Goal: Transaction & Acquisition: Purchase product/service

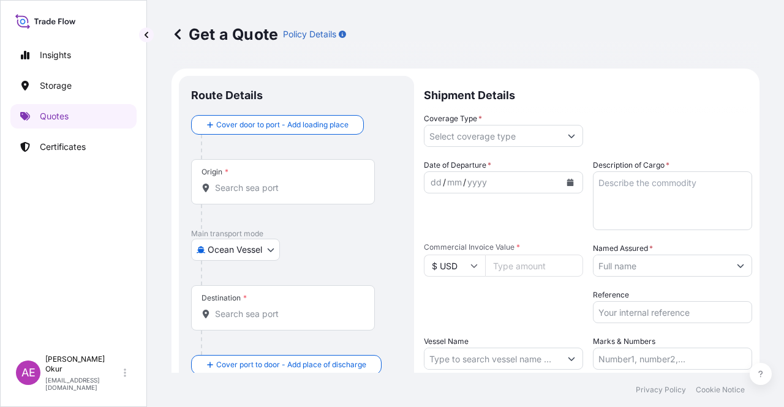
select select "Ocean Vessel"
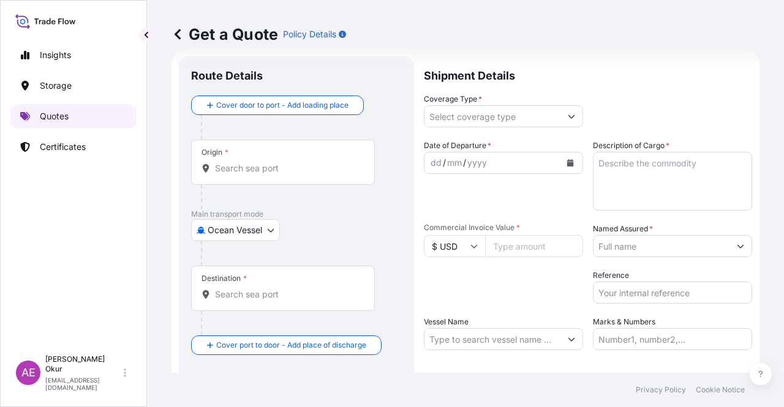
click at [89, 119] on link "Quotes" at bounding box center [73, 116] width 126 height 25
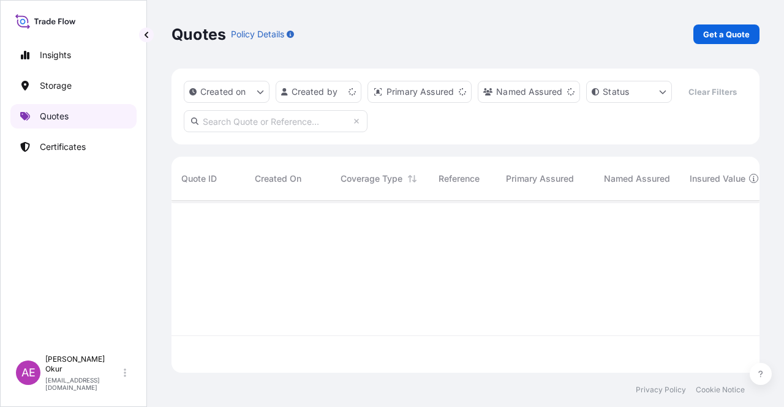
scroll to position [170, 578]
click at [82, 153] on p "Certificates" at bounding box center [63, 147] width 46 height 12
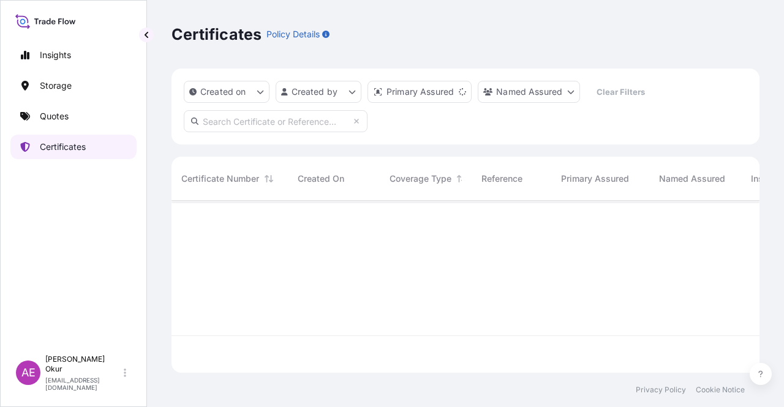
scroll to position [170, 578]
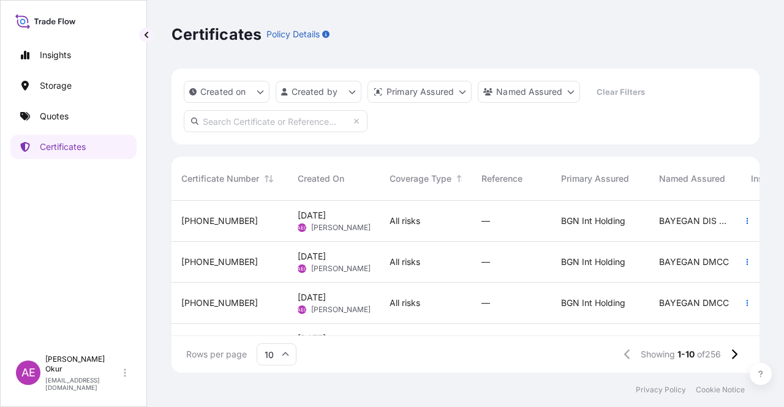
click at [294, 123] on input "text" at bounding box center [276, 121] width 184 height 22
paste input "[PHONE_NUMBER]"
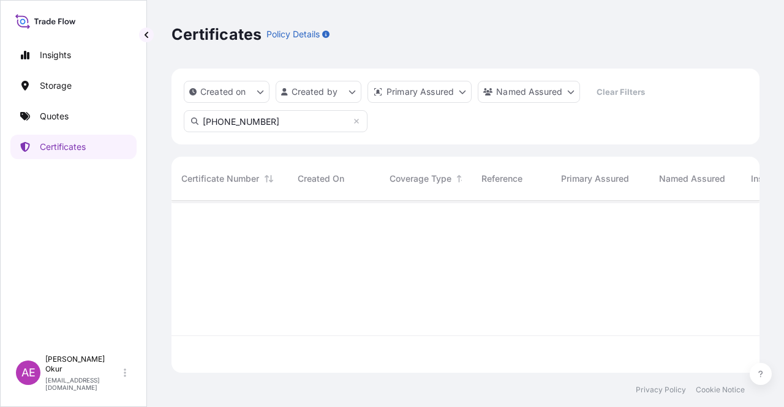
scroll to position [207, 578]
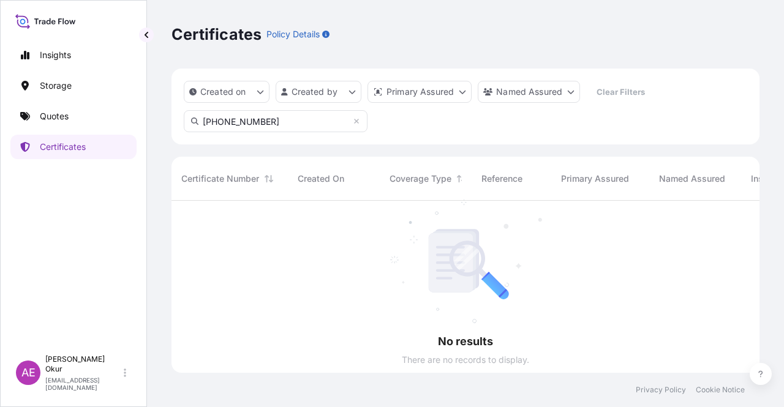
click at [126, 119] on div "Insights Storage Quotes Certificates AE Alp Eren Okur [EMAIL_ADDRESS][DOMAIN_NA…" at bounding box center [392, 203] width 784 height 407
paste input "5894-33-2"
type input "[PHONE_NUMBER]"
click at [59, 123] on link "Quotes" at bounding box center [73, 116] width 126 height 25
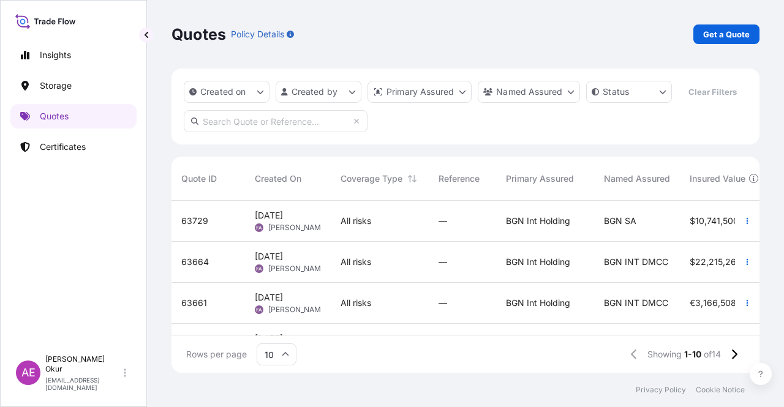
scroll to position [123, 0]
click at [734, 36] on p "Get a Quote" at bounding box center [726, 34] width 47 height 12
select select "Ocean Vessel"
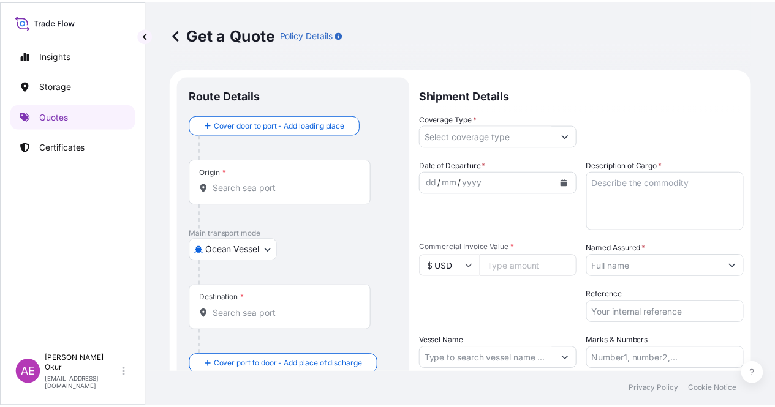
scroll to position [20, 0]
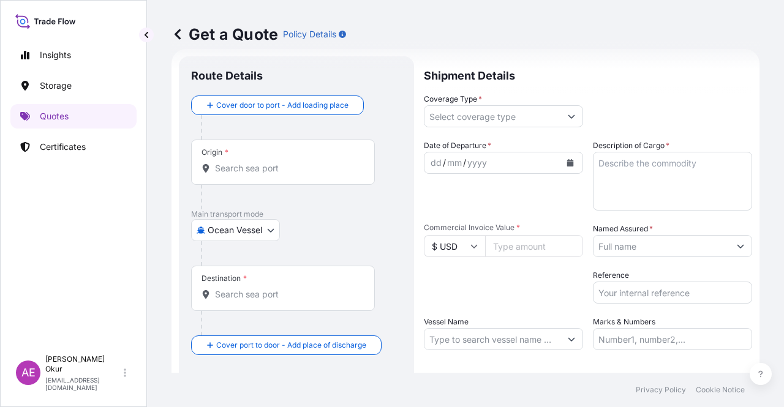
click at [265, 161] on div "Origin *" at bounding box center [283, 162] width 184 height 45
click at [265, 162] on input "Origin *" at bounding box center [287, 168] width 145 height 12
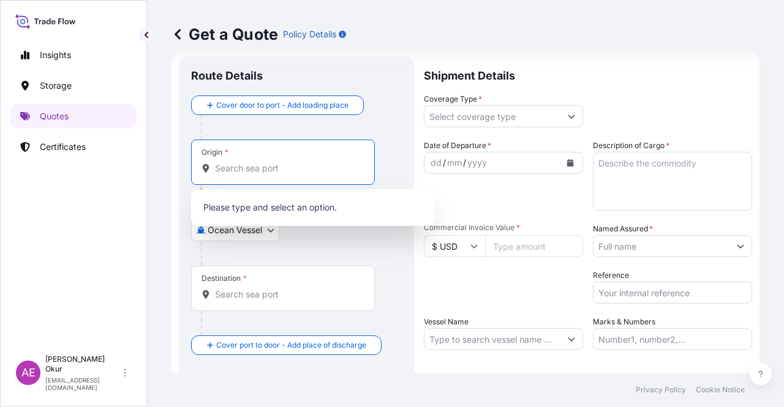
paste input "RAS LAFFAN"
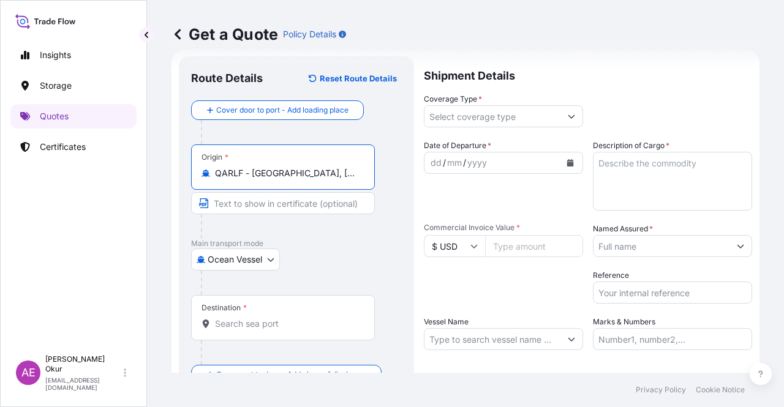
type input "QARLF - [GEOGRAPHIC_DATA], [GEOGRAPHIC_DATA]"
click at [262, 200] on input "Text to appear on certificate" at bounding box center [283, 203] width 184 height 22
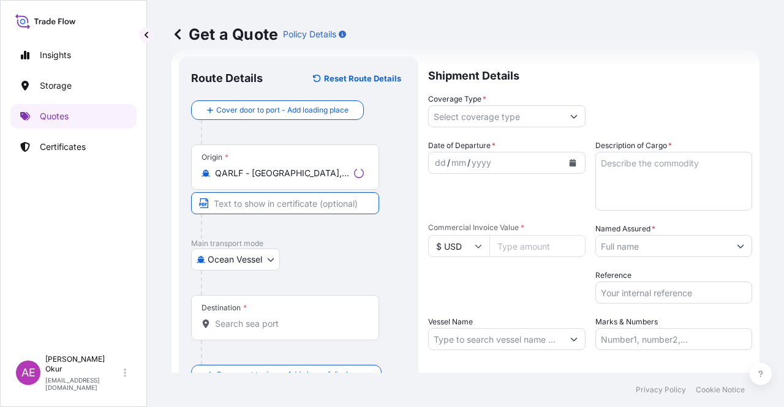
paste input "RAS LAFFAN"
type input "RAS LAFFAN / [GEOGRAPHIC_DATA]"
click at [250, 338] on div "Destination *" at bounding box center [283, 317] width 184 height 45
click at [250, 330] on input "Destination *" at bounding box center [287, 324] width 145 height 12
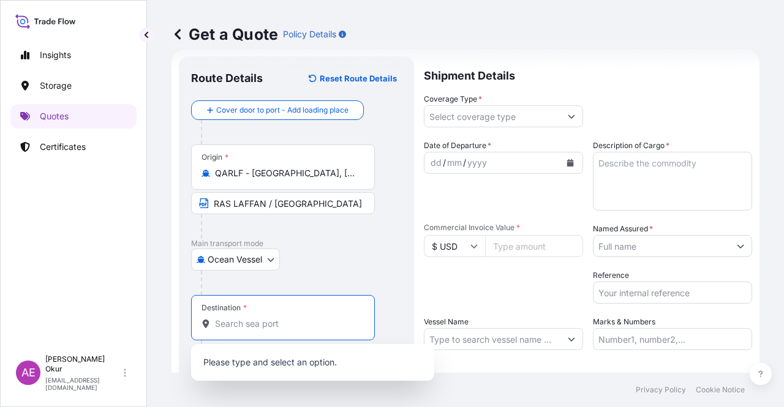
paste input "[DEMOGRAPHIC_DATA]"
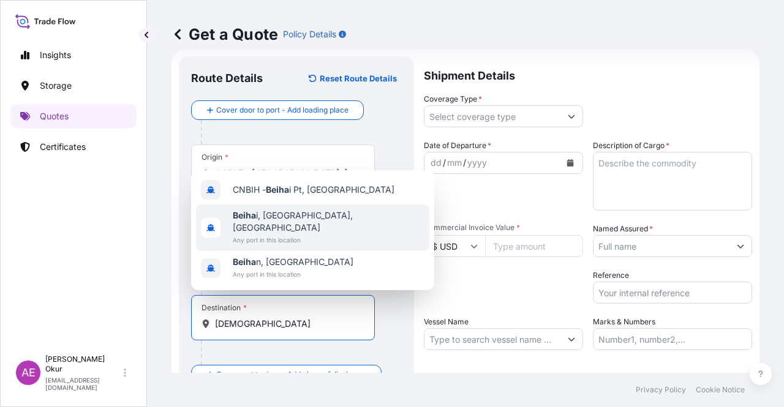
click at [318, 223] on span "Beiha i, [GEOGRAPHIC_DATA], [GEOGRAPHIC_DATA]" at bounding box center [329, 222] width 192 height 25
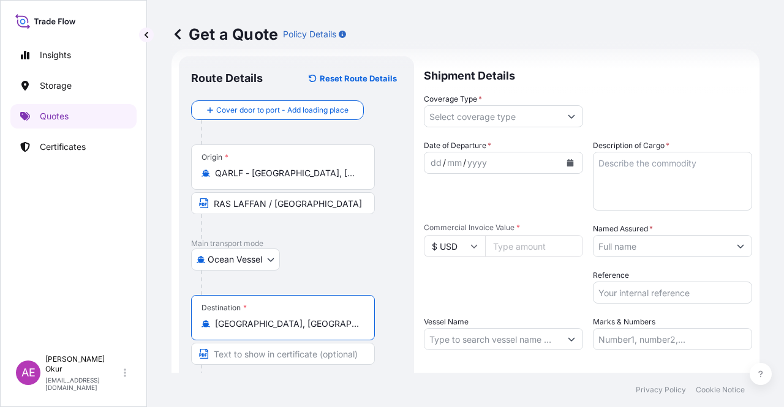
type input "[GEOGRAPHIC_DATA], [GEOGRAPHIC_DATA], [GEOGRAPHIC_DATA]"
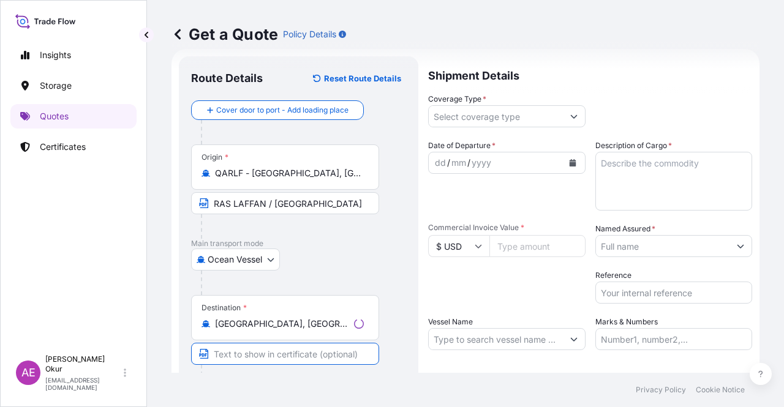
click at [261, 352] on input "Text to appear on certificate" at bounding box center [285, 354] width 188 height 22
paste input "[DEMOGRAPHIC_DATA]"
type input "BEIHAI / [GEOGRAPHIC_DATA]"
click at [518, 108] on input "Coverage Type *" at bounding box center [493, 116] width 136 height 22
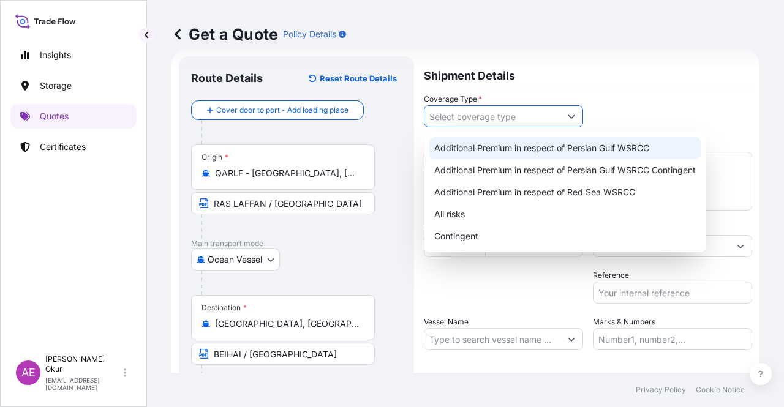
click at [535, 151] on div "Additional Premium in respect of Persian Gulf WSRCC" at bounding box center [564, 148] width 271 height 22
type input "Additional Premium in respect of Persian Gulf WSRCC"
click at [547, 148] on div "Additional Premium in respect of Persian Gulf WSRCC" at bounding box center [564, 148] width 271 height 22
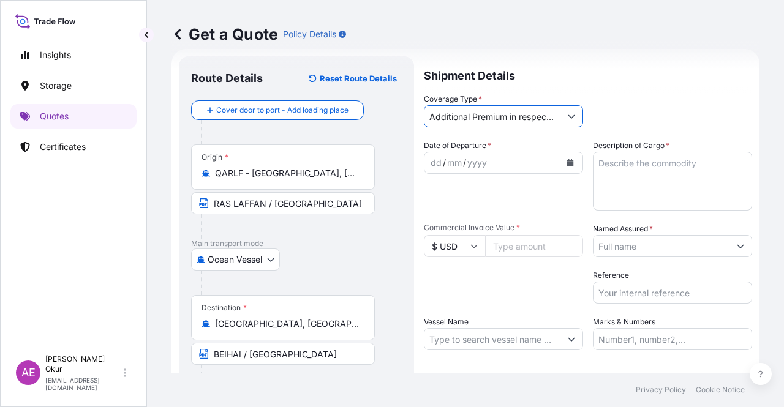
click at [483, 163] on div "yyyy" at bounding box center [477, 163] width 22 height 15
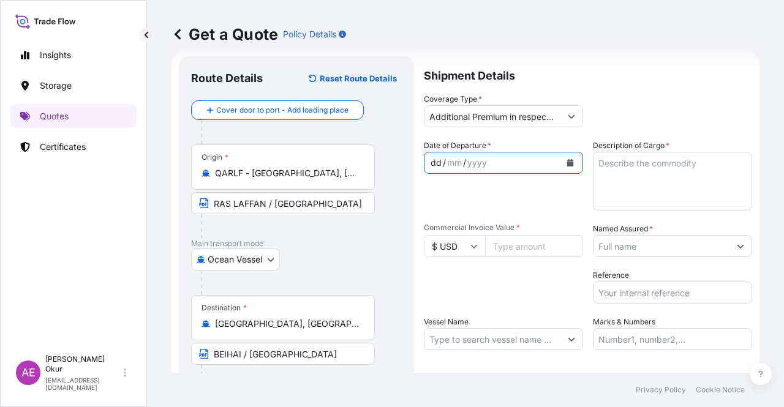
click at [433, 161] on div "dd" at bounding box center [435, 163] width 13 height 15
click at [440, 158] on div "30" at bounding box center [435, 163] width 13 height 15
click at [483, 161] on div "[DATE]" at bounding box center [493, 163] width 136 height 22
click at [360, 160] on form "Route Details Reset Route Details Cover door to port - Add loading place Place …" at bounding box center [466, 249] width 588 height 400
click at [478, 154] on div "[DATE]" at bounding box center [493, 163] width 136 height 22
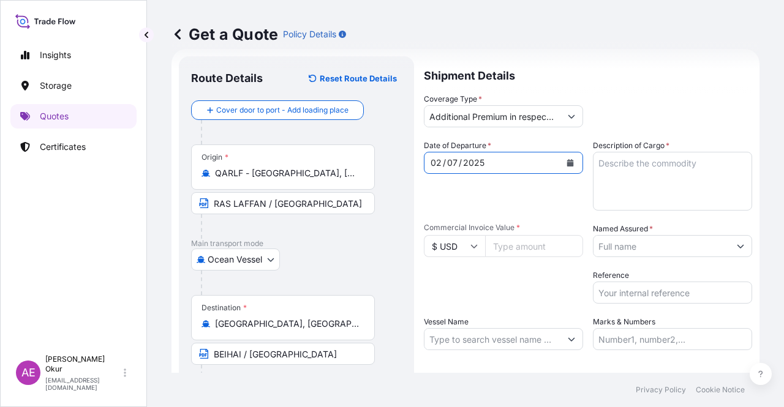
click at [478, 154] on div "[DATE]" at bounding box center [493, 163] width 136 height 22
click at [479, 156] on div "2025" at bounding box center [474, 163] width 24 height 15
click at [480, 156] on div "2025" at bounding box center [474, 163] width 24 height 15
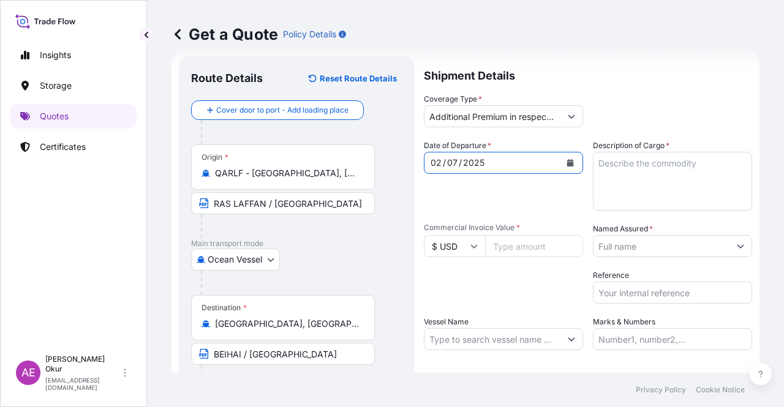
click at [491, 159] on div "[DATE]" at bounding box center [493, 163] width 136 height 22
click at [491, 161] on div "03 / mm / 2025" at bounding box center [493, 163] width 136 height 22
click at [620, 161] on textarea "Description of Cargo *" at bounding box center [672, 181] width 159 height 59
paste textarea "SULPHUR"
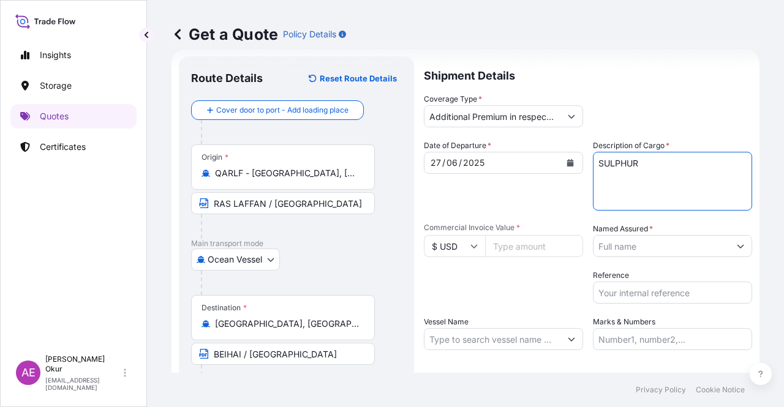
type textarea "SULPHUR"
click at [511, 245] on input "Commercial Invoice Value *" at bounding box center [534, 246] width 98 height 22
type input "10048517.55"
click at [702, 243] on input "Named Assured *" at bounding box center [662, 246] width 136 height 22
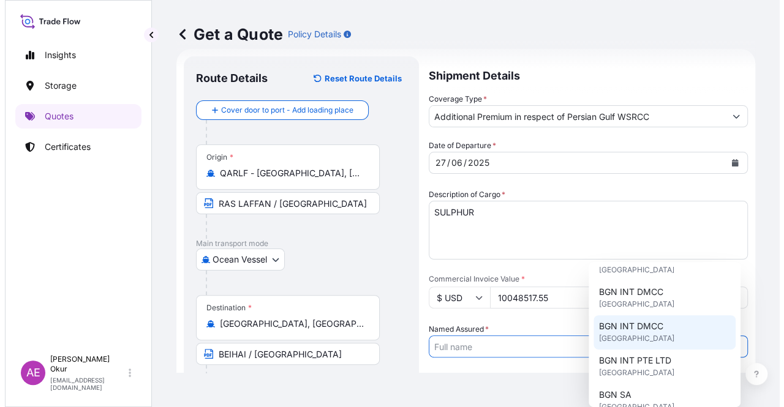
scroll to position [245, 0]
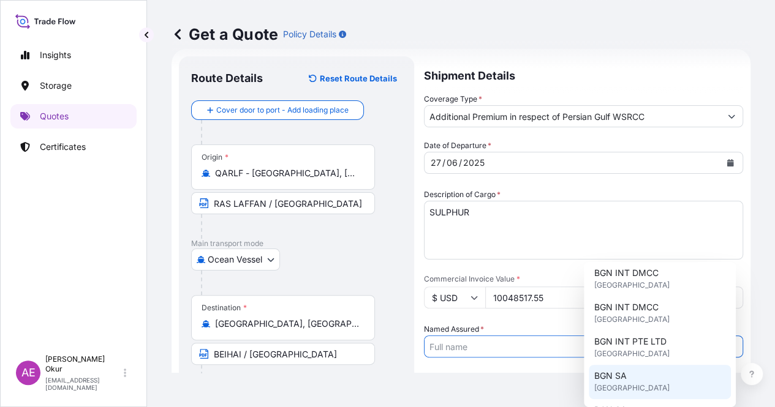
click at [621, 384] on span "[GEOGRAPHIC_DATA]" at bounding box center [631, 388] width 75 height 12
type input "BGN SA"
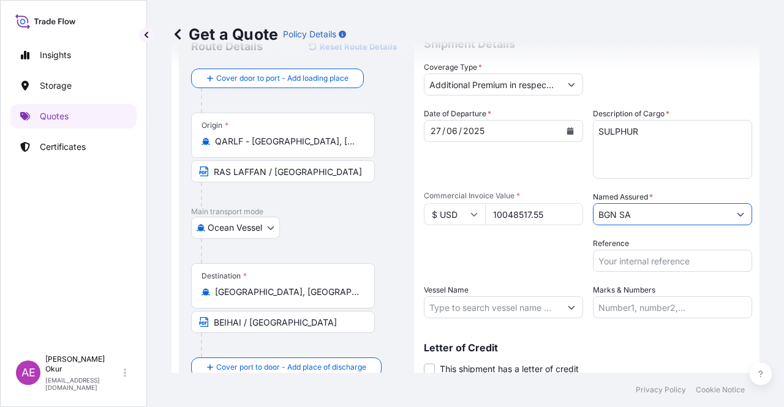
scroll to position [95, 0]
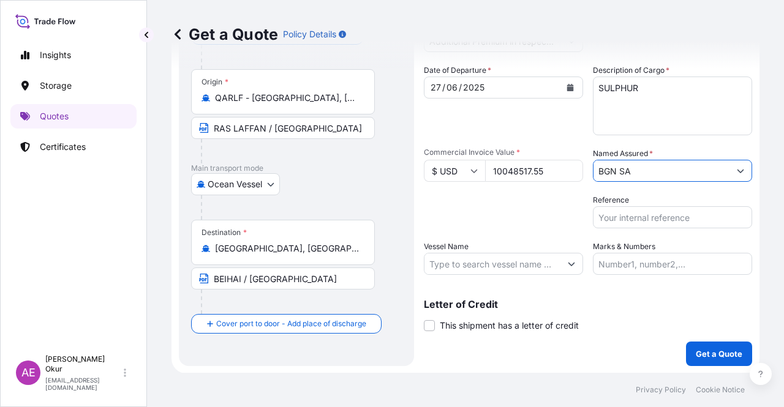
click at [516, 268] on input "Vessel Name" at bounding box center [493, 264] width 136 height 22
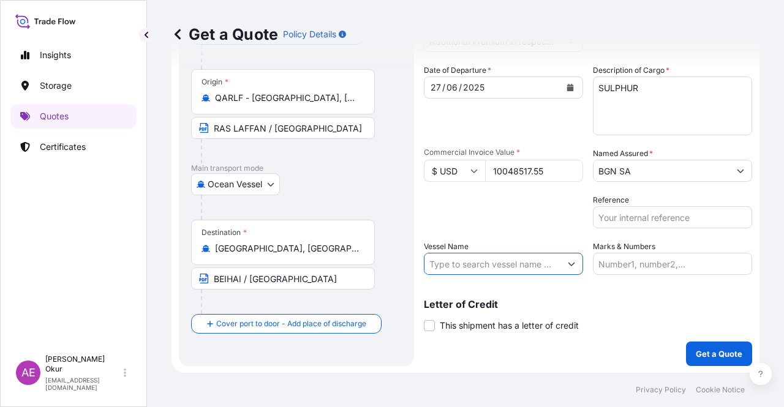
click at [495, 257] on input "Vessel Name" at bounding box center [493, 264] width 136 height 22
paste input "EAST AYUTTHAYA"
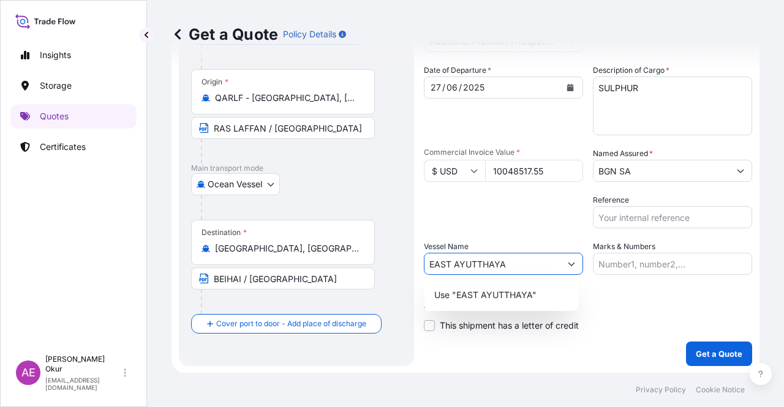
type input "EAST AYUTTHAYA"
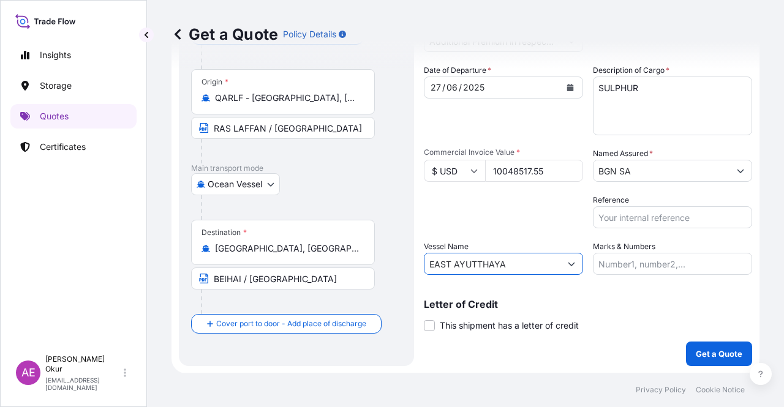
click at [518, 267] on input "EAST AYUTTHAYA" at bounding box center [493, 264] width 136 height 22
click at [574, 266] on button "Show suggestions" at bounding box center [572, 264] width 22 height 22
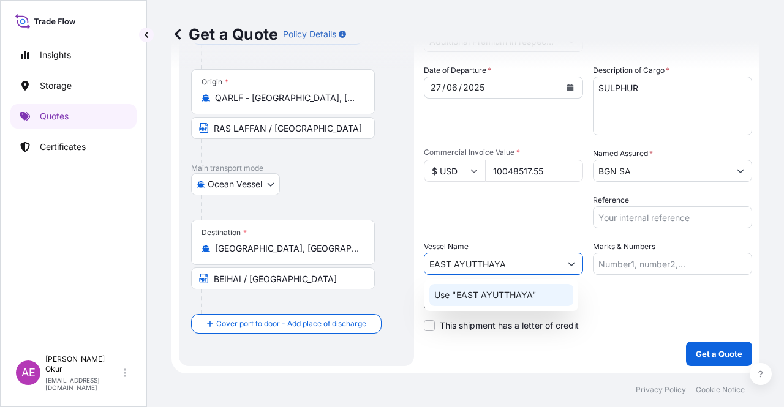
click at [512, 298] on p "Use "EAST AYUTTHAYA"" at bounding box center [485, 295] width 102 height 12
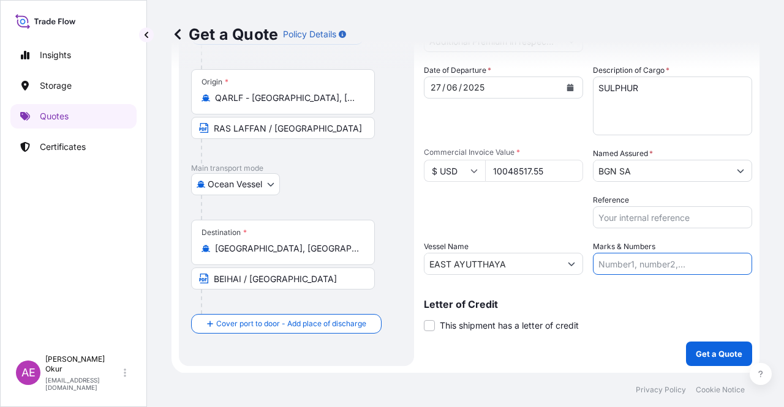
click at [630, 254] on input "Marks & Numbers" at bounding box center [672, 264] width 159 height 22
drag, startPoint x: 624, startPoint y: 262, endPoint x: 670, endPoint y: 263, distance: 46.6
click at [670, 263] on input "PO NO:25Y0151600 Quantity M/Tonn: 26,000 Premium: USD 3,37" at bounding box center [672, 264] width 159 height 22
drag, startPoint x: 674, startPoint y: 263, endPoint x: 627, endPoint y: 263, distance: 47.2
click at [627, 263] on input "PO NO:25Y0151600 Quantity M/Tonn: 26,000 Premium: USD 3,37" at bounding box center [672, 264] width 159 height 22
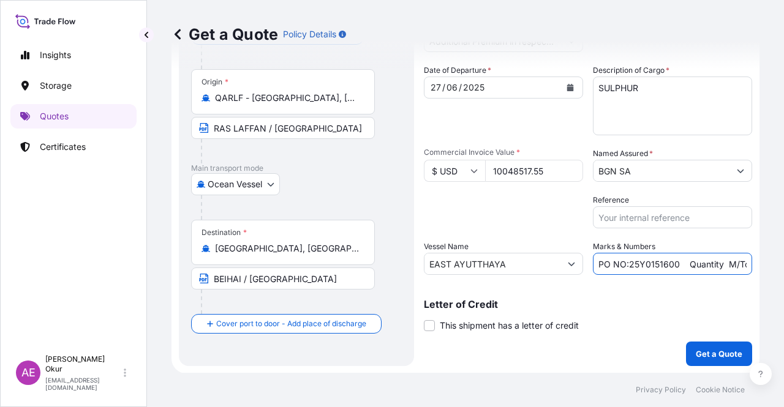
click at [684, 263] on input "PO NO:25Y0151600 Quantity M/Tonn: 26,000 Premium: USD 3,37" at bounding box center [672, 264] width 159 height 22
drag, startPoint x: 671, startPoint y: 263, endPoint x: 624, endPoint y: 265, distance: 47.8
click at [624, 265] on input "PO NO:25Y0151600 Quantity M/Tonn: 26,000 Premium: USD 3,37" at bounding box center [672, 264] width 159 height 22
paste input "0950"
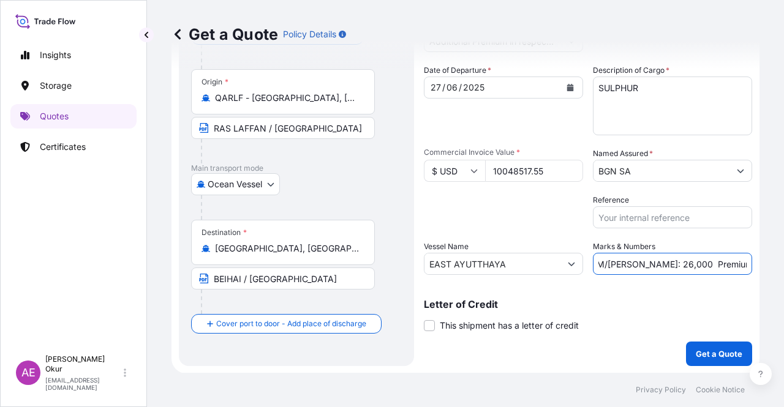
drag, startPoint x: 716, startPoint y: 264, endPoint x: 749, endPoint y: 265, distance: 33.1
click at [749, 265] on form "Route Details Reset Route Details Cover door to port - Add loading place Place …" at bounding box center [466, 174] width 588 height 400
click at [651, 263] on input "PO NO:25Y0095000 Quantity M/[PERSON_NAME]: 26,000 Premium: USD 3,37" at bounding box center [672, 264] width 159 height 22
drag, startPoint x: 626, startPoint y: 264, endPoint x: 654, endPoint y: 266, distance: 28.2
click at [654, 266] on input "PO NO:25Y0095000 Quantity M/[PERSON_NAME]: 26,000 Premium: USD 3,37" at bounding box center [672, 264] width 159 height 22
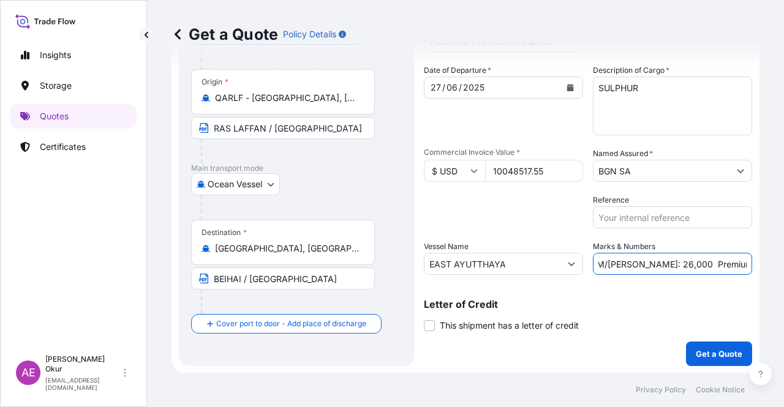
paste input "31,500.055"
drag, startPoint x: 729, startPoint y: 265, endPoint x: 749, endPoint y: 263, distance: 19.8
click at [784, 265] on div "Get a Quote Policy Details Route Details Reset Route Details Cover door to port…" at bounding box center [465, 186] width 637 height 373
click at [727, 262] on input "PO NO:25Y0095000 Quantity M/[PERSON_NAME]: 31,500.055 Premium: USD 3,37" at bounding box center [672, 264] width 159 height 22
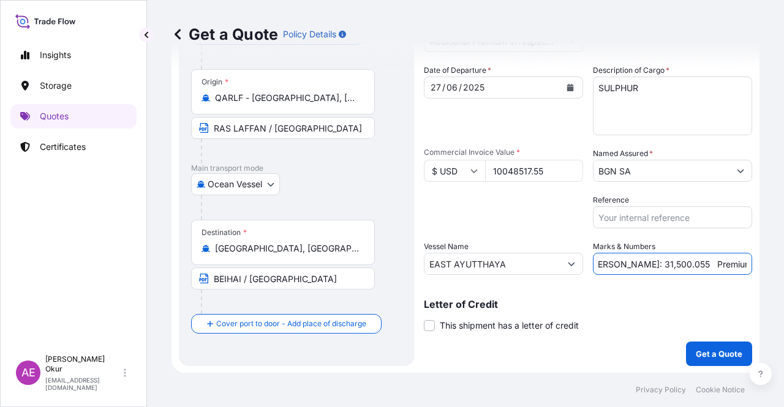
drag, startPoint x: 722, startPoint y: 263, endPoint x: 771, endPoint y: 266, distance: 49.1
click at [770, 266] on div "Get a Quote Policy Details Route Details Reset Route Details Cover door to port…" at bounding box center [465, 186] width 637 height 373
paste input "2,110.19"
type input "PO NO:25Y0095000 Quantity M/[PERSON_NAME]: 31,500.055 Premium: USD 2,110.19"
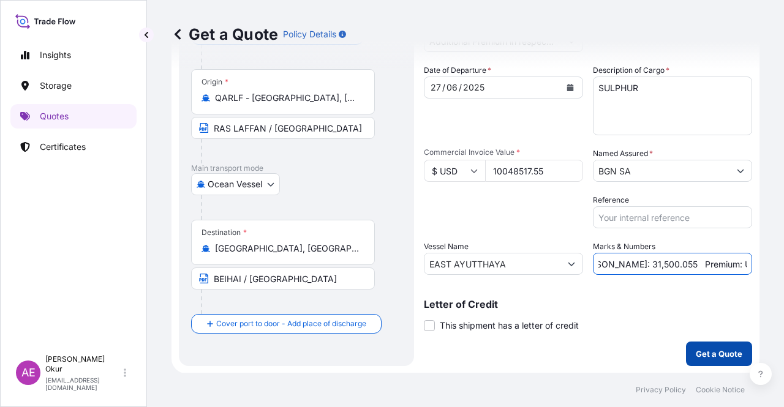
click at [714, 352] on p "Get a Quote" at bounding box center [719, 354] width 47 height 12
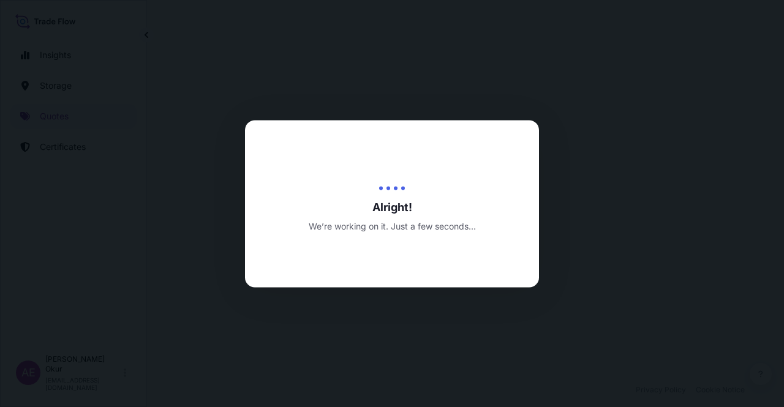
select select "Ocean Vessel"
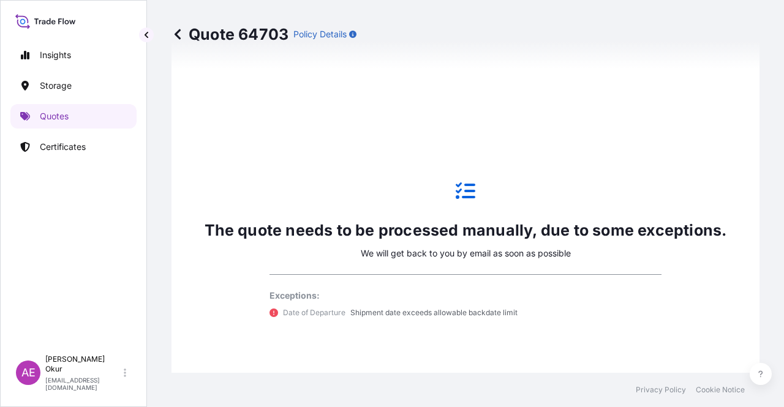
scroll to position [725, 0]
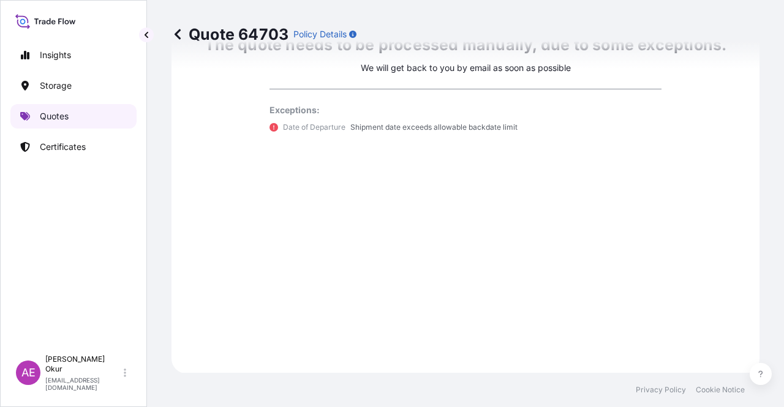
click at [74, 115] on link "Quotes" at bounding box center [73, 116] width 126 height 25
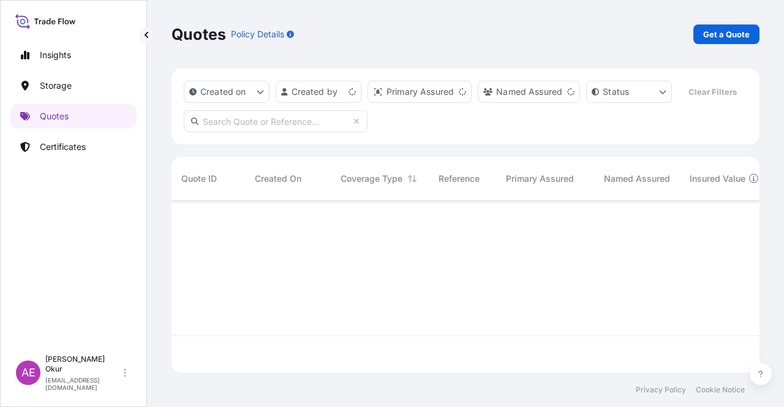
scroll to position [170, 578]
click at [724, 47] on div "Quotes Policy Details Get a Quote" at bounding box center [466, 34] width 588 height 69
click at [723, 40] on p "Get a Quote" at bounding box center [726, 34] width 47 height 12
select select "Ocean Vessel"
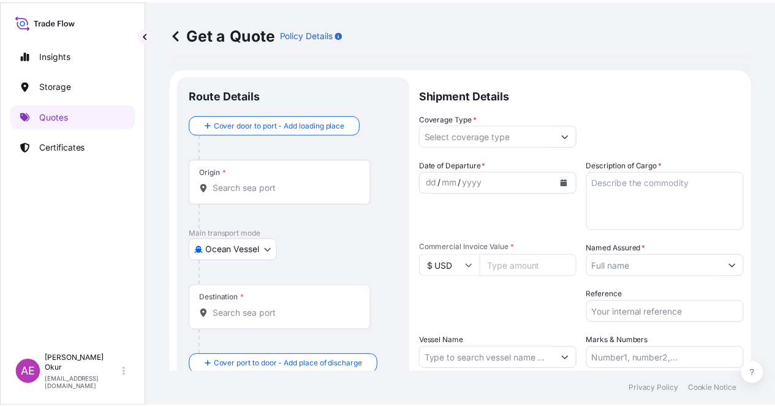
scroll to position [20, 0]
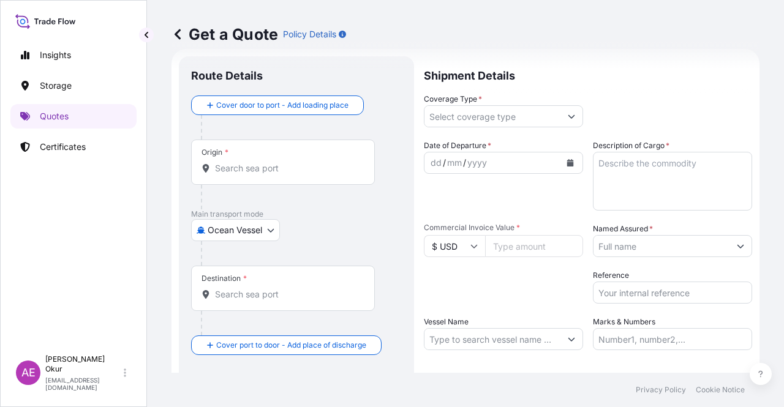
click at [262, 176] on div "Origin *" at bounding box center [283, 162] width 184 height 45
click at [262, 175] on input "Origin *" at bounding box center [287, 168] width 145 height 12
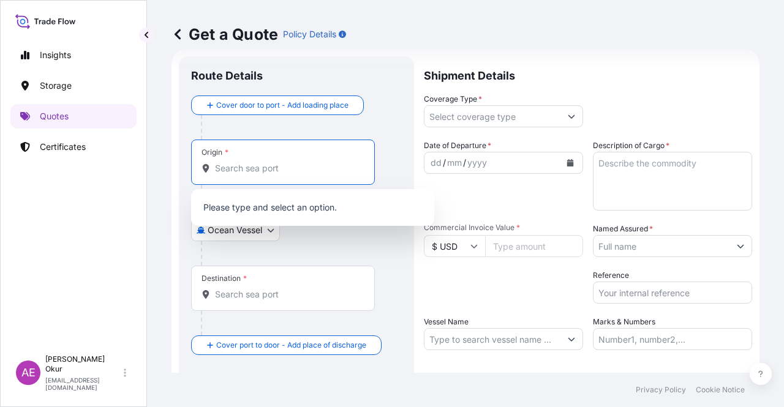
paste input "RAS LAFFAN"
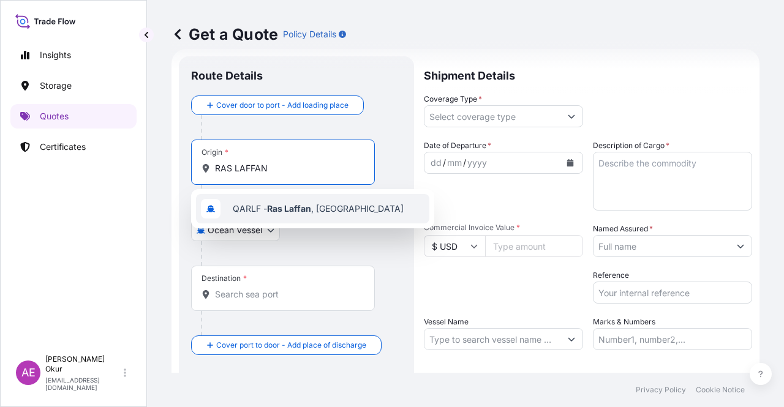
click at [272, 203] on span "QARLF - [GEOGRAPHIC_DATA] , [GEOGRAPHIC_DATA]" at bounding box center [318, 209] width 171 height 12
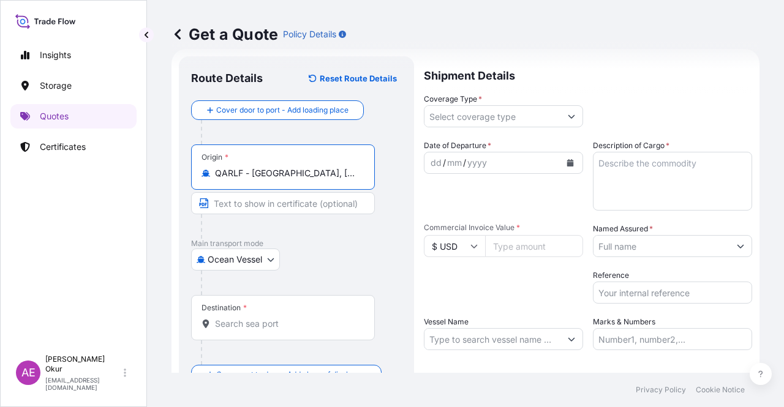
type input "QARLF - [GEOGRAPHIC_DATA], [GEOGRAPHIC_DATA]"
click at [259, 204] on input "Text to appear on certificate" at bounding box center [283, 203] width 184 height 22
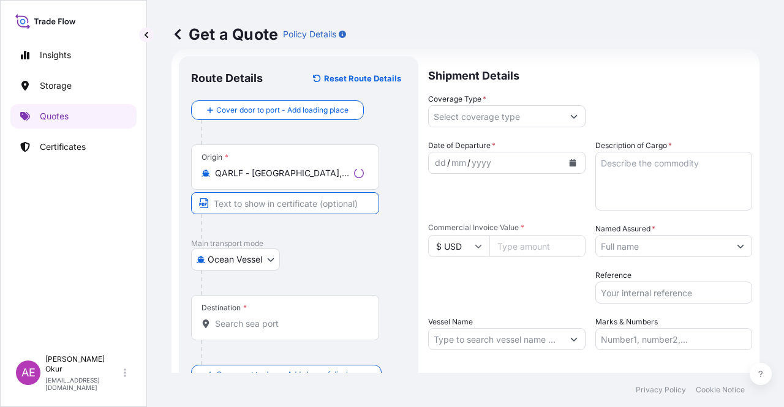
paste input "RAS LAFFAN"
type input "RAS LAFFAN / [GEOGRAPHIC_DATA]"
click at [298, 318] on input "Destination *" at bounding box center [287, 324] width 145 height 12
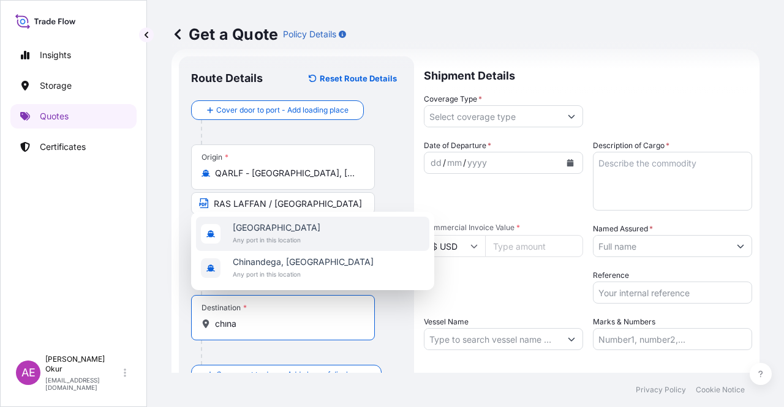
click at [293, 238] on span "Any port in this location" at bounding box center [277, 240] width 88 height 12
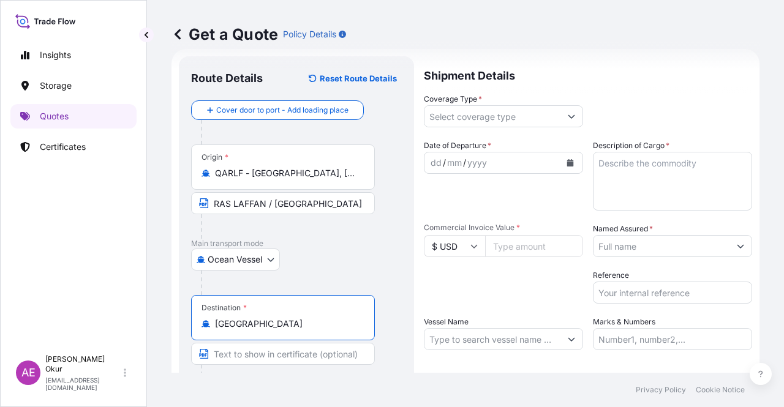
type input "[GEOGRAPHIC_DATA]"
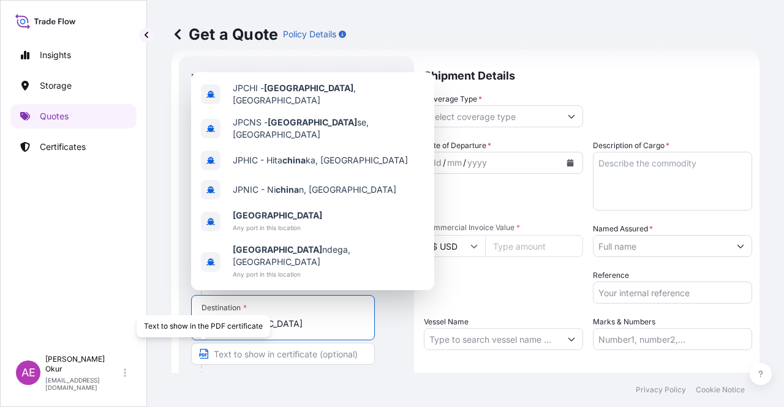
click at [252, 361] on input "Text to appear on certificate" at bounding box center [283, 354] width 184 height 22
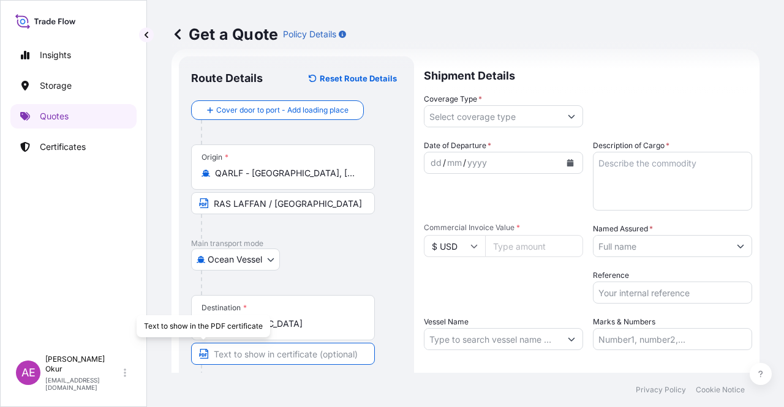
paste input "ONE SAFE [GEOGRAPHIC_DATA]"
type input "ONE SAFE [GEOGRAPHIC_DATA]"
click at [523, 120] on input "Coverage Type *" at bounding box center [493, 116] width 136 height 22
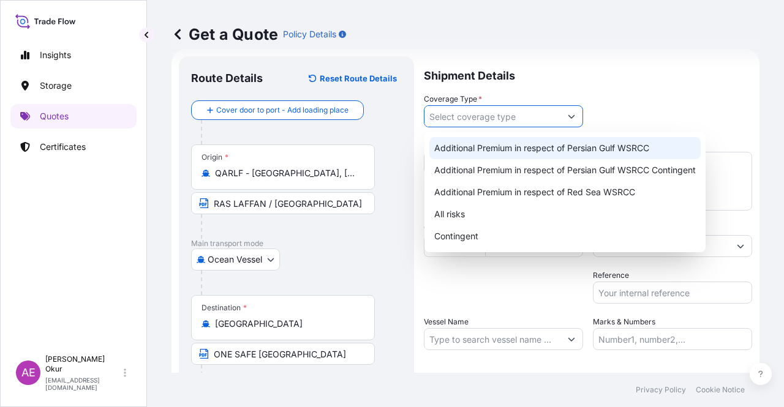
click at [534, 156] on div "Additional Premium in respect of Persian Gulf WSRCC" at bounding box center [564, 148] width 271 height 22
type input "Additional Premium in respect of Persian Gulf WSRCC"
click at [549, 113] on input "Additional Premium in respect of Persian Gulf WSRCC" at bounding box center [493, 116] width 136 height 22
click at [619, 152] on div "Additional Premium in respect of Persian Gulf WSRCC" at bounding box center [564, 148] width 271 height 22
click at [468, 149] on div "Additional Premium in respect of Persian Gulf WSRCC" at bounding box center [564, 148] width 271 height 22
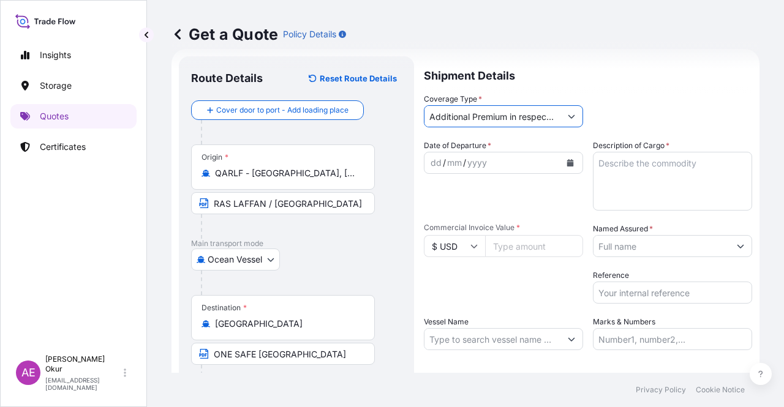
click at [430, 160] on div "dd" at bounding box center [435, 163] width 13 height 15
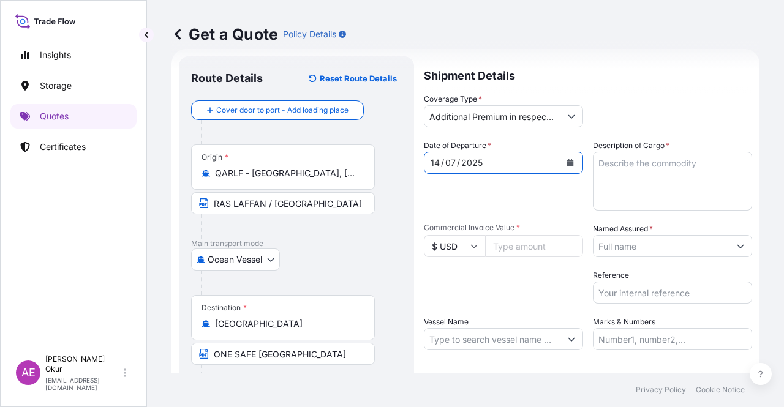
click at [644, 184] on textarea "Description of Cargo *" at bounding box center [672, 181] width 159 height 59
click at [648, 181] on textarea "Description of Cargo *" at bounding box center [672, 181] width 159 height 59
paste textarea "SULPHUR"
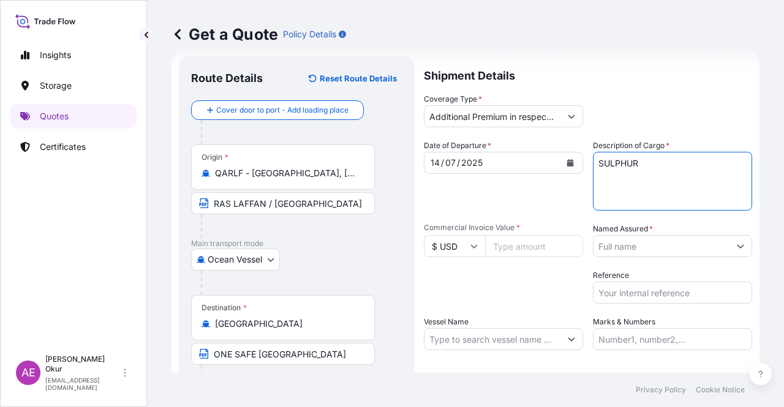
type textarea "SULPHUR"
click at [534, 248] on input "Commercial Invoice Value *" at bounding box center [534, 246] width 98 height 22
type input "10216820.44"
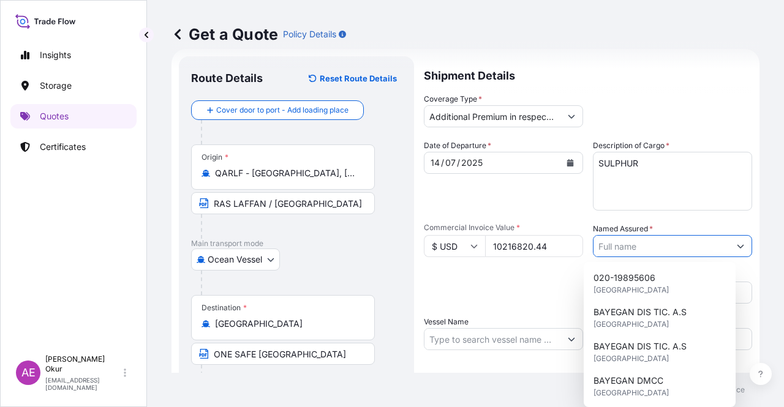
click at [672, 249] on input "Named Assured *" at bounding box center [662, 246] width 136 height 22
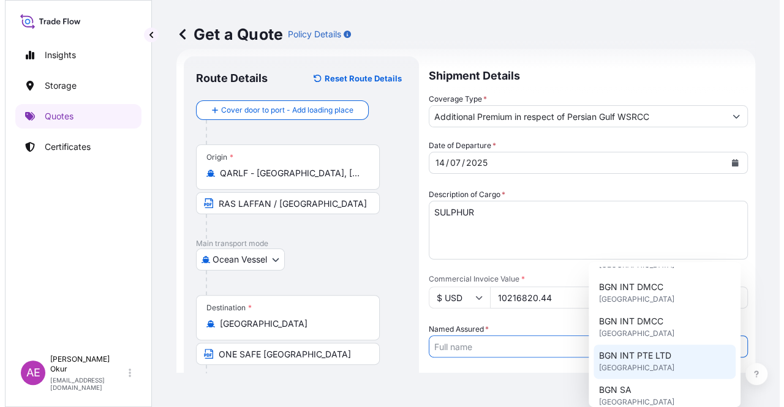
scroll to position [245, 0]
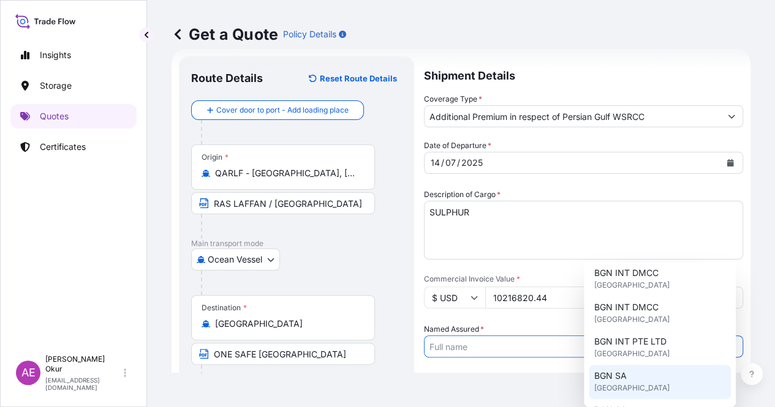
click at [632, 383] on span "[GEOGRAPHIC_DATA]" at bounding box center [631, 388] width 75 height 12
type input "BGN SA"
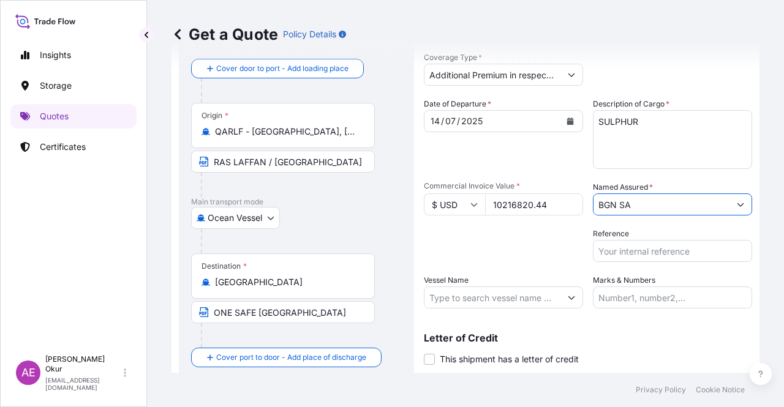
scroll to position [95, 0]
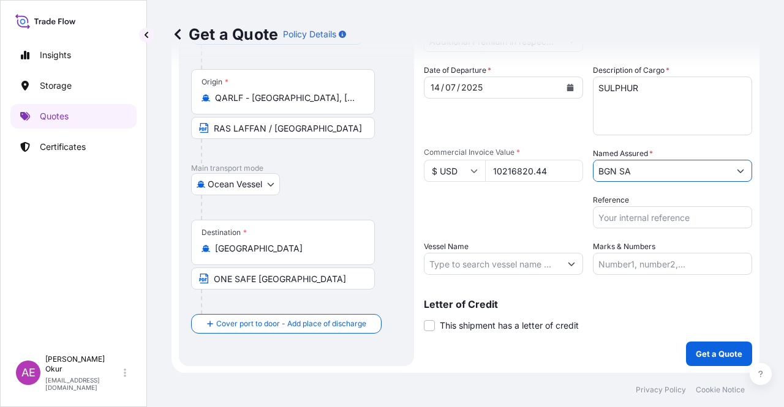
click at [474, 259] on input "Vessel Name" at bounding box center [493, 264] width 136 height 22
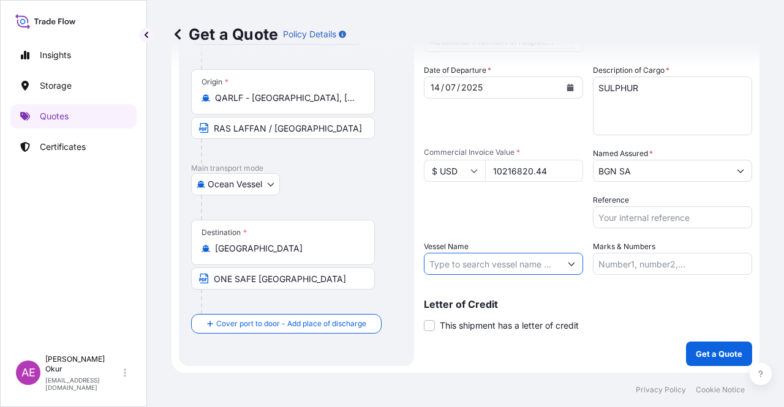
click at [516, 263] on input "Vessel Name" at bounding box center [493, 264] width 136 height 22
paste input "MAPLE MARINA"
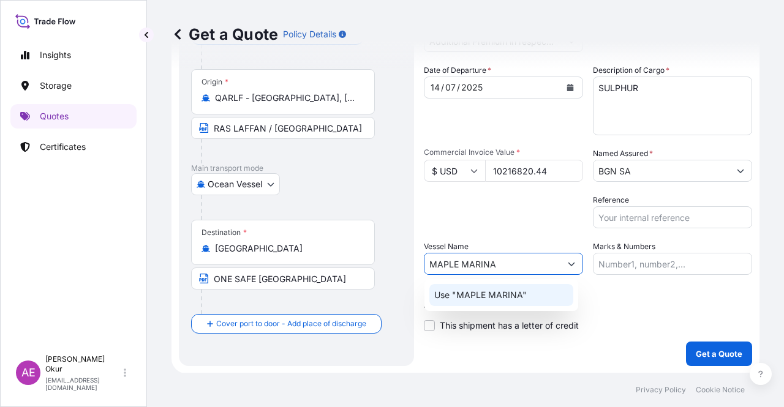
click at [512, 303] on div "Use "MAPLE MARINA"" at bounding box center [501, 295] width 144 height 22
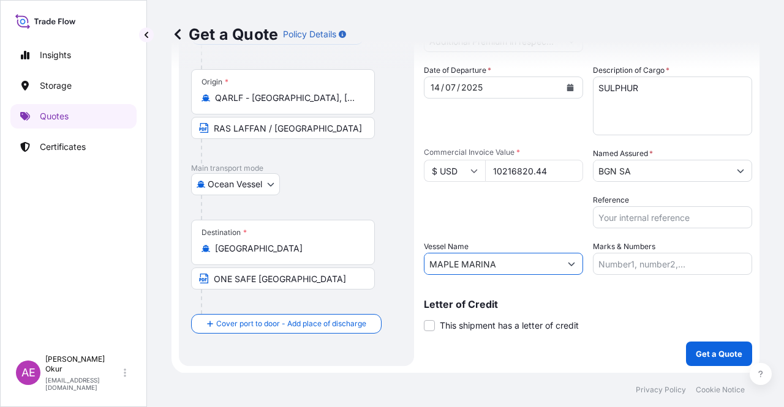
type input "MAPLE MARINA"
click at [628, 268] on input "Marks & Numbers" at bounding box center [672, 264] width 159 height 22
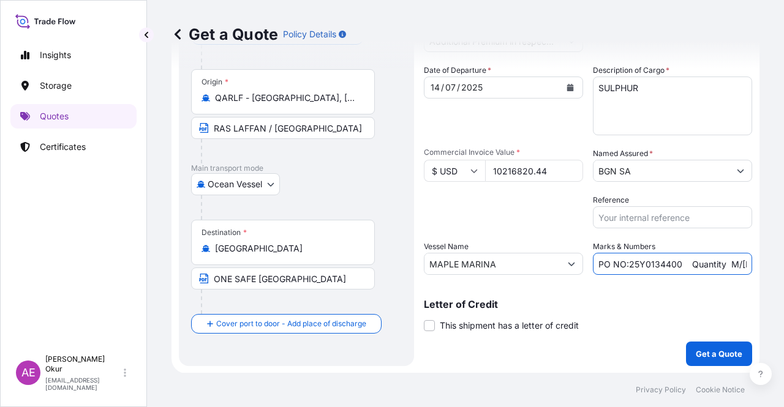
drag, startPoint x: 625, startPoint y: 260, endPoint x: 674, endPoint y: 266, distance: 49.3
click at [674, 266] on input "PO NO:25Y0134400 Quantity M/[PERSON_NAME]: 247,500 Premium: USD 29,50" at bounding box center [672, 264] width 159 height 22
paste input "400"
click at [752, 266] on div "Get a Quote Policy Details Route Details Reset Route Details Cover door to port…" at bounding box center [465, 186] width 637 height 373
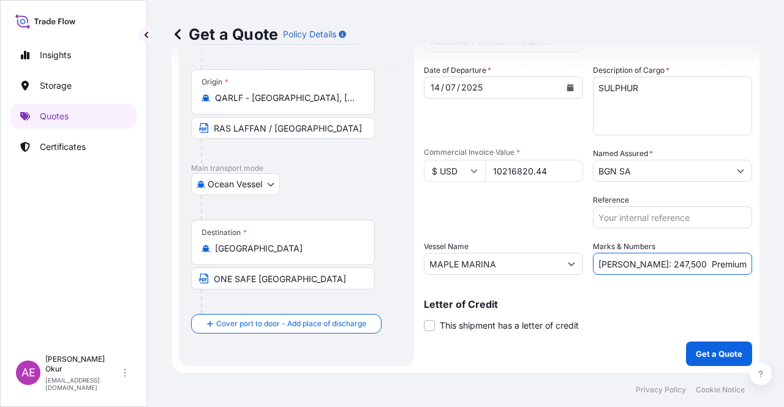
click at [627, 270] on input "PO NO:25Y0140000 Quantity M/[PERSON_NAME]: 247,500 Premium: USD 29,50" at bounding box center [672, 264] width 159 height 22
drag, startPoint x: 617, startPoint y: 263, endPoint x: 648, endPoint y: 263, distance: 31.2
click at [648, 263] on input "PO NO:25Y0140000 Quantity M/[PERSON_NAME]: 247,500 Premium: USD 29,50" at bounding box center [672, 264] width 159 height 22
paste input "36,000.072"
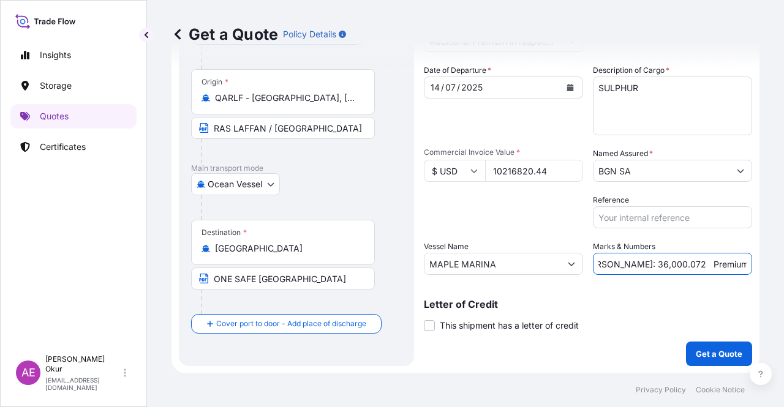
drag, startPoint x: 700, startPoint y: 258, endPoint x: 784, endPoint y: 247, distance: 84.0
click at [784, 247] on div "Get a Quote Policy Details Route Details Reset Route Details Cover door to port…" at bounding box center [465, 186] width 637 height 373
click at [702, 259] on input "PO NO:25Y0140000 Quantity M/[PERSON_NAME]: 36,000.072 Premium: USD 29,50" at bounding box center [672, 264] width 159 height 22
drag, startPoint x: 713, startPoint y: 264, endPoint x: 779, endPoint y: 263, distance: 66.2
click at [779, 263] on div "Get a Quote Policy Details Route Details Reset Route Details Cover door to port…" at bounding box center [465, 186] width 637 height 373
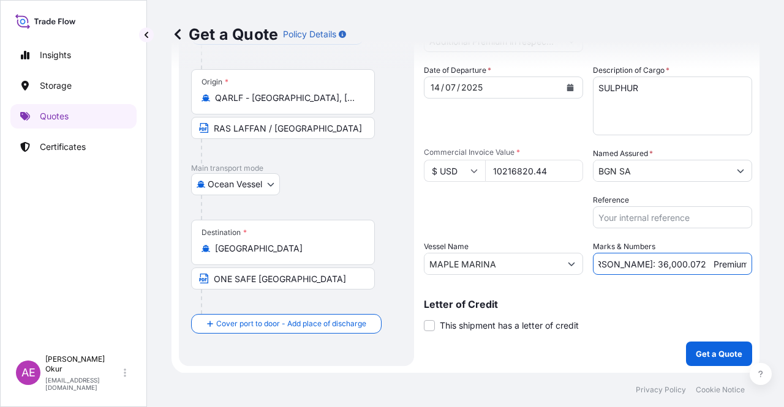
paste input "2,145.53"
click at [705, 260] on input "PO NO:25Y0140000 Quantity M/[PERSON_NAME]: 36,000.072 Premium: USD2,145.53" at bounding box center [672, 264] width 159 height 22
type input "PO NO:25Y0140000 Quantity M/[PERSON_NAME]: 36,000.072 Premium: USD 2,145.53"
click at [708, 352] on p "Get a Quote" at bounding box center [719, 354] width 47 height 12
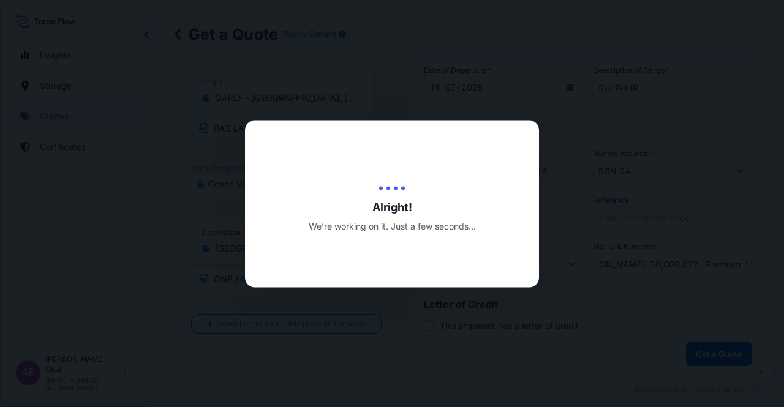
scroll to position [0, 0]
select select "Ocean Vessel"
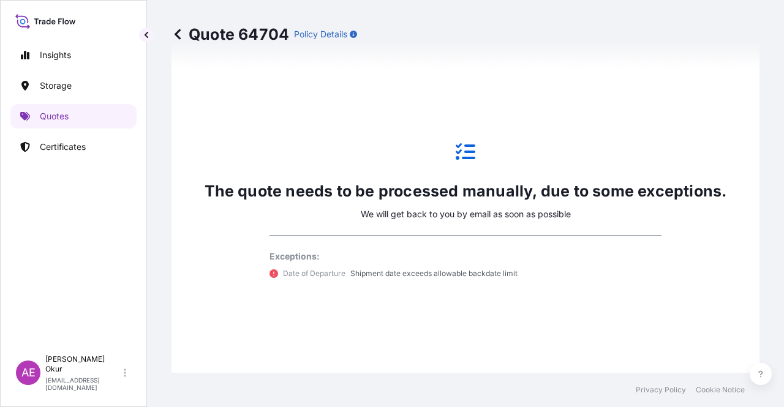
scroll to position [603, 0]
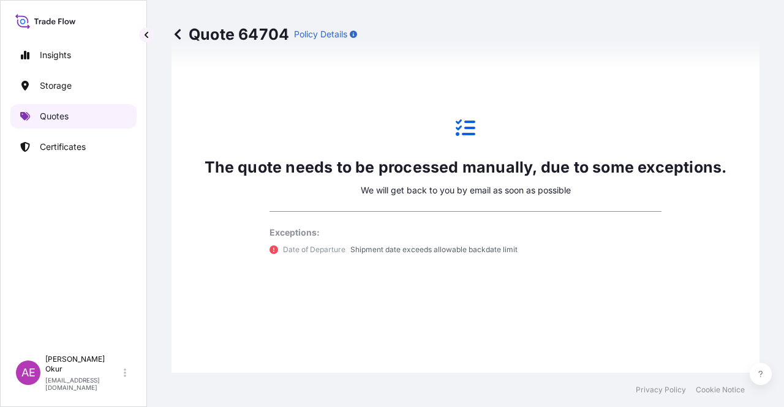
click at [71, 116] on link "Quotes" at bounding box center [73, 116] width 126 height 25
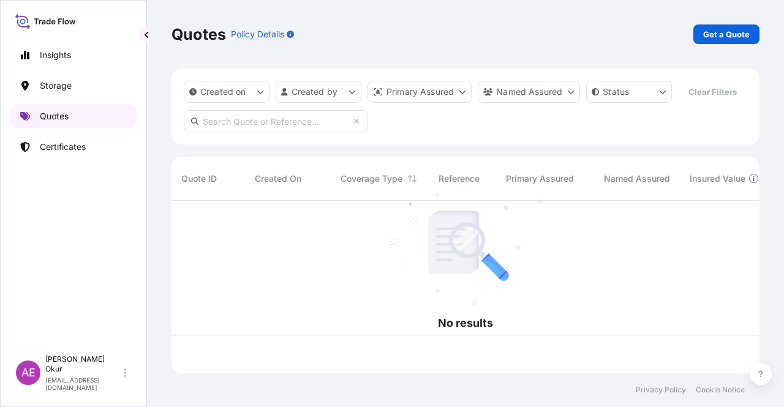
scroll to position [170, 578]
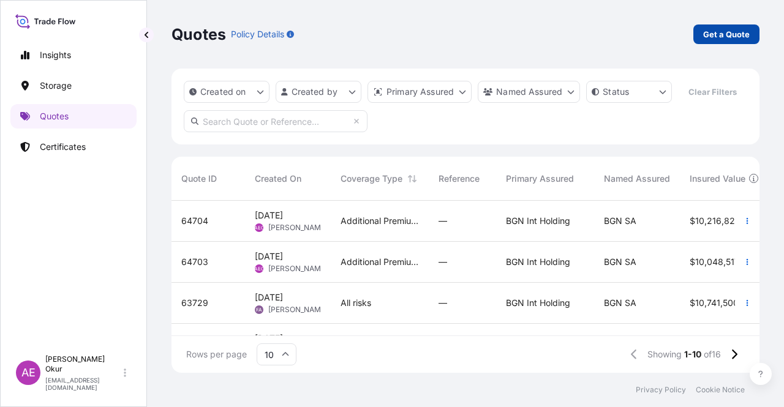
click at [704, 25] on link "Get a Quote" at bounding box center [727, 35] width 66 height 20
select select "Ocean Vessel"
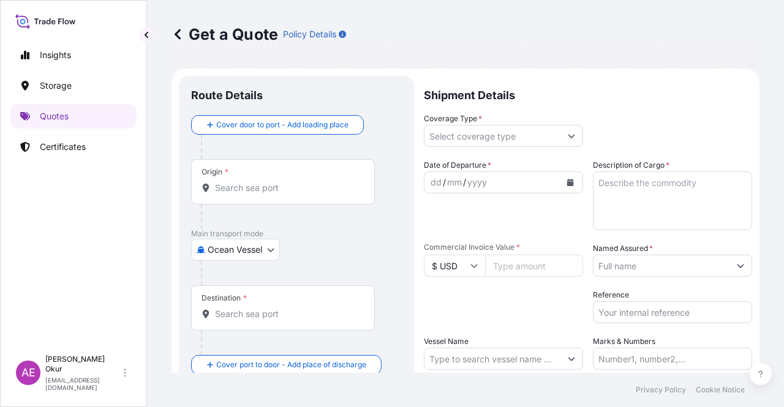
scroll to position [20, 0]
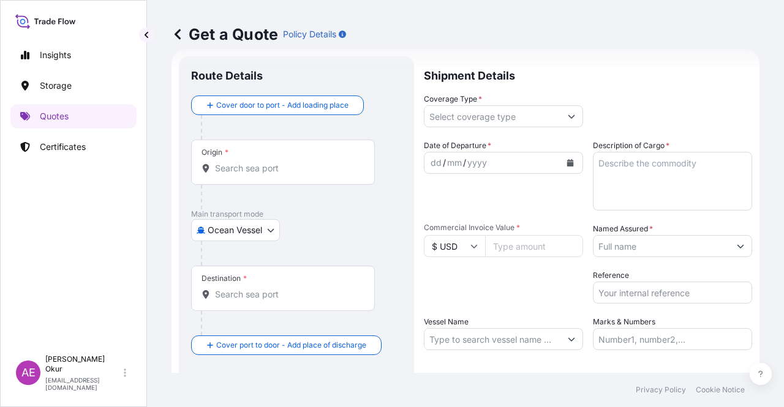
click at [262, 155] on div "Origin *" at bounding box center [283, 162] width 184 height 45
click at [262, 162] on input "Origin *" at bounding box center [287, 168] width 145 height 12
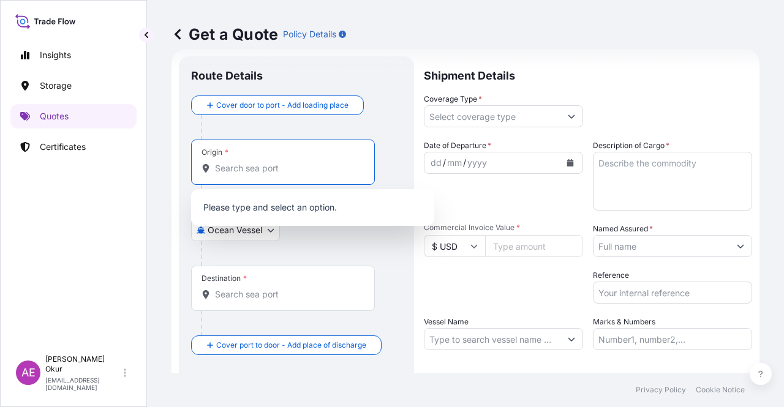
paste input "PORVOO"
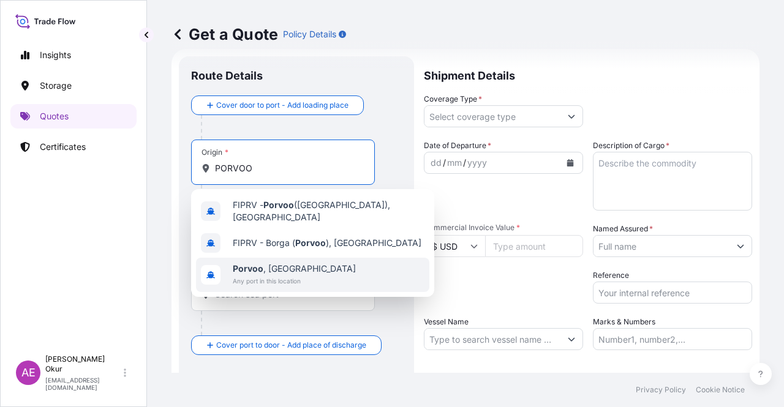
click at [260, 263] on b "Porvoo" at bounding box center [248, 268] width 31 height 10
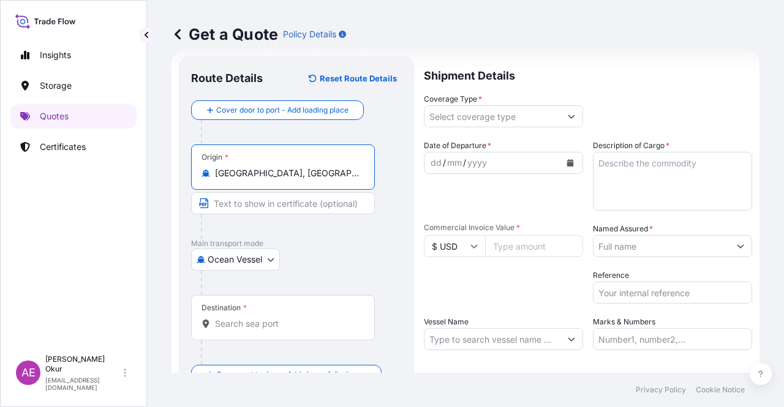
type input "[GEOGRAPHIC_DATA], [GEOGRAPHIC_DATA]"
click at [257, 202] on input "Text to appear on certificate" at bounding box center [283, 203] width 184 height 22
paste input "PORVOO"
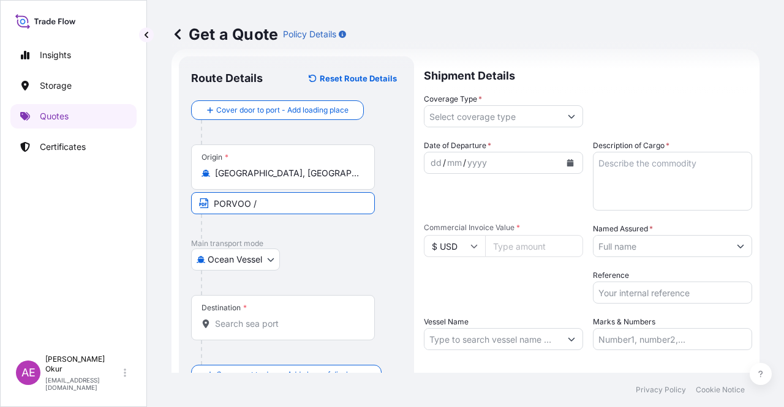
paste input "[GEOGRAPHIC_DATA]"
type input "PORVOO / [GEOGRAPHIC_DATA]"
click at [254, 312] on div "Destination *" at bounding box center [283, 317] width 184 height 45
click at [254, 318] on input "Destination *" at bounding box center [287, 324] width 145 height 12
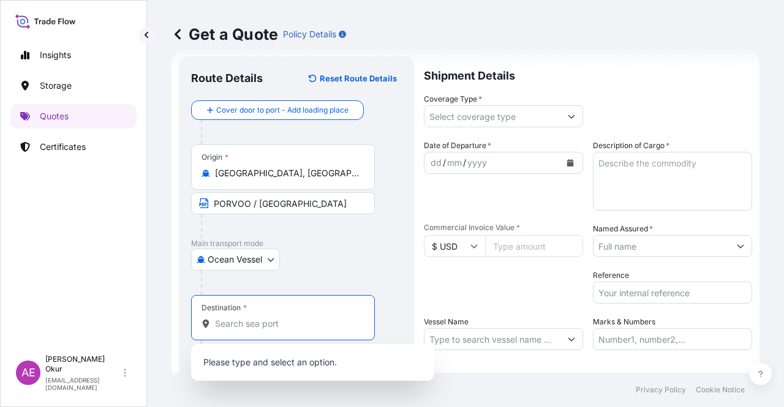
paste input "DUNKIRK"
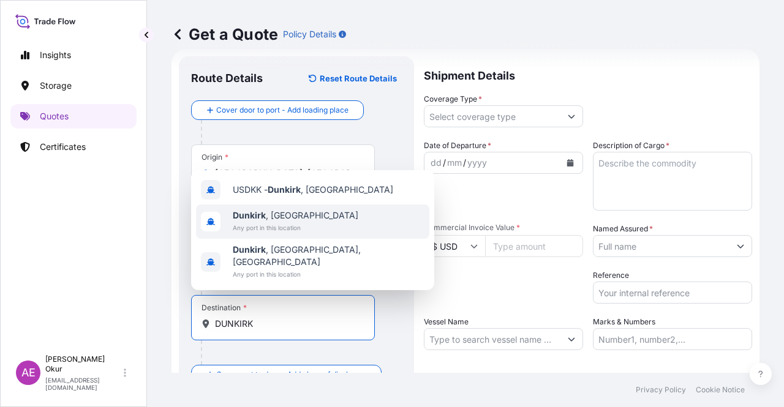
click at [287, 234] on span "Any port in this location" at bounding box center [296, 228] width 126 height 12
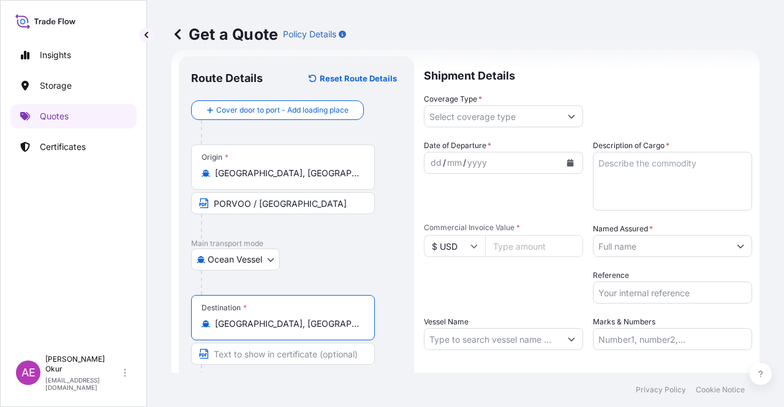
type input "[GEOGRAPHIC_DATA], [GEOGRAPHIC_DATA]"
click at [263, 350] on input "Text to appear on certificate" at bounding box center [283, 354] width 184 height 22
paste input "DUNKIRK"
paste input "[GEOGRAPHIC_DATA]"
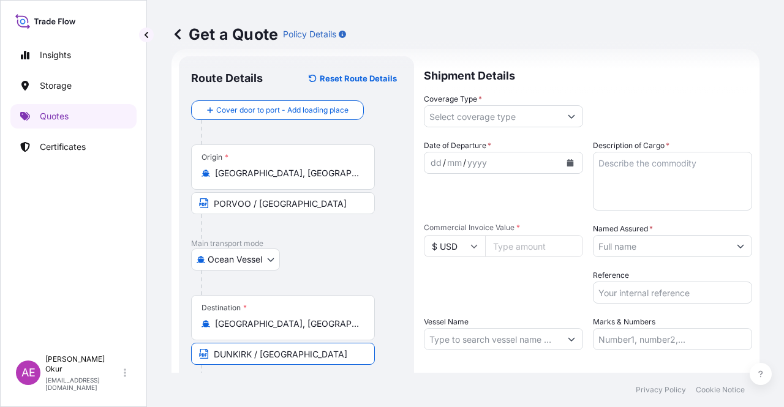
type input "DUNKIRK / [GEOGRAPHIC_DATA]"
click at [495, 116] on input "Coverage Type *" at bounding box center [493, 116] width 136 height 22
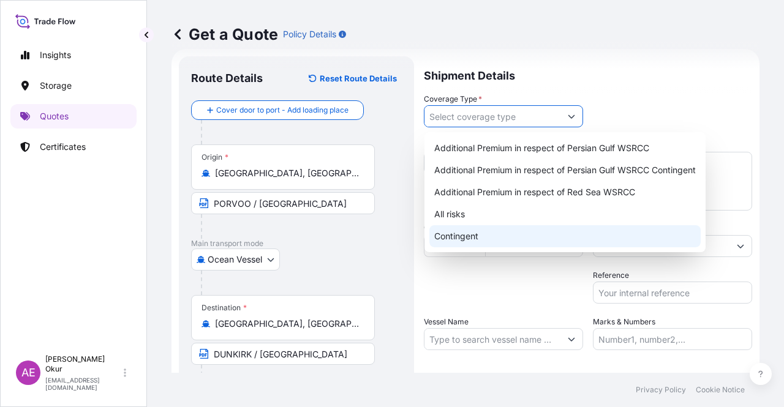
click at [462, 232] on div "Contingent" at bounding box center [564, 236] width 271 height 22
type input "Contingent"
click at [463, 246] on div "Contingent" at bounding box center [564, 236] width 271 height 22
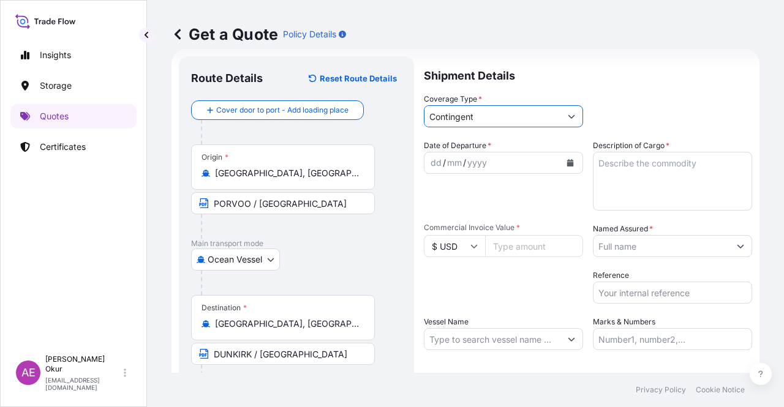
click at [428, 157] on div "dd / mm / yyyy" at bounding box center [493, 163] width 136 height 22
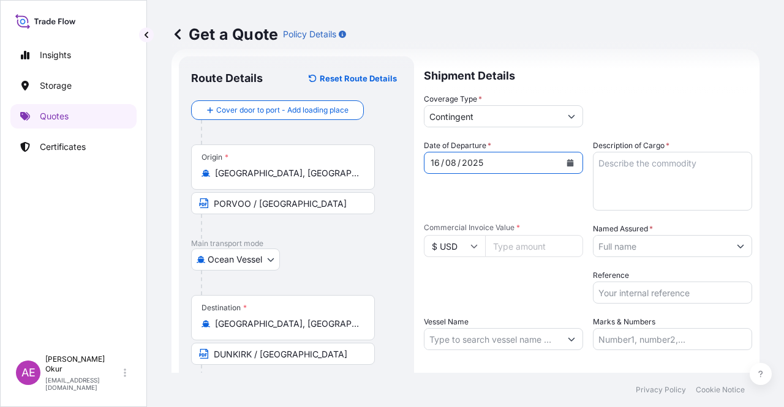
click at [634, 176] on textarea "Description of Cargo *" at bounding box center [672, 181] width 159 height 59
paste textarea "POLYMER GRADE PROPYLENE"
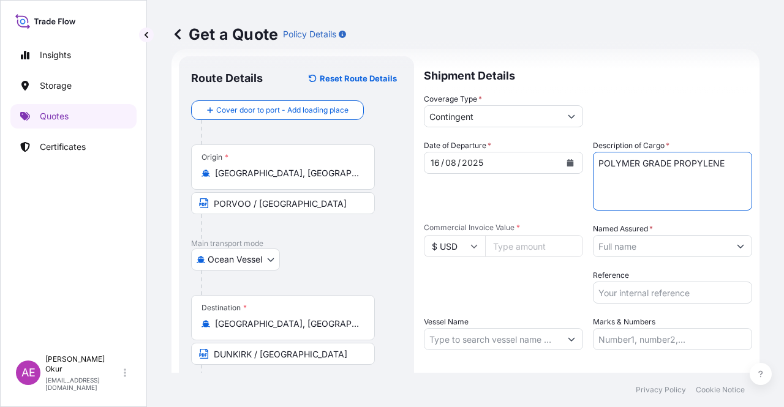
type textarea "POLYMER GRADE PROPYLENE"
click at [472, 247] on icon at bounding box center [474, 246] width 7 height 7
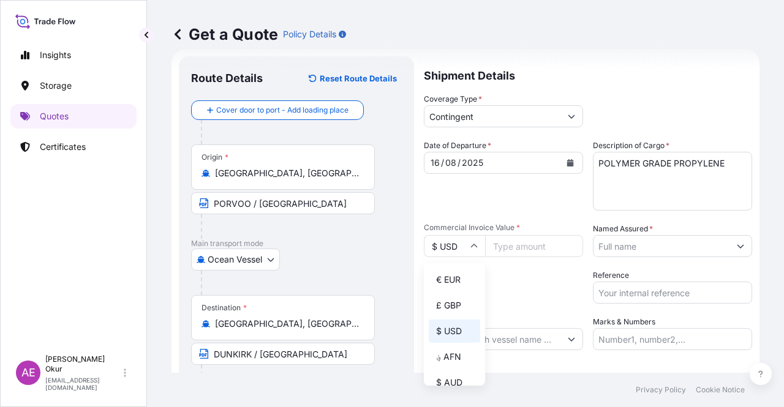
drag, startPoint x: 453, startPoint y: 286, endPoint x: 494, endPoint y: 273, distance: 42.6
click at [453, 286] on div "€ EUR" at bounding box center [454, 279] width 51 height 23
type input "€ EUR"
click at [554, 235] on input "Commercial Invoice Value *" at bounding box center [534, 246] width 98 height 22
paste input "3166508.55"
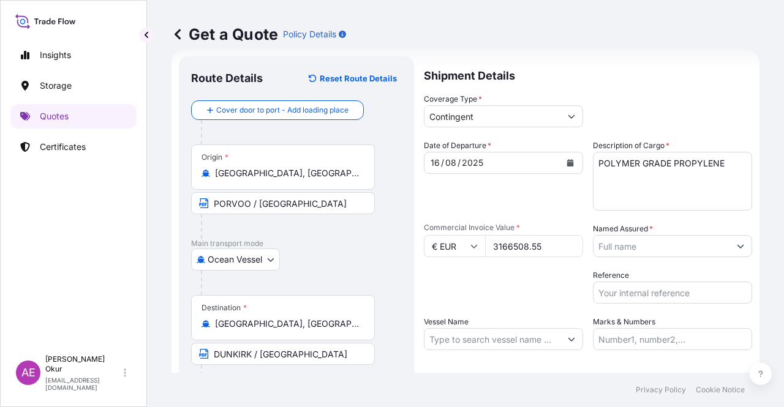
type input "3166508.55"
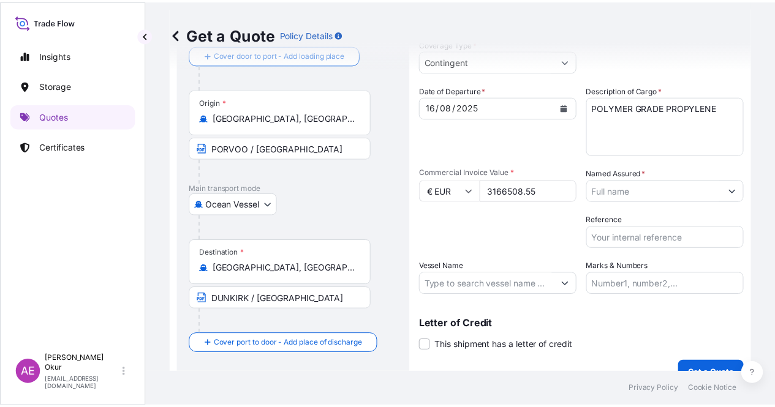
scroll to position [95, 0]
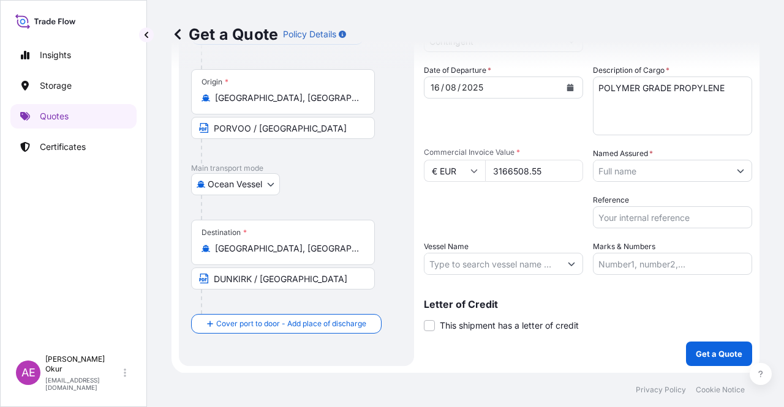
click at [524, 251] on div "Vessel Name" at bounding box center [503, 258] width 159 height 34
click at [506, 271] on input "Vessel Name" at bounding box center [493, 264] width 136 height 22
paste input "CORAL ANTHELIA"
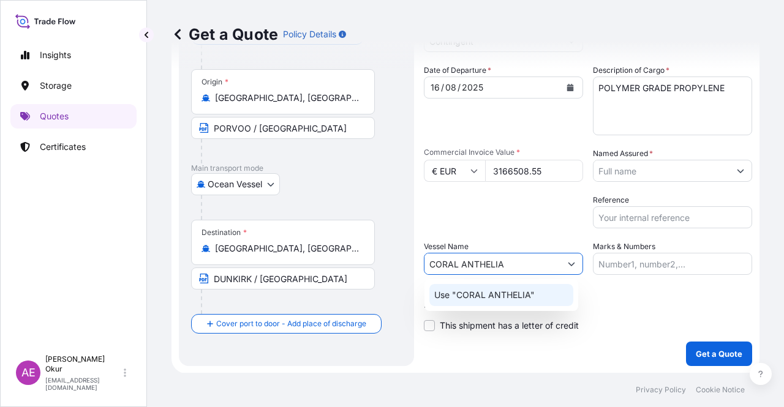
click at [501, 300] on p "Use "CORAL ANTHELIA"" at bounding box center [484, 295] width 100 height 12
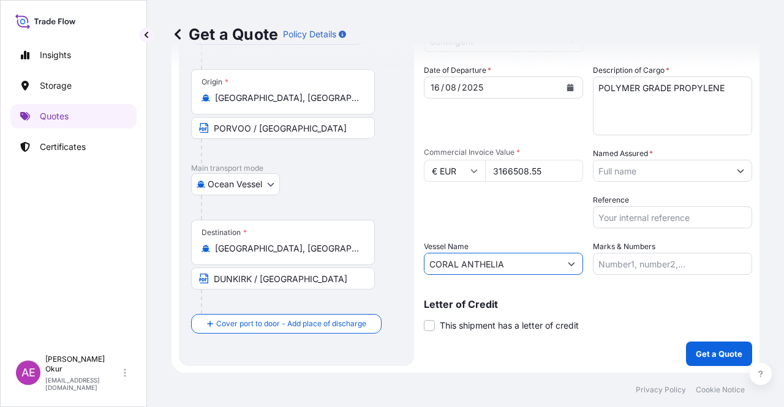
type input "CORAL ANTHELIA"
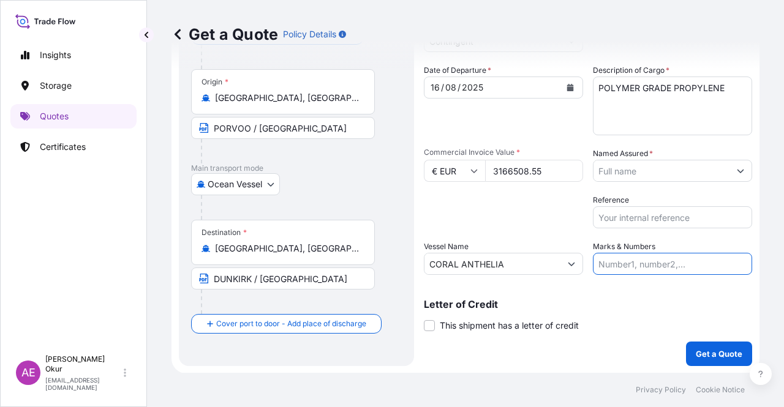
click at [624, 257] on input "Marks & Numbers" at bounding box center [672, 264] width 159 height 22
click at [673, 270] on input "Marks & Numbers" at bounding box center [672, 264] width 159 height 22
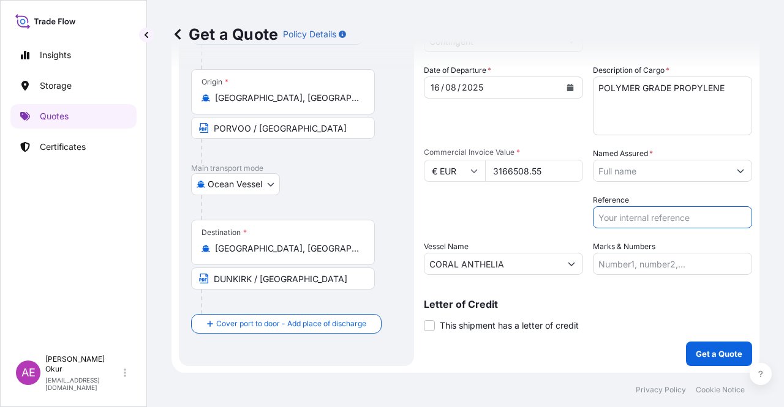
click at [597, 225] on input "Reference" at bounding box center [672, 217] width 159 height 22
click at [675, 165] on input "Named Assured *" at bounding box center [662, 171] width 136 height 22
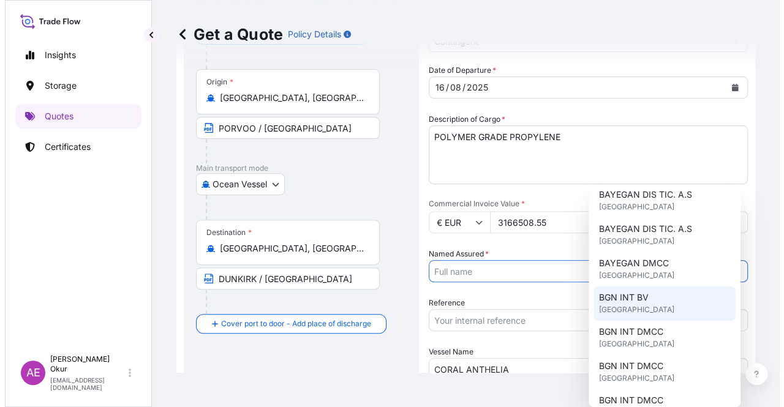
scroll to position [123, 0]
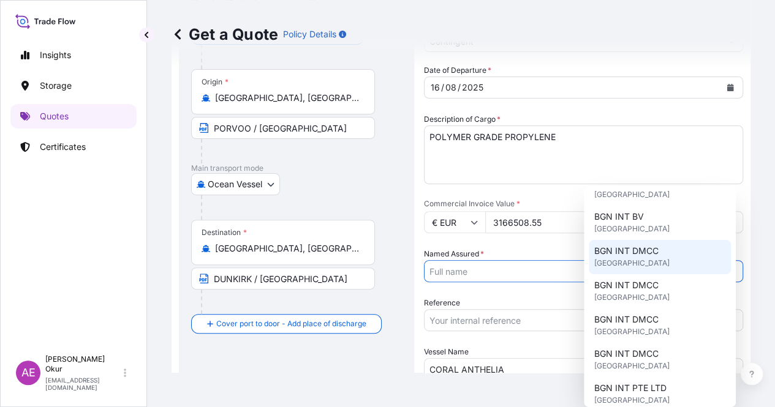
click at [654, 258] on div "BGN INT DMCC [GEOGRAPHIC_DATA]" at bounding box center [660, 257] width 142 height 34
type input "BGN INT DMCC"
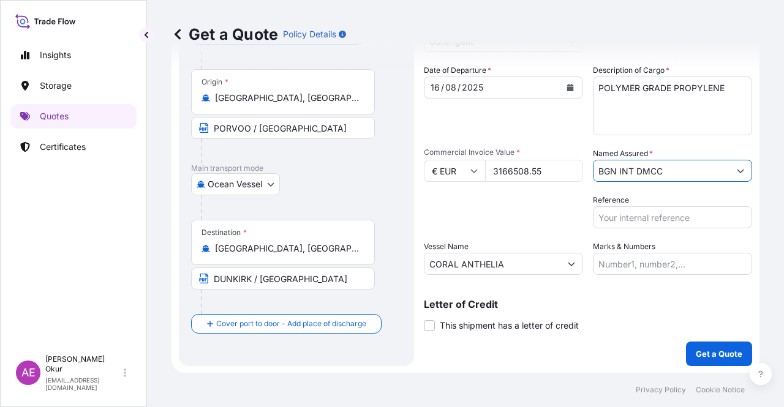
click at [649, 262] on input "Marks & Numbers" at bounding box center [672, 264] width 159 height 22
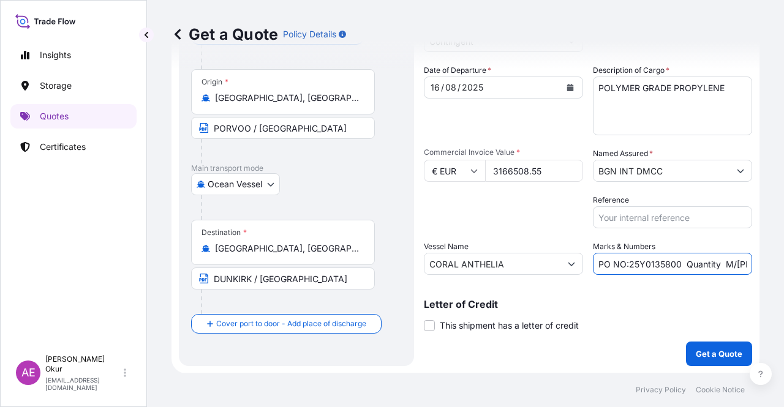
drag, startPoint x: 625, startPoint y: 262, endPoint x: 673, endPoint y: 262, distance: 47.8
click at [673, 262] on input "PO NO:25Y0135800 Quantity M/[PERSON_NAME]: 495,000 Premium: USD 57,03" at bounding box center [672, 264] width 159 height 22
paste input "2054"
drag, startPoint x: 703, startPoint y: 259, endPoint x: 736, endPoint y: 263, distance: 33.9
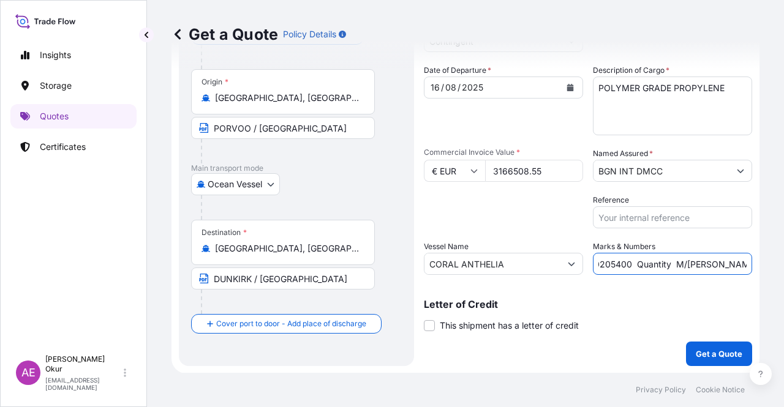
click at [736, 263] on input "PO NO:25Y0205400 Quantity M/[PERSON_NAME]: 495,000 Premium: USD 57,03" at bounding box center [672, 264] width 159 height 22
click at [613, 262] on input "PO NO:25Y0205400 Quantity M/[PERSON_NAME]: 495,000 Premium: USD 57,03" at bounding box center [672, 264] width 159 height 22
drag, startPoint x: 698, startPoint y: 260, endPoint x: 728, endPoint y: 263, distance: 30.7
click at [728, 263] on input "PO NO:25Y0205400 Quantity M/[PERSON_NAME]: 495,000 Premium: USD 57,03" at bounding box center [672, 264] width 159 height 22
paste input "3.675,162"
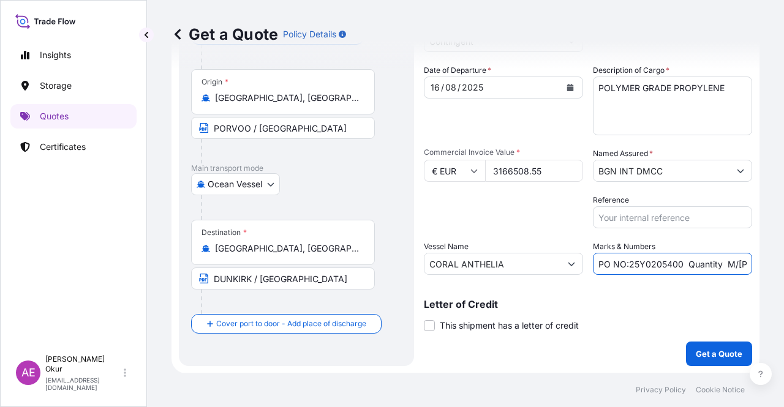
scroll to position [0, 142]
drag, startPoint x: 729, startPoint y: 262, endPoint x: 784, endPoint y: 267, distance: 54.7
click at [784, 267] on div "Get a Quote Policy Details Route Details Reset Route Details Cover door to port…" at bounding box center [465, 186] width 637 height 373
click at [697, 263] on input "PO NO:25Y0205400 Quantity M/[PERSON_NAME]: 3.675,162 Premium: USD 57,03" at bounding box center [672, 264] width 159 height 22
drag, startPoint x: 716, startPoint y: 263, endPoint x: 773, endPoint y: 265, distance: 57.6
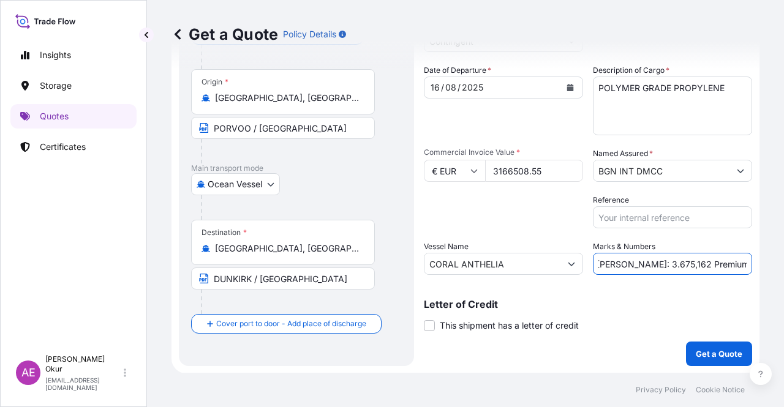
click at [776, 265] on div "Get a Quote Policy Details Route Details Reset Route Details Cover door to port…" at bounding box center [465, 186] width 637 height 373
paste input "158,3"
drag, startPoint x: 708, startPoint y: 263, endPoint x: 691, endPoint y: 263, distance: 17.2
click at [691, 263] on input "PO NO:25Y0205400 Quantity M/[PERSON_NAME]: 3.675,162 Premium: USD 158,33" at bounding box center [672, 264] width 159 height 22
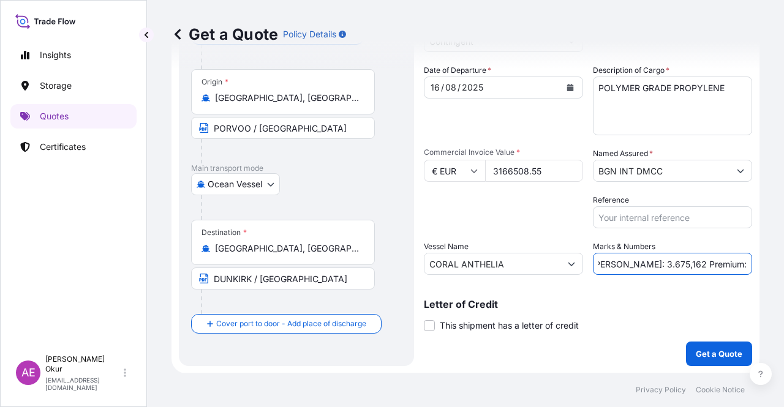
scroll to position [0, 132]
type input "PO NO:25Y0205400 Quantity M/[PERSON_NAME]: 3.675,162 Premium: EUR 158,33"
drag, startPoint x: 712, startPoint y: 262, endPoint x: 784, endPoint y: 266, distance: 71.8
click at [784, 266] on div "Get a Quote Policy Details Route Details Reset Route Details Cover door to port…" at bounding box center [465, 186] width 637 height 373
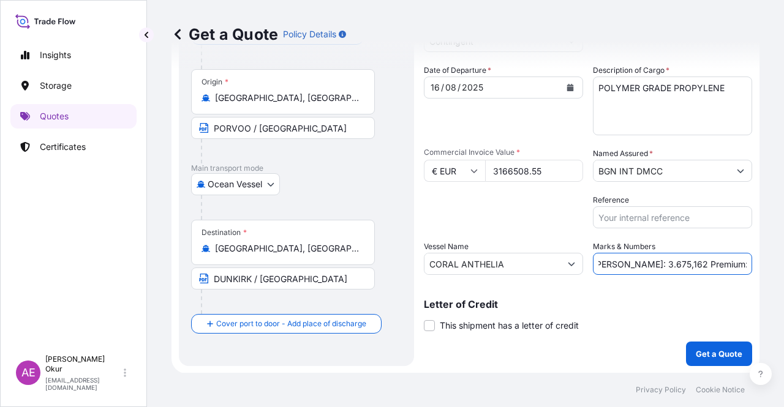
scroll to position [0, 0]
click at [670, 269] on input "PO NO:25Y0205400 Quantity M/[PERSON_NAME]: 3.675,162 Premium: EUR 158,33" at bounding box center [672, 264] width 159 height 22
drag, startPoint x: 687, startPoint y: 263, endPoint x: 784, endPoint y: 281, distance: 97.9
click at [784, 281] on div "Get a Quote Policy Details Route Details Reset Route Details Cover door to port…" at bounding box center [465, 186] width 637 height 373
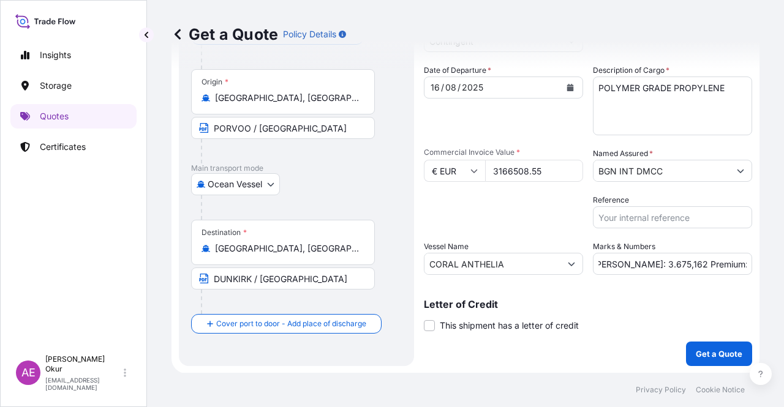
click at [663, 281] on div "Shipment Details Coverage Type * Contingent Date of Departure * [DATE] Cargo Ca…" at bounding box center [588, 173] width 328 height 385
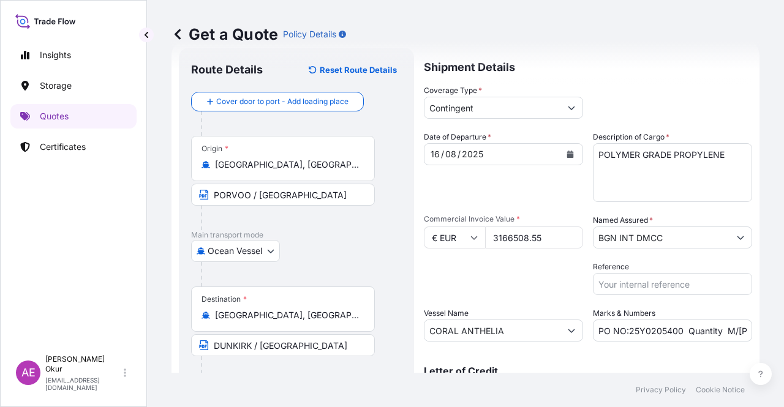
scroll to position [95, 0]
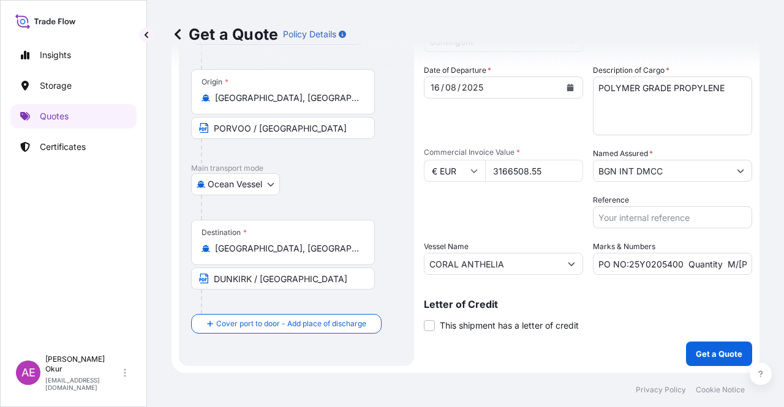
click at [549, 326] on div "Shipment Details Coverage Type * Contingent Date of Departure * [DATE] Cargo Ca…" at bounding box center [588, 173] width 328 height 385
drag, startPoint x: 695, startPoint y: 266, endPoint x: 784, endPoint y: 279, distance: 89.8
click at [784, 279] on div "Get a Quote Policy Details Route Details Reset Route Details Cover door to port…" at bounding box center [465, 186] width 637 height 373
click at [621, 300] on p "Letter of Credit" at bounding box center [588, 305] width 328 height 10
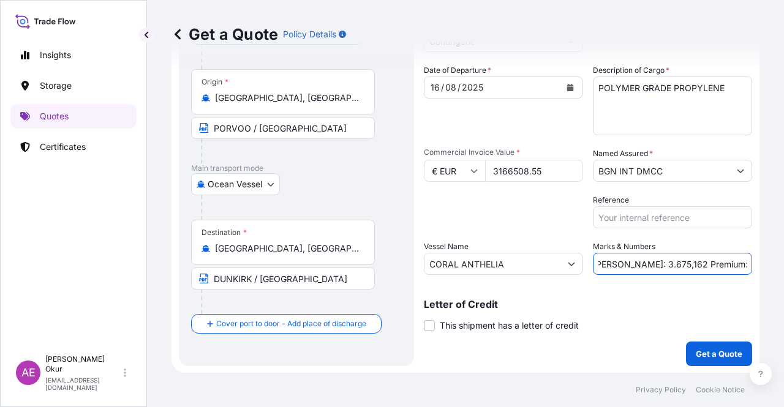
scroll to position [0, 0]
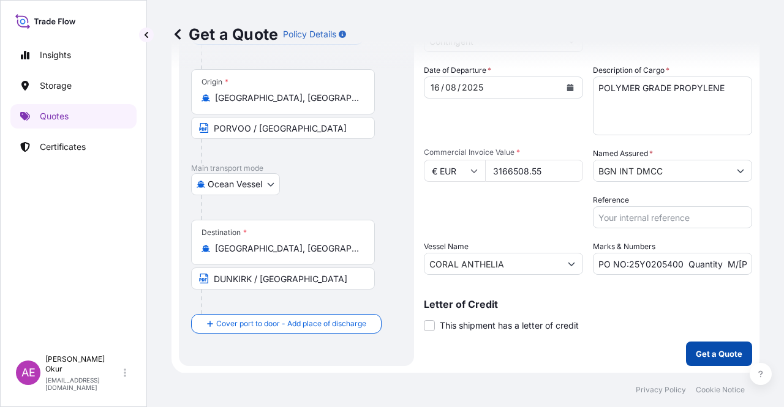
click at [703, 348] on p "Get a Quote" at bounding box center [719, 354] width 47 height 12
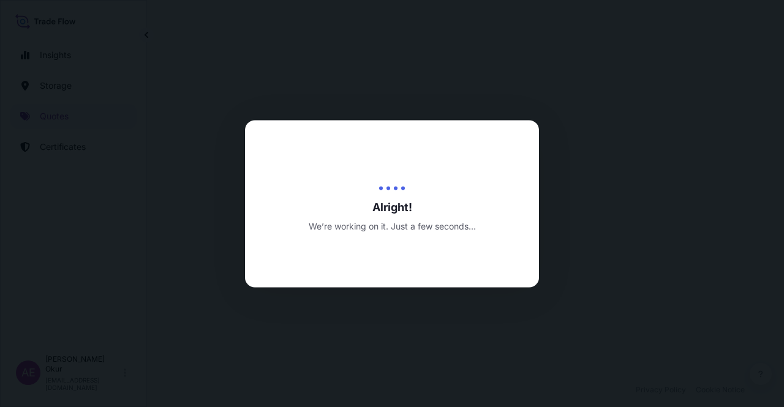
select select "Ocean Vessel"
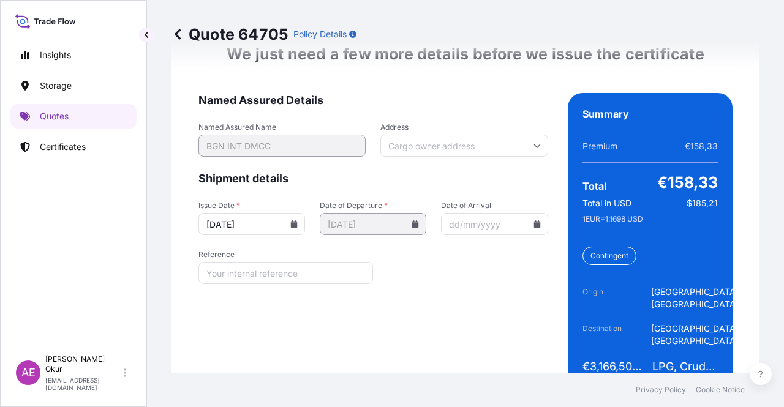
scroll to position [1630, 0]
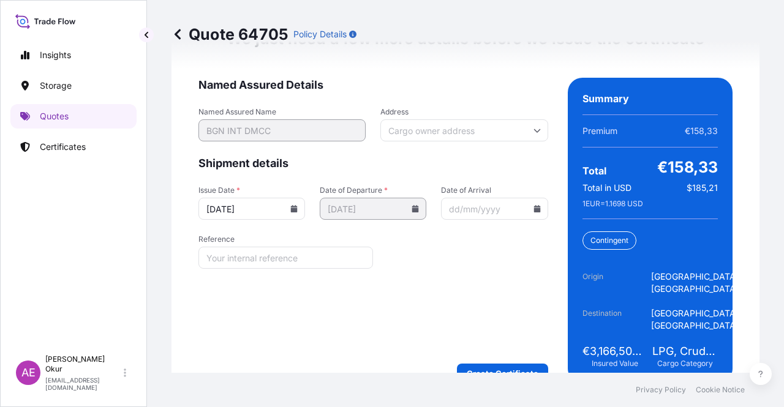
click at [513, 334] on form "Named Assured Details Named Assured Name BGN INT DMCC Address Shipment details …" at bounding box center [373, 231] width 350 height 306
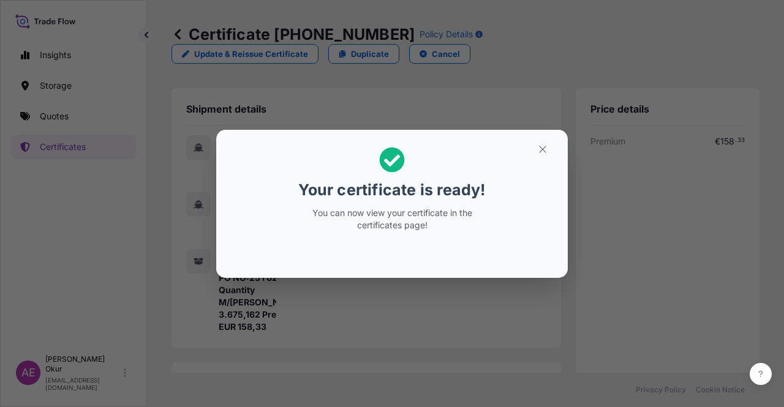
click at [561, 159] on section "Your certificate is ready! You can now view your certificate in the certificate…" at bounding box center [392, 204] width 352 height 148
click at [534, 145] on button "button" at bounding box center [542, 150] width 31 height 20
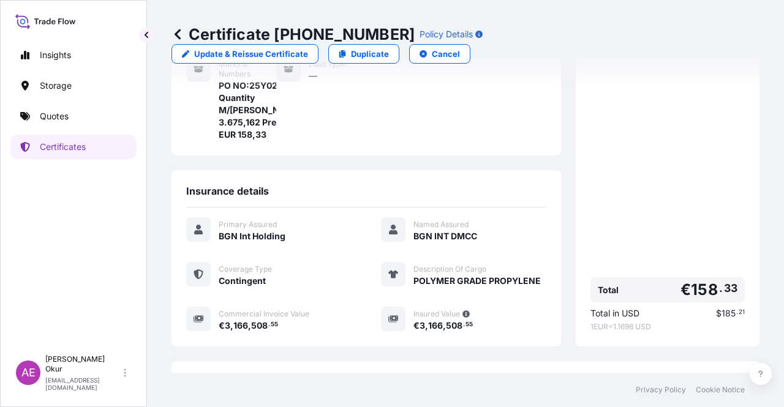
scroll to position [306, 0]
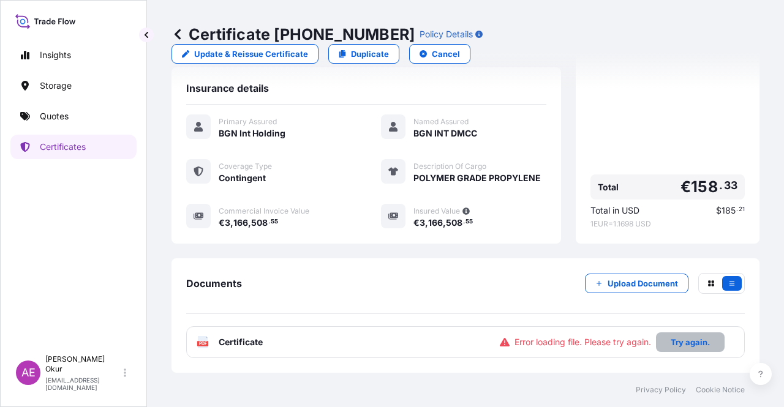
click at [697, 345] on p "Try again." at bounding box center [690, 342] width 39 height 12
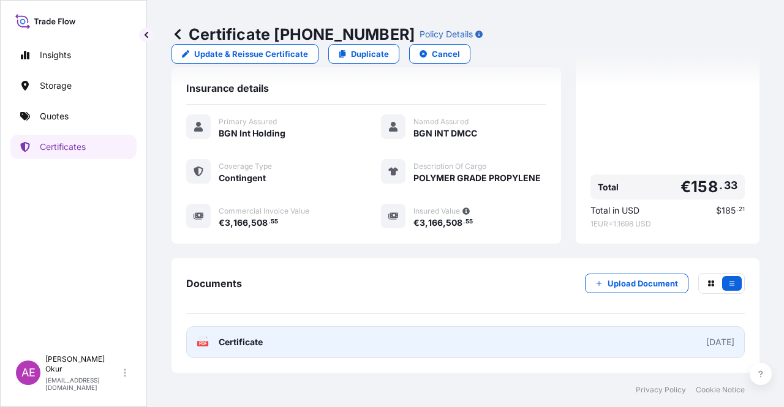
click at [251, 345] on span "Certificate" at bounding box center [241, 342] width 44 height 12
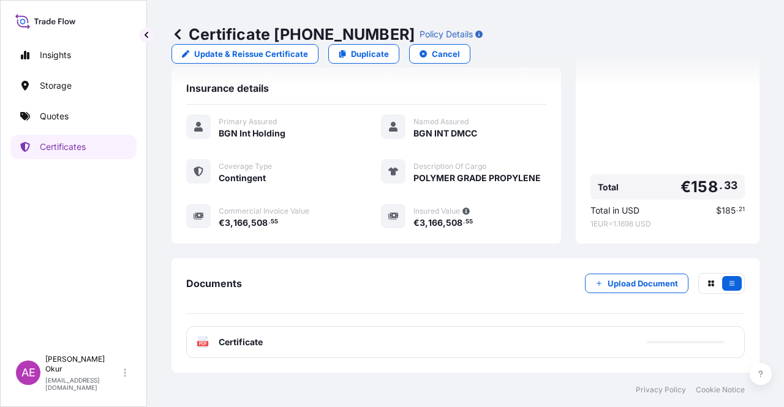
click at [82, 124] on link "Quotes" at bounding box center [73, 116] width 126 height 25
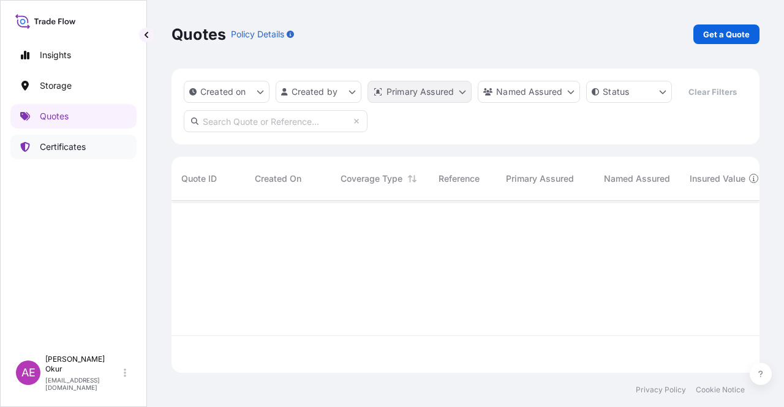
scroll to position [170, 578]
click at [735, 41] on link "Get a Quote" at bounding box center [727, 35] width 66 height 20
select select "Ocean Vessel"
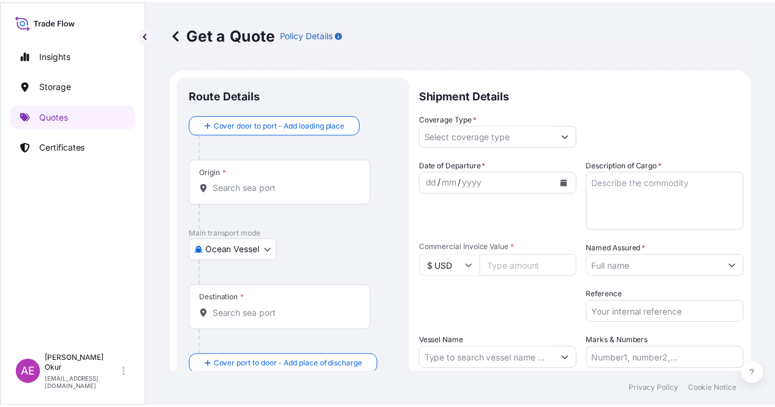
scroll to position [20, 0]
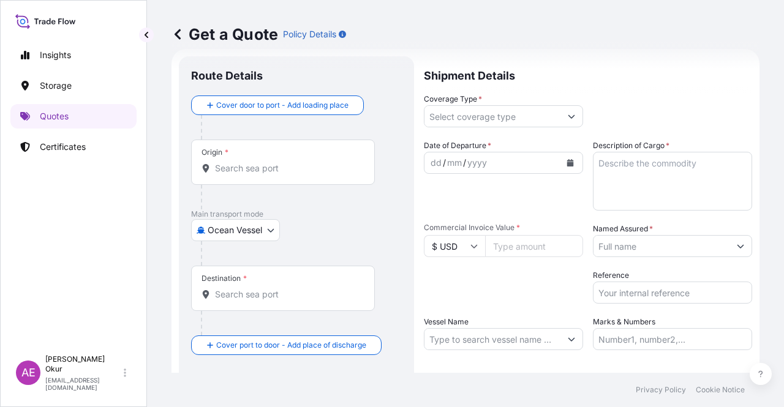
click at [287, 159] on div "Origin *" at bounding box center [283, 162] width 184 height 45
click at [287, 162] on input "Origin *" at bounding box center [287, 168] width 145 height 12
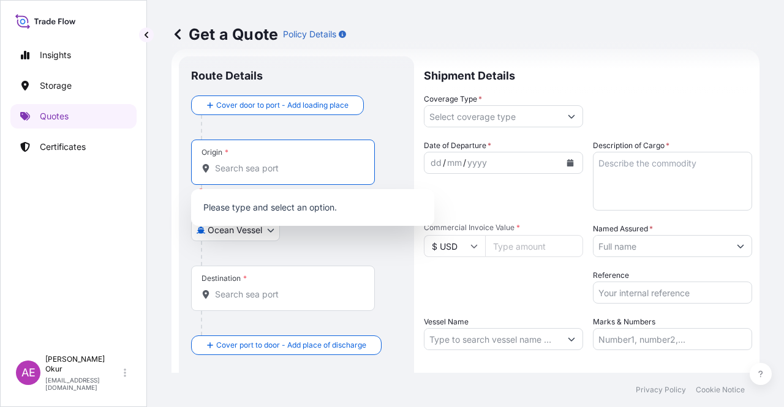
click at [255, 168] on input "Origin * Please select an origin" at bounding box center [287, 168] width 145 height 12
paste input "CEYHAN"
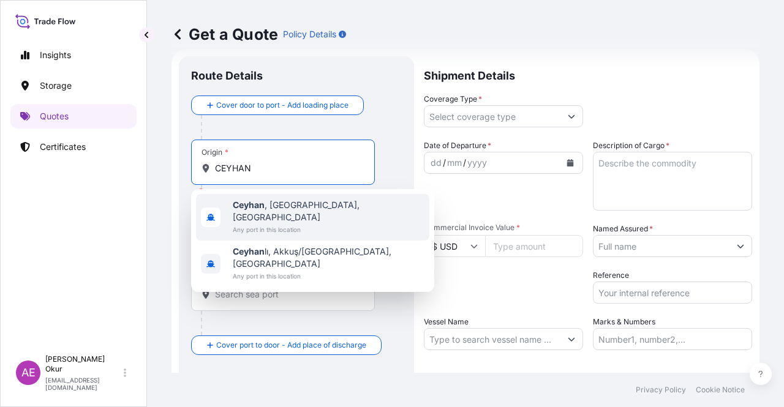
click at [278, 202] on span "Ceyhan , [GEOGRAPHIC_DATA], [GEOGRAPHIC_DATA]" at bounding box center [329, 211] width 192 height 25
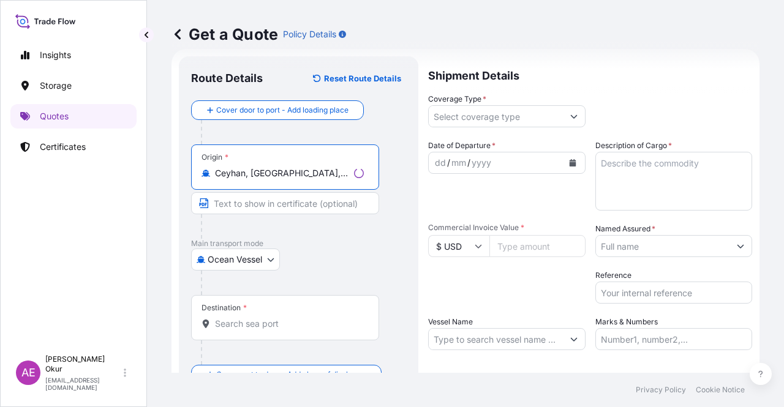
type input "Ceyhan, [GEOGRAPHIC_DATA], [GEOGRAPHIC_DATA]"
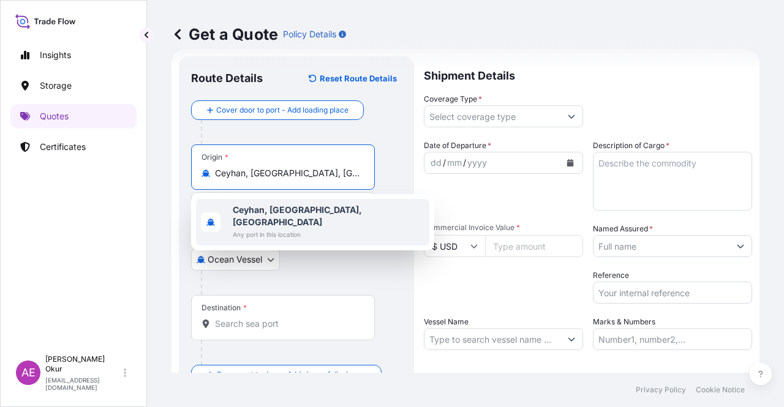
click at [282, 229] on span "Any port in this location" at bounding box center [329, 235] width 192 height 12
click at [260, 209] on input "Text to appear on certificate" at bounding box center [283, 203] width 184 height 22
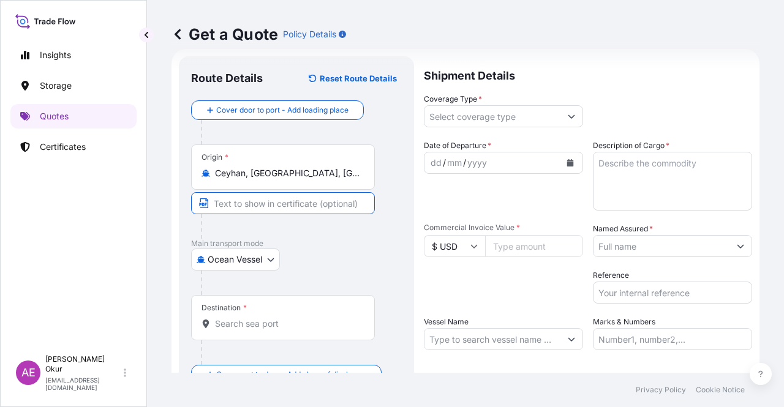
paste input "CEYHAN"
paste input "[GEOGRAPHIC_DATA]"
type input "CEYHAN / [GEOGRAPHIC_DATA]"
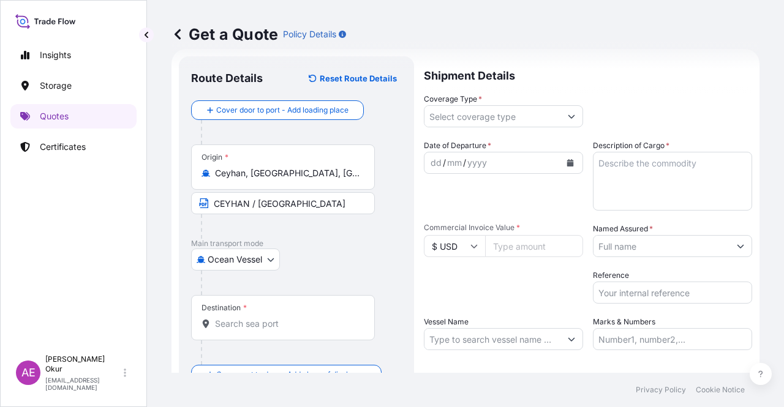
click at [272, 311] on div "Destination *" at bounding box center [283, 317] width 184 height 45
click at [272, 318] on input "Destination *" at bounding box center [287, 324] width 145 height 12
paste input "AUGUSTA"
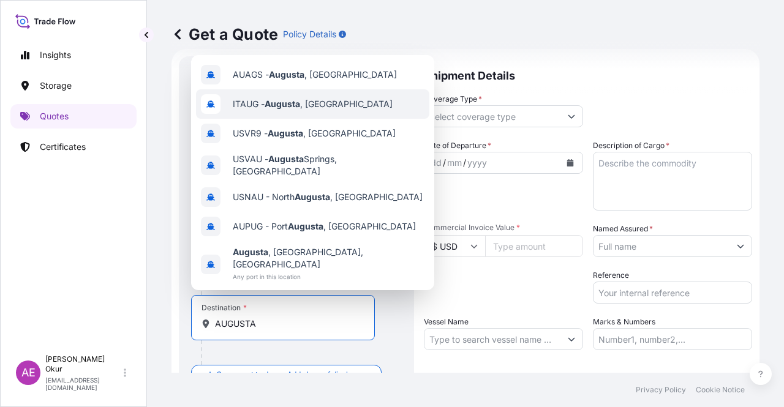
click at [309, 96] on div "ITAUG - [GEOGRAPHIC_DATA] , [GEOGRAPHIC_DATA]" at bounding box center [312, 103] width 233 height 29
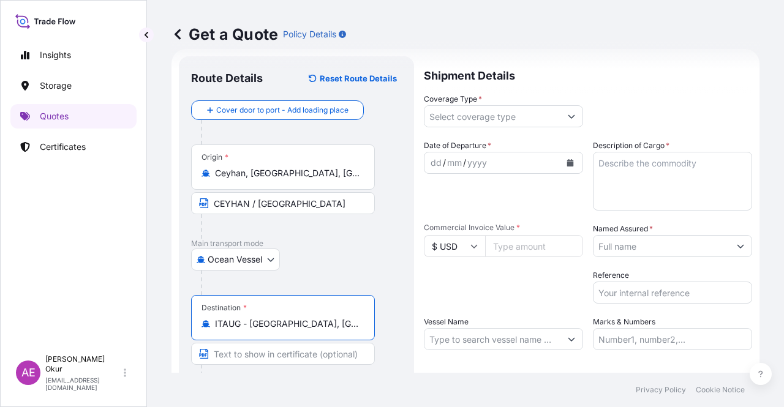
type input "ITAUG - [GEOGRAPHIC_DATA], [GEOGRAPHIC_DATA]"
click at [257, 353] on input "Text to appear on certificate" at bounding box center [283, 354] width 184 height 22
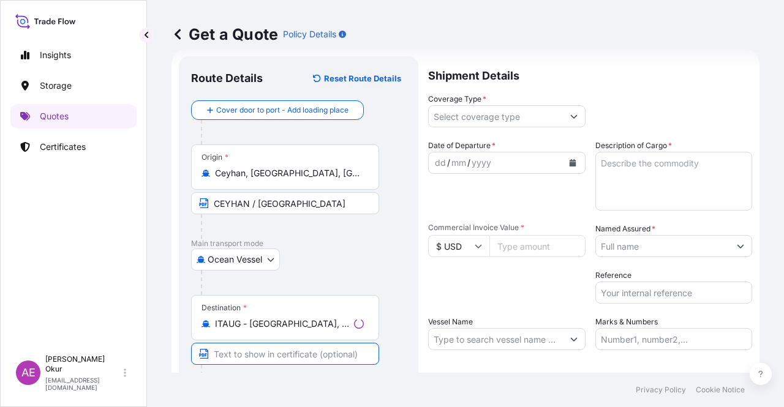
paste input "AUGUSTA"
paste input "[GEOGRAPHIC_DATA]"
type input "[GEOGRAPHIC_DATA] / [GEOGRAPHIC_DATA]"
click at [513, 119] on input "Coverage Type *" at bounding box center [493, 116] width 136 height 22
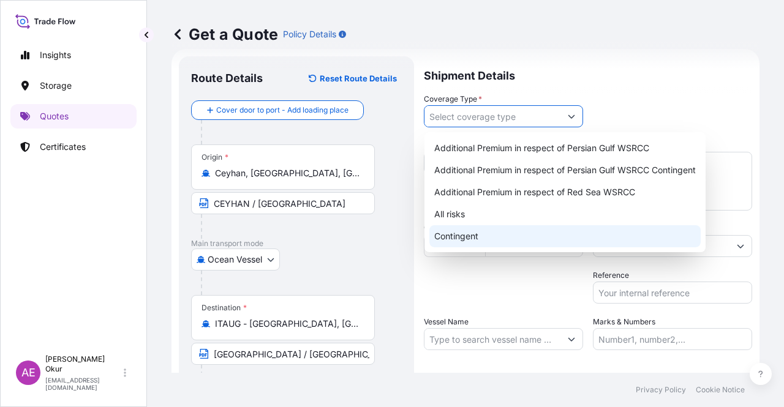
click at [465, 246] on div "Contingent" at bounding box center [564, 236] width 271 height 22
type input "Contingent"
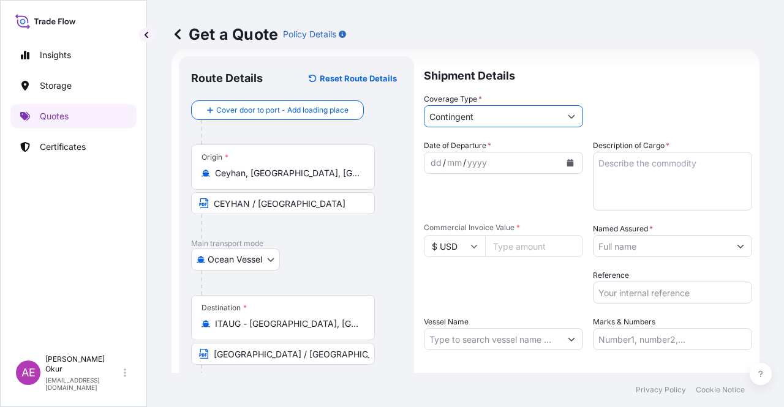
click at [438, 165] on div "dd" at bounding box center [435, 163] width 13 height 15
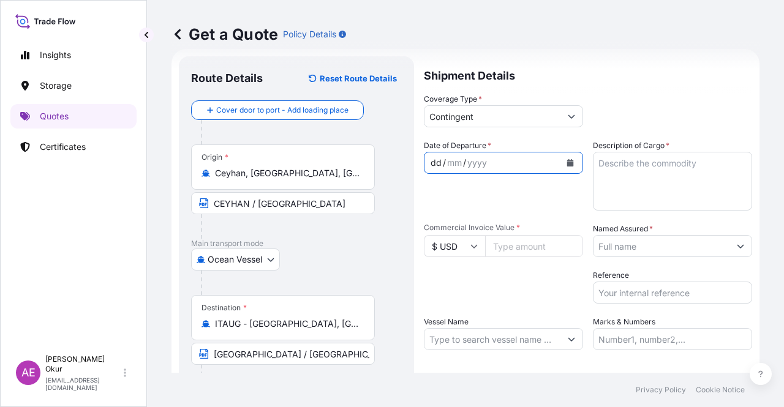
click at [433, 162] on div "dd" at bounding box center [435, 163] width 13 height 15
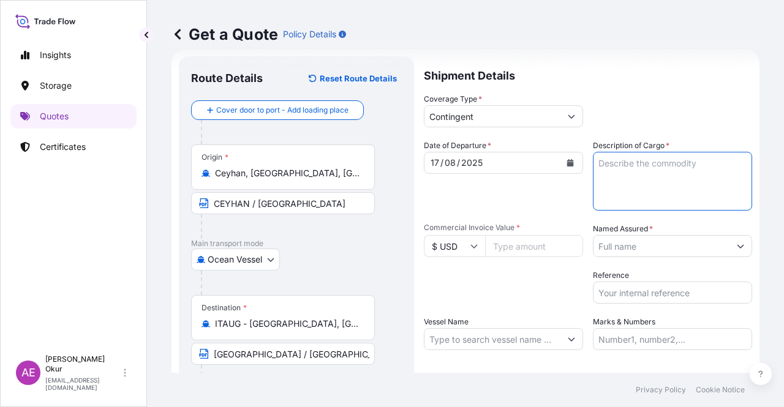
click at [671, 205] on textarea "Description of Cargo *" at bounding box center [672, 181] width 159 height 59
paste textarea "AZERI CRUDE OIL"
type textarea "AZERI CRUDE OIL"
click at [521, 239] on input "Commercial Invoice Value *" at bounding box center [534, 246] width 98 height 22
paste input "49157693.95"
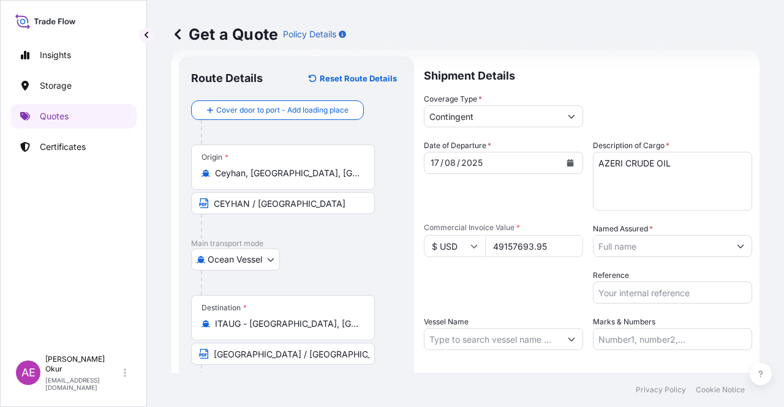
type input "49157693.95"
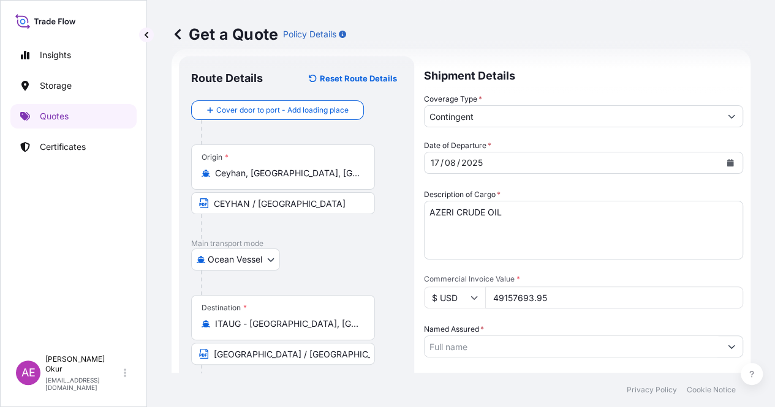
click at [671, 336] on input "Named Assured *" at bounding box center [573, 347] width 296 height 22
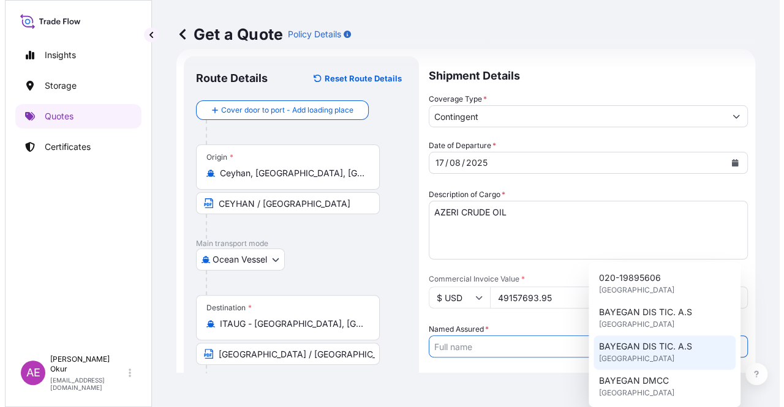
scroll to position [61, 0]
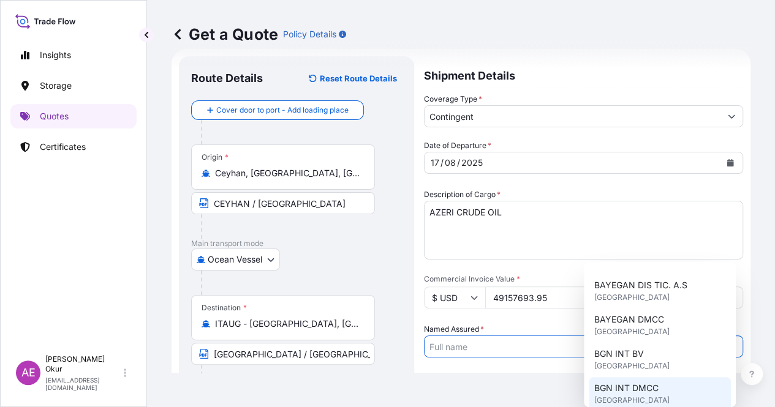
click at [661, 387] on div "BGN INT DMCC [GEOGRAPHIC_DATA]" at bounding box center [660, 394] width 142 height 34
type input "BGN INT DMCC"
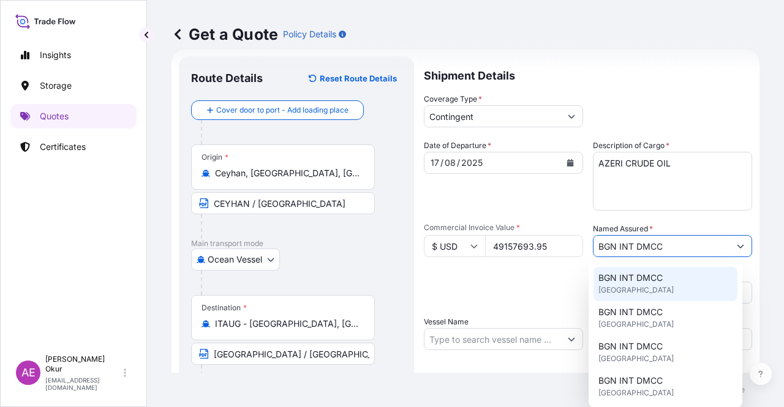
click at [647, 285] on span "[GEOGRAPHIC_DATA]" at bounding box center [636, 290] width 75 height 12
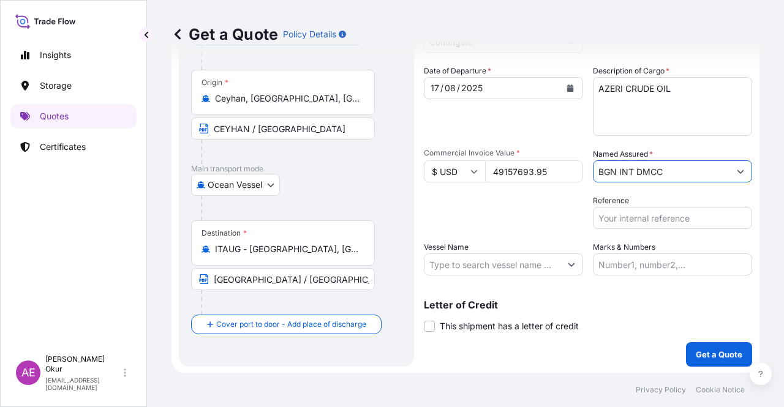
scroll to position [95, 0]
click at [498, 260] on input "Vessel Name" at bounding box center [493, 264] width 136 height 22
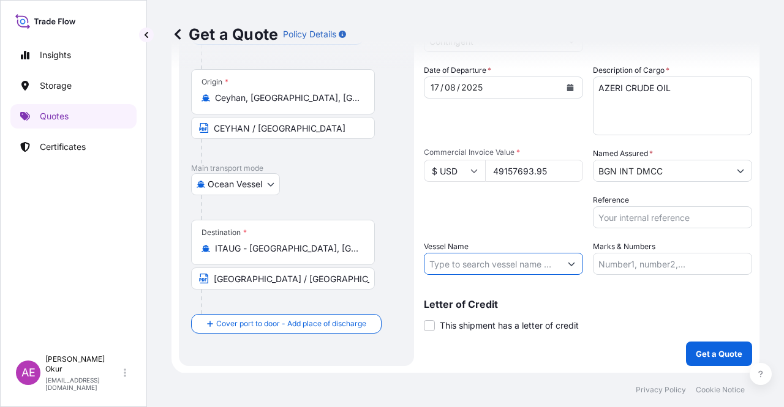
paste input "CALIDA"
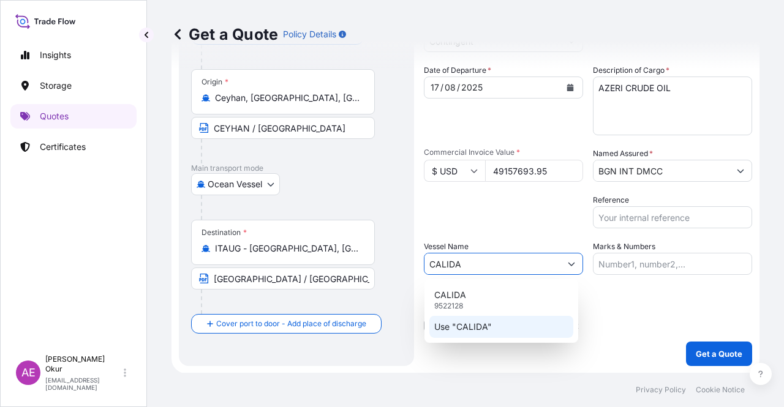
click at [490, 330] on p "Use "CALIDA"" at bounding box center [463, 327] width 58 height 12
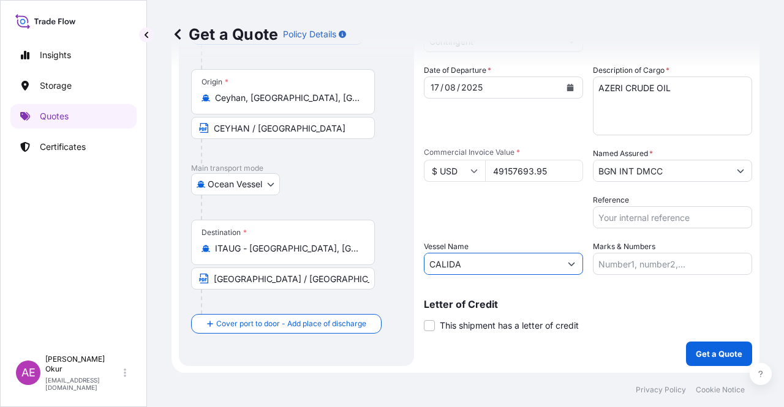
type input "CALIDA"
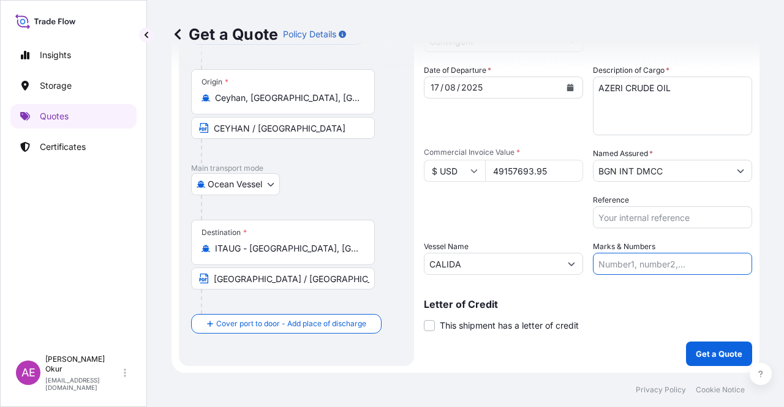
click at [611, 267] on input "Marks & Numbers" at bounding box center [672, 264] width 159 height 22
drag, startPoint x: 625, startPoint y: 262, endPoint x: 675, endPoint y: 264, distance: 49.7
click at [675, 264] on input "PO NO:25Y0135800 Quantity M/[PERSON_NAME]: 495,000 Premium: USD 57,03" at bounding box center [672, 264] width 159 height 22
paste input "804"
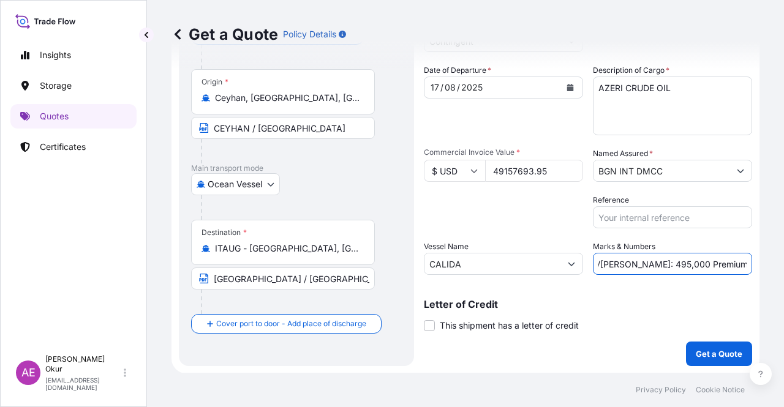
drag, startPoint x: 714, startPoint y: 267, endPoint x: 763, endPoint y: 264, distance: 49.1
click at [763, 264] on div "Get a Quote Policy Details Route Details Reset Route Details Cover door to port…" at bounding box center [465, 186] width 637 height 373
drag, startPoint x: 674, startPoint y: 262, endPoint x: 656, endPoint y: 263, distance: 18.4
click at [673, 262] on input "PO NO:25Y0180400 Quantity M/[PERSON_NAME]: 495,000 Premium: USD 57,03" at bounding box center [672, 264] width 159 height 22
click at [624, 265] on input "PO NO:25Y0180400 Quantity M/[PERSON_NAME]: 495,000 Premium: USD 57,03" at bounding box center [672, 264] width 159 height 22
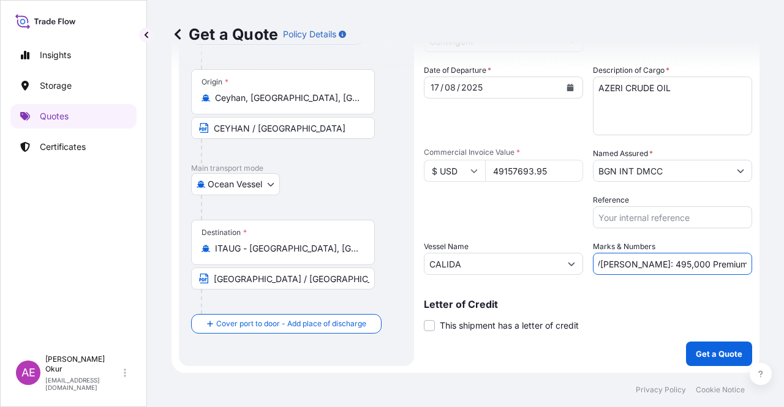
drag, startPoint x: 620, startPoint y: 265, endPoint x: 650, endPoint y: 265, distance: 30.0
click at [650, 265] on input "PO NO:25Y0180400 Quantity M/[PERSON_NAME]: 495,000 Premium: USD 57,03" at bounding box center [672, 264] width 159 height 22
paste input "81.501,162"
drag, startPoint x: 714, startPoint y: 264, endPoint x: 784, endPoint y: 263, distance: 69.2
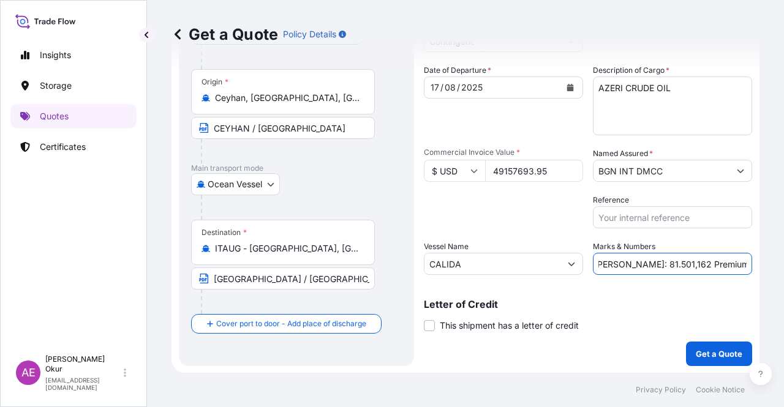
click at [784, 263] on div "Get a Quote Policy Details Route Details Reset Route Details Cover door to port…" at bounding box center [465, 186] width 637 height 373
click at [695, 266] on input "PO NO:25Y0180400 Quantity M/[PERSON_NAME]: 81.501,162 Premium: USD 57,03" at bounding box center [672, 264] width 159 height 22
drag, startPoint x: 716, startPoint y: 261, endPoint x: 784, endPoint y: 263, distance: 67.4
click at [784, 263] on div "Get a Quote Policy Details Route Details Reset Route Details Cover door to port…" at bounding box center [465, 186] width 637 height 373
paste input "2.457,88"
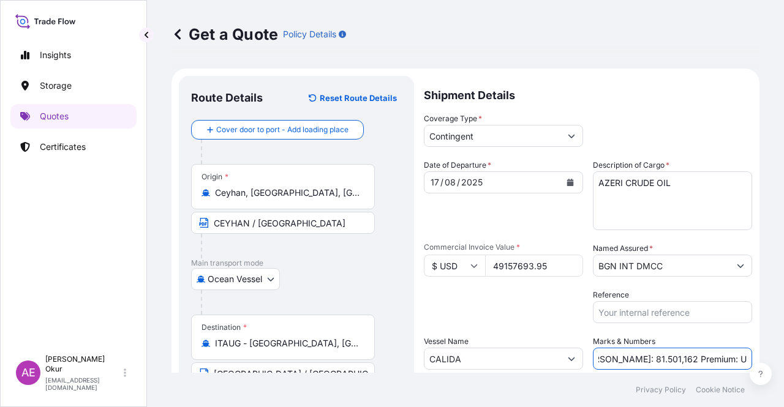
scroll to position [95, 0]
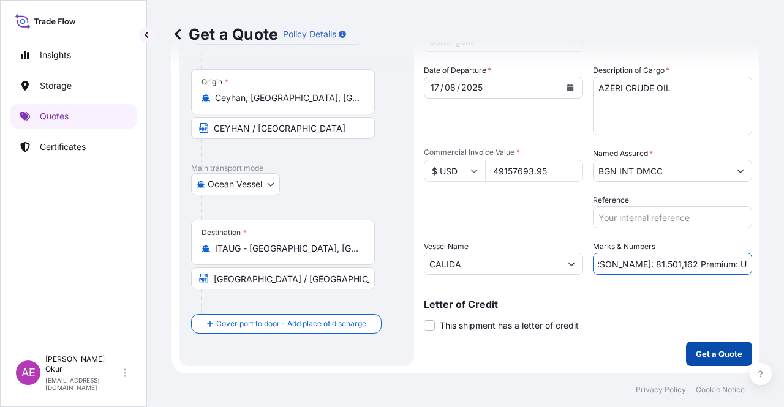
type input "PO NO:25Y0180400 Quantity M/[PERSON_NAME]: 81.501,162 Premium: USD 2.457,88"
click at [725, 342] on button "Get a Quote" at bounding box center [719, 354] width 66 height 25
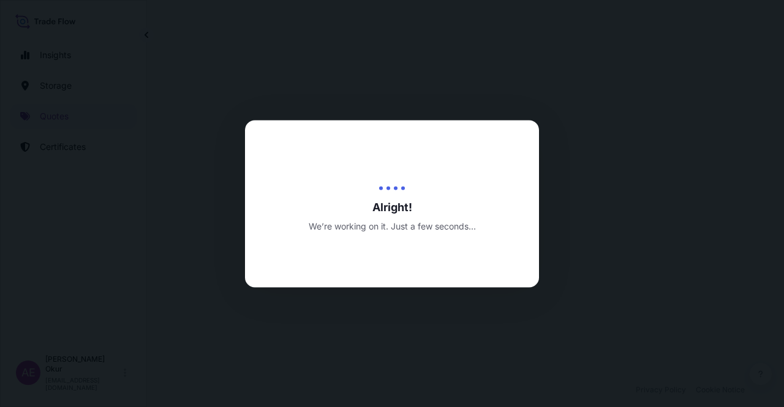
select select "Ocean Vessel"
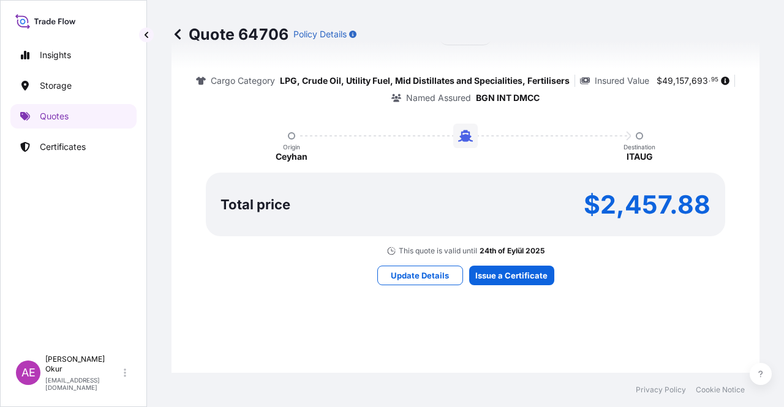
click at [512, 289] on div "Here's your insurance offer Primary Assured BGN Int Holding Contingent Cargo Ca…" at bounding box center [466, 129] width 554 height 713
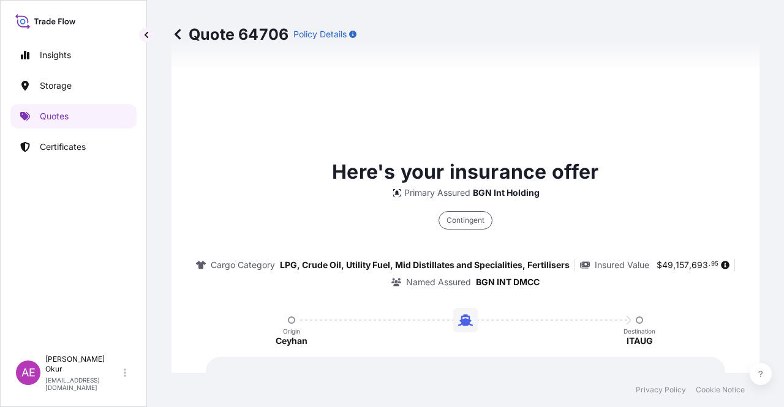
type input "[DATE]"
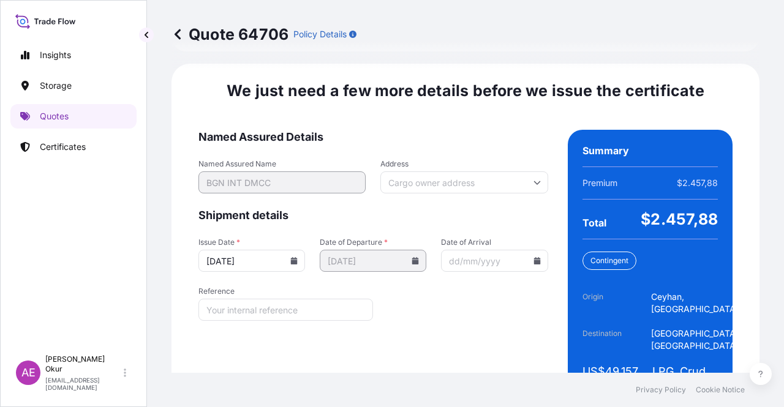
scroll to position [1566, 0]
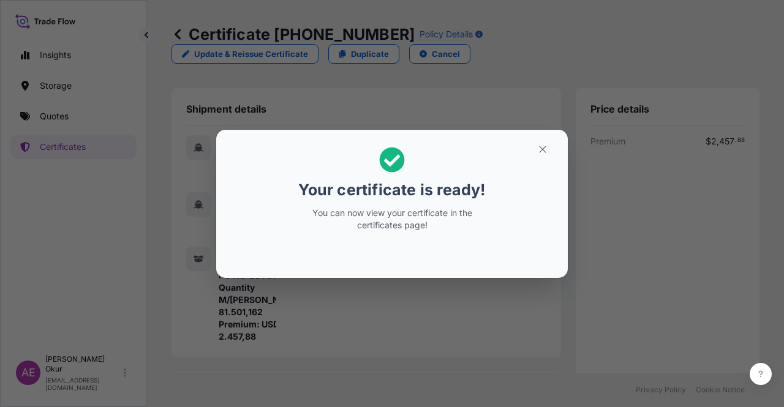
click at [540, 135] on section "Your certificate is ready! You can now view your certificate in the certificate…" at bounding box center [392, 204] width 352 height 148
click at [540, 140] on button "button" at bounding box center [542, 150] width 31 height 20
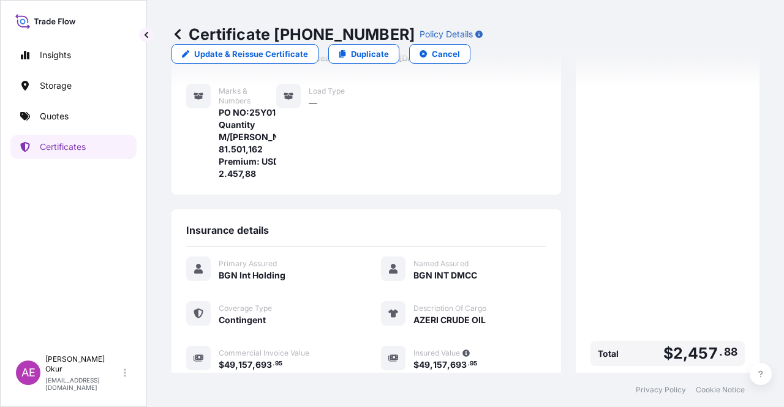
scroll to position [306, 0]
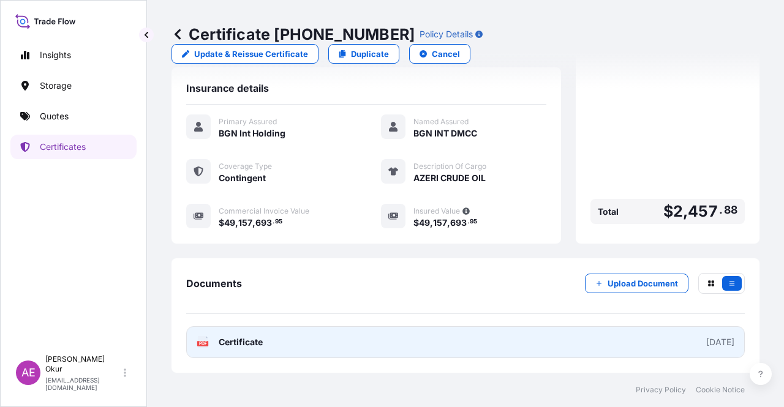
click at [254, 343] on span "Certificate" at bounding box center [241, 342] width 44 height 12
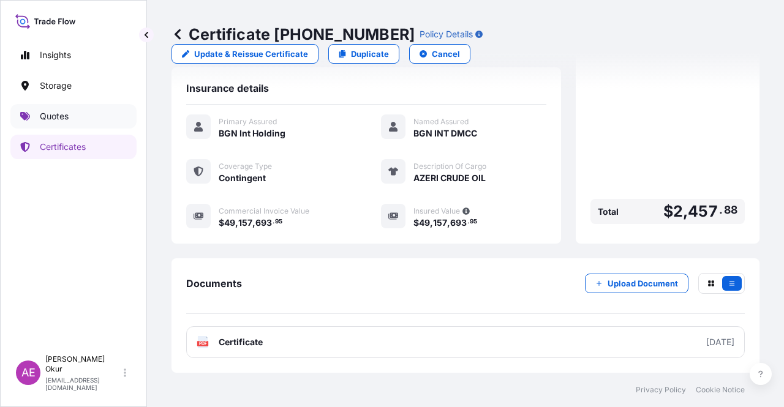
click at [87, 107] on link "Quotes" at bounding box center [73, 116] width 126 height 25
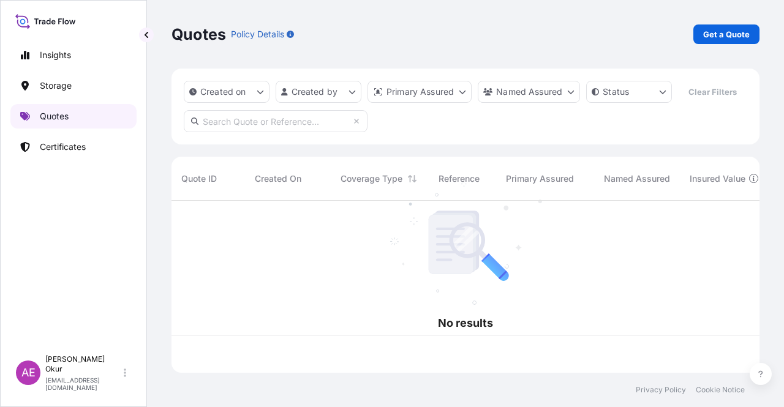
scroll to position [170, 578]
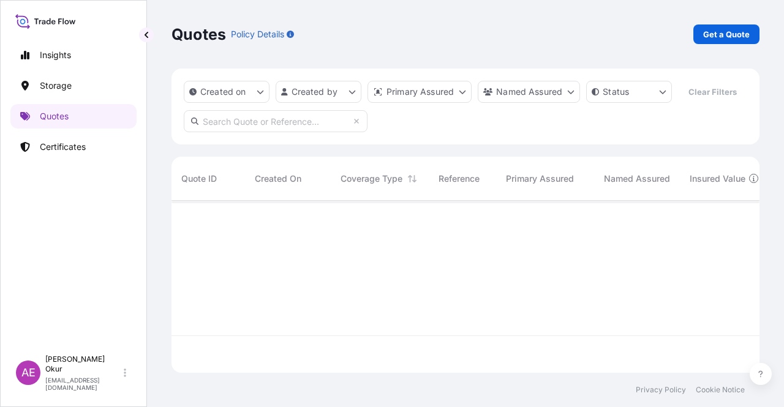
click at [737, 22] on div "Quotes Policy Details Get a Quote" at bounding box center [466, 34] width 588 height 69
click at [730, 32] on p "Get a Quote" at bounding box center [726, 34] width 47 height 12
select select "Ocean Vessel"
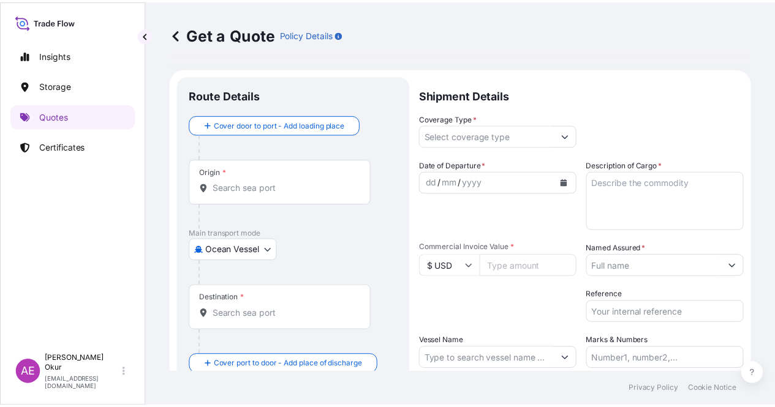
scroll to position [20, 0]
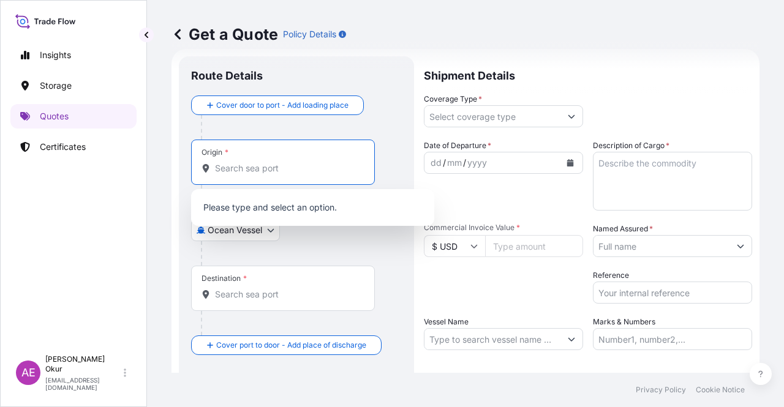
click at [255, 162] on input "Origin *" at bounding box center [287, 168] width 145 height 12
paste input "RAS LAFFAN"
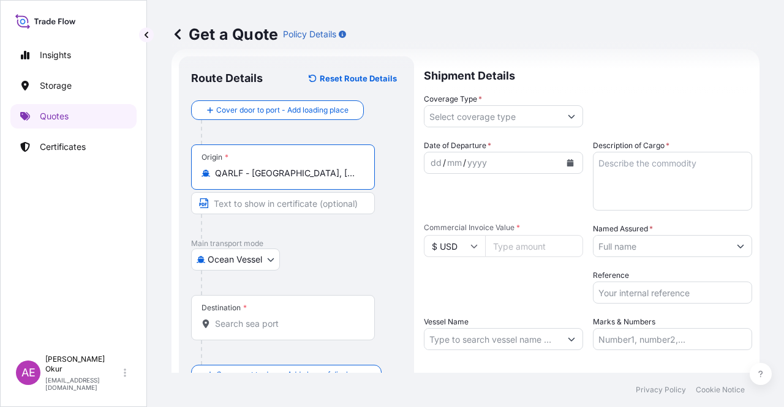
type input "QARLF - [GEOGRAPHIC_DATA], [GEOGRAPHIC_DATA]"
click at [271, 196] on input "Text to appear on certificate" at bounding box center [283, 203] width 184 height 22
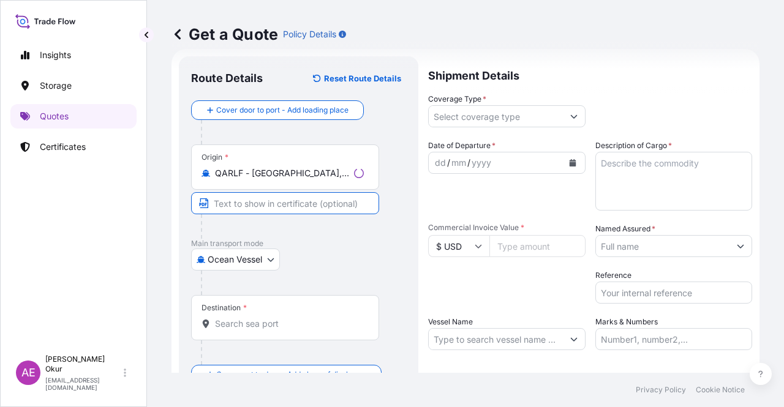
paste input "RAS LAFFAN"
type input "RAS LAFFAN / [GEOGRAPHIC_DATA]"
click at [260, 312] on div "Destination *" at bounding box center [283, 317] width 184 height 45
click at [260, 318] on input "Destination *" at bounding box center [287, 324] width 145 height 12
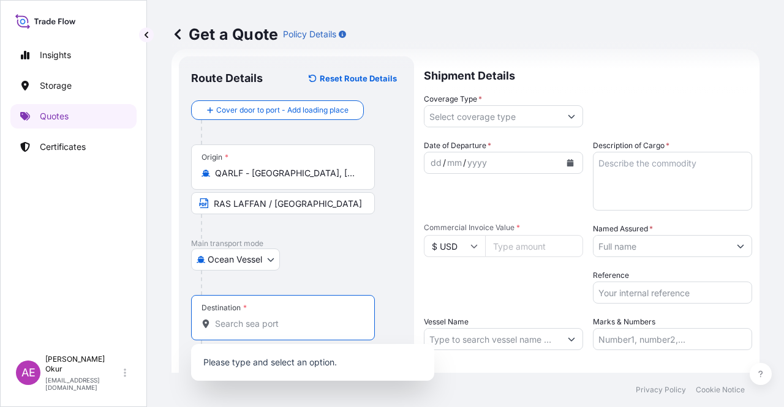
paste input "ONE SAFE [GEOGRAPHIC_DATA]"
drag, startPoint x: 331, startPoint y: 325, endPoint x: 123, endPoint y: 317, distance: 208.5
click at [147, 320] on div "Get a Quote Policy Details Route Details Reset Route Details Cover door to port…" at bounding box center [465, 186] width 637 height 373
type input "c"
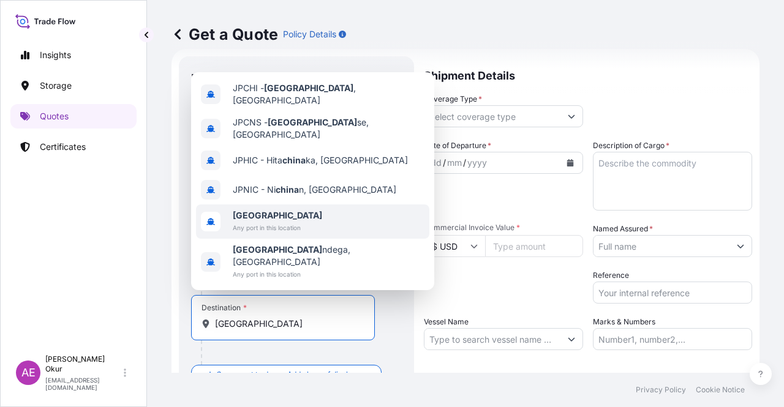
click at [270, 234] on span "Any port in this location" at bounding box center [277, 228] width 89 height 12
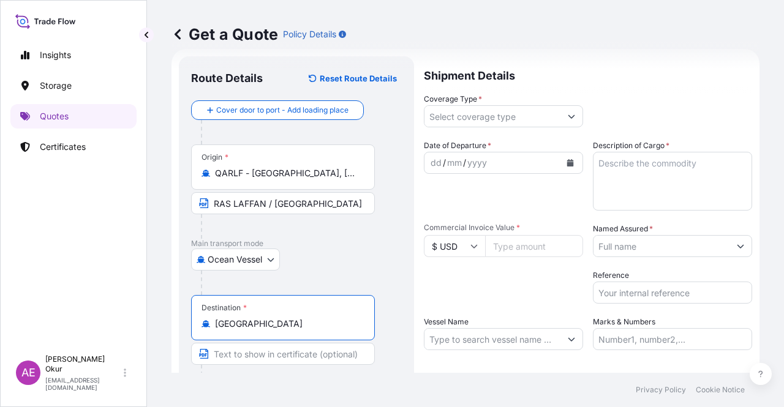
type input "[GEOGRAPHIC_DATA]"
click at [243, 344] on input "Text to appear on certificate" at bounding box center [283, 354] width 184 height 22
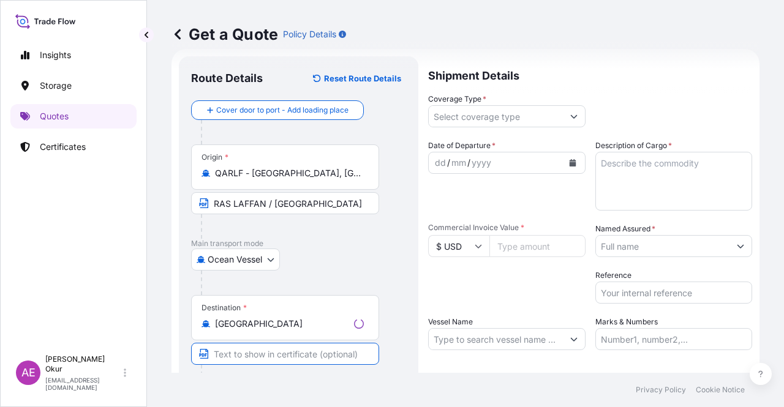
paste input "ONE SAFE [GEOGRAPHIC_DATA]"
type input "ONE SAFE [GEOGRAPHIC_DATA] / [GEOGRAPHIC_DATA]"
click at [353, 352] on input "ONE SAFE [GEOGRAPHIC_DATA] / [GEOGRAPHIC_DATA]" at bounding box center [283, 354] width 184 height 22
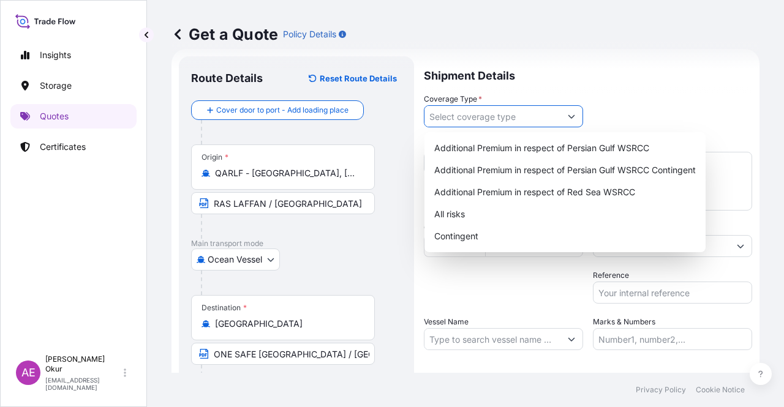
click at [494, 119] on input "Coverage Type *" at bounding box center [493, 116] width 136 height 22
click at [466, 236] on div "Contingent" at bounding box center [564, 236] width 271 height 22
type input "Contingent"
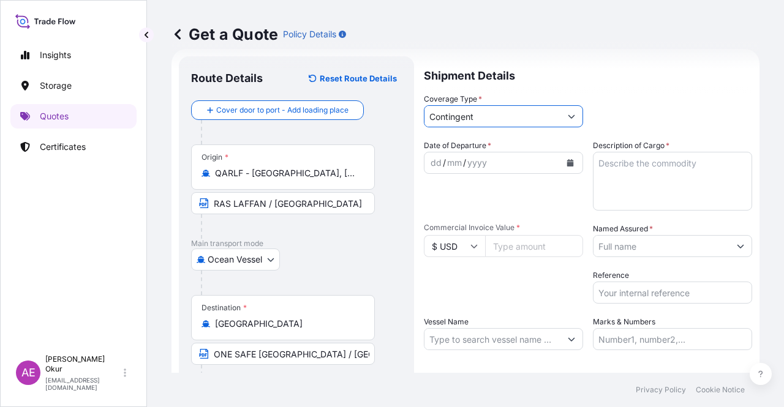
click at [429, 161] on div "dd / mm / yyyy" at bounding box center [493, 163] width 136 height 22
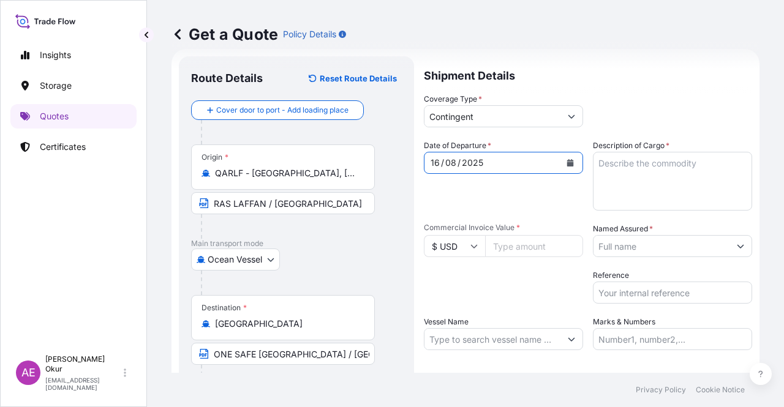
drag, startPoint x: 642, startPoint y: 217, endPoint x: 641, endPoint y: 204, distance: 13.5
click at [641, 213] on div "Date of Departure * [DATE] Cargo Category * LPG, Crude Oil, Utility Fuel, Mid D…" at bounding box center [588, 245] width 328 height 211
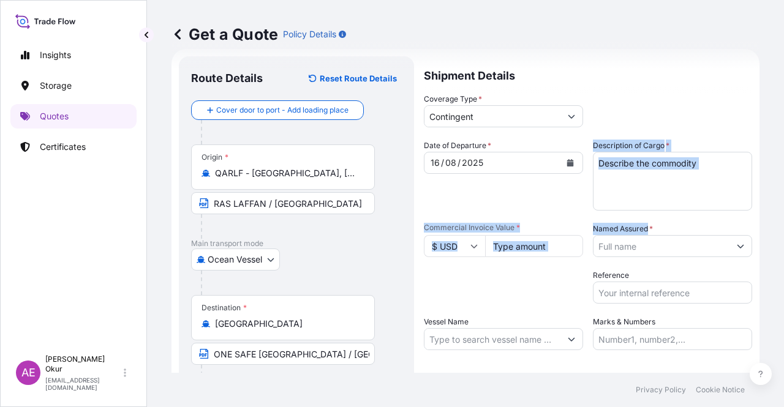
click at [641, 197] on textarea "Description of Cargo *" at bounding box center [672, 181] width 159 height 59
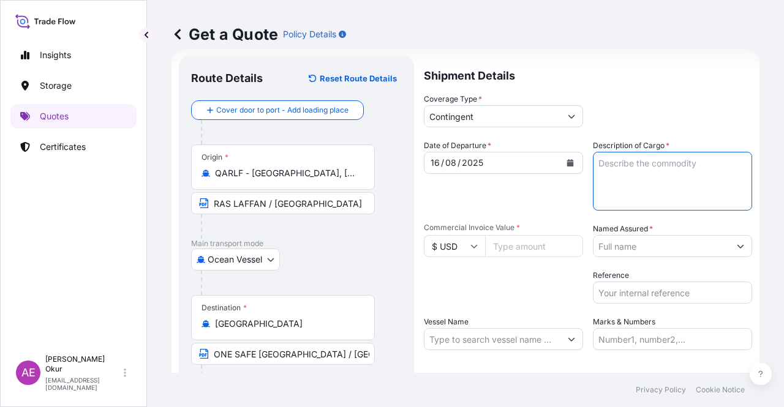
paste textarea "SULPHUR"
type textarea "SULPHUR"
click at [515, 246] on input "Commercial Invoice Value *" at bounding box center [534, 246] width 98 height 22
paste input "10741500"
type input "10741500"
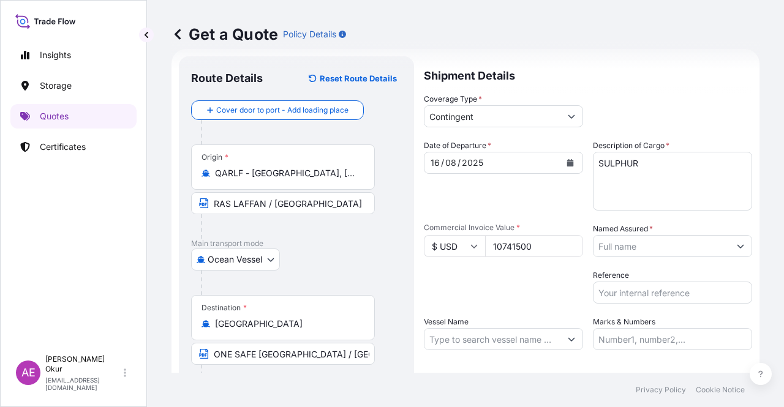
click at [668, 241] on input "Named Assured *" at bounding box center [662, 246] width 136 height 22
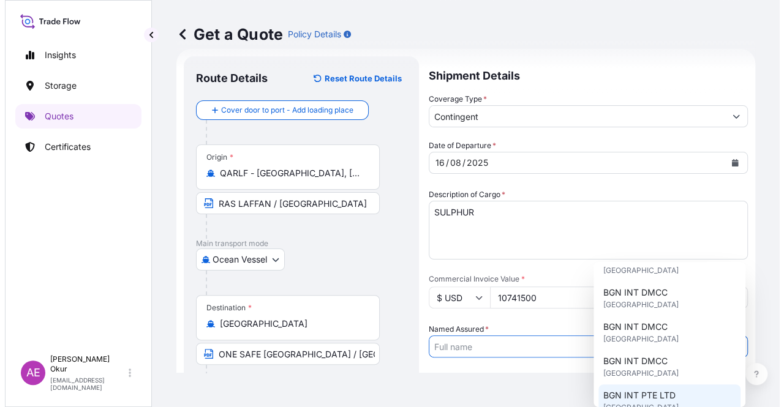
scroll to position [245, 0]
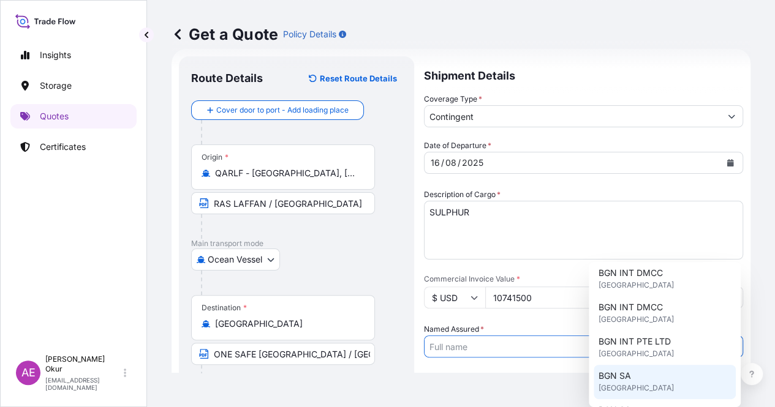
click at [629, 387] on span "[GEOGRAPHIC_DATA]" at bounding box center [636, 388] width 75 height 12
type input "BGN SA"
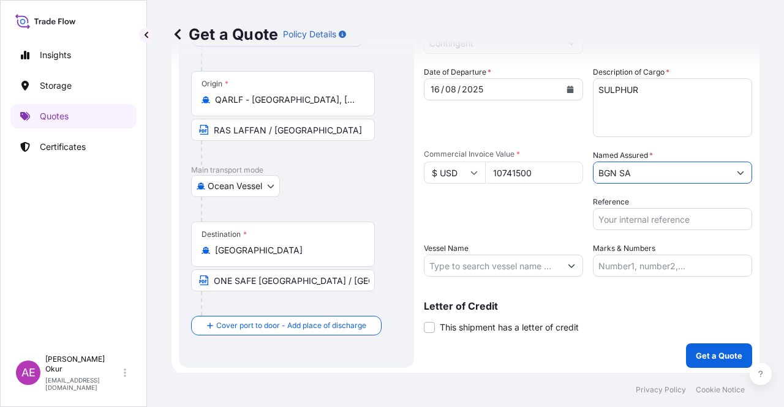
scroll to position [95, 0]
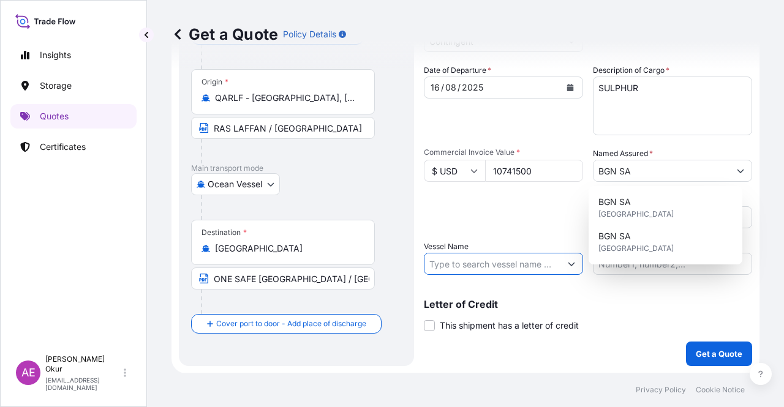
click at [470, 253] on input "Vessel Name" at bounding box center [493, 264] width 136 height 22
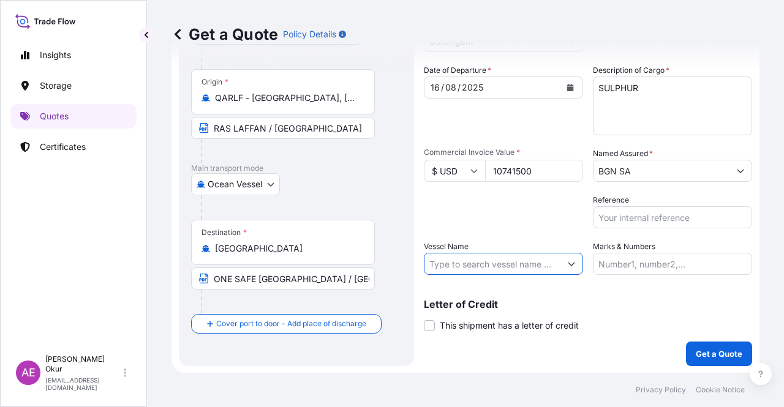
paste input "CHIOS VICTORY"
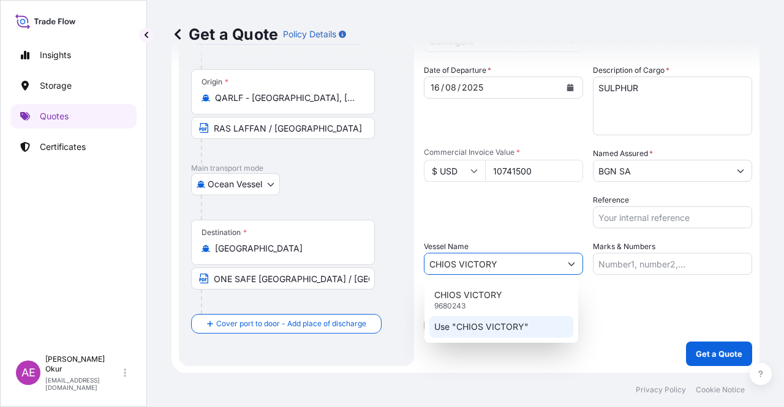
click at [488, 328] on p "Use "CHIOS VICTORY"" at bounding box center [481, 327] width 94 height 12
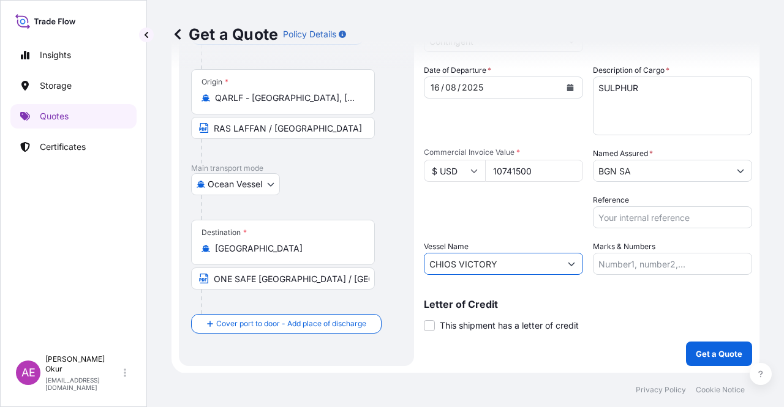
type input "CHIOS VICTORY"
click at [673, 255] on input "Marks & Numbers" at bounding box center [672, 264] width 159 height 22
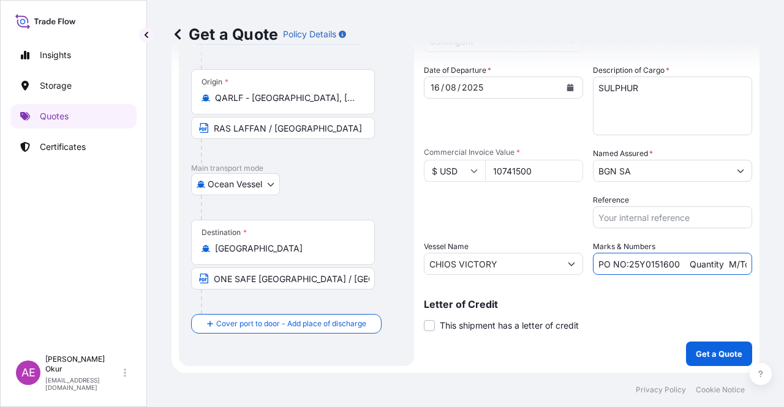
drag, startPoint x: 625, startPoint y: 263, endPoint x: 672, endPoint y: 264, distance: 47.2
click at [672, 264] on input "PO NO:25Y0151600 Quantity M/Tonn: 26,000 Premium: USD 3,37" at bounding box center [672, 264] width 159 height 22
paste input "743"
drag, startPoint x: 710, startPoint y: 266, endPoint x: 745, endPoint y: 264, distance: 35.0
click at [745, 264] on form "Route Details Reset Route Details Cover door to port - Add loading place Place …" at bounding box center [466, 174] width 588 height 400
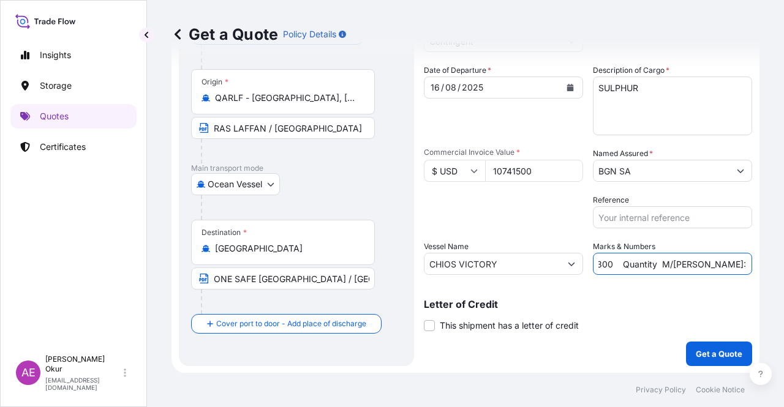
scroll to position [0, 100]
click at [692, 263] on input "PO NO:25Y0174300 Quantity M/[PERSON_NAME]: 26,000 Premium: USD 3,37" at bounding box center [672, 264] width 159 height 22
click at [665, 265] on input "PO NO:25Y0174300 Quantity M/[PERSON_NAME]: 26,000 Premium: USD 3,37" at bounding box center [672, 264] width 159 height 22
drag, startPoint x: 659, startPoint y: 264, endPoint x: 687, endPoint y: 262, distance: 28.3
click at [687, 262] on input "PO NO:25Y0174300 Quantity M/[PERSON_NAME]: 26,000 Premium: USD 3,37" at bounding box center [672, 264] width 159 height 22
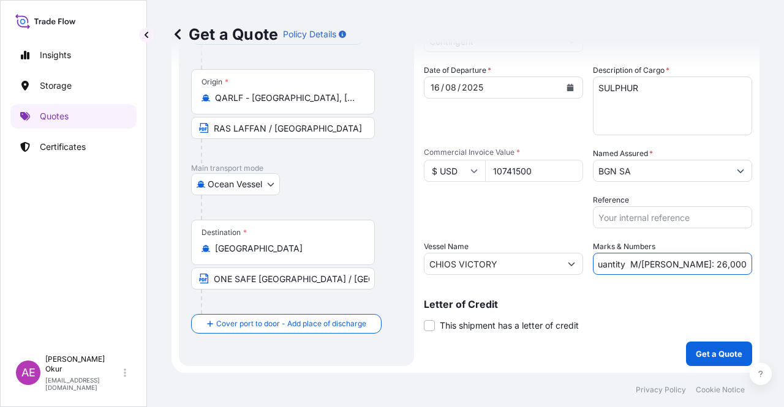
paste input "34.876,573"
drag, startPoint x: 724, startPoint y: 255, endPoint x: 782, endPoint y: 257, distance: 57.6
click at [784, 257] on div "Get a Quote Policy Details Route Details Reset Route Details Cover door to port…" at bounding box center [465, 186] width 637 height 373
click at [715, 255] on input "PO NO:25Y0174300 Quantity M/[PERSON_NAME]: 34.876,573 Premium: USD 3,37" at bounding box center [672, 264] width 159 height 22
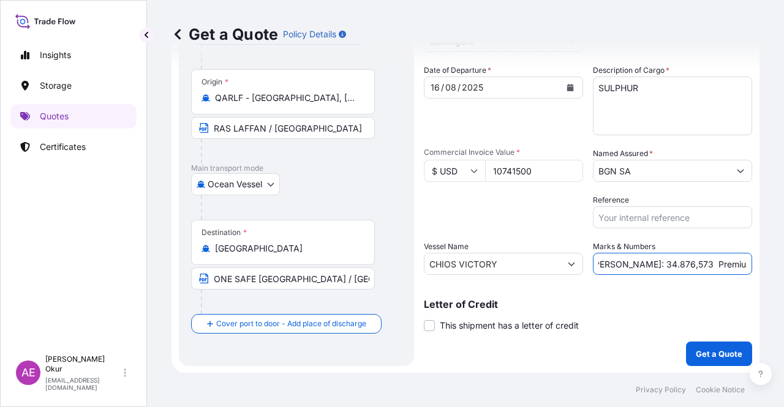
drag, startPoint x: 722, startPoint y: 264, endPoint x: 779, endPoint y: 265, distance: 57.6
click at [779, 265] on div "Get a Quote Policy Details Route Details Reset Route Details Cover door to port…" at bounding box center [465, 186] width 637 height 373
paste input "1.074,15"
type input "PO NO:25Y0174300 Quantity M/[PERSON_NAME]: 34.876,573 Premium: USD 1.074,15"
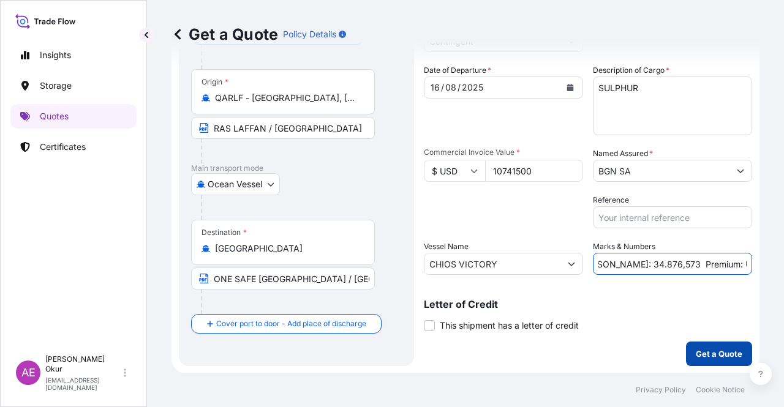
scroll to position [0, 0]
click at [696, 353] on p "Get a Quote" at bounding box center [719, 354] width 47 height 12
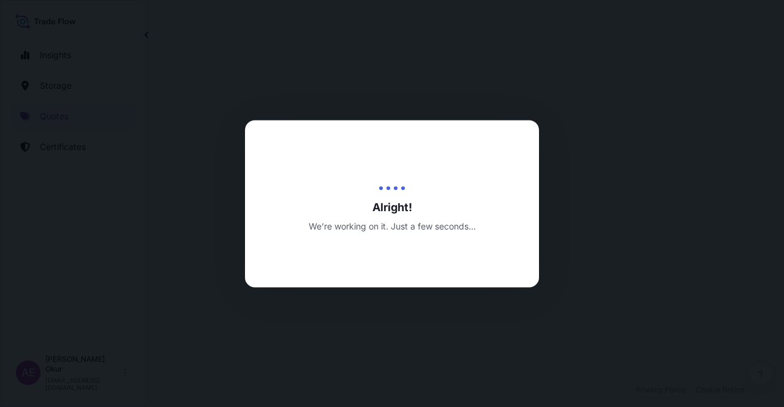
select select "Ocean Vessel"
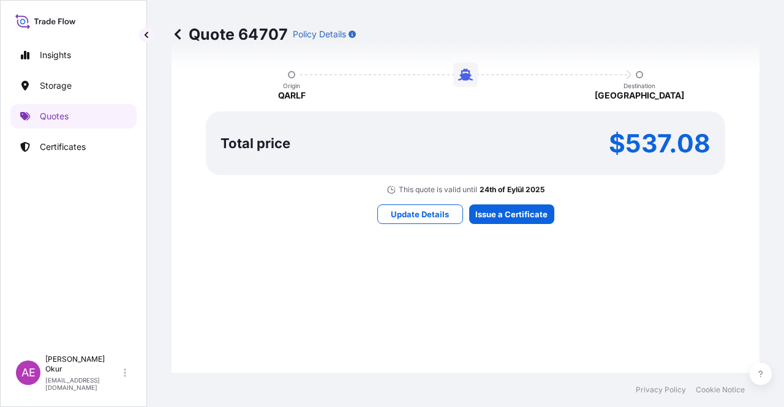
click at [504, 196] on div "Here's your insurance offer Primary Assured BGN Int Holding Contingent Cargo Ca…" at bounding box center [466, 67] width 554 height 713
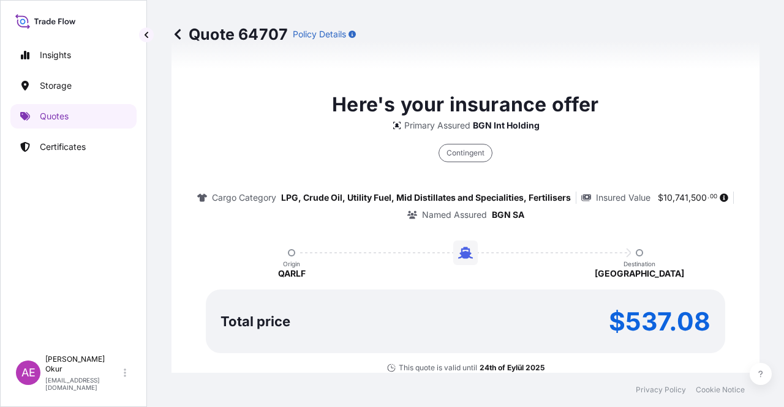
type input "[DATE]"
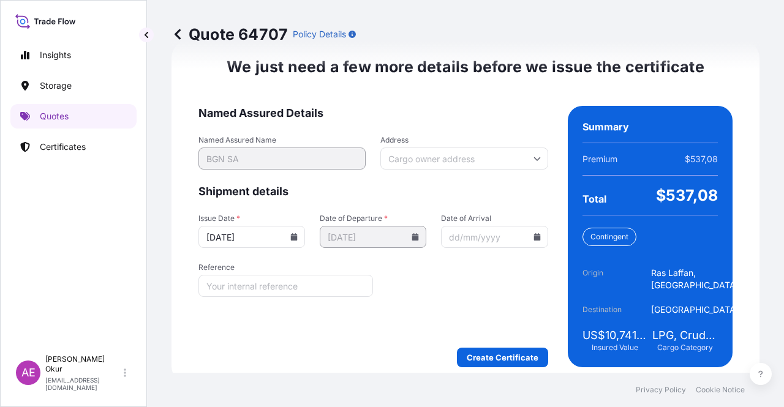
scroll to position [1566, 0]
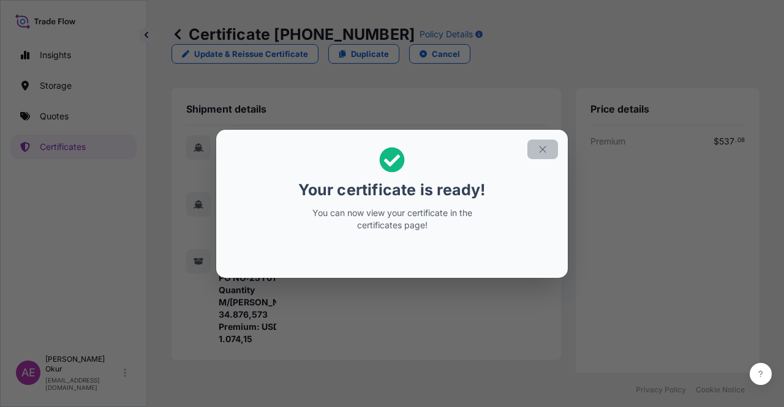
click at [550, 144] on button "button" at bounding box center [542, 150] width 31 height 20
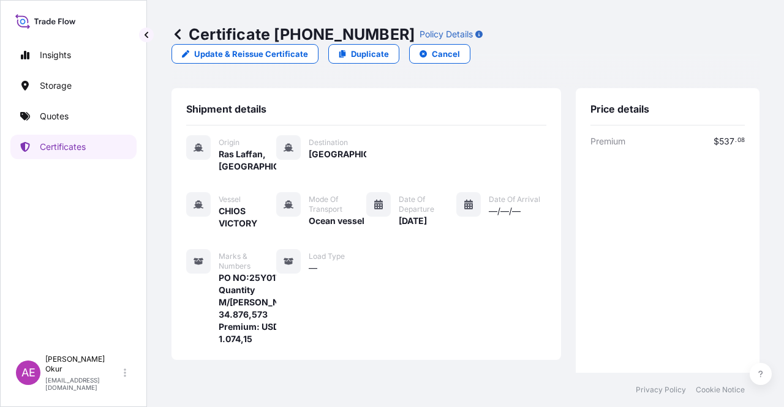
scroll to position [306, 0]
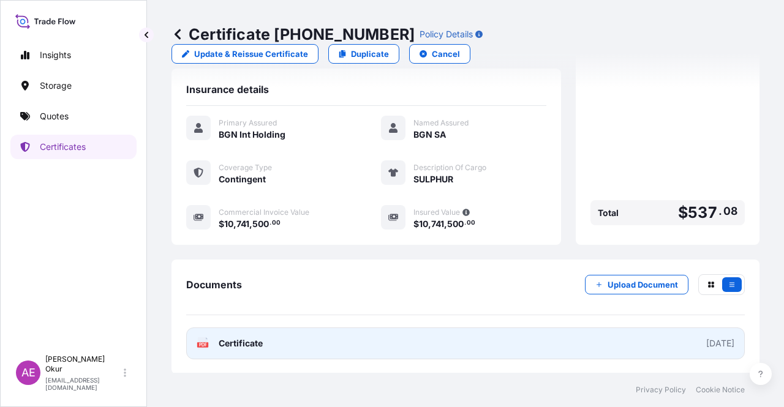
drag, startPoint x: 190, startPoint y: 362, endPoint x: 208, endPoint y: 357, distance: 18.4
click at [192, 362] on div "Documents Upload Document PDF Certificate [DATE]" at bounding box center [466, 317] width 588 height 115
click at [244, 349] on span "Certificate" at bounding box center [241, 344] width 44 height 12
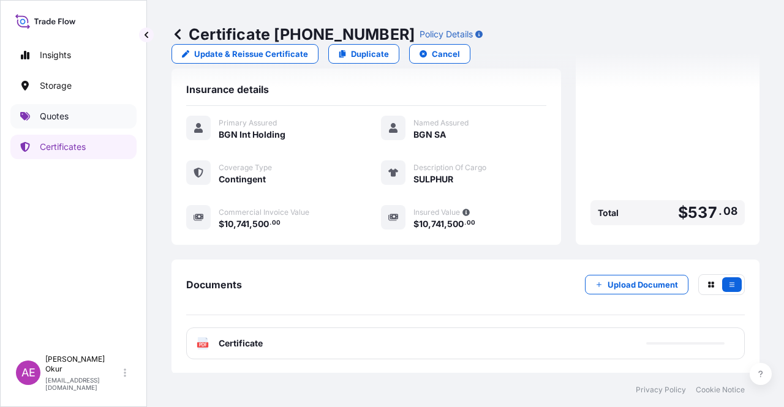
click at [80, 130] on div "Insights Storage Quotes Certificates" at bounding box center [73, 190] width 126 height 317
click at [80, 120] on link "Quotes" at bounding box center [73, 116] width 126 height 25
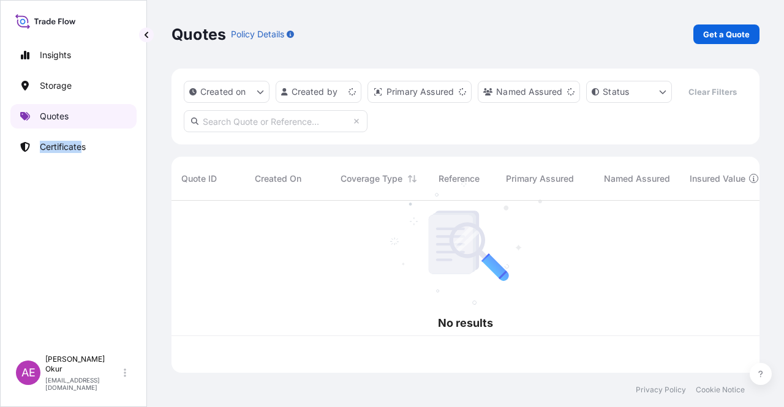
scroll to position [170, 578]
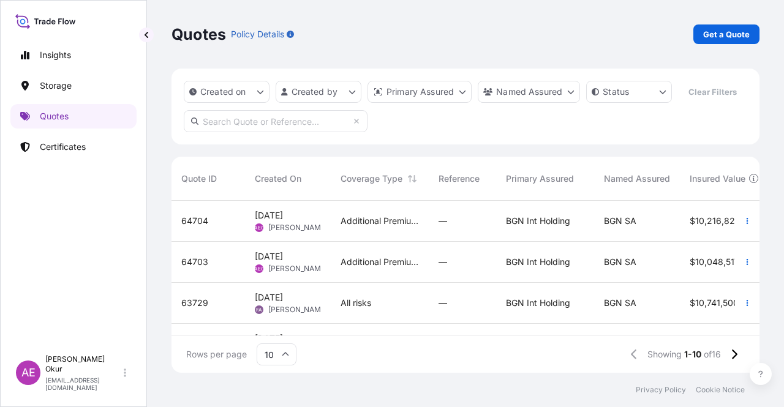
click at [718, 44] on div "Quotes Policy Details Get a Quote" at bounding box center [466, 34] width 588 height 69
click at [718, 37] on p "Get a Quote" at bounding box center [726, 34] width 47 height 12
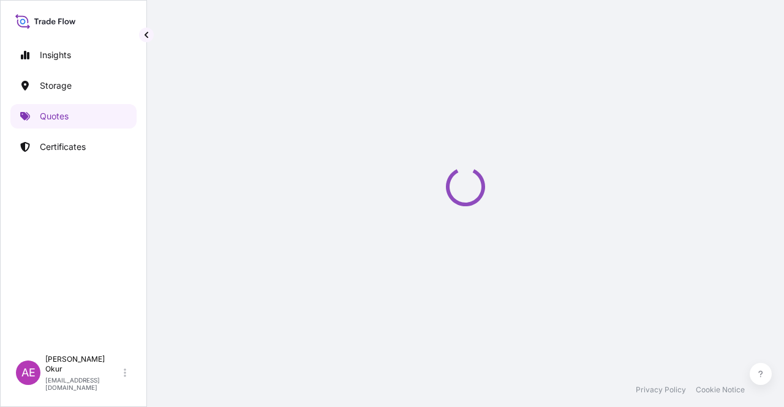
select select "Ocean Vessel"
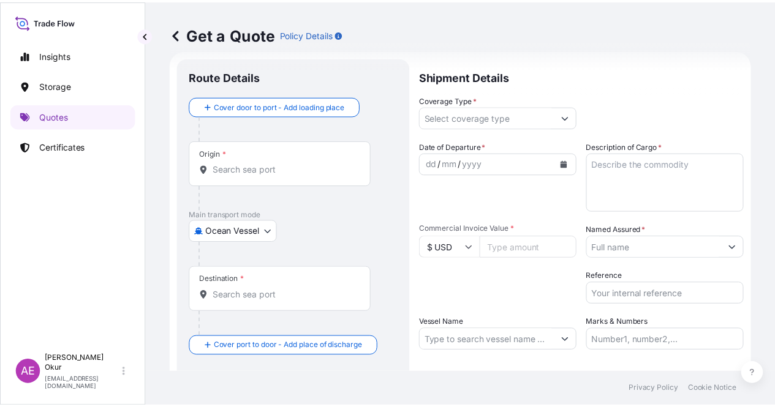
scroll to position [20, 0]
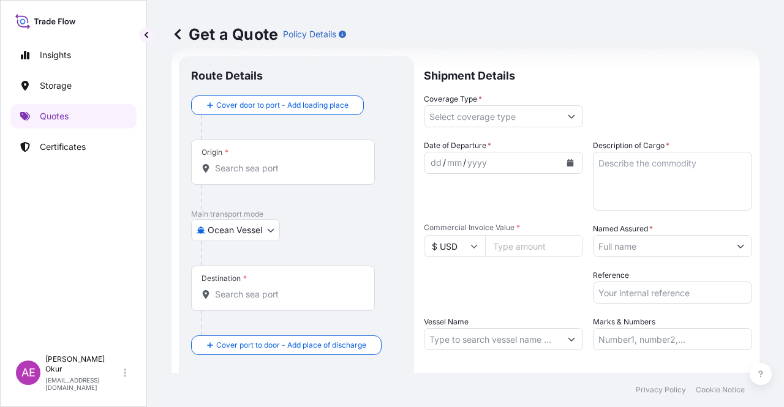
click at [256, 157] on div "Origin *" at bounding box center [283, 162] width 184 height 45
click at [256, 162] on input "Origin *" at bounding box center [287, 168] width 145 height 12
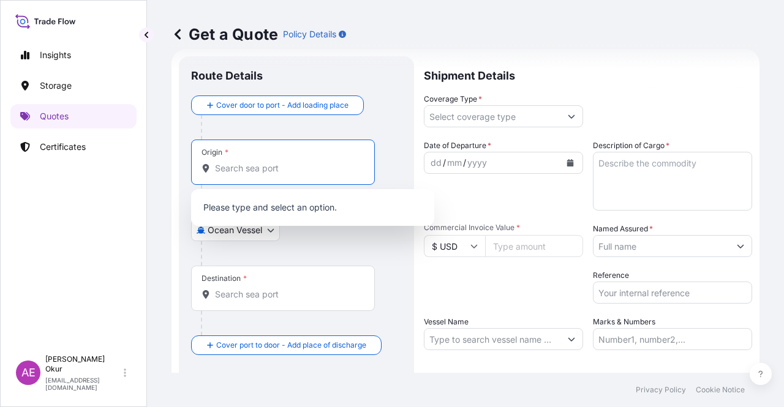
paste input "[PERSON_NAME][DEMOGRAPHIC_DATA]"
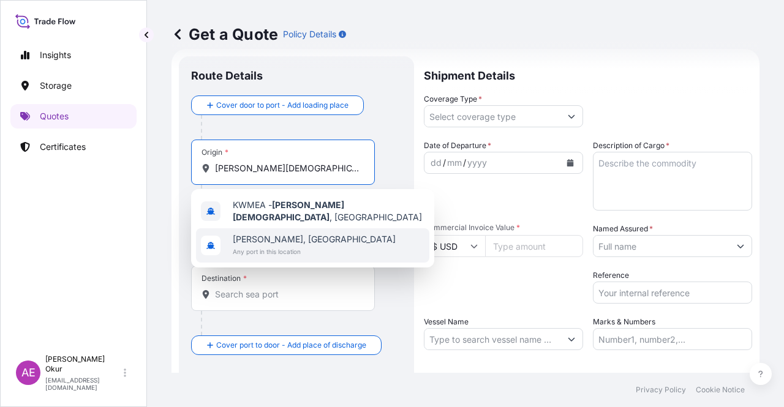
click at [271, 237] on span "[PERSON_NAME], [GEOGRAPHIC_DATA]" at bounding box center [314, 239] width 163 height 12
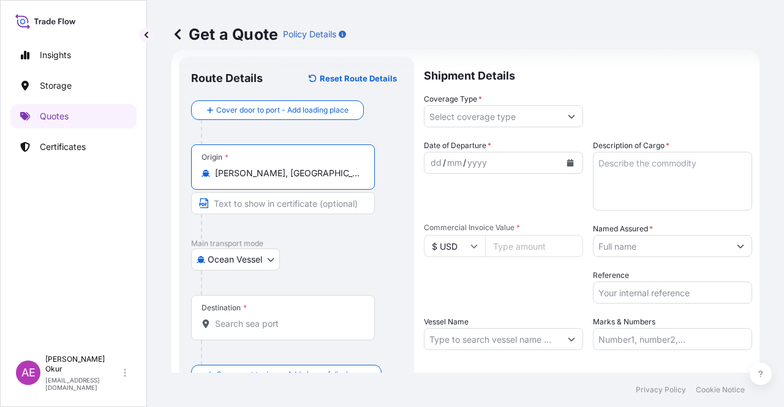
type input "[PERSON_NAME], [GEOGRAPHIC_DATA]"
click at [261, 204] on input "Text to appear on certificate" at bounding box center [283, 203] width 184 height 22
paste input "[PERSON_NAME][DEMOGRAPHIC_DATA]"
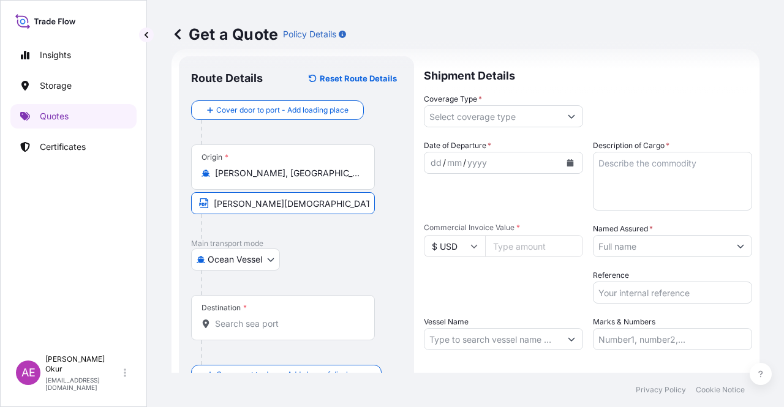
paste input "[GEOGRAPHIC_DATA]"
type input "[PERSON_NAME][DEMOGRAPHIC_DATA] / [GEOGRAPHIC_DATA]"
click at [251, 333] on div "Destination *" at bounding box center [283, 317] width 184 height 45
click at [251, 330] on input "Destination *" at bounding box center [287, 324] width 145 height 12
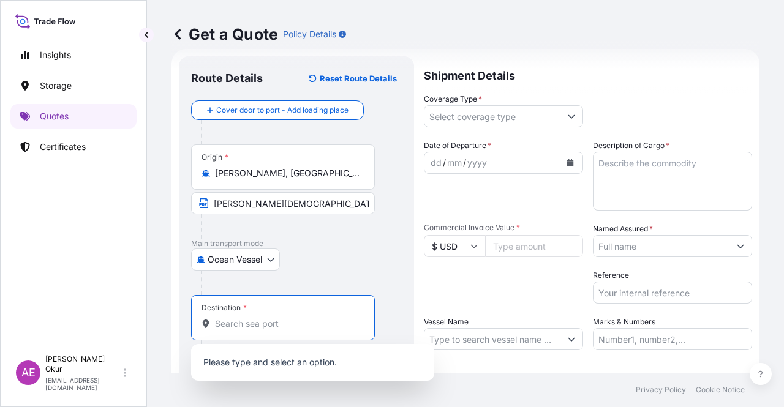
paste input "[GEOGRAPHIC_DATA]"
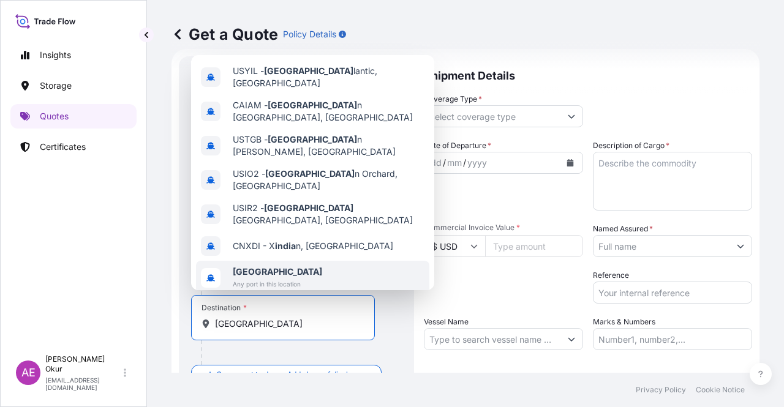
click at [262, 266] on span "[GEOGRAPHIC_DATA]" at bounding box center [277, 272] width 89 height 12
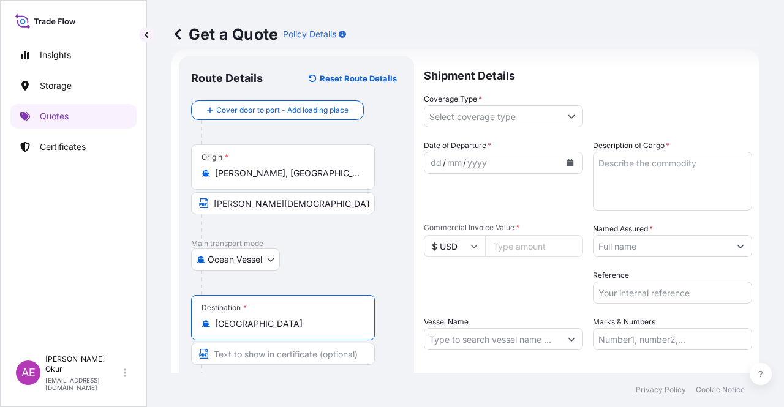
type input "[GEOGRAPHIC_DATA]"
click at [244, 358] on input "Text to appear on certificate" at bounding box center [283, 354] width 184 height 22
paste input "[GEOGRAPHIC_DATA]"
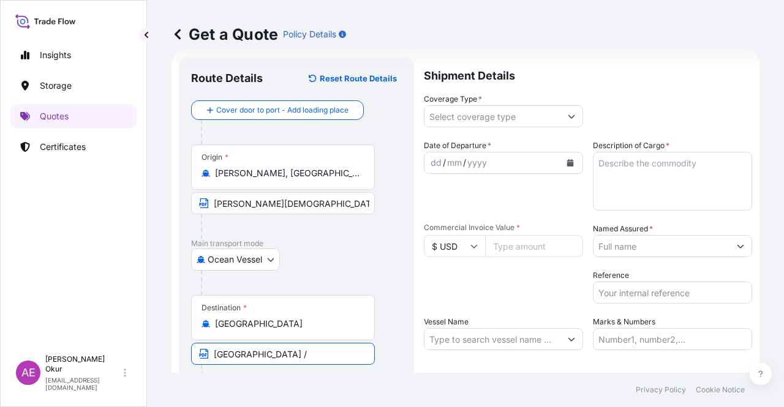
click at [218, 321] on input "[GEOGRAPHIC_DATA]" at bounding box center [287, 324] width 145 height 12
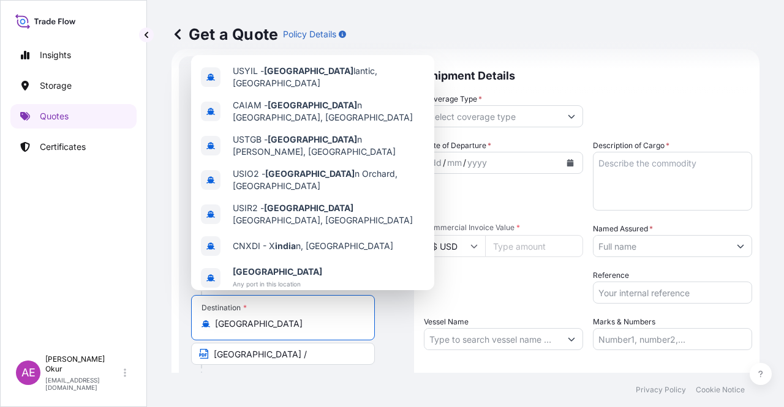
click at [219, 358] on input "[GEOGRAPHIC_DATA] /" at bounding box center [283, 354] width 184 height 22
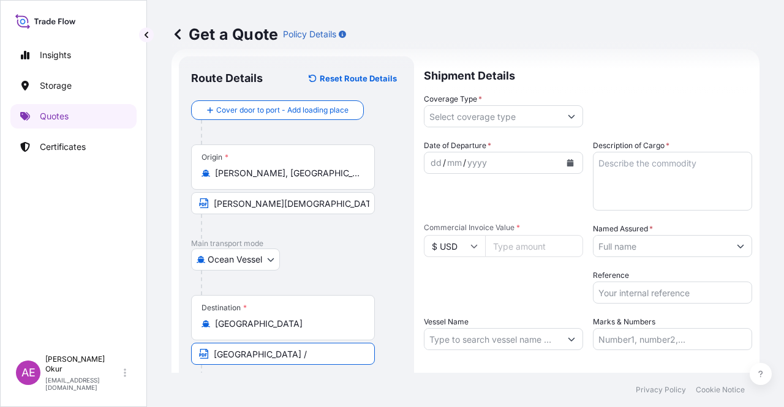
click at [215, 353] on input "[GEOGRAPHIC_DATA] /" at bounding box center [283, 354] width 184 height 22
paste input "PARADEEP"
click at [319, 354] on input "PARADEEP/ [GEOGRAPHIC_DATA] /" at bounding box center [283, 354] width 184 height 22
click at [256, 350] on input "PARADEEP/ [GEOGRAPHIC_DATA]" at bounding box center [283, 354] width 184 height 22
type input "PARADEEP / [GEOGRAPHIC_DATA]"
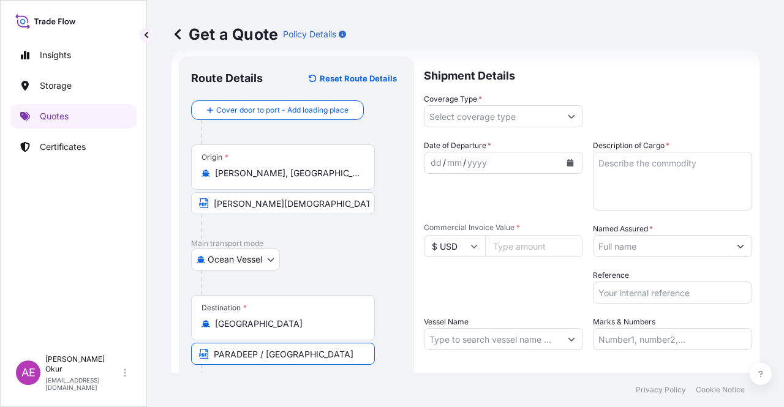
click at [523, 123] on input "Coverage Type *" at bounding box center [493, 116] width 136 height 22
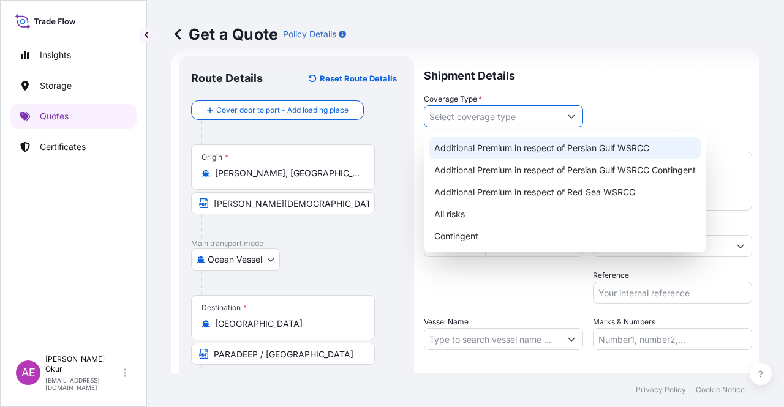
click at [522, 158] on div "Additional Premium in respect of Persian Gulf WSRCC Additional Premium in respe…" at bounding box center [564, 192] width 271 height 110
type input "Additional Premium in respect of Persian Gulf WSRCC"
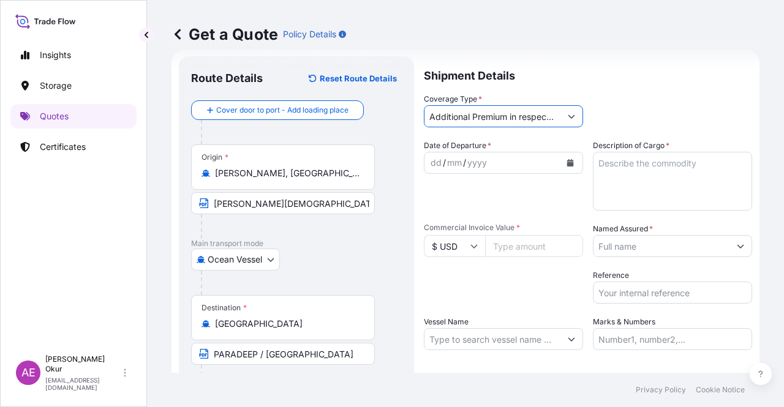
click at [433, 161] on div "dd" at bounding box center [435, 163] width 13 height 15
click at [619, 189] on textarea "Description of Cargo *" at bounding box center [672, 181] width 159 height 59
paste textarea "SULPHUR"
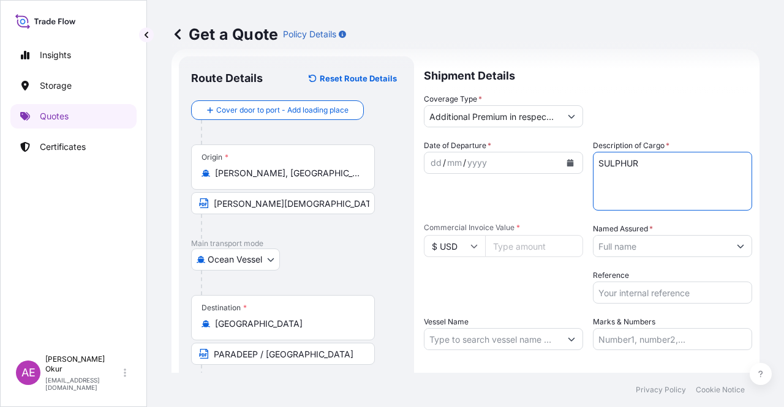
type textarea "SULPHUR"
click at [504, 253] on input "Commercial Invoice Value *" at bounding box center [534, 246] width 98 height 22
paste input "7358234.4"
type input "7358234.4"
click at [437, 159] on div "dd" at bounding box center [435, 163] width 13 height 15
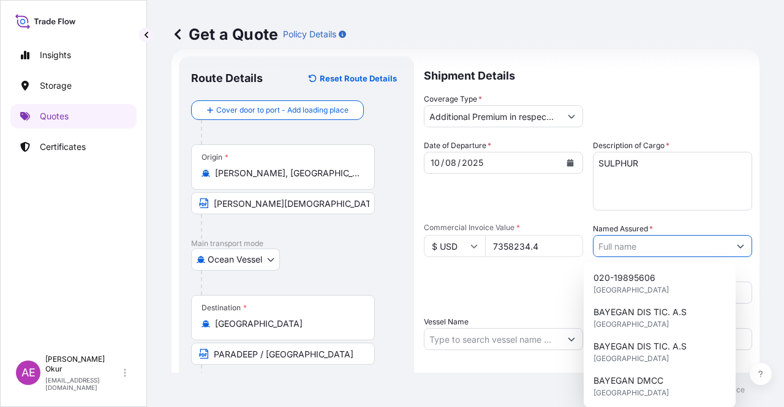
click at [634, 249] on input "Named Assured *" at bounding box center [662, 246] width 136 height 22
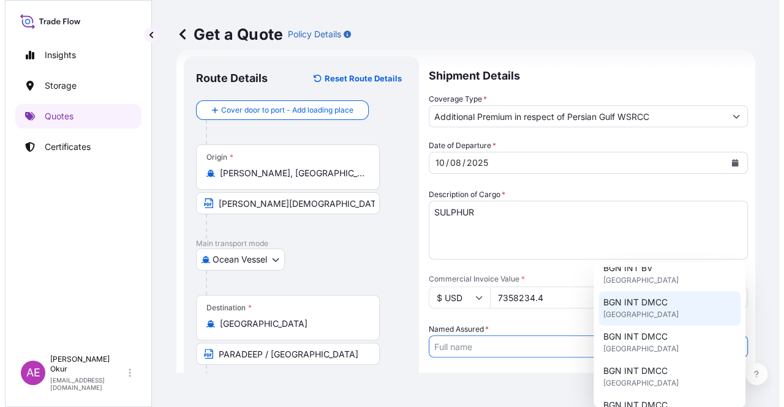
scroll to position [123, 0]
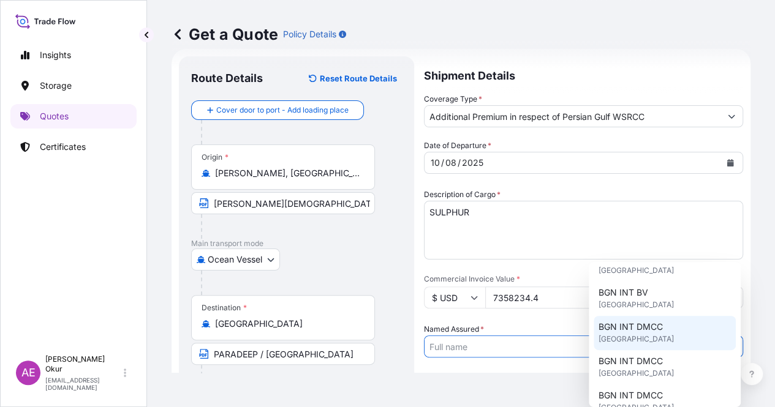
click at [644, 333] on span "BGN INT DMCC" at bounding box center [631, 327] width 64 height 12
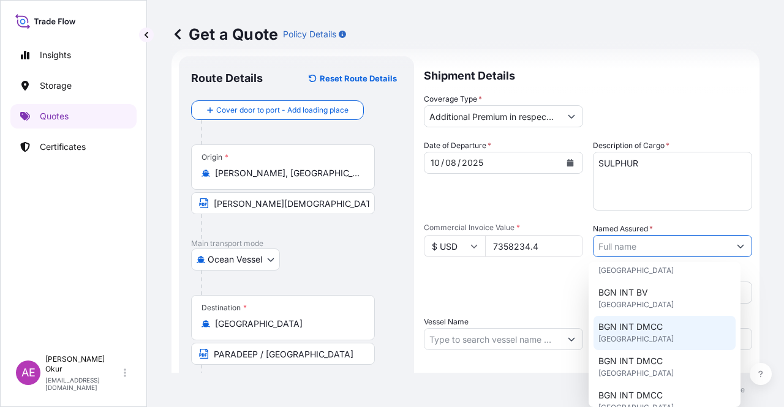
type input "BGN INT DMCC"
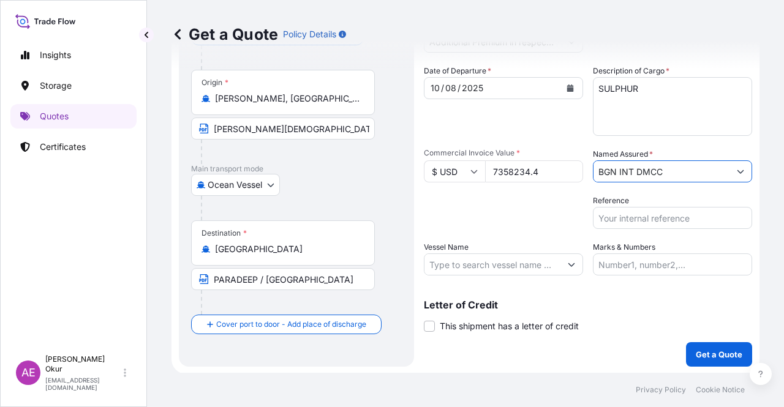
scroll to position [95, 0]
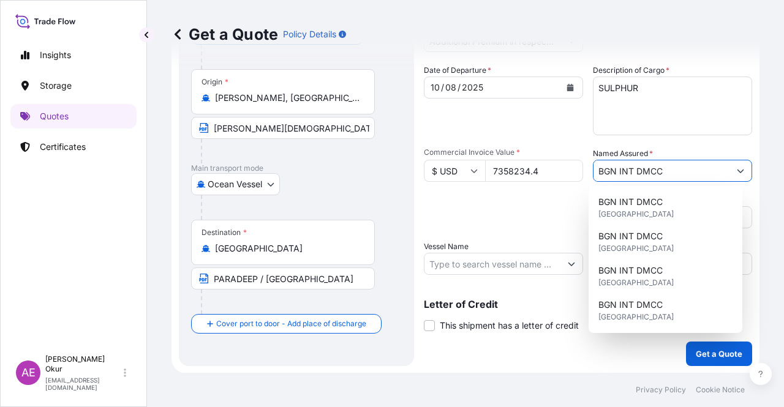
click at [482, 257] on input "Vessel Name" at bounding box center [493, 264] width 136 height 22
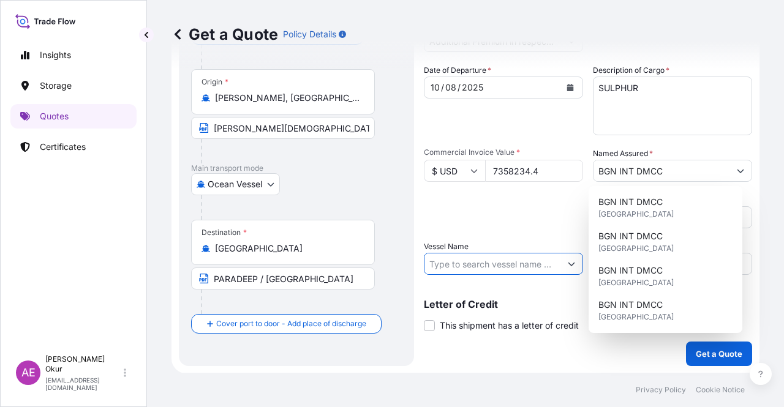
paste input "KS GRACE"
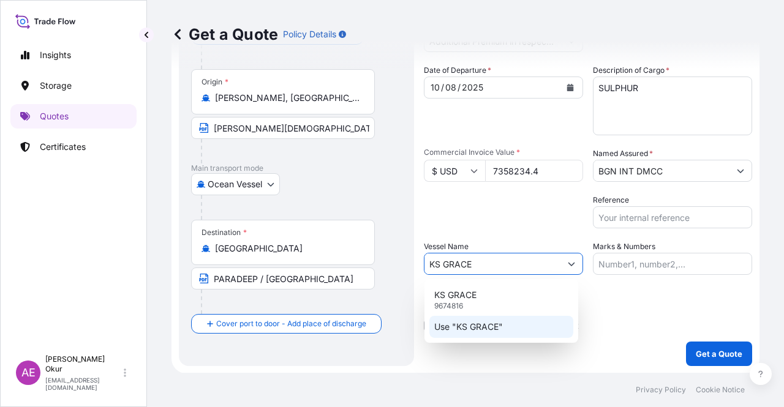
click at [496, 325] on p "Use "KS GRACE"" at bounding box center [468, 327] width 69 height 12
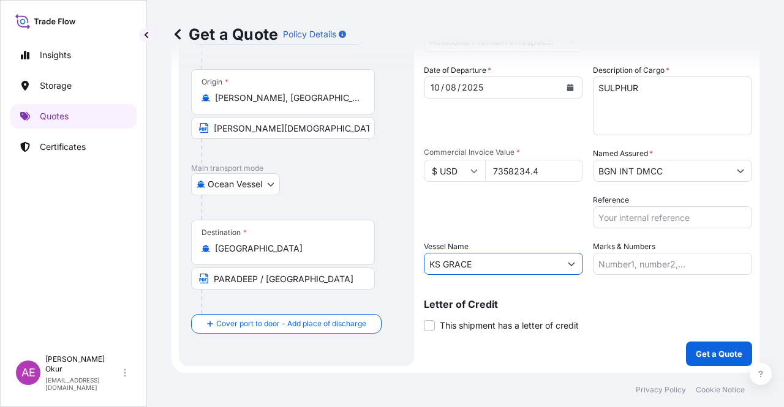
type input "KS GRACE"
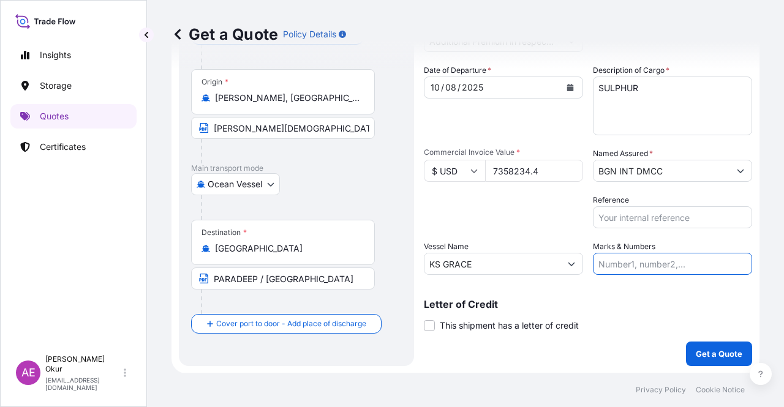
click at [648, 254] on input "Marks & Numbers" at bounding box center [672, 264] width 159 height 22
drag, startPoint x: 624, startPoint y: 264, endPoint x: 674, endPoint y: 263, distance: 49.6
click at [674, 263] on input "PO NO:25Y0134400 Quantity M/[PERSON_NAME]: 247,500 Premium: USD 29,50" at bounding box center [672, 264] width 159 height 22
paste input "648"
drag, startPoint x: 695, startPoint y: 258, endPoint x: 746, endPoint y: 263, distance: 51.8
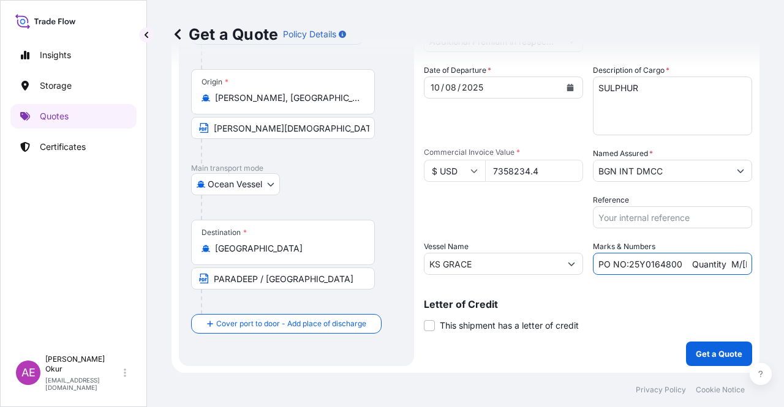
click at [746, 263] on form "Route Details Reset Route Details Cover door to port - Add loading place Place …" at bounding box center [466, 174] width 588 height 400
click at [695, 263] on input "PO NO:25Y0164800 Quantity M/[PERSON_NAME]: 247,500 Premium: USD 29,50" at bounding box center [672, 264] width 159 height 22
drag, startPoint x: 686, startPoint y: 265, endPoint x: 716, endPoint y: 264, distance: 30.0
click at [716, 264] on input "PO NO:25Y0164800 Quantity M/[PERSON_NAME]: 247,500 Premium: USD 29,50" at bounding box center [672, 264] width 159 height 22
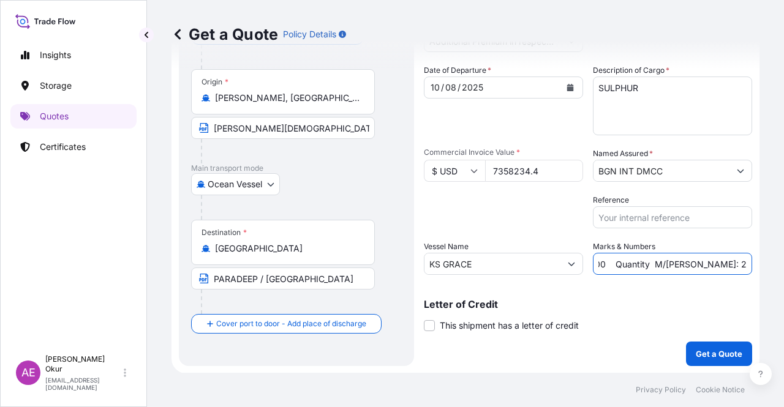
paste input "3.976,0"
drag, startPoint x: 714, startPoint y: 264, endPoint x: 784, endPoint y: 264, distance: 69.2
click at [784, 264] on div "Get a Quote Policy Details Route Details Reset Route Details Cover door to port…" at bounding box center [465, 186] width 637 height 373
click at [709, 271] on input "PO NO:25Y0164800 Quantity M/[PERSON_NAME]: 23.976,000 Premium: USD 29,50" at bounding box center [672, 264] width 159 height 22
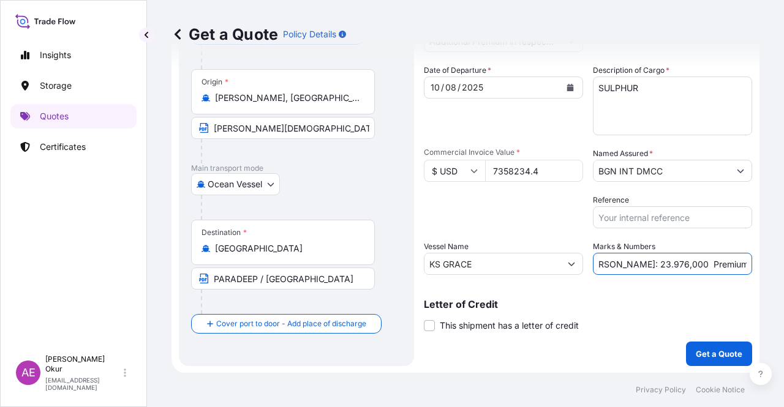
drag, startPoint x: 716, startPoint y: 262, endPoint x: 784, endPoint y: 266, distance: 68.1
click at [784, 266] on div "Get a Quote Policy Details Route Details Reset Route Details Cover door to port…" at bounding box center [465, 186] width 637 height 373
paste input "1.545,23"
type input "PO NO:25Y0164800 Quantity M/[PERSON_NAME]: 23.976,000 Premium: USD 1.545,23"
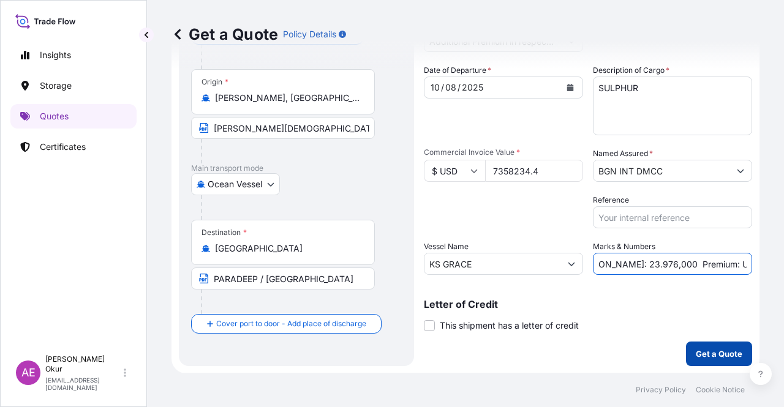
scroll to position [0, 0]
click at [698, 353] on p "Get a Quote" at bounding box center [719, 354] width 47 height 12
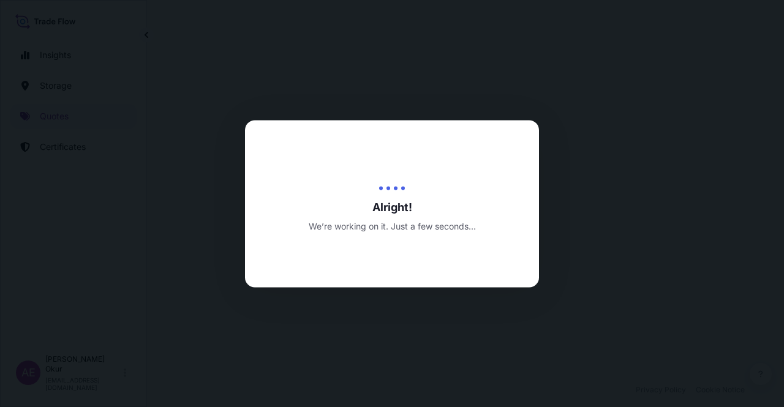
select select "Ocean Vessel"
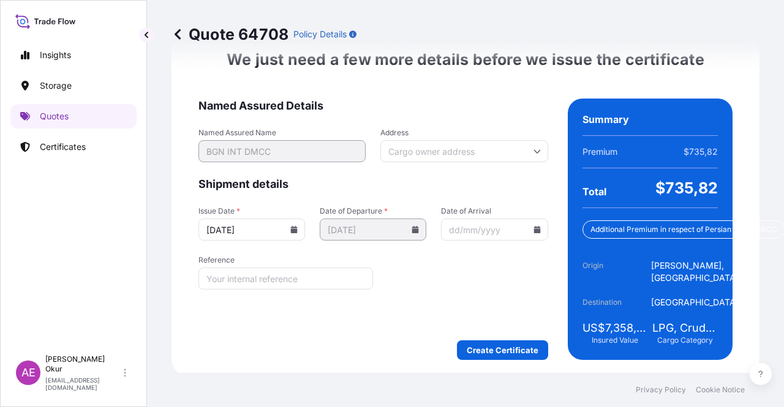
scroll to position [1575, 0]
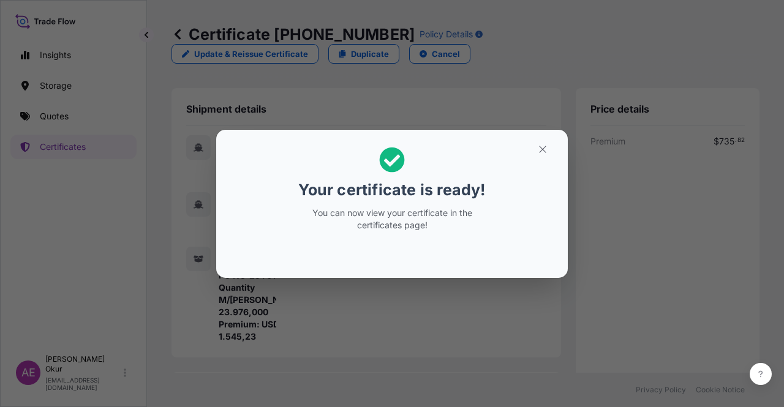
click at [554, 155] on button "button" at bounding box center [542, 150] width 31 height 20
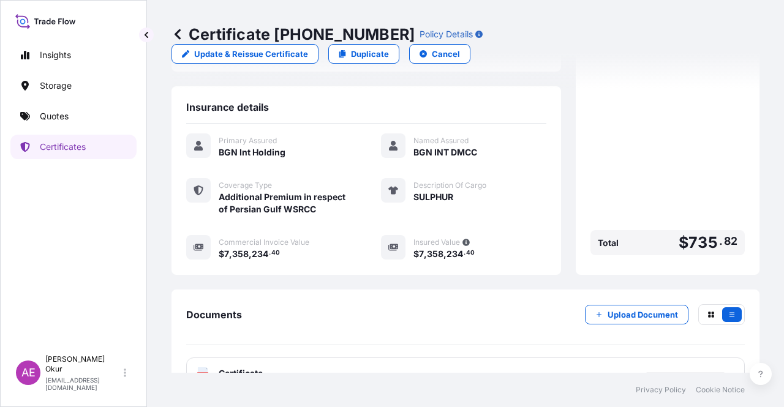
scroll to position [319, 0]
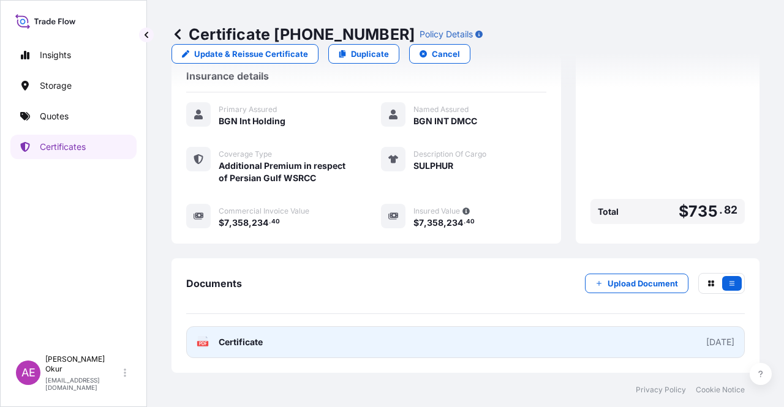
click at [238, 347] on span "Certificate" at bounding box center [241, 342] width 44 height 12
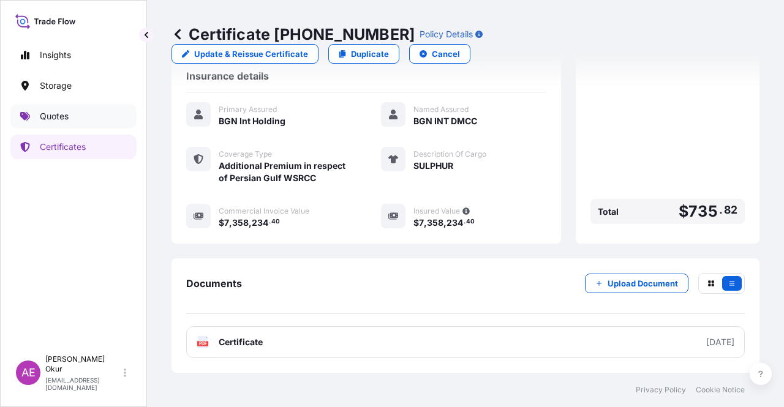
click at [92, 116] on link "Quotes" at bounding box center [73, 116] width 126 height 25
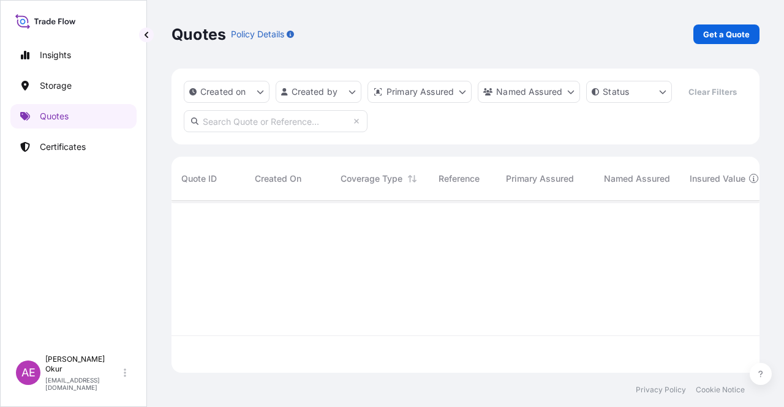
scroll to position [170, 578]
click at [719, 41] on link "Get a Quote" at bounding box center [727, 35] width 66 height 20
select select "Ocean Vessel"
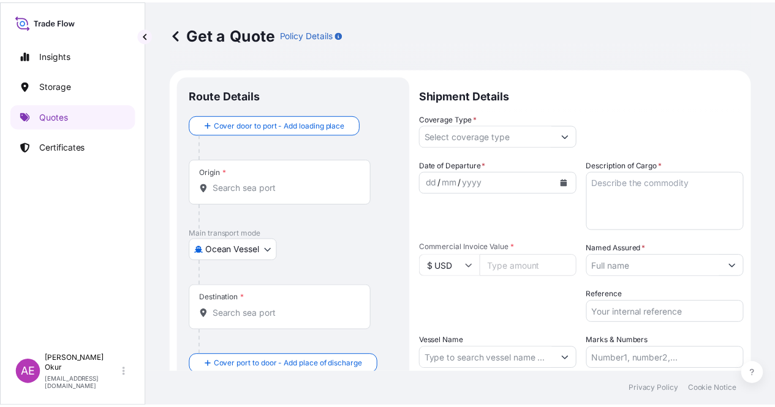
scroll to position [20, 0]
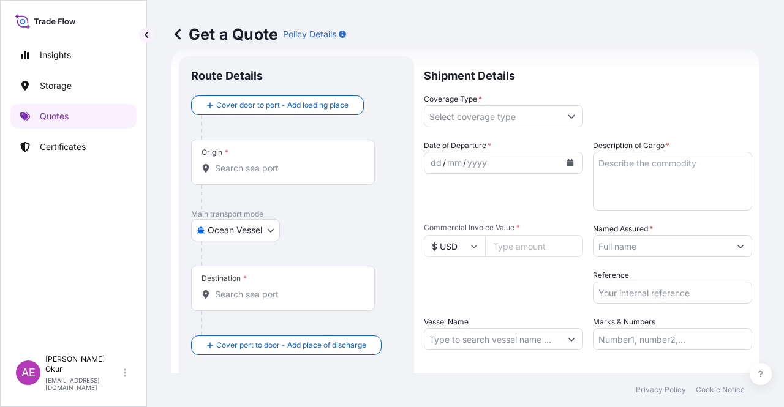
click at [255, 168] on input "Origin *" at bounding box center [287, 168] width 145 height 12
paste input "[PERSON_NAME]"
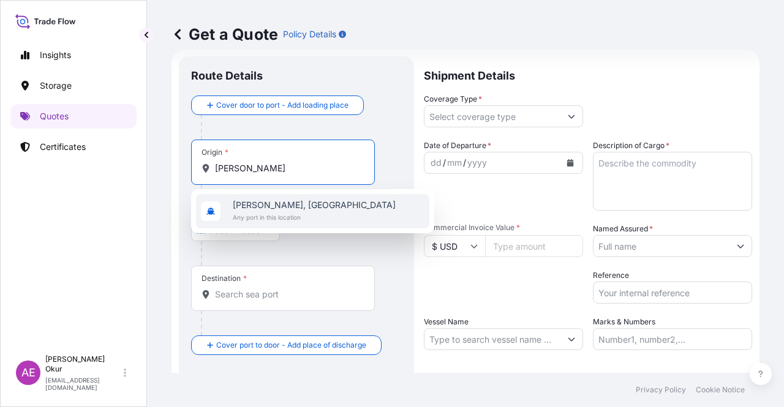
click at [277, 216] on span "Any port in this location" at bounding box center [314, 217] width 163 height 12
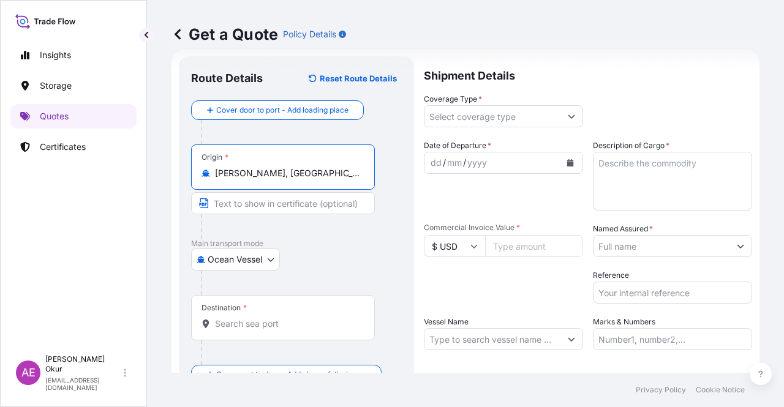
type input "[PERSON_NAME], [GEOGRAPHIC_DATA]"
click at [269, 203] on input "Text to appear on certificate" at bounding box center [283, 203] width 184 height 22
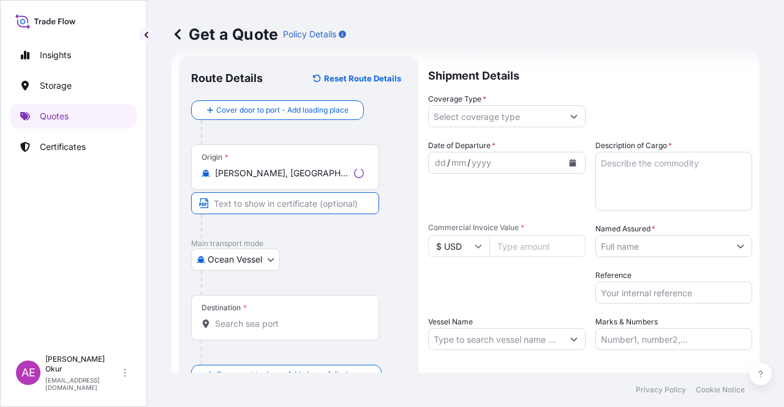
paste input "[PERSON_NAME]"
paste input "[GEOGRAPHIC_DATA]"
type input "[PERSON_NAME] / [GEOGRAPHIC_DATA]"
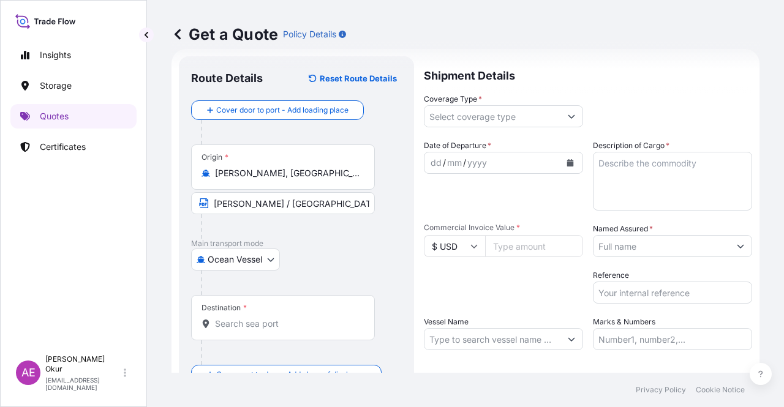
click at [235, 330] on div "Destination *" at bounding box center [283, 317] width 184 height 45
click at [235, 330] on input "Destination *" at bounding box center [287, 324] width 145 height 12
paste input "PARADEEP"
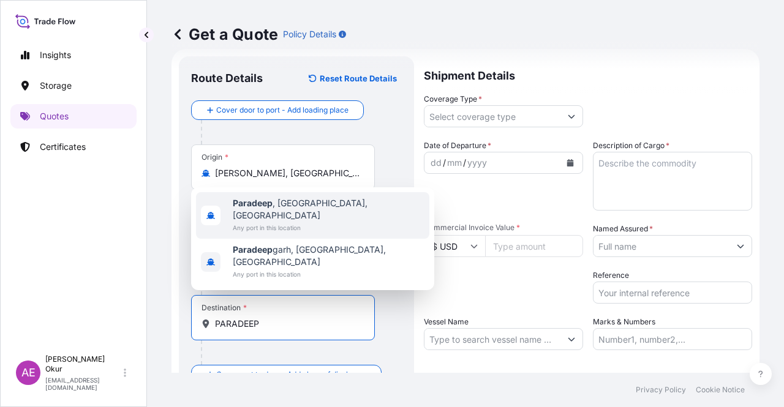
click at [317, 222] on span "Paradeep , [GEOGRAPHIC_DATA], [GEOGRAPHIC_DATA]" at bounding box center [329, 209] width 192 height 25
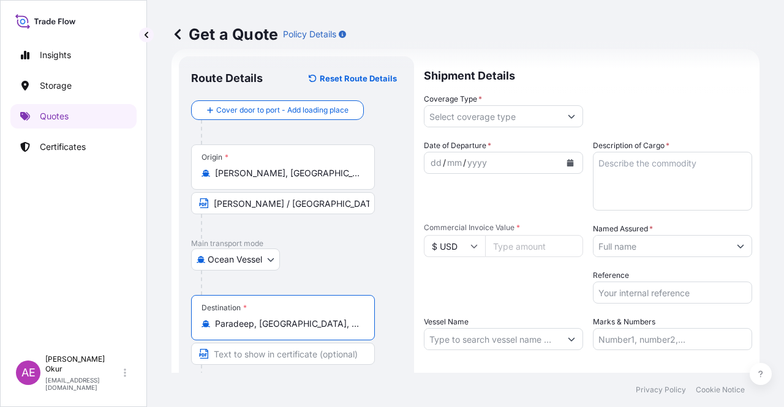
type input "Paradeep, [GEOGRAPHIC_DATA], [GEOGRAPHIC_DATA]"
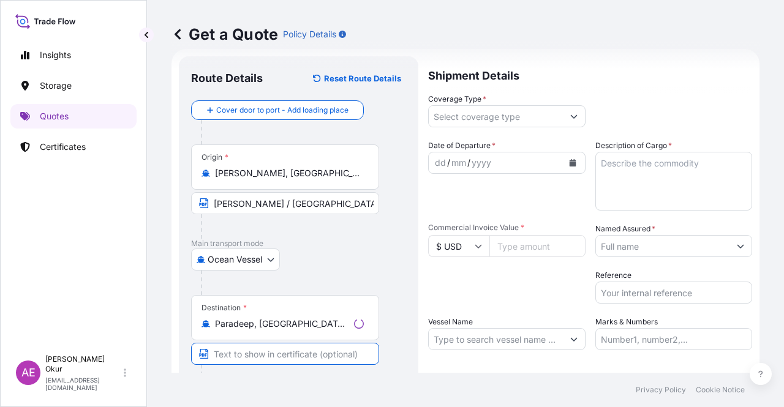
click at [266, 355] on input "Text to appear on certificate" at bounding box center [285, 354] width 188 height 22
paste input "PARADEEP"
type input "PARADEEP / [GEOGRAPHIC_DATA]"
click at [534, 87] on p "Shipment Details" at bounding box center [588, 74] width 328 height 37
click at [533, 108] on input "Coverage Type *" at bounding box center [493, 116] width 136 height 22
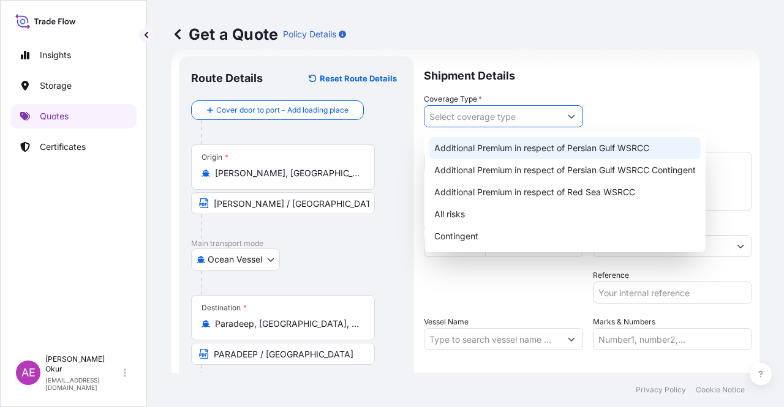
click at [541, 144] on div "Additional Premium in respect of Persian Gulf WSRCC" at bounding box center [564, 148] width 271 height 22
type input "Additional Premium in respect of Persian Gulf WSRCC"
click at [618, 146] on div "Additional Premium in respect of Persian Gulf WSRCC" at bounding box center [564, 148] width 271 height 22
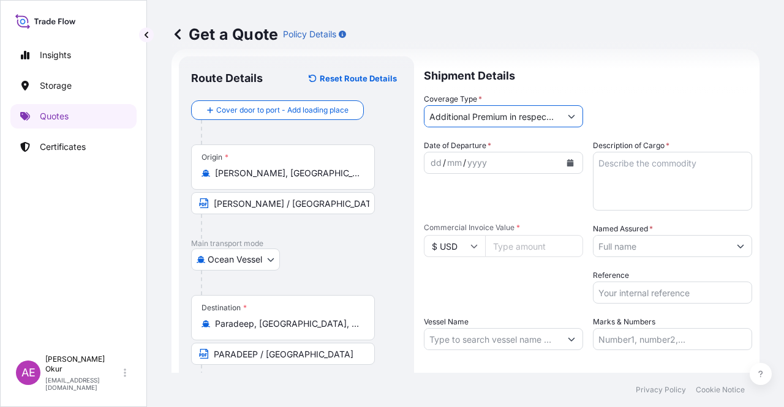
click at [654, 171] on textarea "Description of Cargo *" at bounding box center [672, 181] width 159 height 59
paste textarea "SULPHUR"
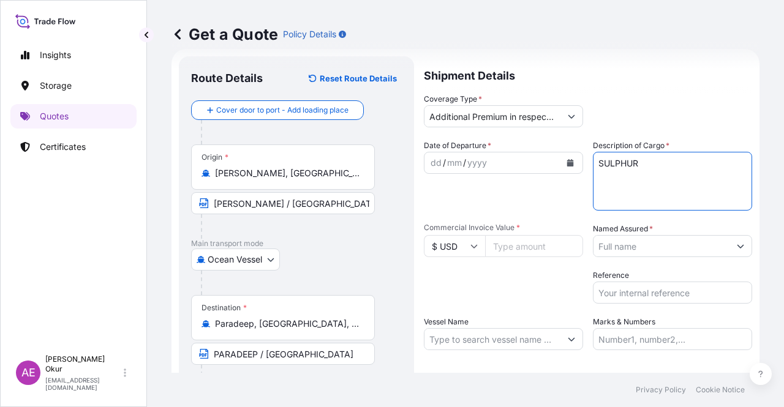
type textarea "SULPHUR"
click at [507, 240] on input "Commercial Invoice Value *" at bounding box center [534, 246] width 98 height 22
paste input "627303.6"
type input "627303.6"
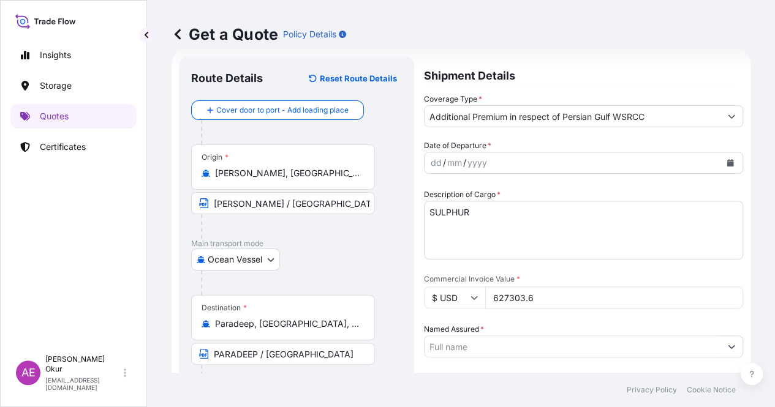
click at [636, 336] on input "Named Assured *" at bounding box center [573, 347] width 296 height 22
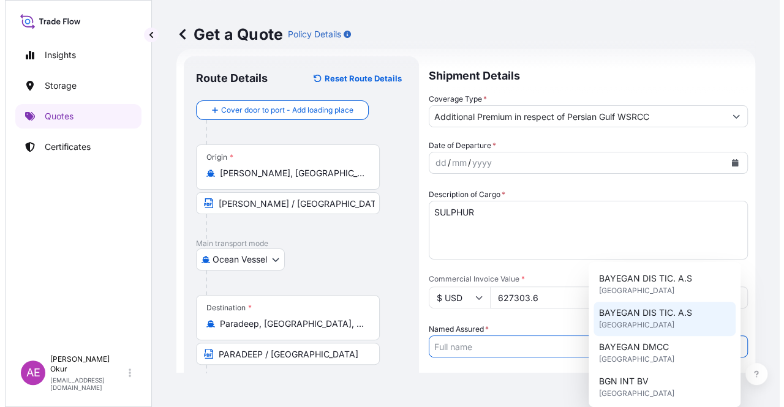
scroll to position [61, 0]
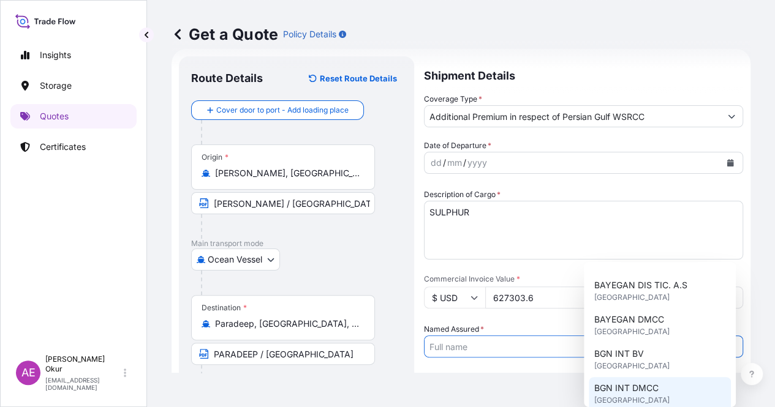
click at [637, 385] on span "BGN INT DMCC" at bounding box center [626, 388] width 64 height 12
type input "BGN INT DMCC"
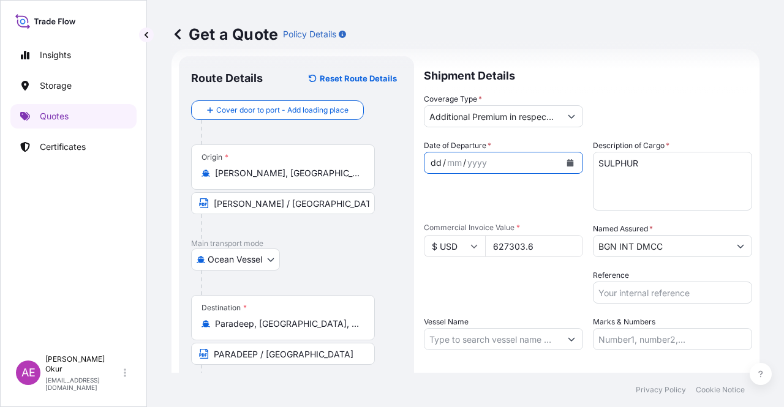
click at [433, 157] on div "dd" at bounding box center [435, 163] width 13 height 15
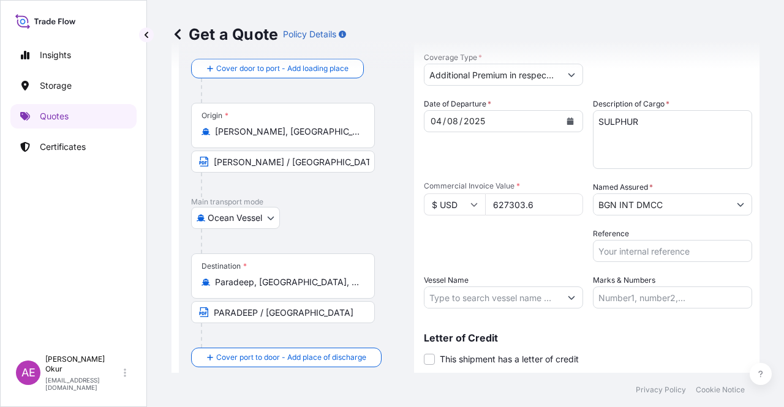
scroll to position [81, 0]
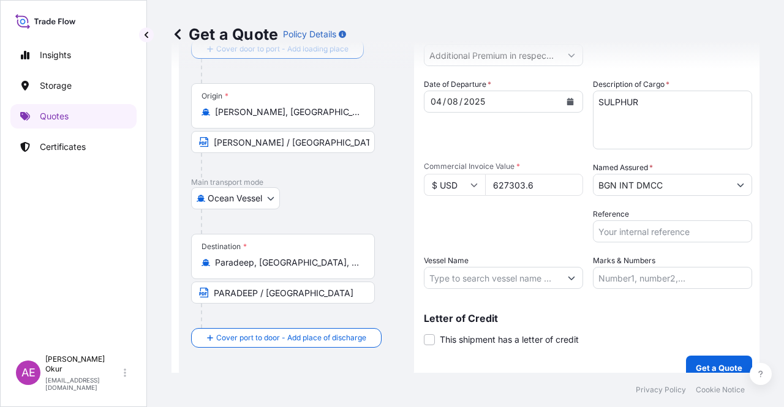
click at [480, 281] on input "Vessel Name" at bounding box center [493, 278] width 136 height 22
paste input "KS GRACE"
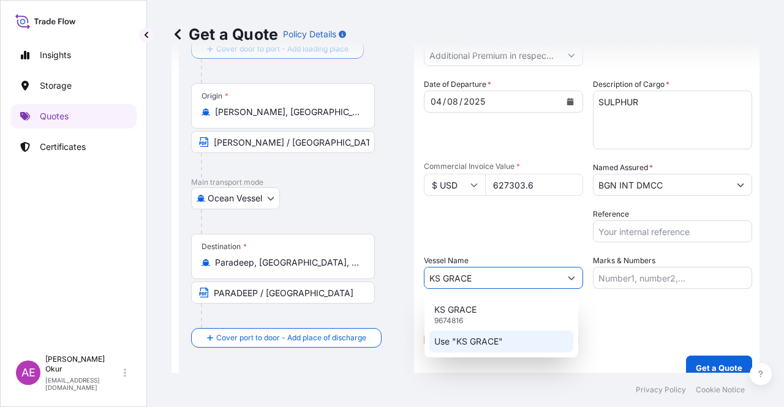
click at [498, 346] on p "Use "KS GRACE"" at bounding box center [468, 342] width 69 height 12
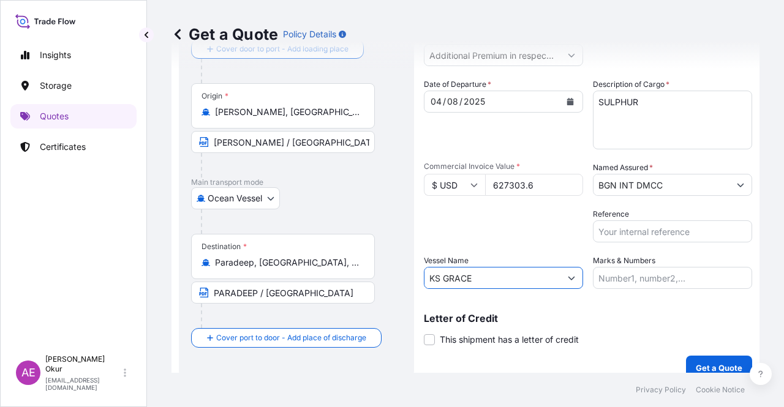
type input "KS GRACE"
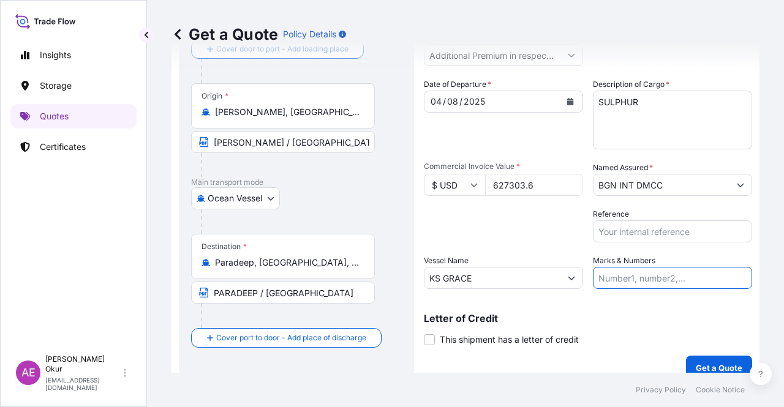
click at [617, 281] on input "Marks & Numbers" at bounding box center [672, 278] width 159 height 22
drag, startPoint x: 625, startPoint y: 278, endPoint x: 678, endPoint y: 280, distance: 52.7
click at [678, 280] on input "PO NO:25Y0134400 Quantity M/[PERSON_NAME]: 247,500 Premium: USD 29,50" at bounding box center [672, 278] width 159 height 22
paste input "64800"
click at [692, 276] on input "PO NO:25Y0164800 Quantity M/[PERSON_NAME]: 247,500 Premium: USD 29,50" at bounding box center [672, 278] width 159 height 22
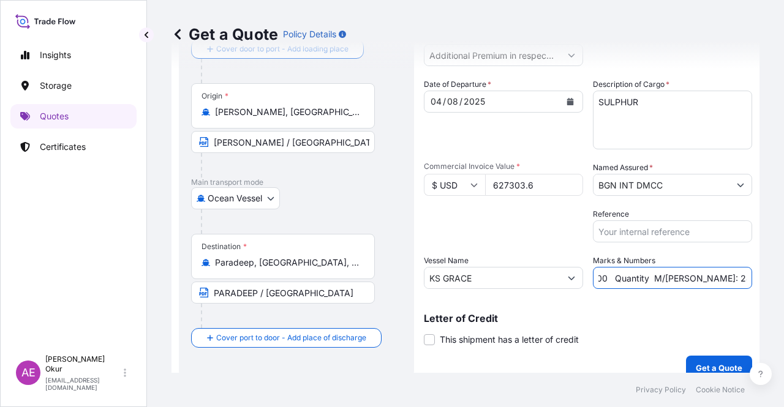
scroll to position [0, 142]
drag, startPoint x: 689, startPoint y: 280, endPoint x: 749, endPoint y: 286, distance: 59.7
click at [749, 286] on form "Route Details Reset Route Details Cover door to port - Add loading place Place …" at bounding box center [466, 188] width 588 height 400
click at [654, 284] on input "PO NO:25Y0164800 Quantity M/[PERSON_NAME]: 247,500 Premium: USD 29,50" at bounding box center [672, 278] width 159 height 22
drag, startPoint x: 616, startPoint y: 278, endPoint x: 648, endPoint y: 279, distance: 32.5
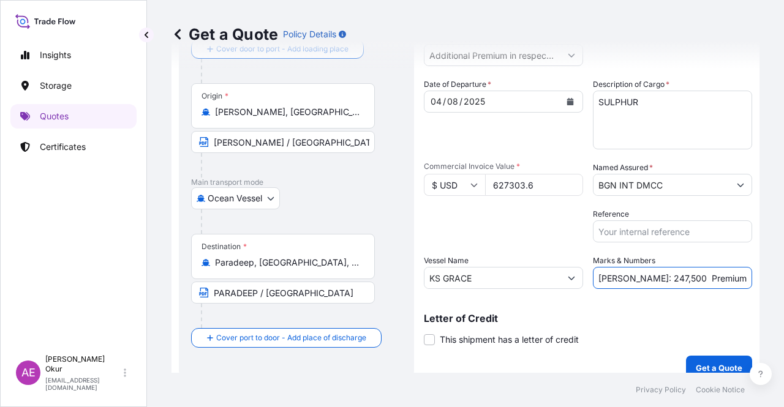
click at [648, 279] on input "PO NO:25Y0164800 Quantity M/[PERSON_NAME]: 247,500 Premium: USD 29,50" at bounding box center [672, 278] width 159 height 22
paste input ".044,0"
drag, startPoint x: 731, startPoint y: 278, endPoint x: 784, endPoint y: 280, distance: 52.1
click at [784, 280] on div "Get a Quote Policy Details Route Details Reset Route Details Cover door to port…" at bounding box center [465, 186] width 637 height 373
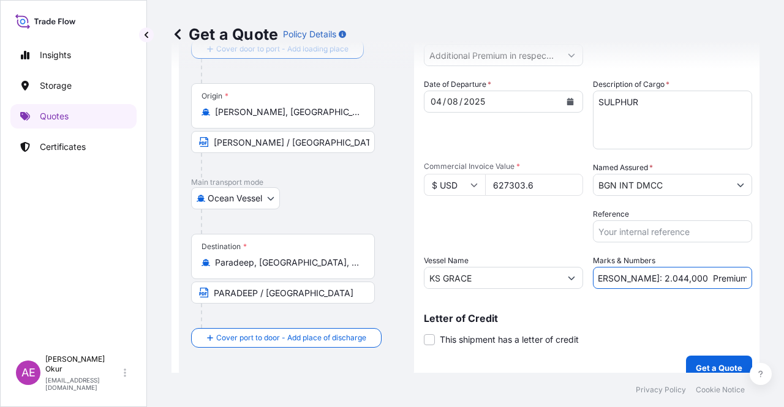
click at [667, 273] on input "PO NO:25Y0164800 Quantity M/[PERSON_NAME]: 2.044,000 Premium: USD 29,50" at bounding box center [672, 278] width 159 height 22
drag, startPoint x: 714, startPoint y: 279, endPoint x: 760, endPoint y: 281, distance: 45.4
click at [760, 281] on div "Get a Quote Policy Details Route Details Reset Route Details Cover door to port…" at bounding box center [465, 186] width 637 height 373
paste input "131,73"
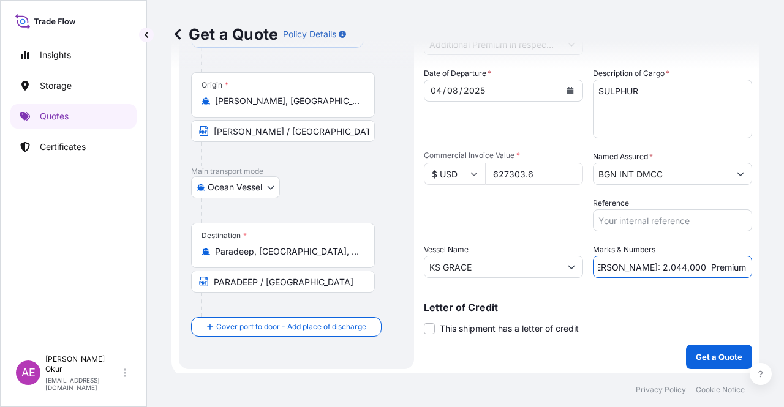
scroll to position [95, 0]
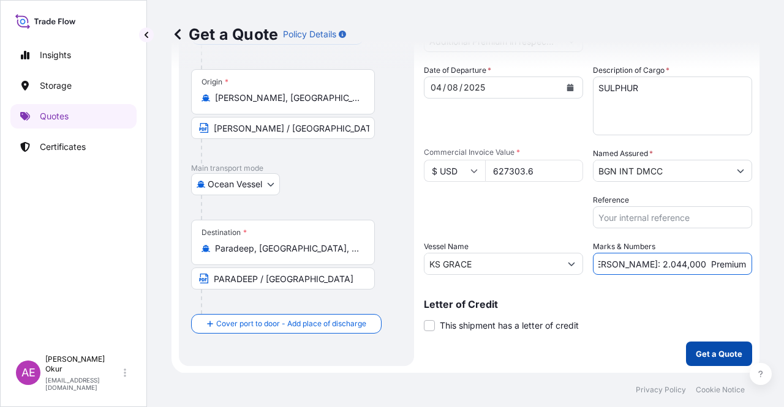
type input "PO NO:25Y0164800 Quantity M/[PERSON_NAME]: 2.044,000 Premium: USD 131,73"
click at [702, 354] on p "Get a Quote" at bounding box center [719, 354] width 47 height 12
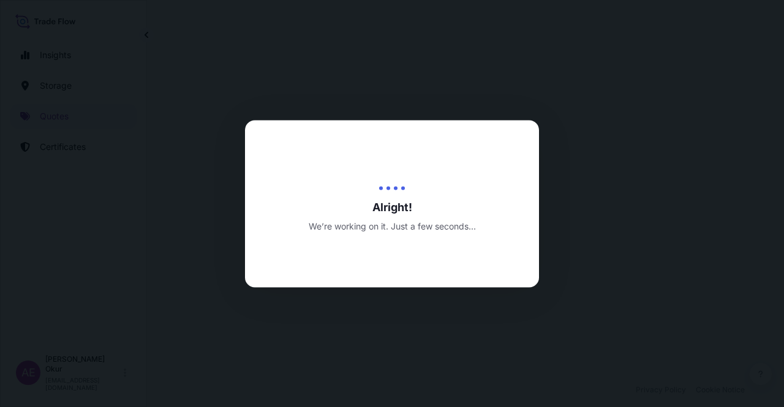
select select "Ocean Vessel"
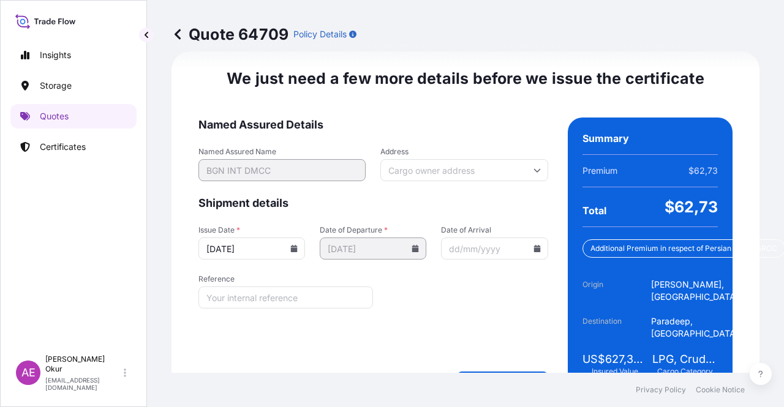
scroll to position [1575, 0]
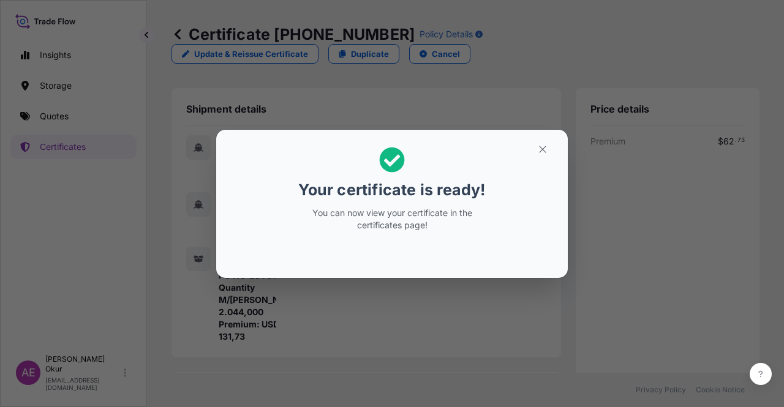
drag, startPoint x: 539, startPoint y: 138, endPoint x: 550, endPoint y: 168, distance: 32.0
click at [540, 141] on section "Your certificate is ready! You can now view your certificate in the certificate…" at bounding box center [392, 204] width 352 height 148
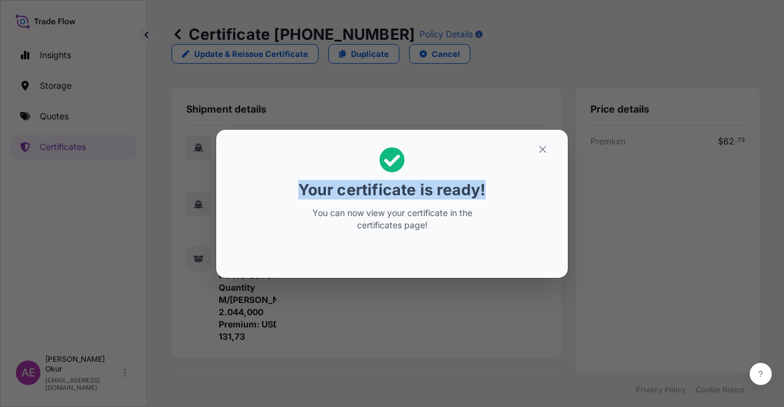
click at [542, 157] on button "button" at bounding box center [542, 150] width 31 height 20
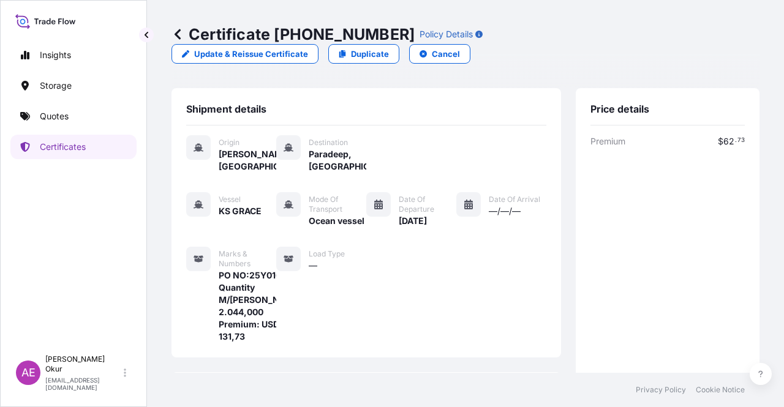
scroll to position [319, 0]
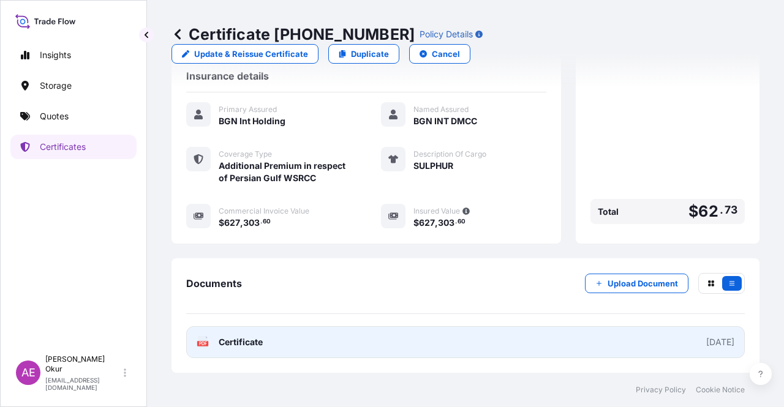
click at [255, 343] on span "Certificate" at bounding box center [241, 342] width 44 height 12
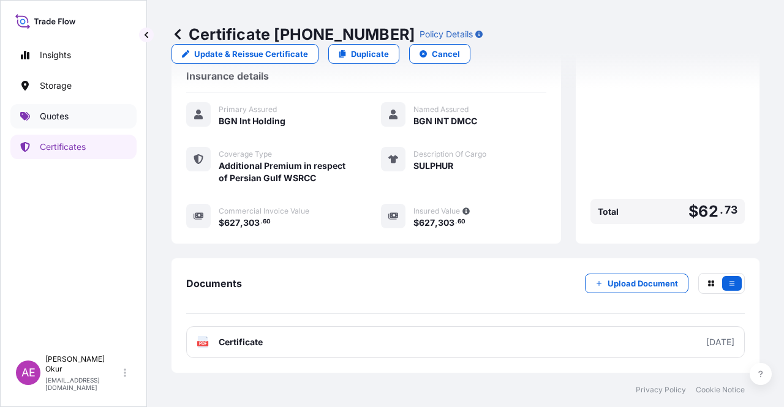
click at [36, 107] on link "Quotes" at bounding box center [73, 116] width 126 height 25
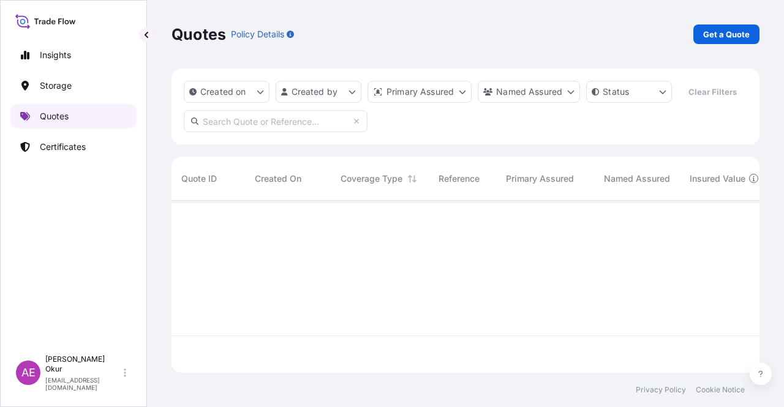
scroll to position [170, 578]
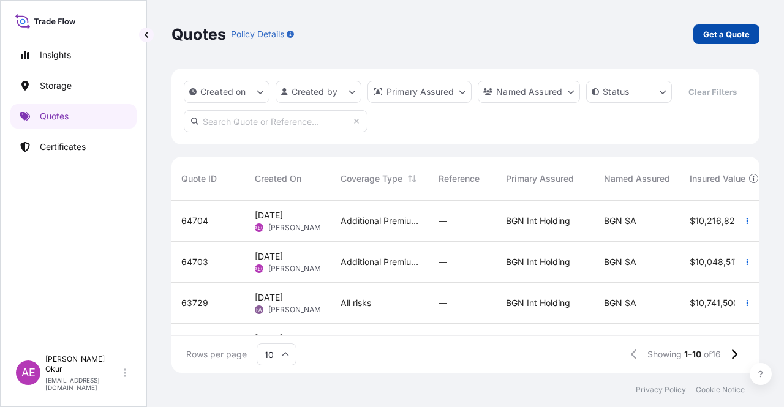
click at [709, 34] on p "Get a Quote" at bounding box center [726, 34] width 47 height 12
select select "Ocean Vessel"
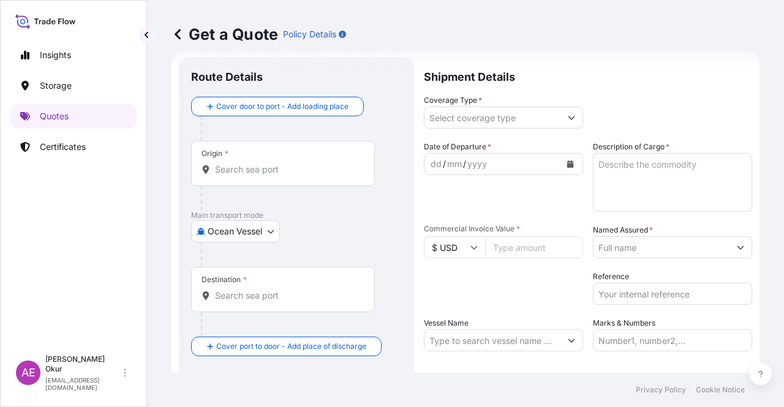
scroll to position [20, 0]
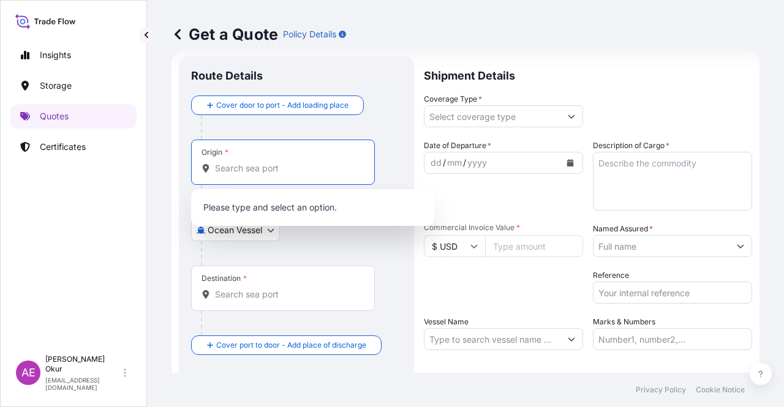
click at [256, 167] on input "Origin *" at bounding box center [287, 168] width 145 height 12
paste input "[PERSON_NAME]"
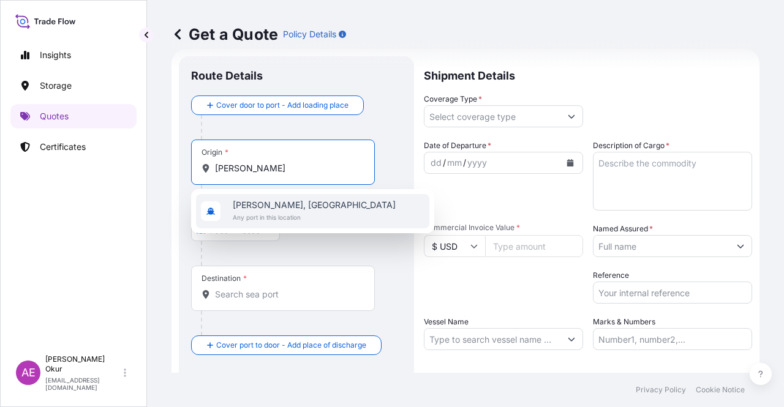
click at [296, 206] on span "[PERSON_NAME], [GEOGRAPHIC_DATA]" at bounding box center [314, 205] width 163 height 12
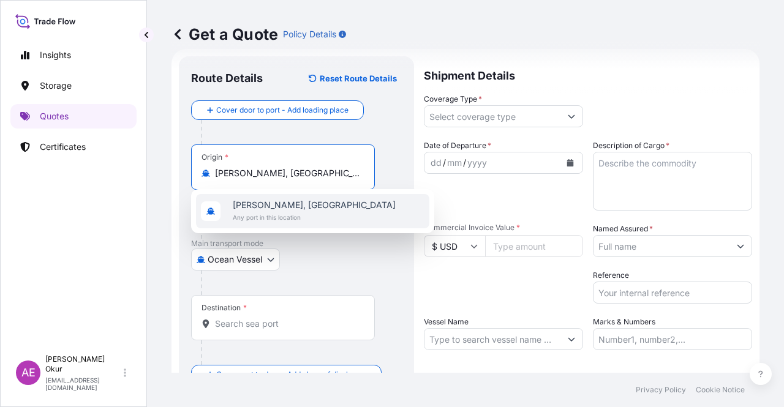
type input "[PERSON_NAME], [GEOGRAPHIC_DATA]"
click at [266, 197] on input "Text to appear on certificate" at bounding box center [283, 203] width 184 height 22
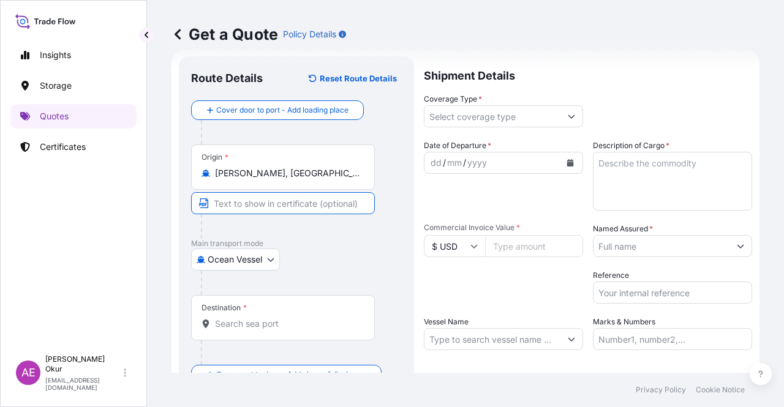
paste input "[PERSON_NAME]"
type input "[PERSON_NAME] / [GEOGRAPHIC_DATA]"
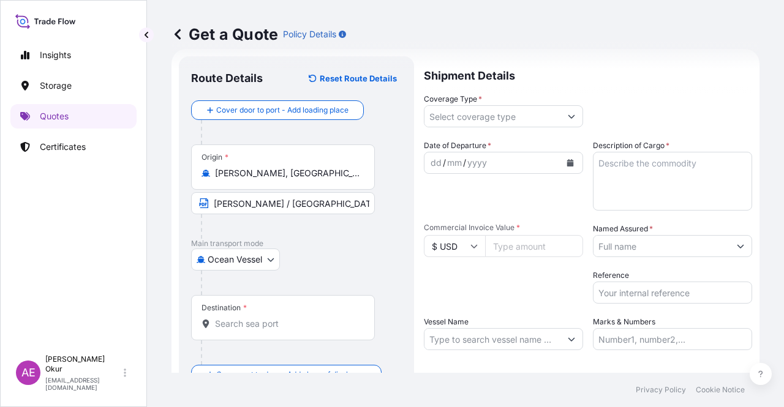
click at [279, 306] on div "Destination *" at bounding box center [283, 317] width 184 height 45
click at [279, 318] on input "Destination *" at bounding box center [287, 324] width 145 height 12
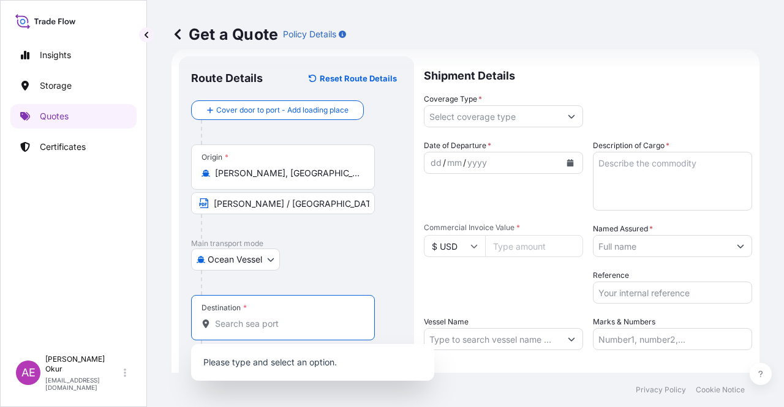
paste input "PARADEEP"
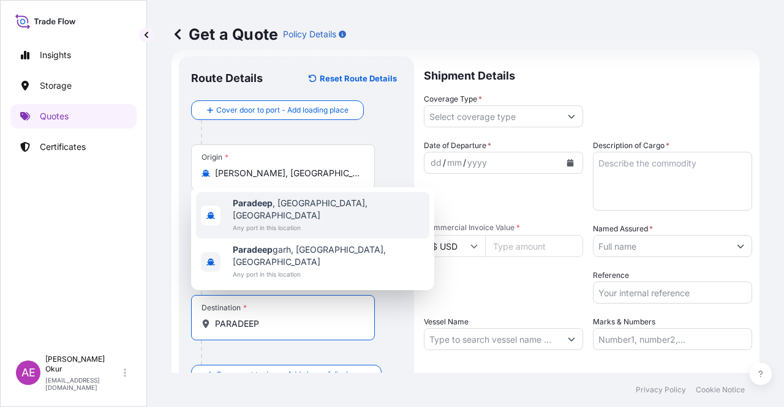
click at [302, 234] on span "Any port in this location" at bounding box center [329, 228] width 192 height 12
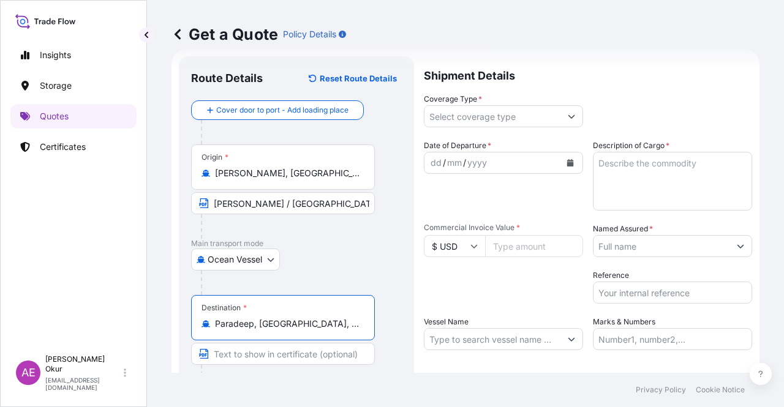
type input "Paradeep, [GEOGRAPHIC_DATA], [GEOGRAPHIC_DATA]"
click at [276, 356] on input "Text to appear on certificate" at bounding box center [283, 354] width 184 height 22
paste input "PARADEEP"
type input "PARADEEP / [GEOGRAPHIC_DATA]"
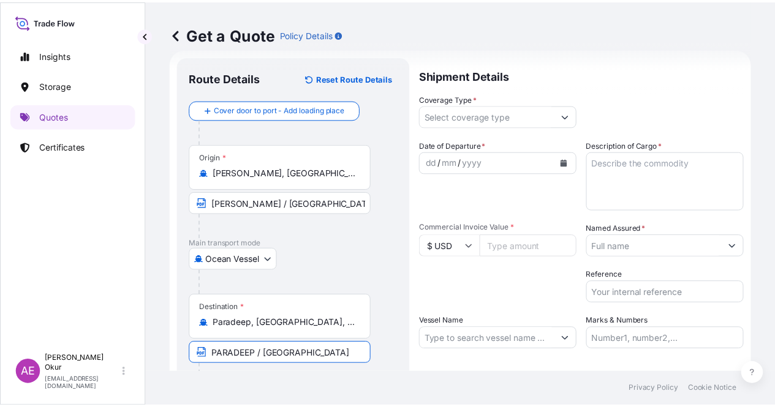
scroll to position [0, 0]
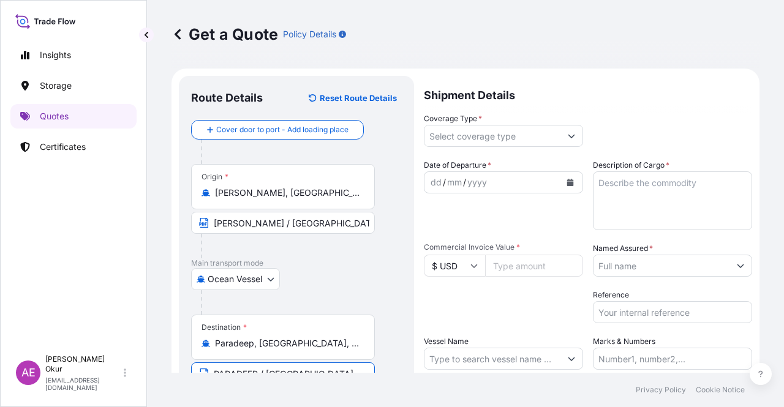
click at [488, 150] on div "Shipment Details Coverage Type * Date of Departure * dd / mm / yyyy Cargo Categ…" at bounding box center [588, 268] width 328 height 385
click at [488, 143] on input "Coverage Type *" at bounding box center [493, 136] width 136 height 22
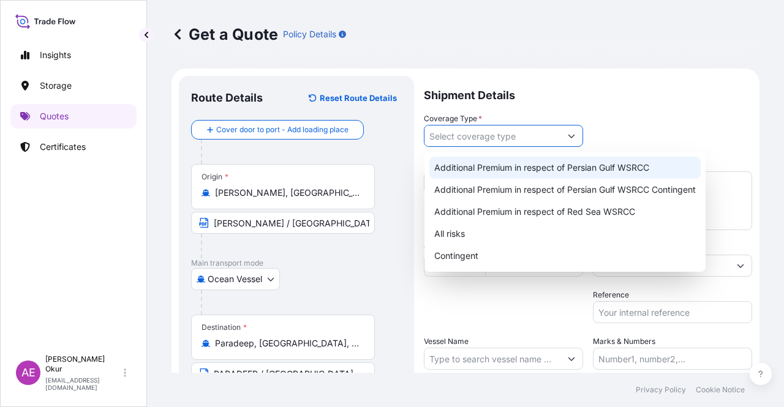
click at [497, 170] on div "Additional Premium in respect of Persian Gulf WSRCC" at bounding box center [564, 168] width 271 height 22
type input "Additional Premium in respect of Persian Gulf WSRCC"
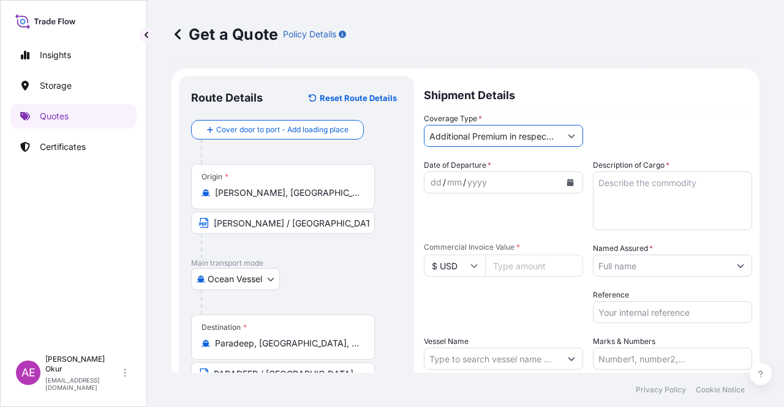
click at [434, 181] on div "dd" at bounding box center [435, 182] width 13 height 15
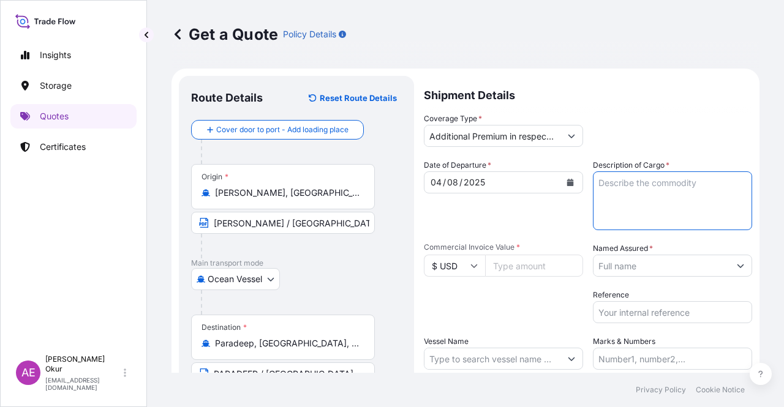
click at [632, 200] on textarea "Description of Cargo *" at bounding box center [672, 201] width 159 height 59
paste textarea "SULPHUR"
type textarea "SULPHUR"
click at [521, 274] on input "Commercial Invoice Value *" at bounding box center [534, 266] width 98 height 22
paste input "1988712"
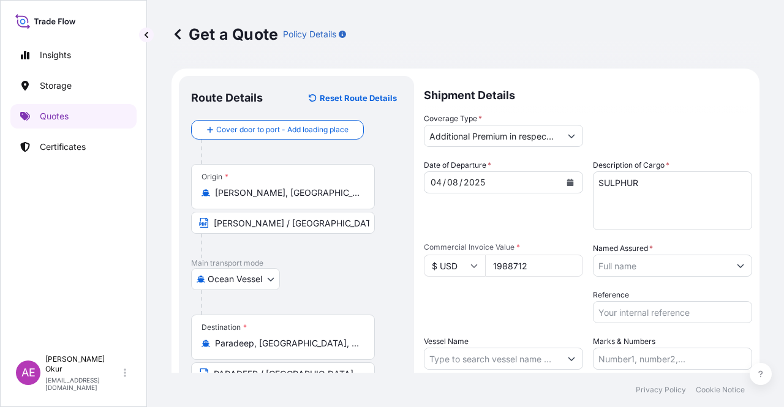
type input "1988712"
click at [654, 278] on div "Date of Departure * [DATE] Cargo Category * LPG, Crude Oil, Utility Fuel, Mid D…" at bounding box center [588, 264] width 328 height 211
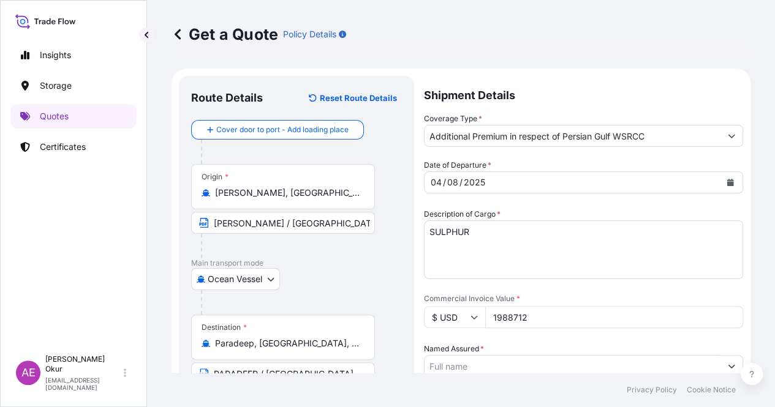
click at [652, 355] on input "Named Assured *" at bounding box center [573, 366] width 296 height 22
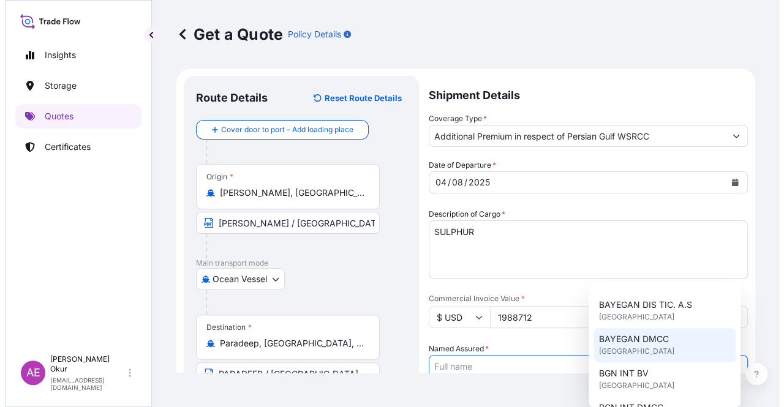
scroll to position [123, 0]
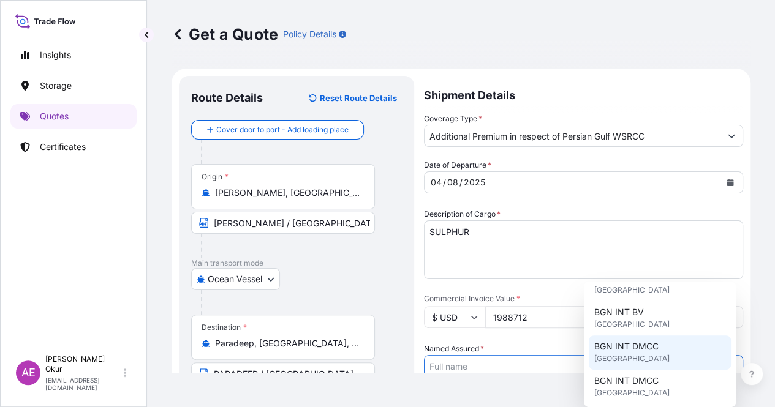
click at [663, 360] on div "BGN INT DMCC [GEOGRAPHIC_DATA]" at bounding box center [660, 353] width 142 height 34
type input "BGN INT DMCC"
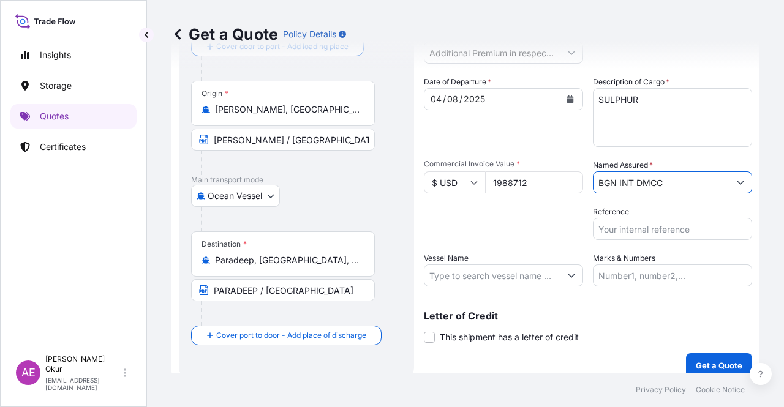
scroll to position [95, 0]
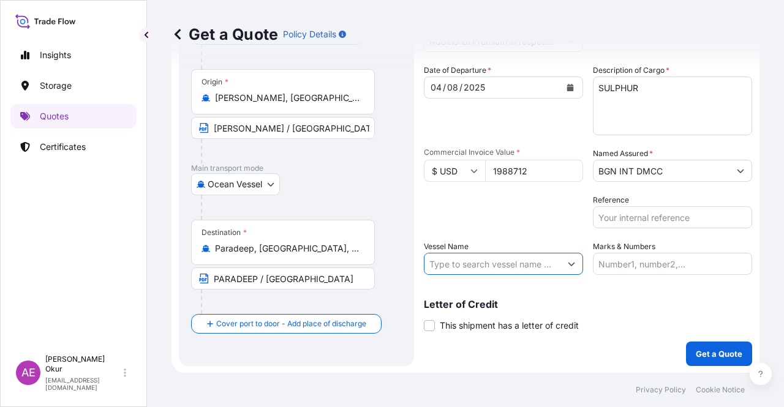
click at [476, 265] on input "Vessel Name" at bounding box center [493, 264] width 136 height 22
paste input "KS GRACE"
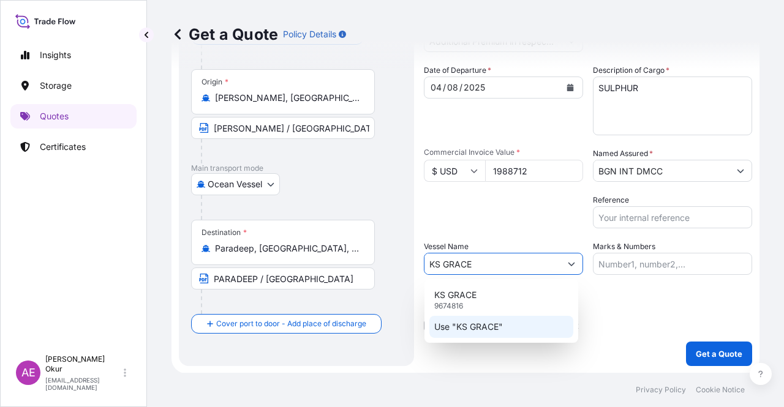
click at [496, 324] on p "Use "KS GRACE"" at bounding box center [468, 327] width 69 height 12
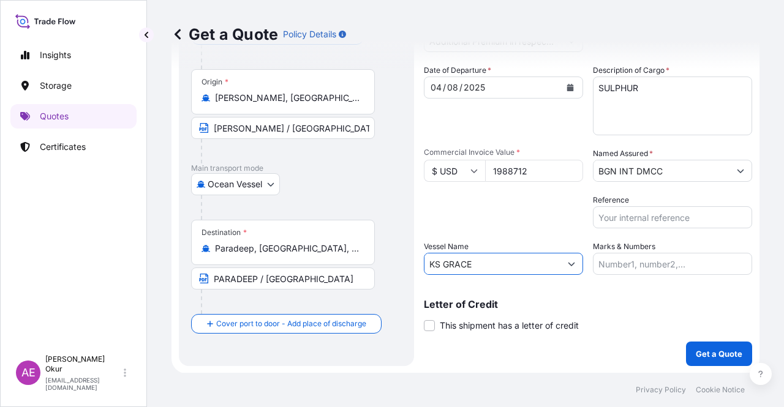
type input "KS GRACE"
click at [677, 268] on input "Marks & Numbers" at bounding box center [672, 264] width 159 height 22
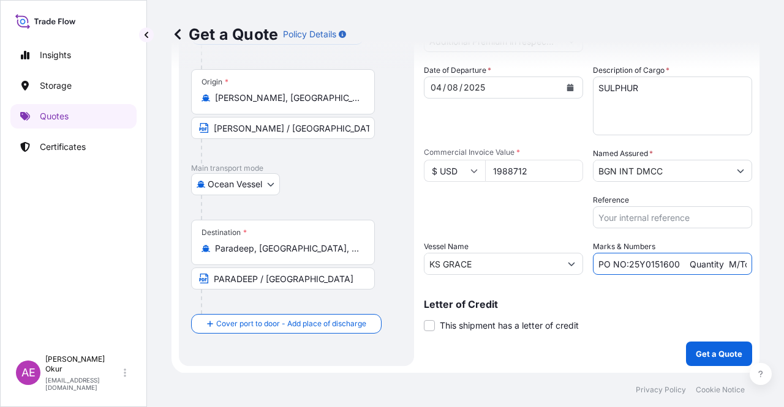
drag, startPoint x: 625, startPoint y: 265, endPoint x: 672, endPoint y: 265, distance: 47.2
click at [672, 265] on input "PO NO:25Y0151600 Quantity M/Tonn: 26,000 Premium: USD 3,37" at bounding box center [672, 264] width 159 height 22
paste input "648"
drag, startPoint x: 714, startPoint y: 264, endPoint x: 754, endPoint y: 266, distance: 39.3
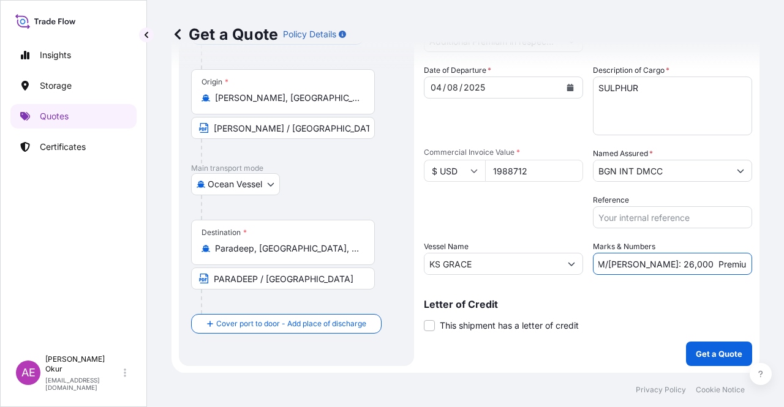
click at [781, 264] on div "Get a Quote Policy Details Route Details Reset Route Details Cover door to port…" at bounding box center [465, 186] width 637 height 373
click at [682, 265] on input "PO NO:25Y0164800 Quantity M/[PERSON_NAME]: 26,000 Premium: USD 3,37" at bounding box center [672, 264] width 159 height 22
drag, startPoint x: 627, startPoint y: 262, endPoint x: 654, endPoint y: 264, distance: 27.6
click at [654, 264] on input "PO NO:25Y0164800 Quantity M/[PERSON_NAME]: 26,000 Premium: USD 3,37" at bounding box center [672, 264] width 159 height 22
paste input "6.480"
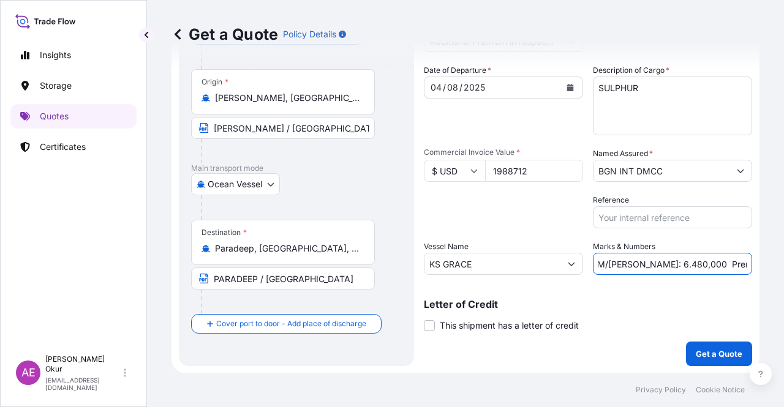
scroll to position [0, 0]
click at [674, 263] on input "PO NO:25Y0164800 Quantity M/[PERSON_NAME]: 6.480,000 Premium: USD 3,37" at bounding box center [672, 264] width 159 height 22
drag, startPoint x: 691, startPoint y: 260, endPoint x: 771, endPoint y: 264, distance: 79.7
click at [773, 264] on div "Get a Quote Policy Details Route Details Reset Route Details Cover door to port…" at bounding box center [465, 186] width 637 height 373
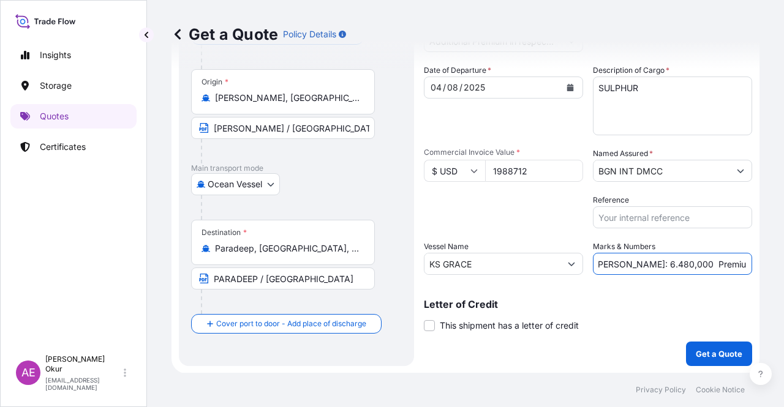
click at [678, 264] on input "PO NO:25Y0164800 Quantity M/[PERSON_NAME]: 6.480,000 Premium: USD 3,37" at bounding box center [672, 264] width 159 height 22
drag, startPoint x: 720, startPoint y: 260, endPoint x: 765, endPoint y: 264, distance: 44.9
click at [765, 264] on div "Get a Quote Policy Details Route Details Reset Route Details Cover door to port…" at bounding box center [465, 186] width 637 height 373
drag, startPoint x: 735, startPoint y: 265, endPoint x: 784, endPoint y: 266, distance: 48.4
click at [784, 266] on div "Get a Quote Policy Details Route Details Reset Route Details Cover door to port…" at bounding box center [465, 186] width 637 height 373
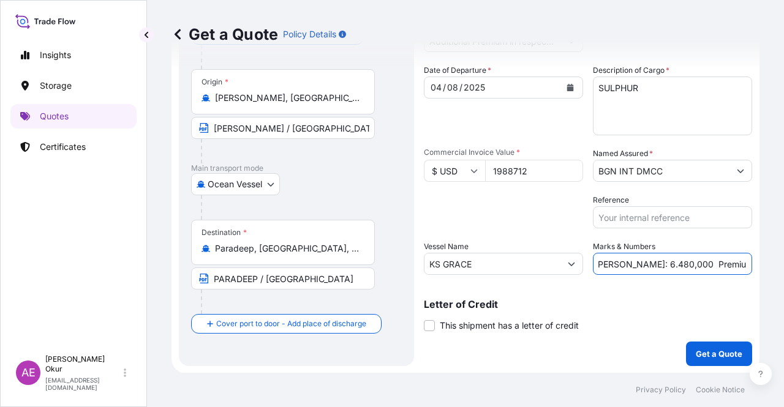
click at [701, 268] on input "PO NO:25Y0164800 Quantity M/[PERSON_NAME]: 6.480,000 Premium: USD 3,37" at bounding box center [672, 264] width 159 height 22
drag, startPoint x: 720, startPoint y: 262, endPoint x: 784, endPoint y: 262, distance: 63.1
click at [784, 262] on div "Get a Quote Policy Details Route Details Reset Route Details Cover door to port…" at bounding box center [465, 186] width 637 height 373
paste input "417,63"
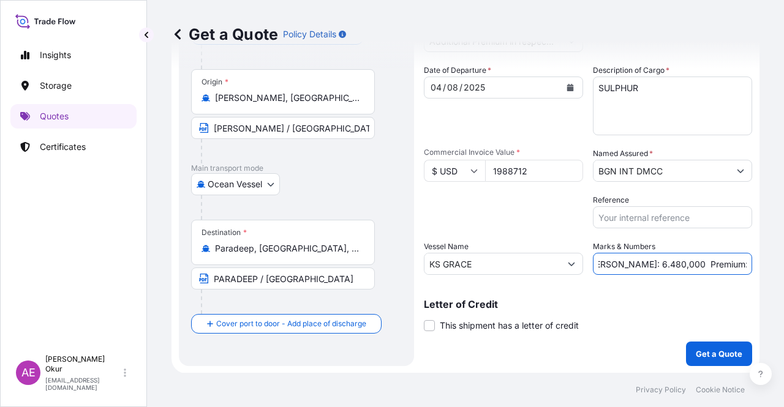
type input "PO NO:25Y0164800 Quantity M/[PERSON_NAME]: 6.480,000 Premium: USD 417,63"
click at [716, 345] on button "Get a Quote" at bounding box center [719, 354] width 66 height 25
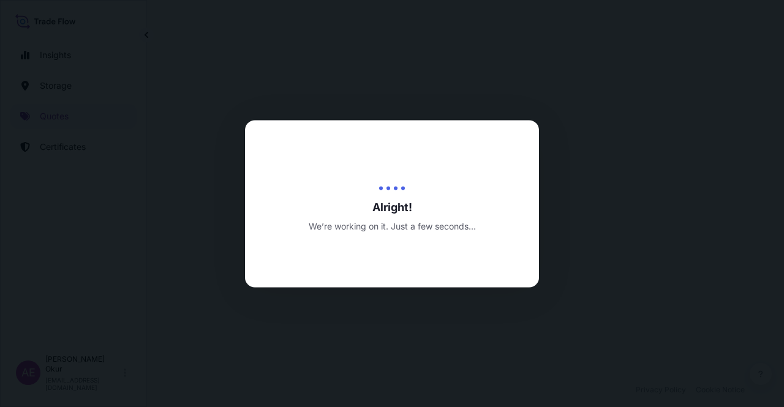
select select "Ocean Vessel"
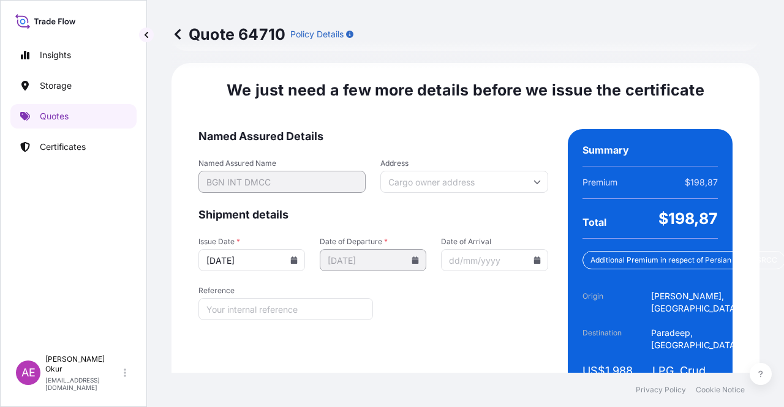
scroll to position [1575, 0]
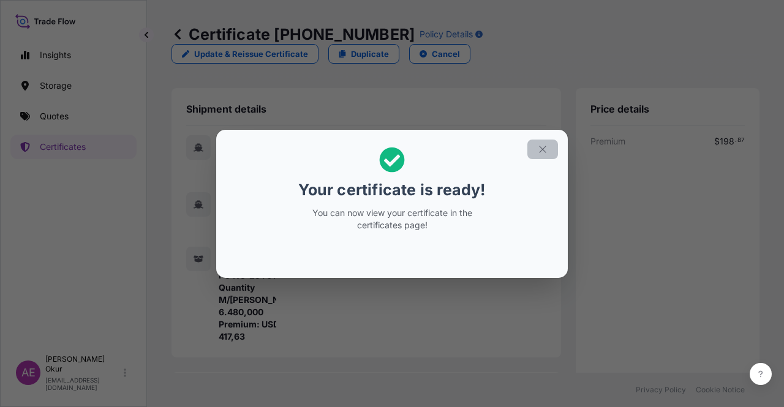
click at [543, 145] on icon "button" at bounding box center [542, 149] width 11 height 11
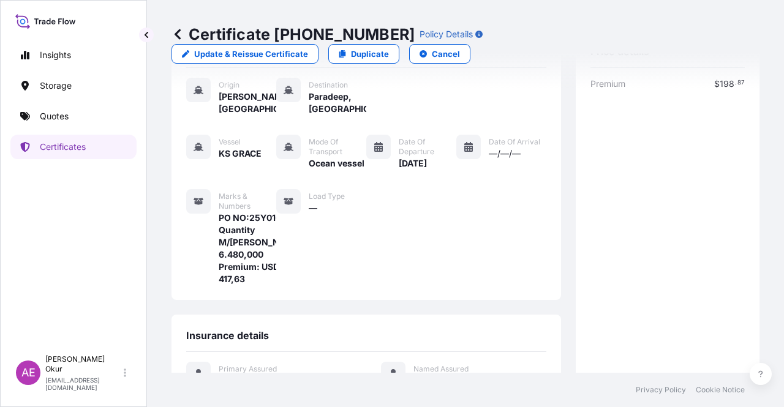
scroll to position [319, 0]
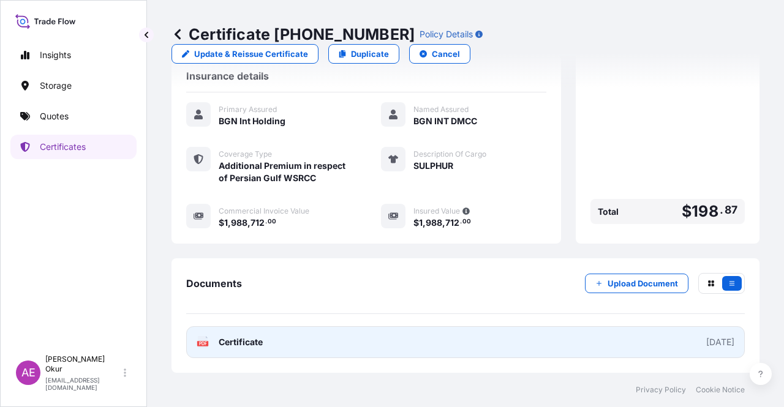
click at [241, 340] on span "Certificate" at bounding box center [241, 342] width 44 height 12
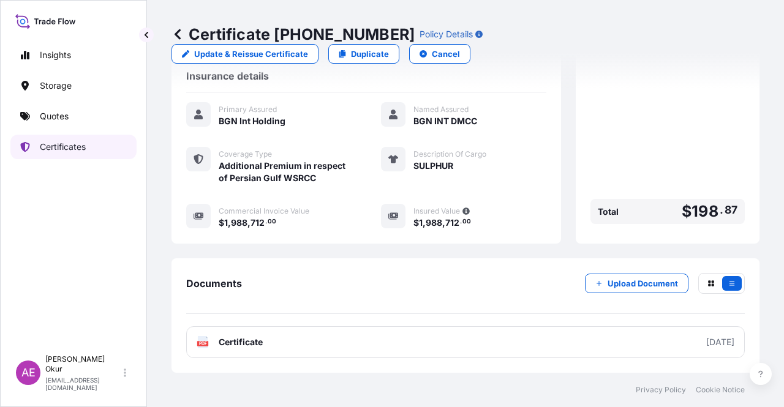
click at [45, 127] on link "Quotes" at bounding box center [73, 116] width 126 height 25
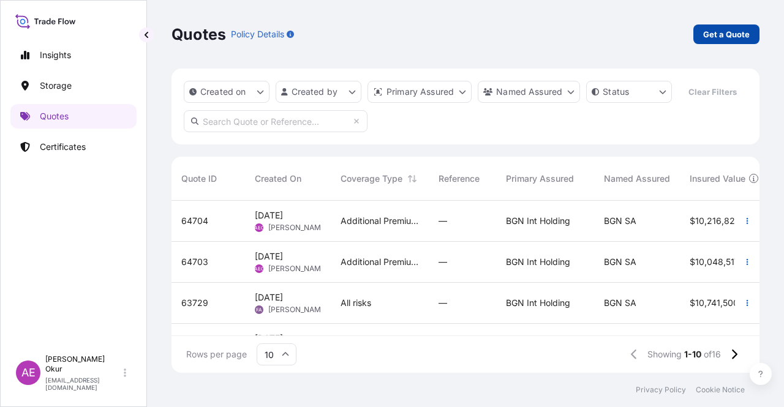
click at [711, 40] on p "Get a Quote" at bounding box center [726, 34] width 47 height 12
select select "Ocean Vessel"
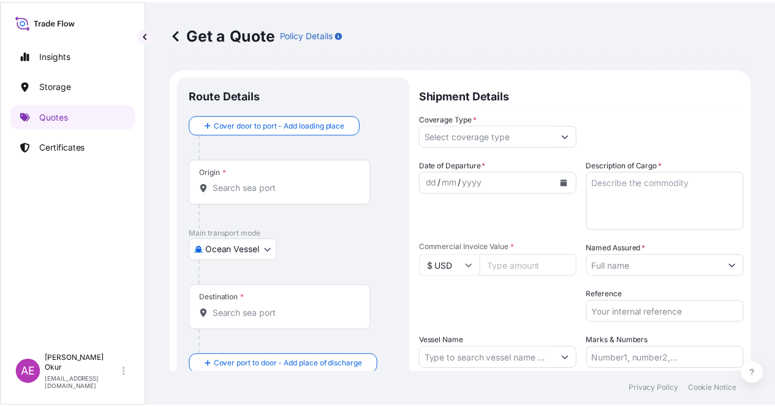
scroll to position [20, 0]
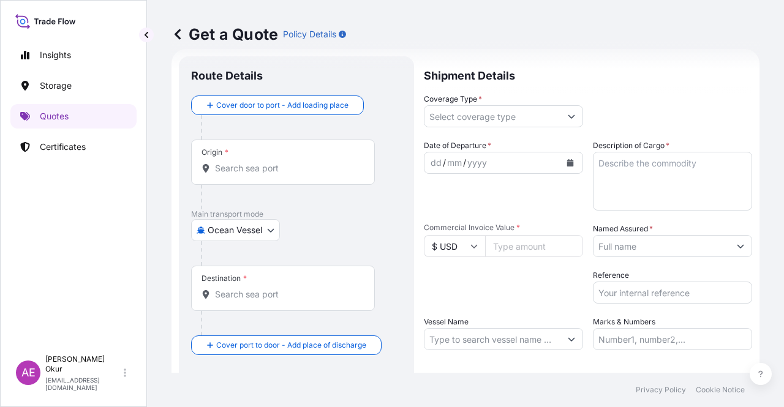
click at [276, 159] on div "Origin *" at bounding box center [283, 162] width 184 height 45
click at [276, 162] on input "Origin *" at bounding box center [287, 168] width 145 height 12
paste input "MELLITAH"
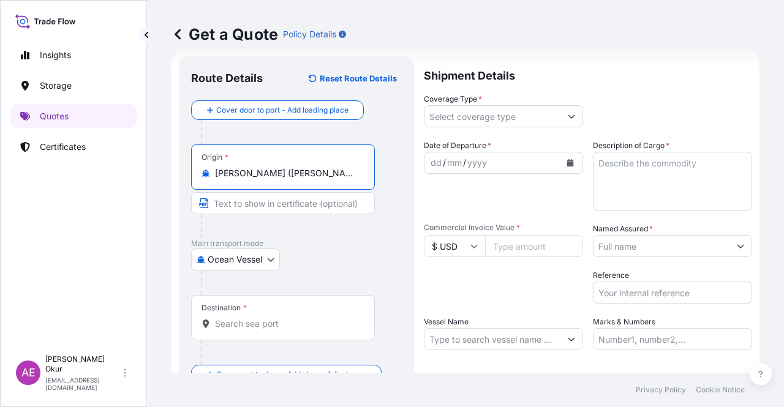
type input "[PERSON_NAME] ([PERSON_NAME]), [GEOGRAPHIC_DATA]"
click at [262, 197] on input "Text to appear on certificate" at bounding box center [283, 203] width 184 height 22
paste input "MELLITAH"
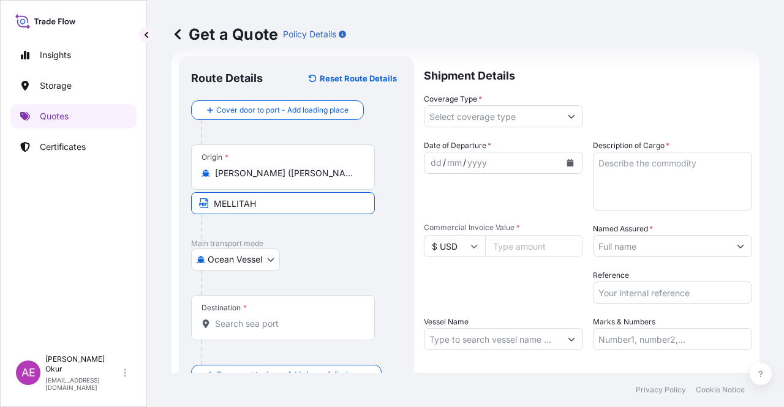
type input "MELLITAH / [GEOGRAPHIC_DATA]"
click at [223, 331] on div "Destination *" at bounding box center [283, 317] width 184 height 45
click at [223, 330] on input "Destination *" at bounding box center [287, 324] width 145 height 12
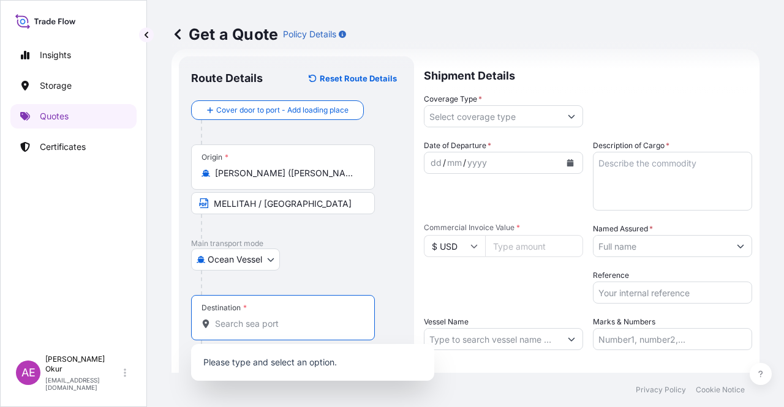
paste input "[PERSON_NAME]"
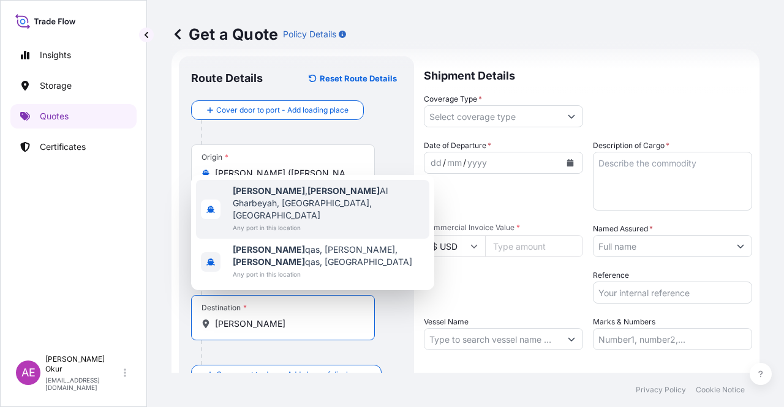
click at [315, 234] on span "Any port in this location" at bounding box center [329, 228] width 192 height 12
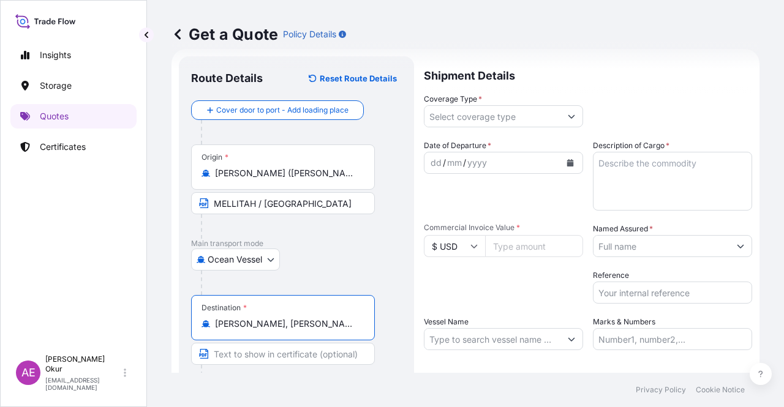
type input "[PERSON_NAME], [PERSON_NAME], [GEOGRAPHIC_DATA] 2, [GEOGRAPHIC_DATA]"
click at [262, 357] on input "Text to appear on certificate" at bounding box center [283, 354] width 184 height 22
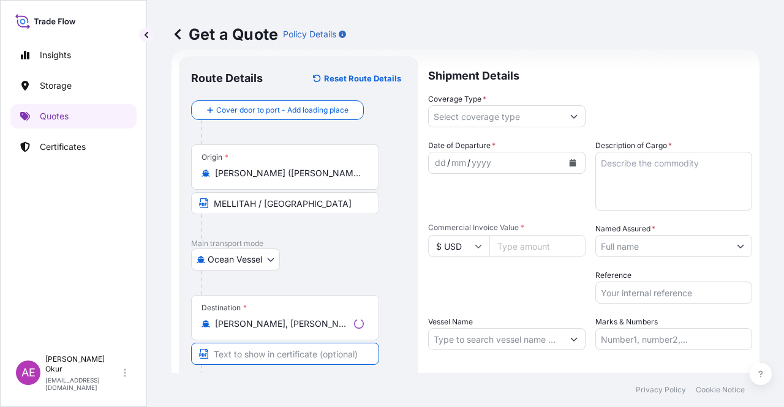
paste input "[PERSON_NAME]"
paste input "[GEOGRAPHIC_DATA]"
type input "[PERSON_NAME] / [GEOGRAPHIC_DATA]"
click at [489, 108] on input "Coverage Type *" at bounding box center [493, 116] width 136 height 22
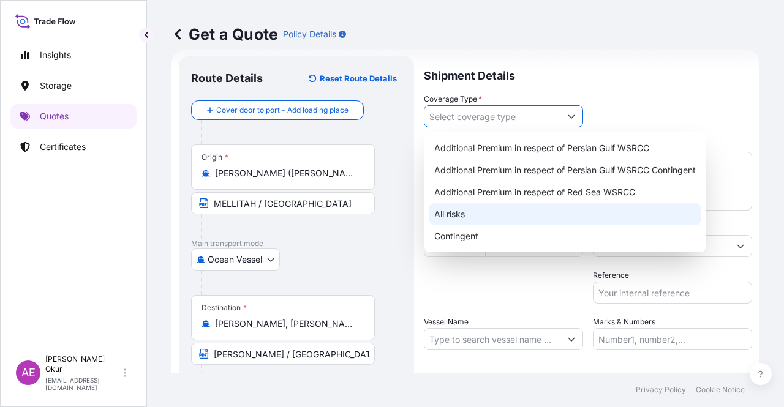
click at [479, 216] on div "All risks" at bounding box center [564, 214] width 271 height 22
type input "All risks"
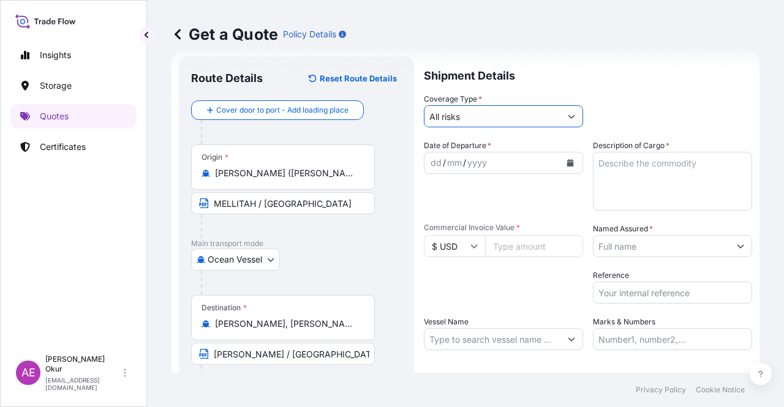
click at [433, 160] on div "dd" at bounding box center [435, 163] width 13 height 15
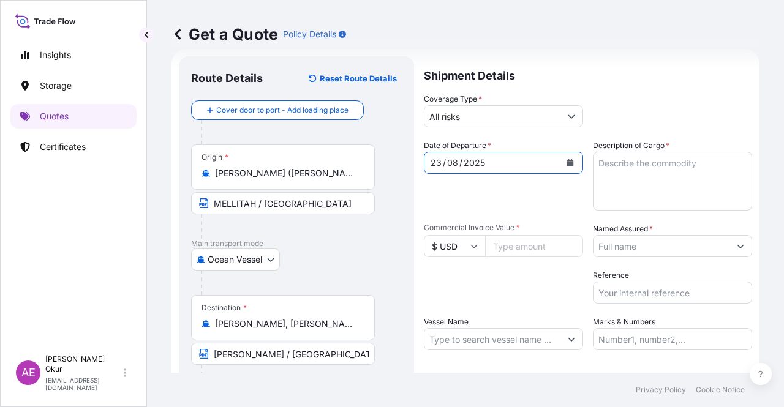
click at [689, 155] on textarea "Description of Cargo *" at bounding box center [672, 181] width 159 height 59
paste textarea "SULPHUR"
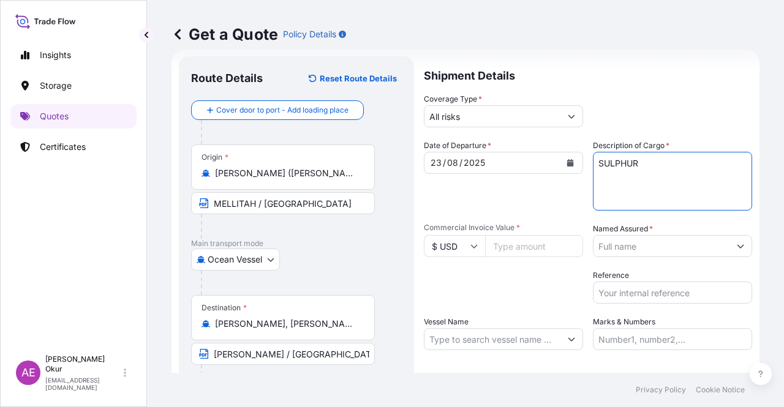
type textarea "SULPHUR"
click at [511, 254] on input "Commercial Invoice Value *" at bounding box center [534, 246] width 98 height 22
paste input "2536026.27"
type input "2536026.27"
click at [667, 240] on input "Named Assured *" at bounding box center [662, 246] width 136 height 22
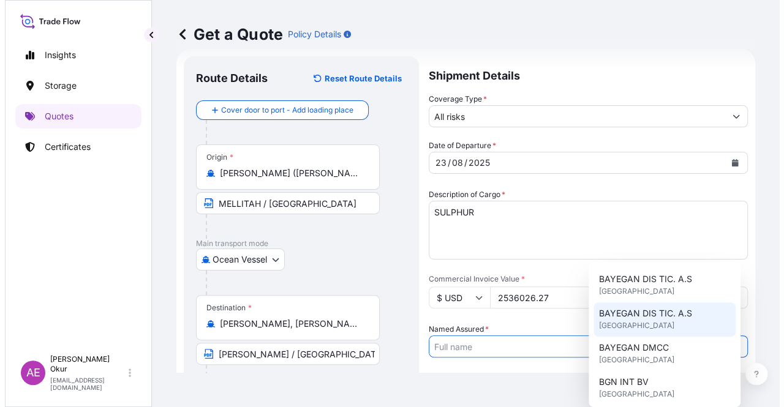
scroll to position [61, 0]
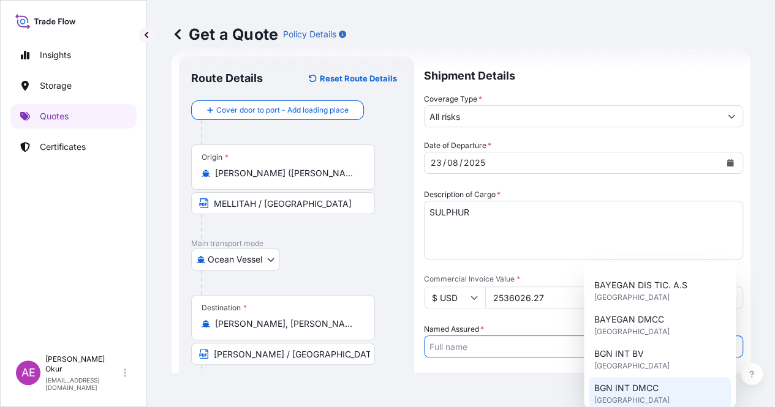
click at [662, 388] on div "BGN INT DMCC [GEOGRAPHIC_DATA]" at bounding box center [660, 394] width 142 height 34
type input "BGN INT DMCC"
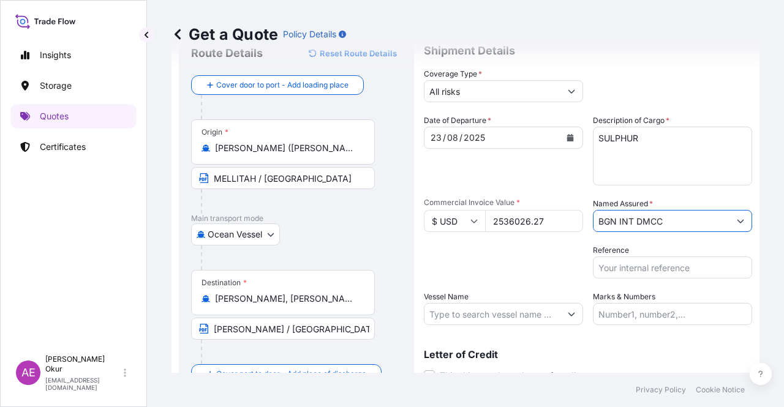
scroll to position [81, 0]
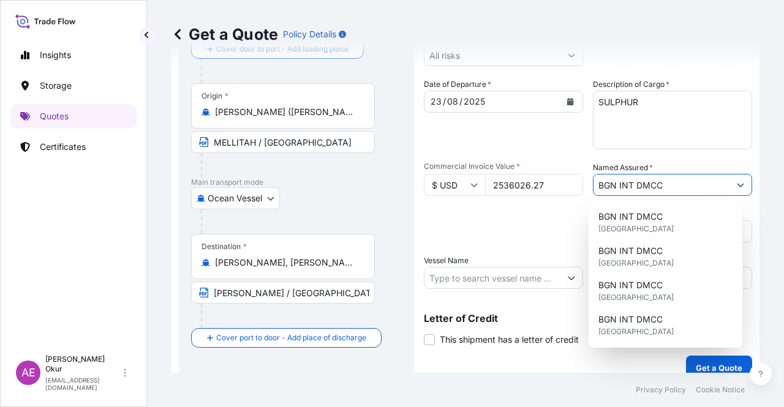
click at [480, 279] on input "Vessel Name" at bounding box center [493, 278] width 136 height 22
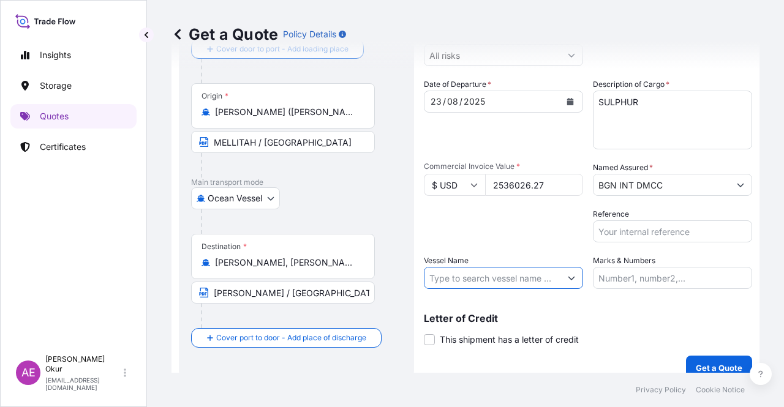
paste input "[GEOGRAPHIC_DATA]"
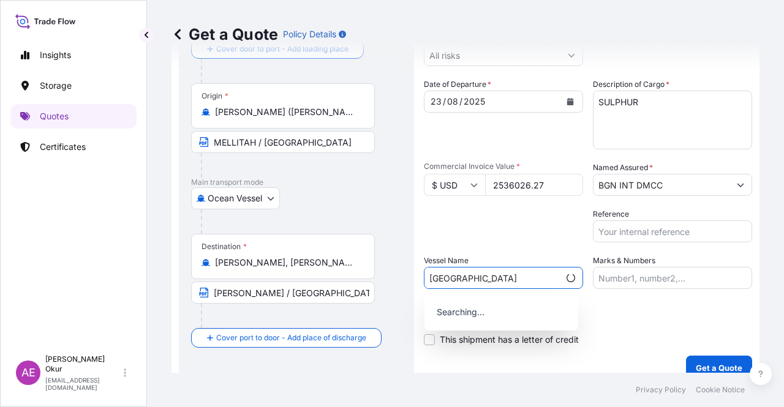
type input "[GEOGRAPHIC_DATA]"
click at [597, 345] on div "Letter of Credit This shipment has a letter of credit Letter of credit * Letter…" at bounding box center [588, 330] width 328 height 32
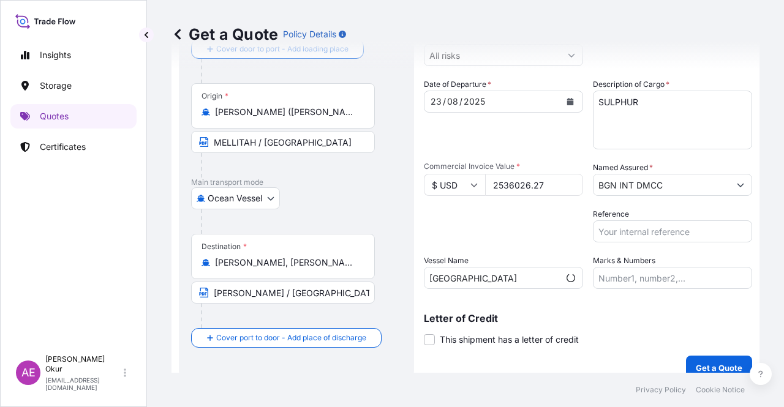
click at [498, 277] on input "[GEOGRAPHIC_DATA]" at bounding box center [492, 278] width 135 height 22
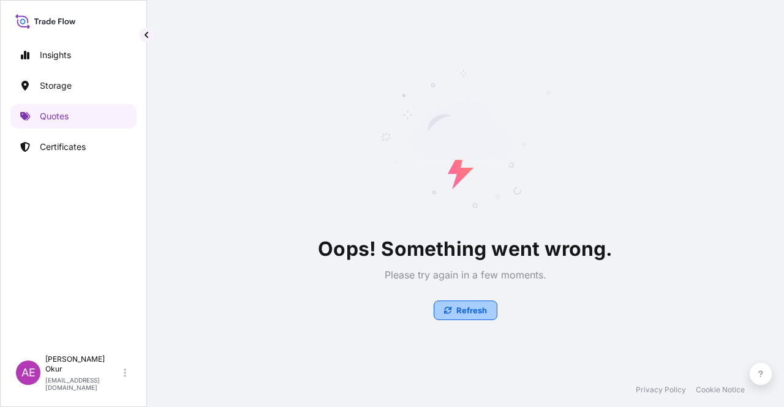
click at [490, 308] on button "Refresh" at bounding box center [466, 311] width 64 height 20
click at [464, 310] on p "Refresh" at bounding box center [471, 310] width 31 height 12
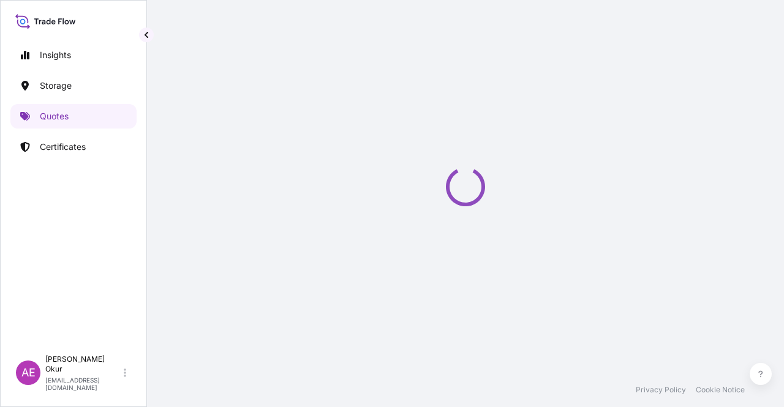
select select "Ocean Vessel"
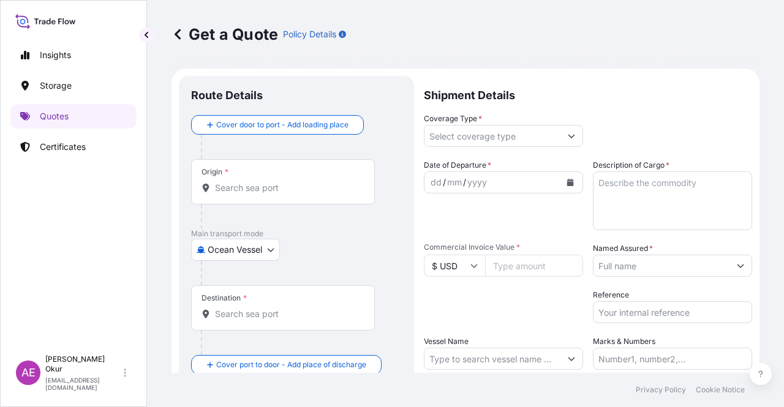
click at [252, 186] on input "Origin *" at bounding box center [287, 188] width 145 height 12
paste input "MELLITAH"
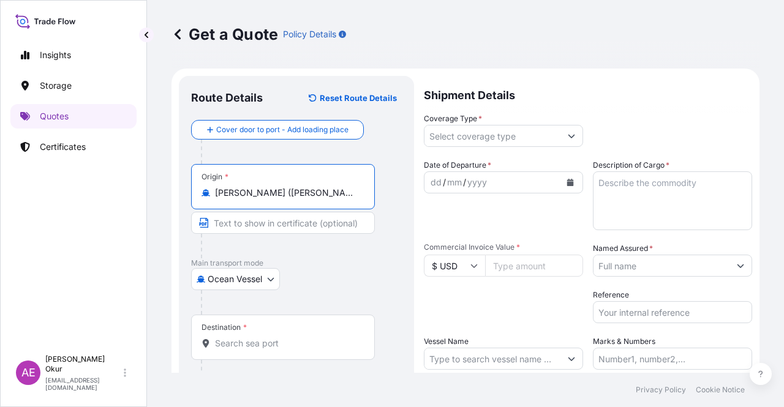
type input "[PERSON_NAME] ([PERSON_NAME]), [GEOGRAPHIC_DATA]"
click at [262, 216] on input "Text to appear on certificate" at bounding box center [283, 223] width 184 height 22
paste input "MELLITAH"
type input "MELLITAH / [GEOGRAPHIC_DATA]"
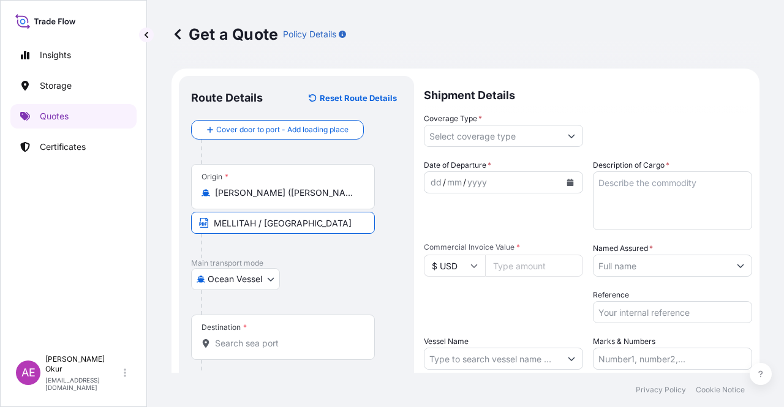
click at [293, 328] on div "Destination *" at bounding box center [283, 337] width 184 height 45
click at [293, 338] on input "Destination *" at bounding box center [287, 344] width 145 height 12
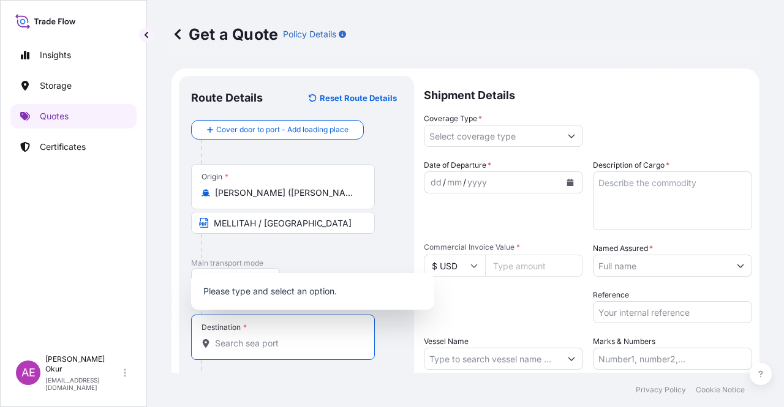
paste input "[PERSON_NAME]"
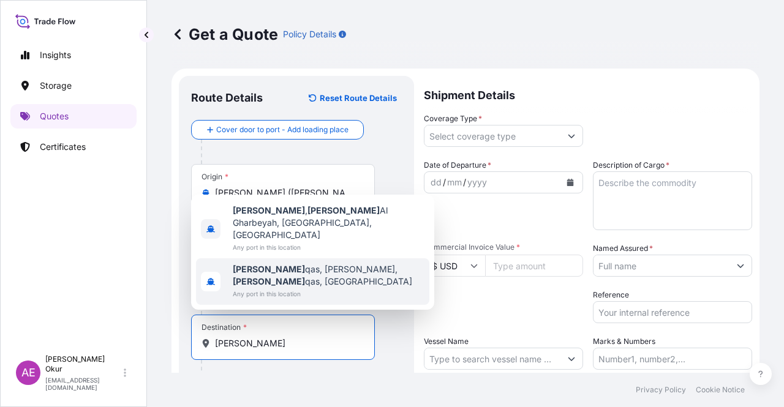
click at [292, 282] on span "Abu Qir qas, Abu Qurqas, Abu Qir qas, Egypt" at bounding box center [329, 275] width 192 height 25
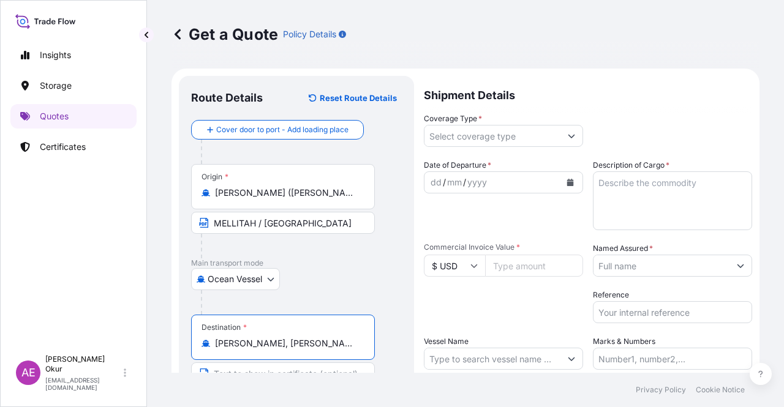
type input "Abu Qirqas, Abu Qurqas, Abu Qirqas, Egypt"
click at [254, 368] on input "Text to appear on certificate" at bounding box center [283, 374] width 184 height 22
paste input "[PERSON_NAME]"
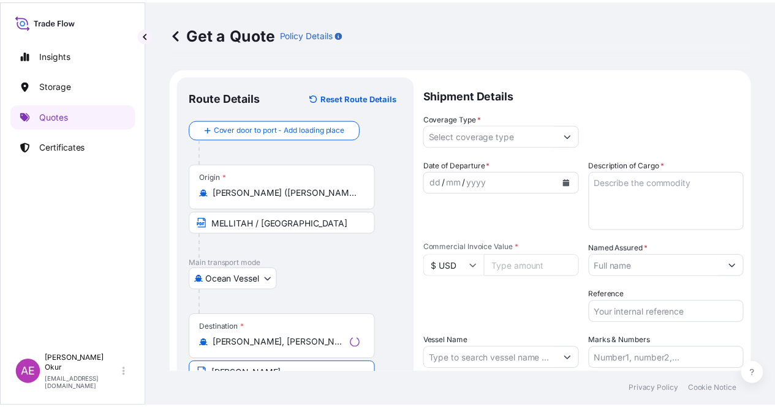
scroll to position [5, 0]
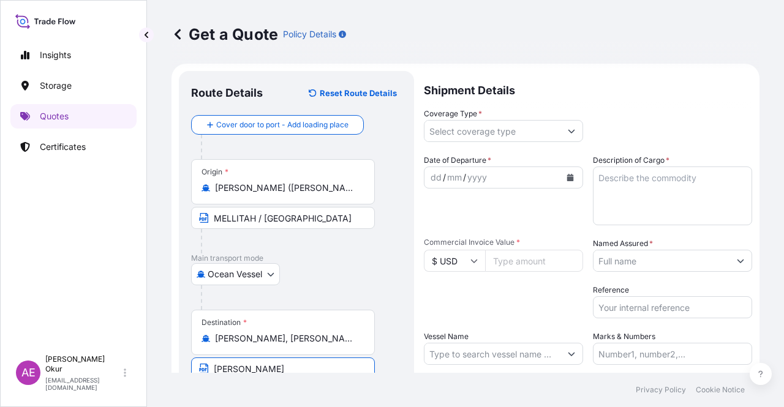
type input "[PERSON_NAME] / [GEOGRAPHIC_DATA]"
click at [463, 133] on input "Coverage Type *" at bounding box center [493, 131] width 136 height 22
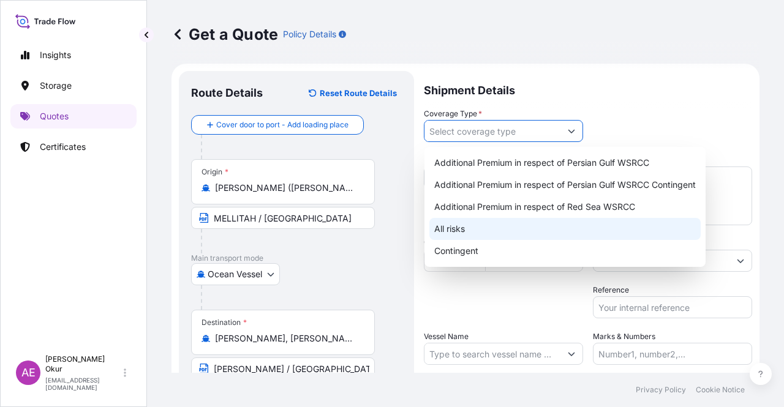
click at [471, 221] on div "All risks" at bounding box center [564, 229] width 271 height 22
type input "All risks"
click at [483, 231] on div "All risks" at bounding box center [564, 229] width 271 height 22
click at [523, 235] on div "All risks" at bounding box center [564, 229] width 271 height 22
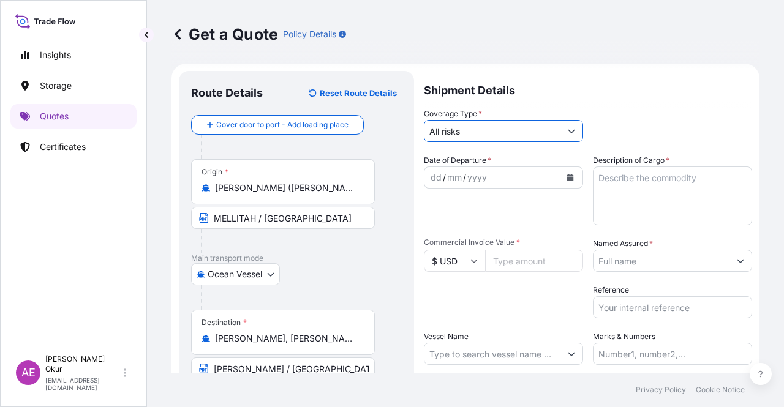
click at [597, 191] on textarea "Description of Cargo *" at bounding box center [672, 196] width 159 height 59
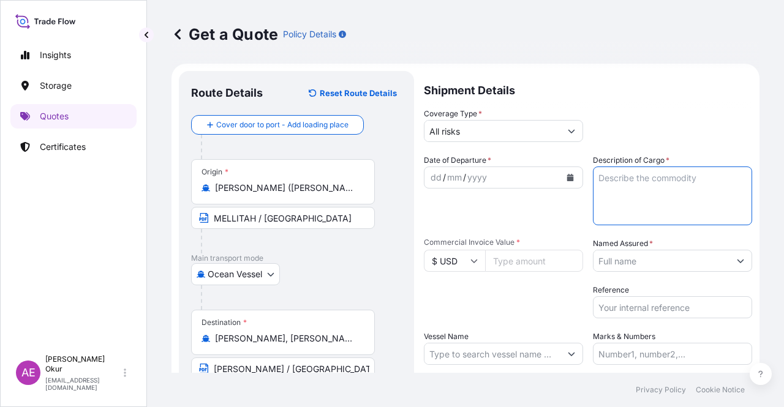
paste textarea "SULPHUR"
type textarea "SULPHUR"
click at [508, 260] on input "Commercial Invoice Value *" at bounding box center [534, 261] width 98 height 22
paste input "2536026.27"
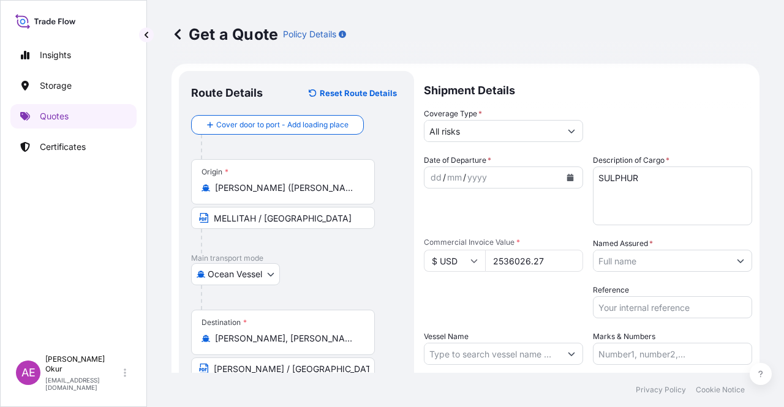
type input "2536026.27"
click at [438, 176] on div "dd" at bounding box center [435, 177] width 13 height 15
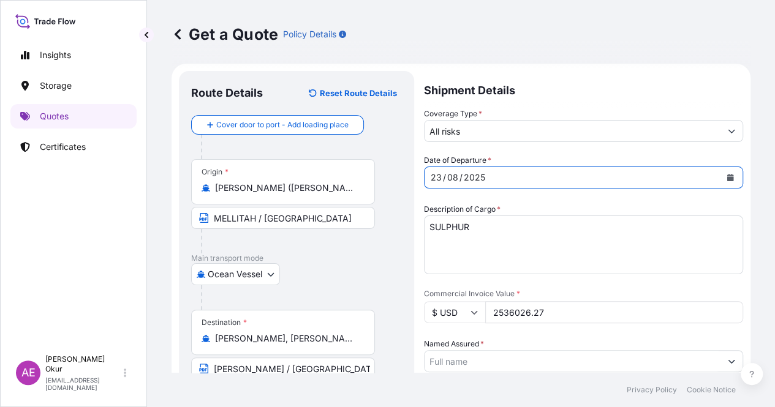
click at [652, 350] on input "Named Assured *" at bounding box center [573, 361] width 296 height 22
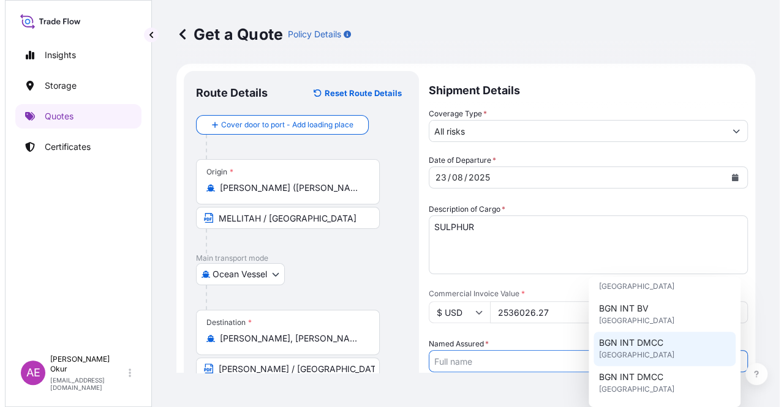
scroll to position [123, 0]
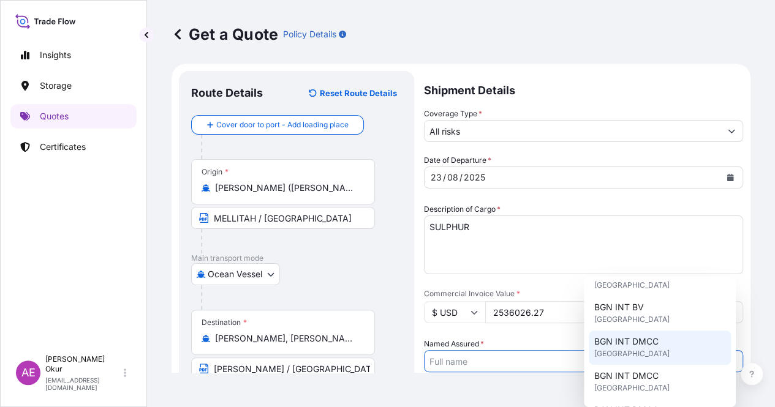
click at [658, 351] on div "BGN INT DMCC [GEOGRAPHIC_DATA]" at bounding box center [660, 348] width 142 height 34
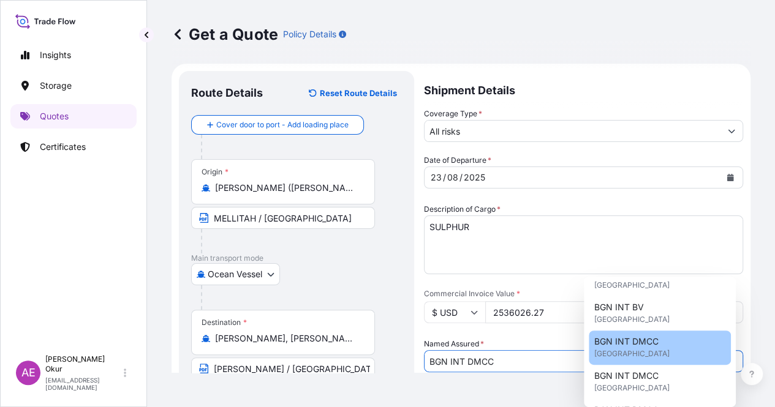
type input "BGN INT DMCC"
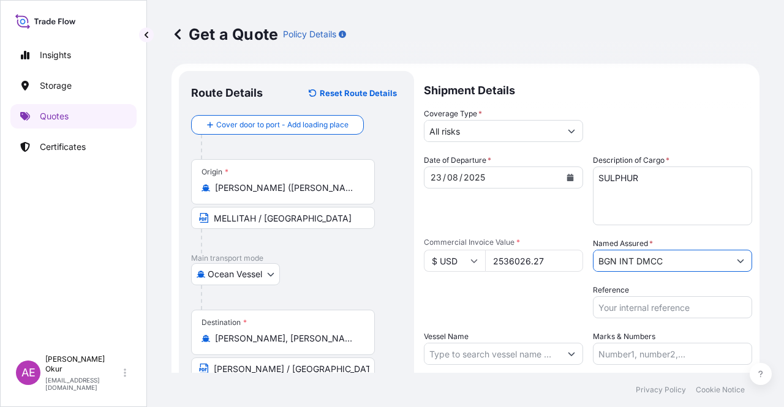
scroll to position [95, 0]
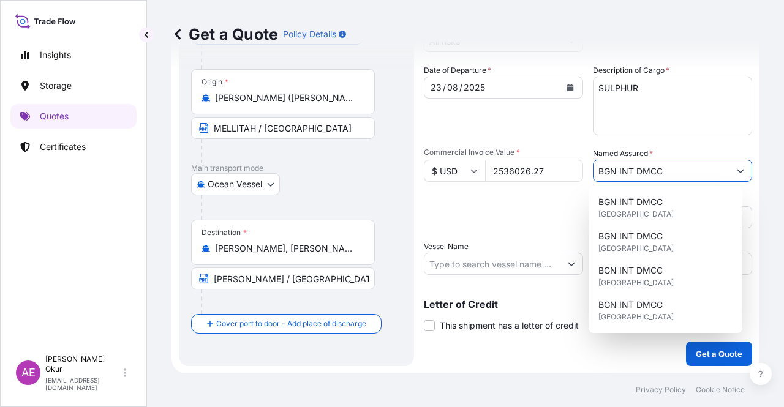
click at [464, 266] on input "Vessel Name" at bounding box center [493, 264] width 136 height 22
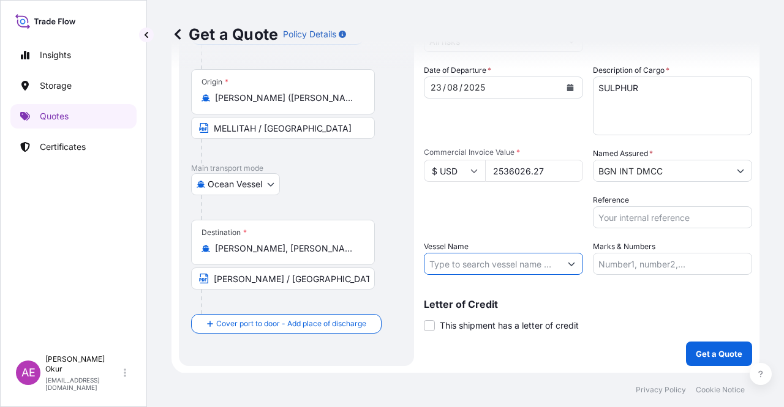
paste input "[GEOGRAPHIC_DATA]"
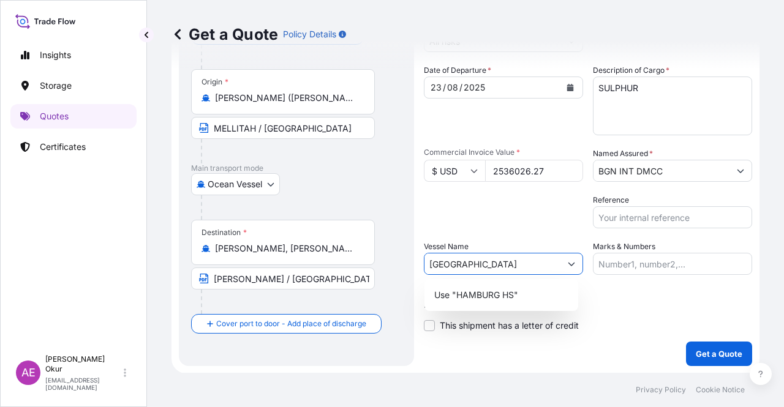
type input "[GEOGRAPHIC_DATA]"
click at [491, 308] on div "Use "HAMBURG HS"" at bounding box center [502, 295] width 154 height 32
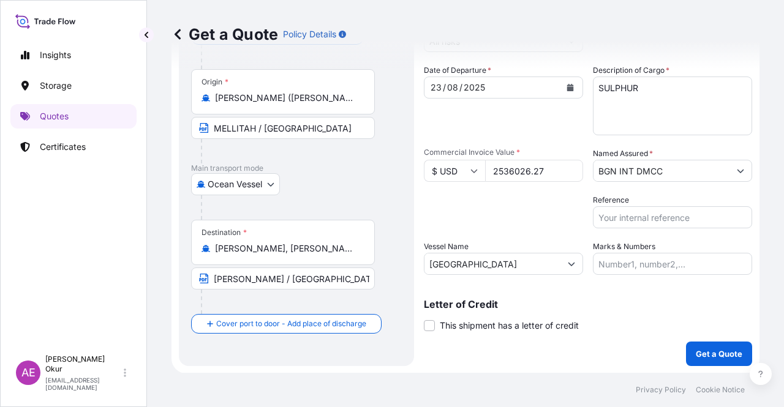
click at [483, 269] on input "[GEOGRAPHIC_DATA]" at bounding box center [493, 264] width 136 height 22
click at [568, 266] on icon "Show suggestions" at bounding box center [571, 263] width 7 height 7
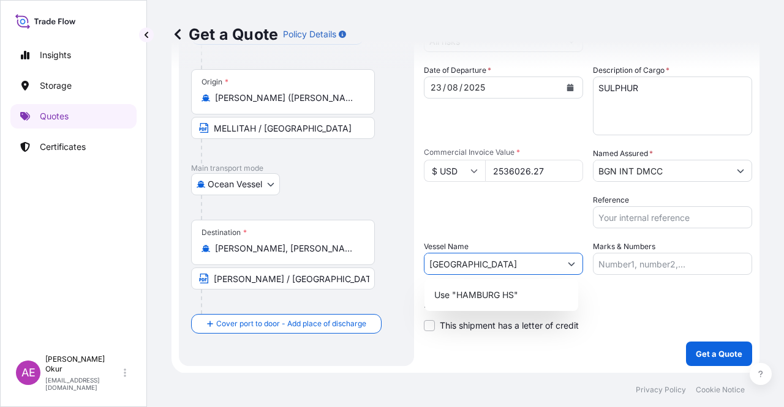
click at [534, 279] on div "Use "HAMBURG HS"" at bounding box center [502, 295] width 154 height 32
click at [528, 290] on div "Letter of Credit This shipment has a letter of credit Letter of credit * Letter…" at bounding box center [588, 308] width 328 height 47
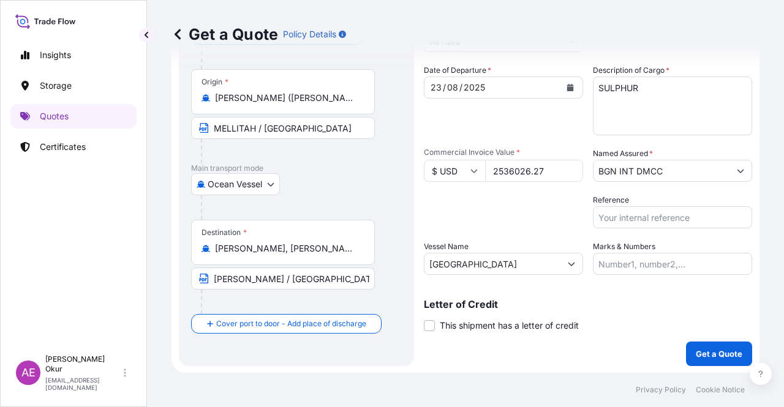
click at [625, 264] on input "Marks & Numbers" at bounding box center [672, 264] width 159 height 22
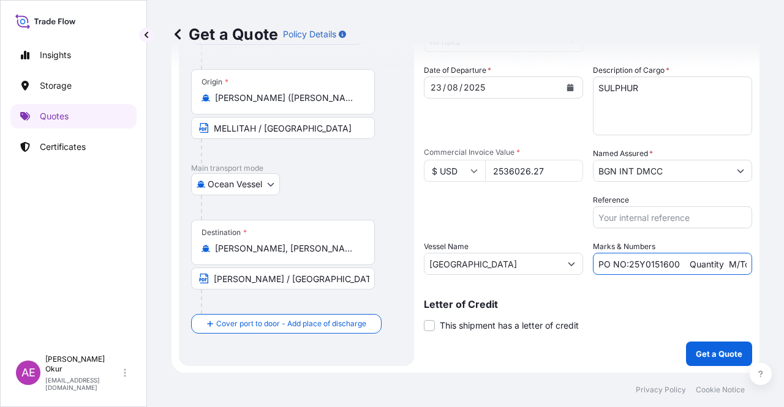
drag, startPoint x: 624, startPoint y: 260, endPoint x: 675, endPoint y: 264, distance: 51.6
click at [675, 264] on input "PO NO:25Y0151600 Quantity M/Tonn: 26,000 Premium: USD 3,37" at bounding box center [672, 264] width 159 height 22
paste input "200200"
drag, startPoint x: 705, startPoint y: 259, endPoint x: 740, endPoint y: 258, distance: 34.9
click at [740, 258] on input "PO NO:25Y0200200 Quantity M/Tonn: 26,000 Premium: USD 3,37" at bounding box center [672, 264] width 159 height 22
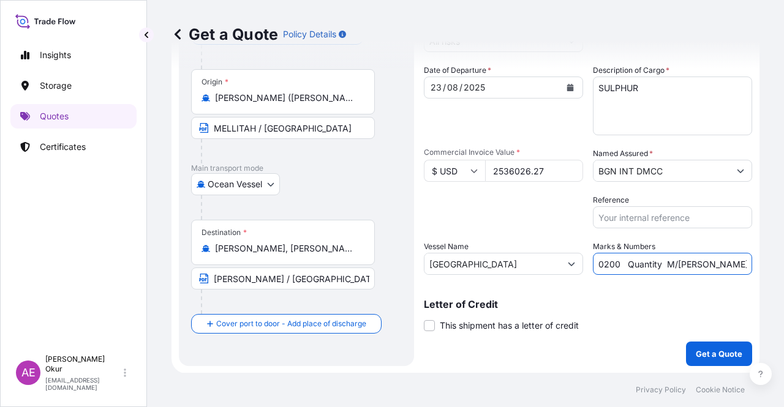
scroll to position [0, 86]
click at [667, 257] on input "PO NO:25Y0200200 Quantity M/Tonn: 26,000 Premium: USD 3,37" at bounding box center [672, 264] width 159 height 22
drag, startPoint x: 675, startPoint y: 260, endPoint x: 703, endPoint y: 262, distance: 28.9
click at [703, 262] on input "PO NO:25Y0200200 Quantity M/Tonn: 26,000 Premium: USD 3,37" at bounding box center [672, 264] width 159 height 22
paste input "8.799,536"
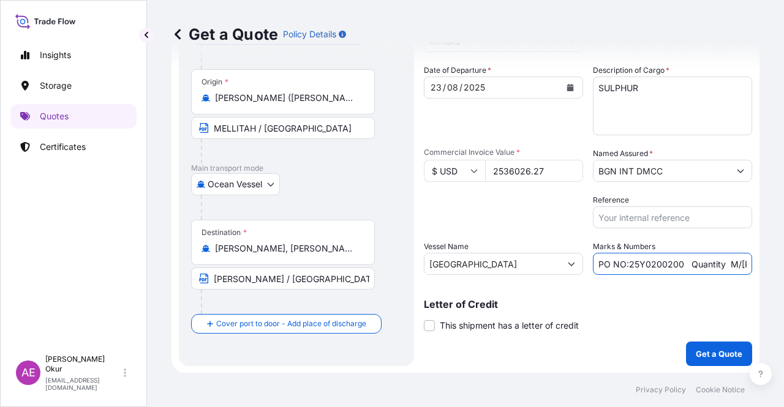
scroll to position [0, 143]
drag, startPoint x: 720, startPoint y: 254, endPoint x: 784, endPoint y: 255, distance: 63.7
click at [784, 255] on div "Get a Quote Policy Details Route Details Reset Route Details Cover door to port…" at bounding box center [465, 186] width 637 height 373
click at [694, 260] on input "PO NO:25Y0200200 Quantity M/Tonn: 8.799,536 Premium: USD 3,37" at bounding box center [672, 264] width 159 height 22
drag, startPoint x: 719, startPoint y: 262, endPoint x: 778, endPoint y: 269, distance: 59.2
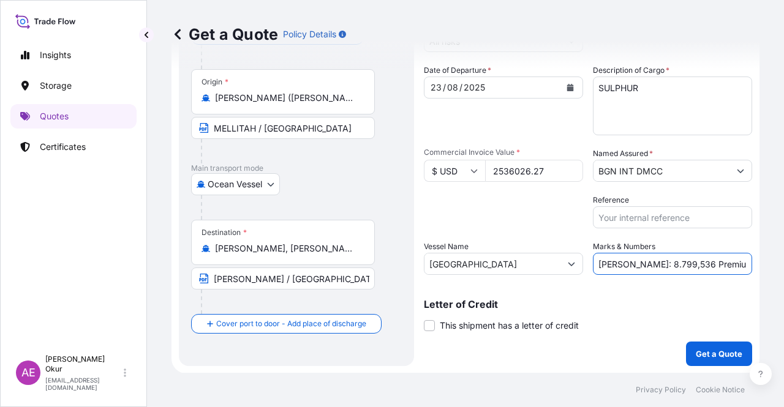
click at [778, 269] on div "Get a Quote Policy Details Route Details Reset Route Details Cover door to port…" at bounding box center [465, 186] width 637 height 373
paste input "278,96"
type input "PO NO:25Y0200200 Quantity M/Tonn: 8.799,536 Premium: USD 278,96"
click at [712, 348] on p "Get a Quote" at bounding box center [719, 354] width 47 height 12
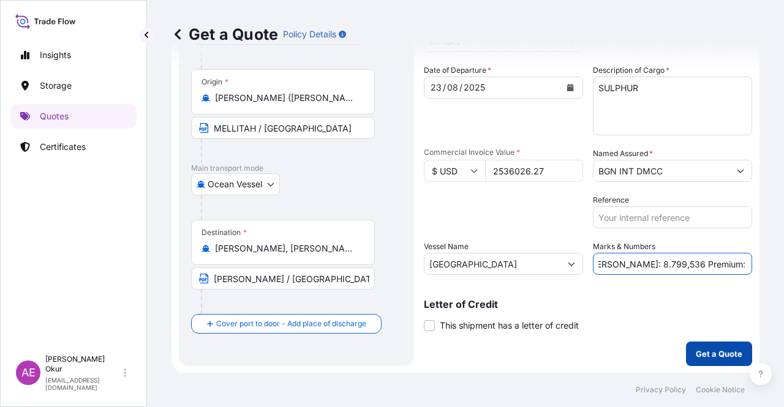
scroll to position [0, 0]
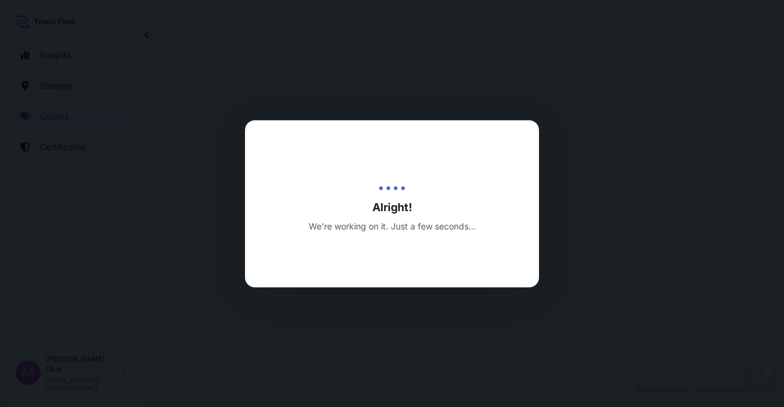
select select "Ocean Vessel"
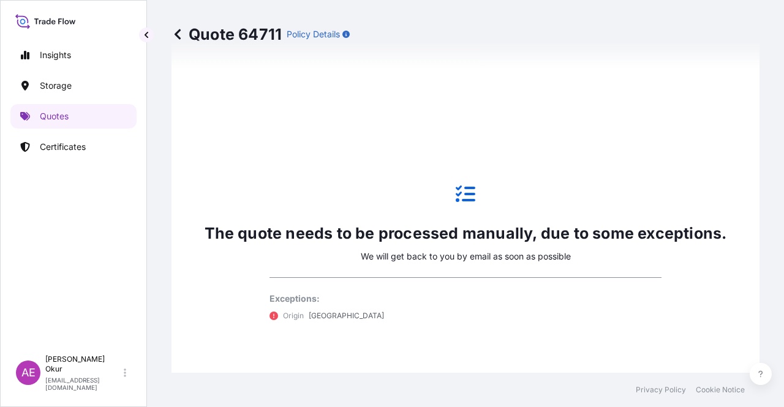
scroll to position [542, 0]
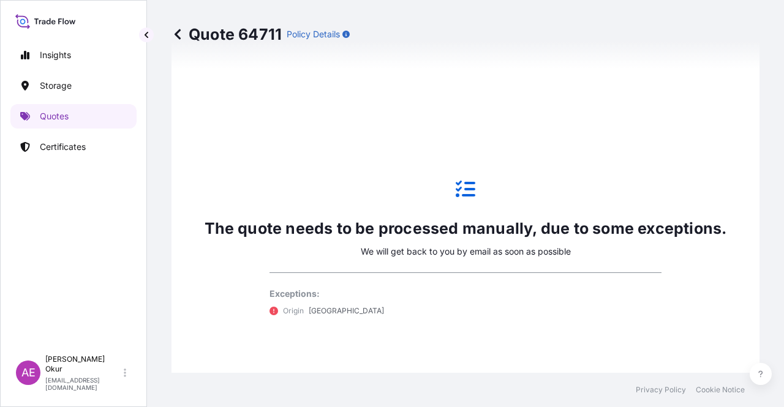
click at [54, 110] on p "Quotes" at bounding box center [54, 116] width 29 height 12
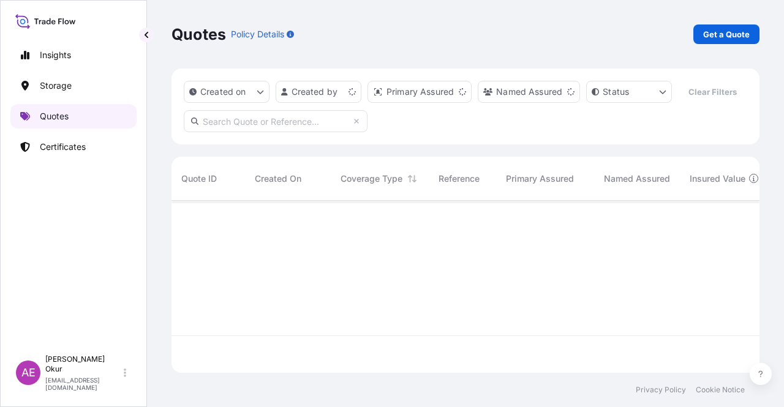
scroll to position [170, 578]
click at [722, 26] on link "Get a Quote" at bounding box center [727, 35] width 66 height 20
select select "Ocean Vessel"
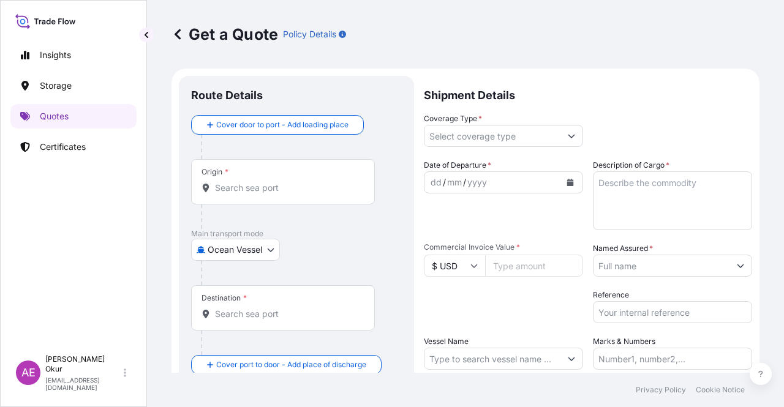
scroll to position [20, 0]
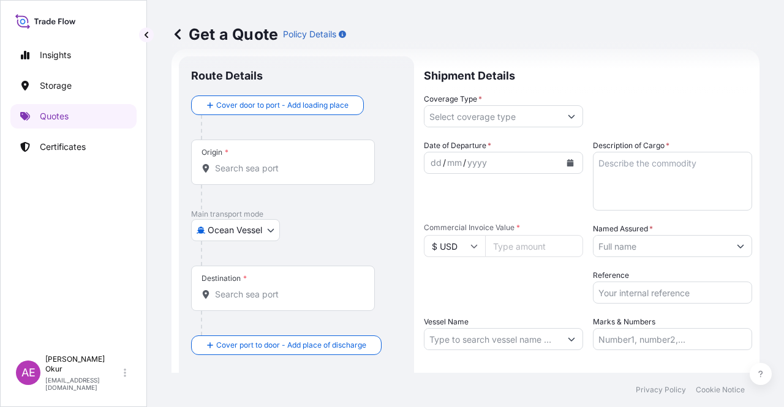
click at [244, 173] on input "Origin *" at bounding box center [287, 168] width 145 height 12
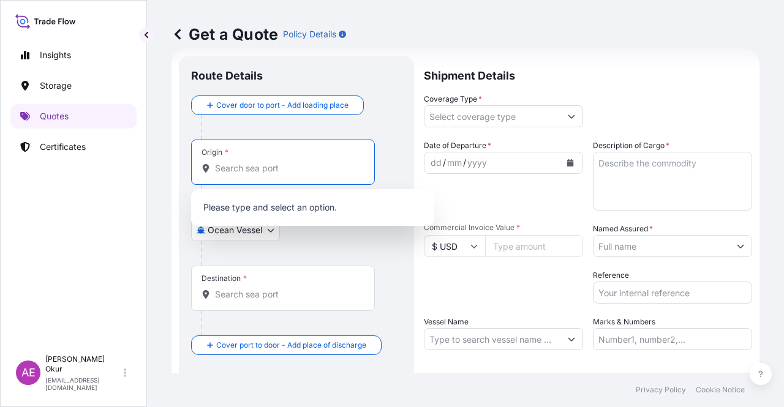
paste input "LAS PALMAS"
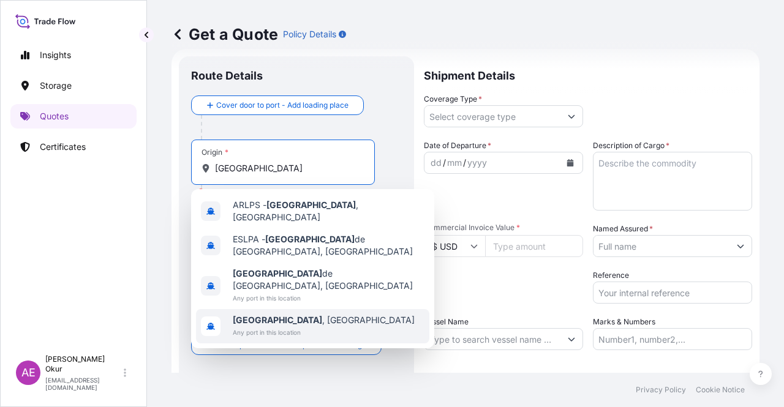
click at [287, 327] on span "Any port in this location" at bounding box center [324, 333] width 182 height 12
type input "Las Palmas, Spain"
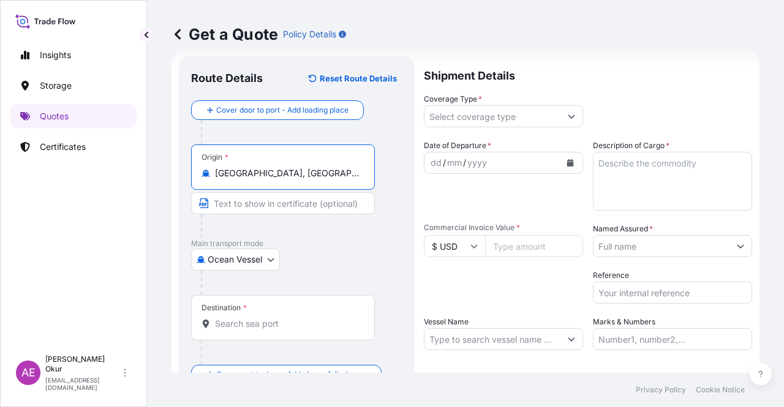
click at [263, 200] on input "Text to appear on certificate" at bounding box center [283, 203] width 184 height 22
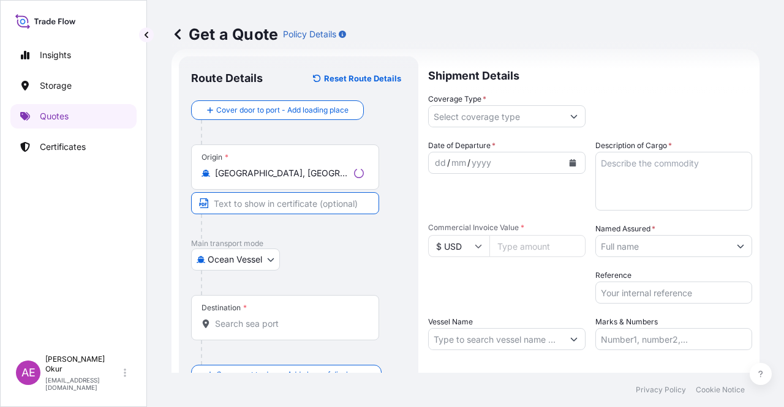
paste input "LAS PALMAS"
paste input "SPAIN"
type input "LAS PALMAS / SPAIN"
click at [268, 323] on input "Destination *" at bounding box center [287, 324] width 145 height 12
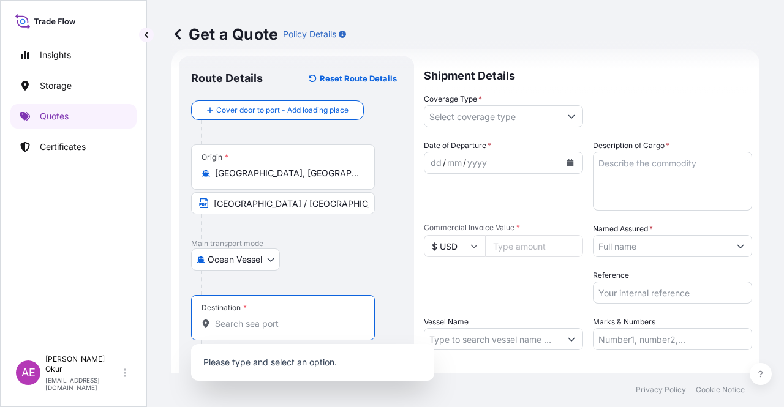
paste input "LIBYA FOR ORDER"
drag, startPoint x: 308, startPoint y: 325, endPoint x: 236, endPoint y: 322, distance: 71.2
click at [236, 322] on input "LIBYA FOR ORDER" at bounding box center [287, 324] width 145 height 12
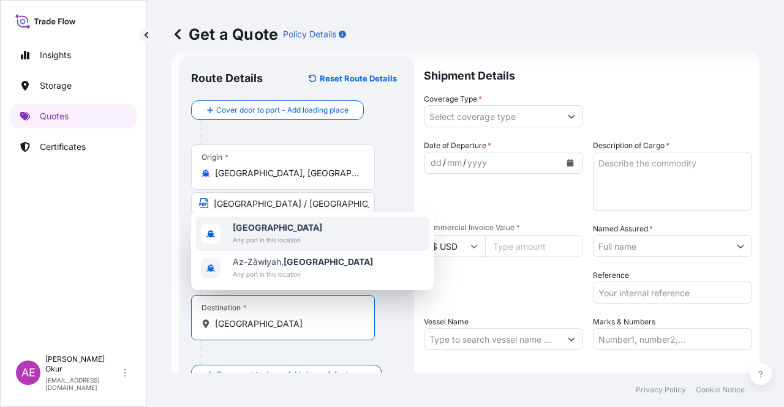
click at [309, 228] on div "Libya Any port in this location" at bounding box center [312, 234] width 233 height 34
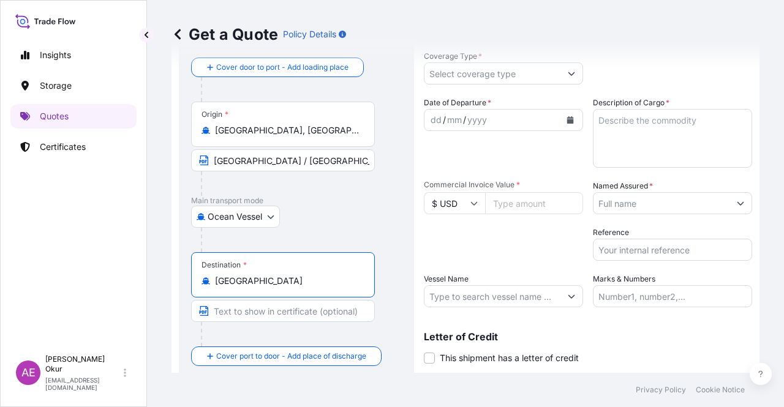
scroll to position [95, 0]
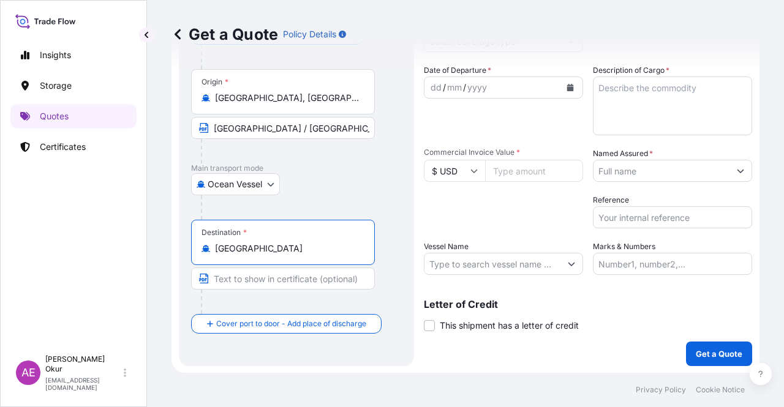
type input "Libya"
click at [230, 284] on input "Text to appear on certificate" at bounding box center [283, 279] width 184 height 22
paste input "LIBYA FOR ORDER"
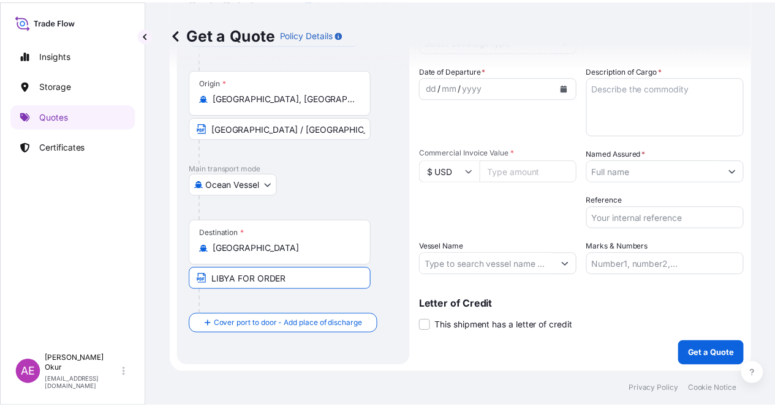
scroll to position [0, 0]
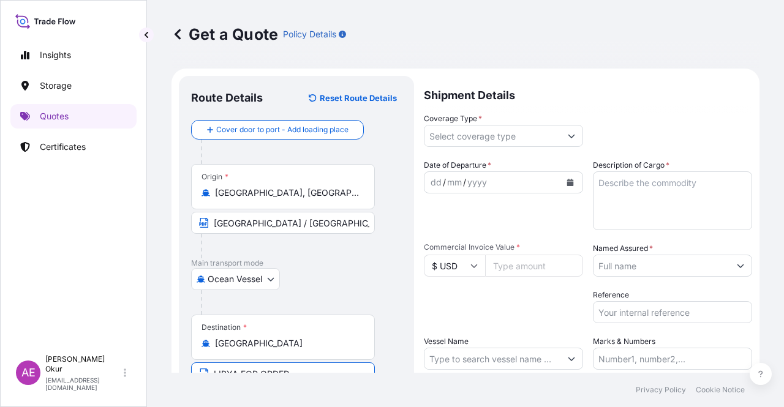
type input "LIBYA FOR ORDER"
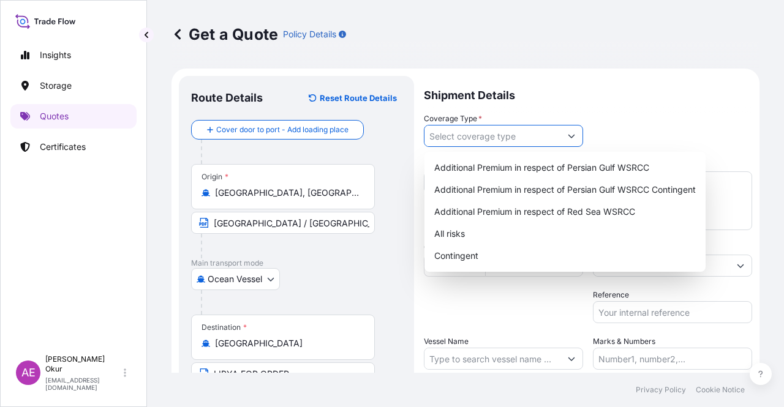
click at [538, 129] on input "Coverage Type *" at bounding box center [493, 136] width 136 height 22
click at [466, 235] on div "All risks" at bounding box center [564, 234] width 271 height 22
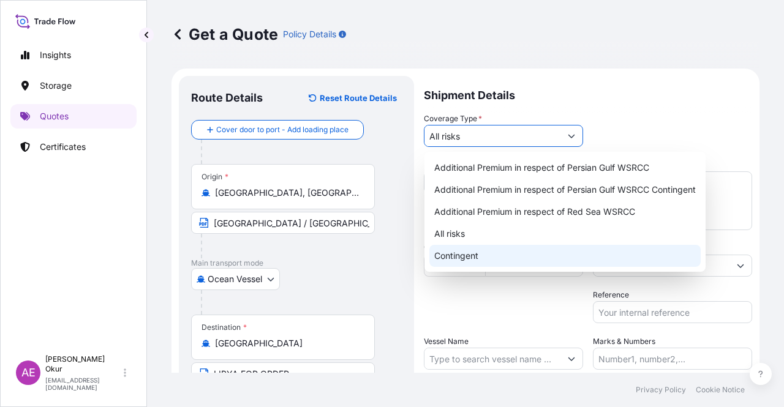
click at [497, 253] on div "Contingent" at bounding box center [564, 256] width 271 height 22
type input "Contingent"
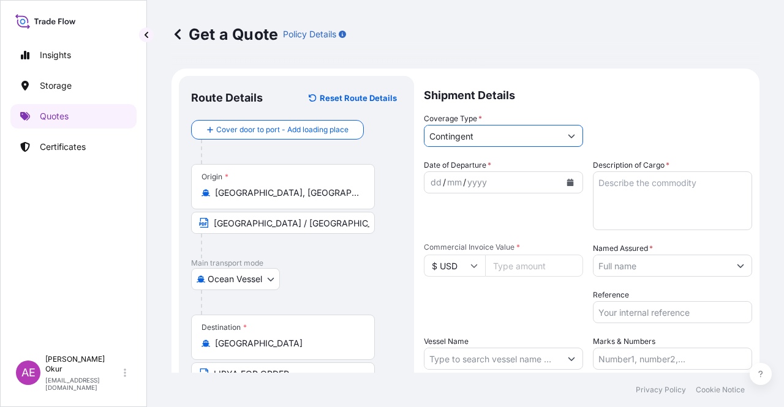
click at [425, 177] on div "dd / mm / yyyy" at bounding box center [493, 183] width 136 height 22
click at [433, 183] on div "dd" at bounding box center [435, 182] width 13 height 15
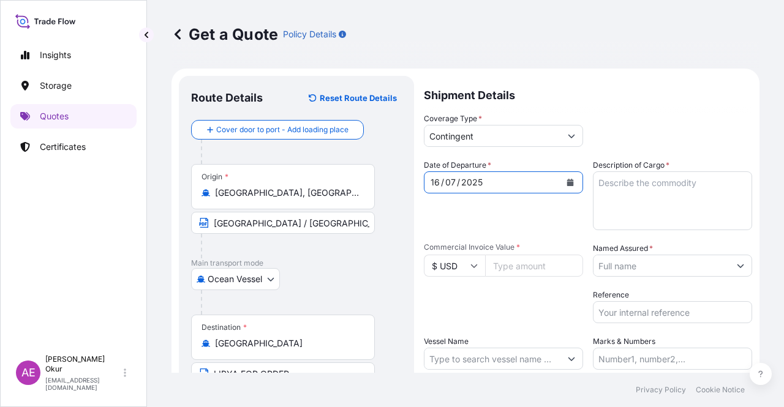
click at [645, 210] on textarea "Description of Cargo *" at bounding box center [672, 201] width 159 height 59
paste textarea "GASOIL"
type textarea "GASOIL"
click at [548, 270] on input "Commercial Invoice Value *" at bounding box center [534, 266] width 98 height 22
paste input "29309575.5"
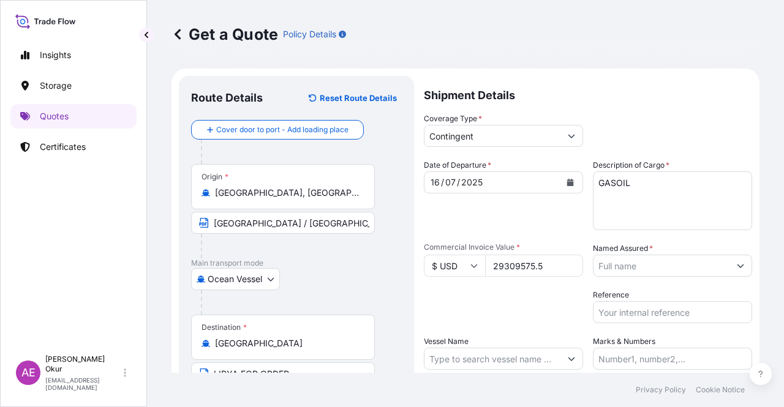
type input "29309575.5"
click at [663, 271] on input "Named Assured *" at bounding box center [662, 266] width 136 height 22
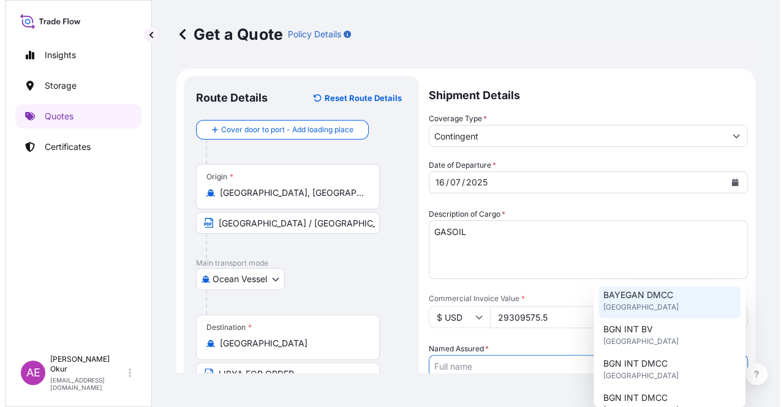
scroll to position [123, 0]
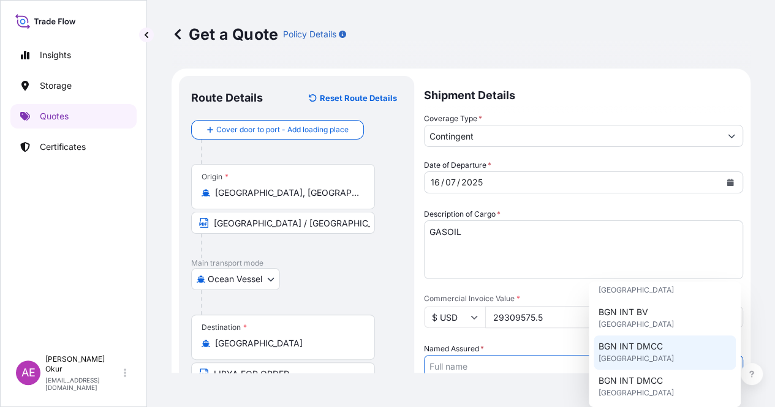
click at [657, 358] on div "BGN INT DMCC [GEOGRAPHIC_DATA]" at bounding box center [665, 353] width 142 height 34
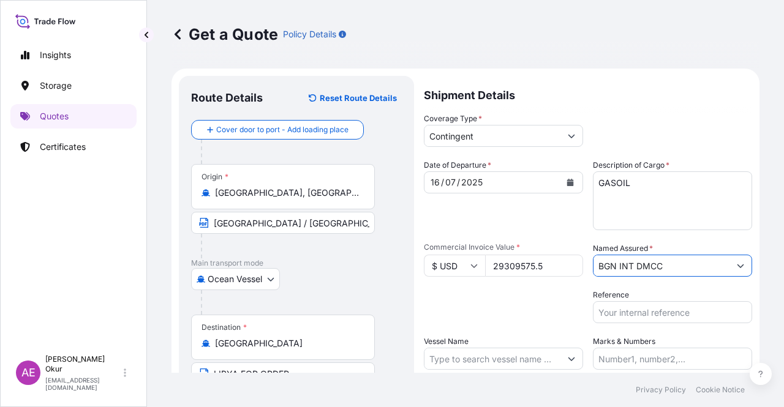
type input "BGN INT DMCC"
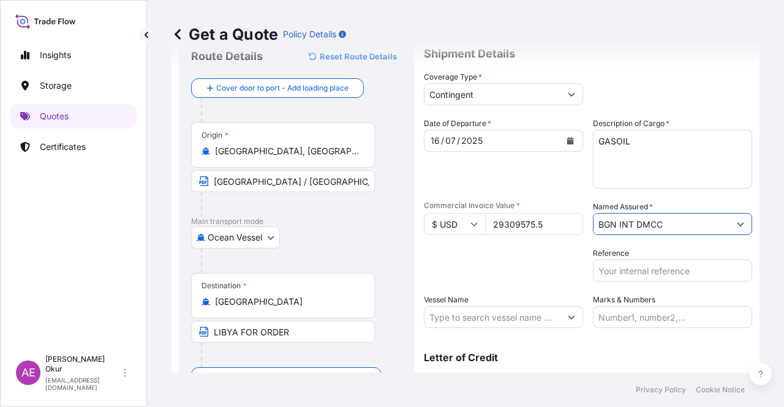
scroll to position [61, 0]
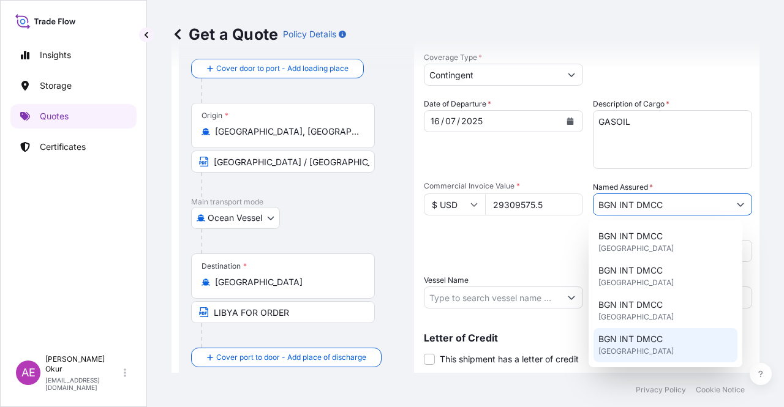
click at [489, 293] on input "Vessel Name" at bounding box center [493, 298] width 136 height 22
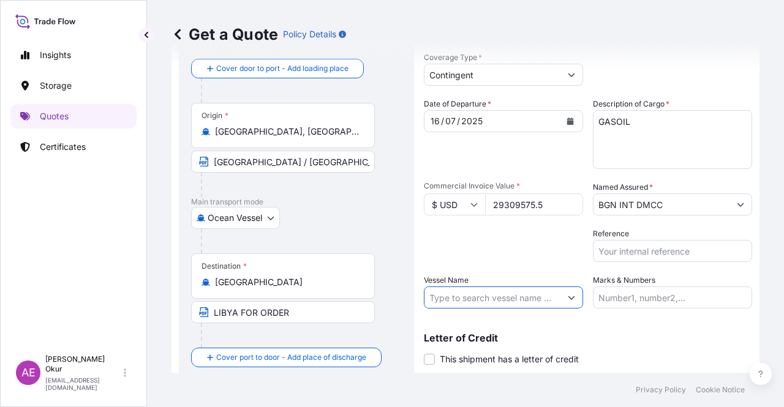
paste input "MALBEC LEGEND"
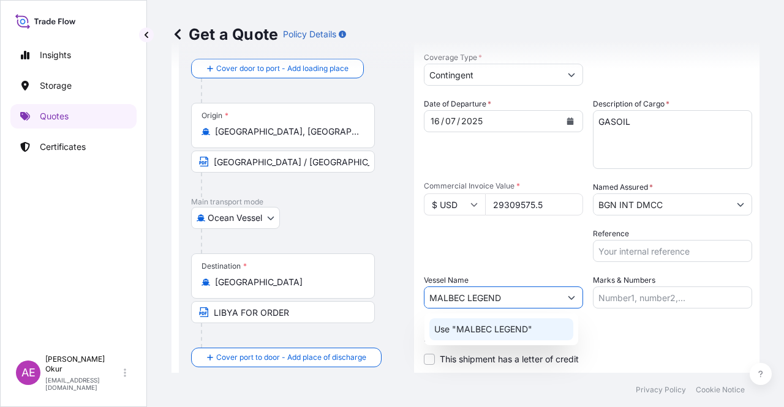
click at [513, 328] on p "Use "MALBEC LEGEND"" at bounding box center [483, 329] width 98 height 12
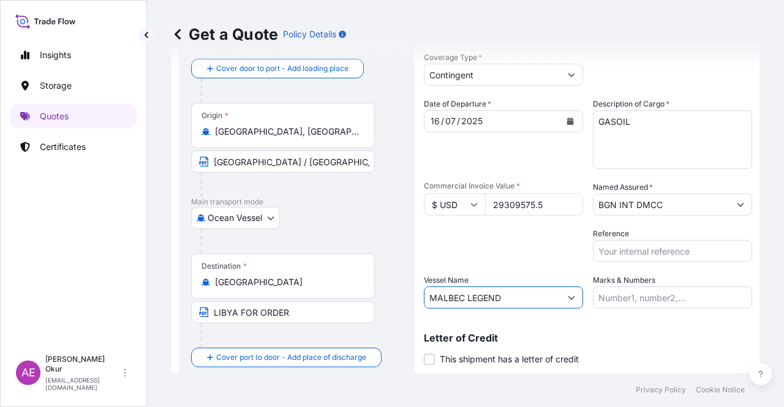
type input "MALBEC LEGEND"
click at [657, 287] on input "Marks & Numbers" at bounding box center [672, 298] width 159 height 22
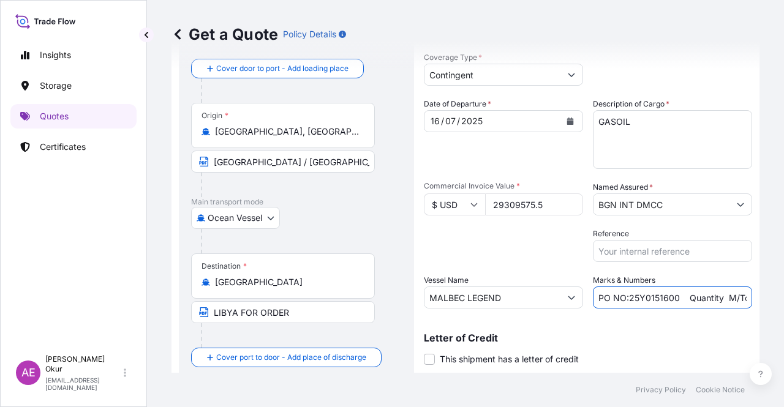
drag, startPoint x: 626, startPoint y: 300, endPoint x: 672, endPoint y: 301, distance: 46.0
click at [672, 301] on input "PO NO:25Y0151600 Quantity M/Tonn: 26,000 Premium: USD 3,37" at bounding box center [672, 298] width 159 height 22
paste input "94600"
drag, startPoint x: 714, startPoint y: 298, endPoint x: 784, endPoint y: 296, distance: 69.3
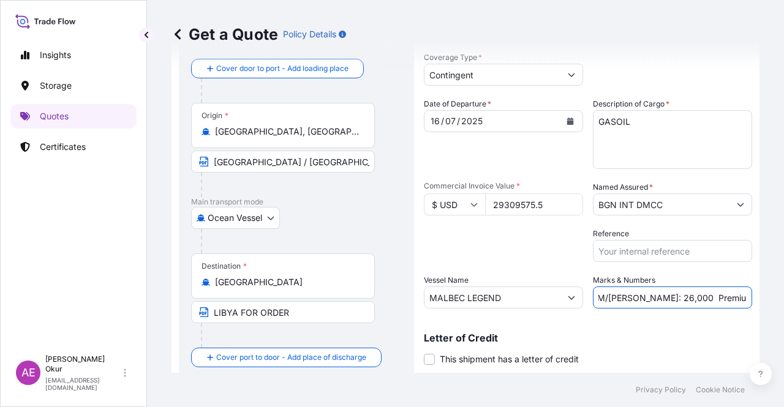
click at [784, 296] on div "Get a Quote Policy Details Route Details Reset Route Details Cover door to port…" at bounding box center [465, 186] width 637 height 373
click at [696, 297] on input "PO NO:25Y0194600 Quantity M/Tonn: 26,000 Premium: USD 3,37" at bounding box center [672, 298] width 159 height 22
drag, startPoint x: 627, startPoint y: 298, endPoint x: 653, endPoint y: 299, distance: 26.4
click at [653, 299] on input "PO NO:25Y0194600 Quantity M/Tonn: 26,000 Premium: USD 3,37" at bounding box center [672, 298] width 159 height 22
paste input "32.896,771"
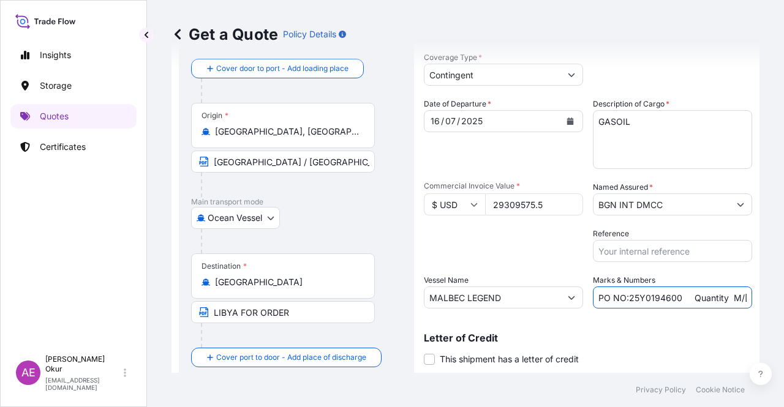
scroll to position [0, 152]
drag, startPoint x: 725, startPoint y: 300, endPoint x: 784, endPoint y: 301, distance: 58.2
click at [784, 301] on div "Get a Quote Policy Details Route Details Reset Route Details Cover door to port…" at bounding box center [465, 186] width 637 height 373
click at [700, 296] on input "PO NO:25Y0194600 Quantity M/Tonn: 32.896,771 Premium: USD 3,37" at bounding box center [672, 298] width 159 height 22
drag, startPoint x: 720, startPoint y: 297, endPoint x: 782, endPoint y: 298, distance: 61.3
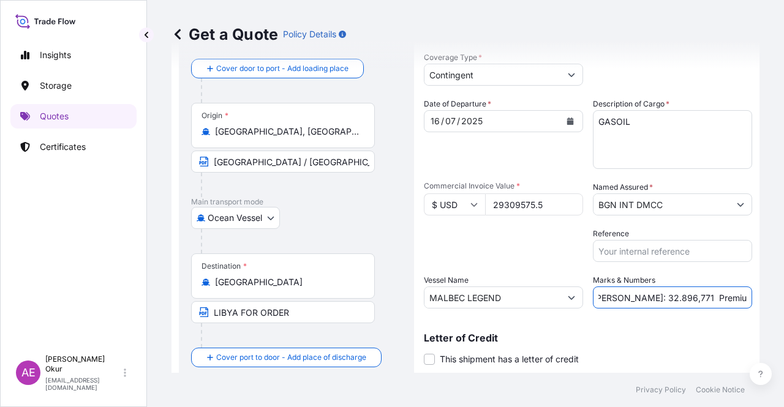
click at [774, 298] on div "Get a Quote Policy Details Route Details Reset Route Details Cover door to port…" at bounding box center [465, 186] width 637 height 373
paste input "1.465,48"
type input "PO NO:25Y0194600 Quantity M/Tonn: 32.896,771 Premium: USD 1.465,48"
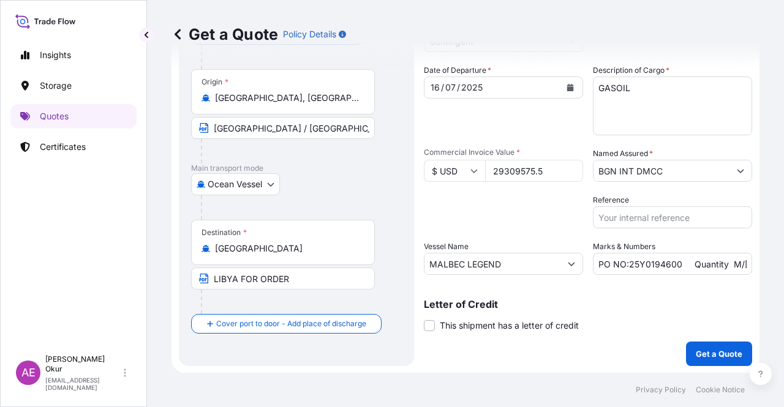
click at [665, 348] on div "Shipment Details Coverage Type * Contingent Date of Departure * 16 / 07 / 2025 …" at bounding box center [588, 173] width 328 height 385
click at [673, 344] on div "Shipment Details Coverage Type * Contingent Date of Departure * 16 / 07 / 2025 …" at bounding box center [588, 173] width 328 height 385
click at [696, 353] on p "Get a Quote" at bounding box center [719, 354] width 47 height 12
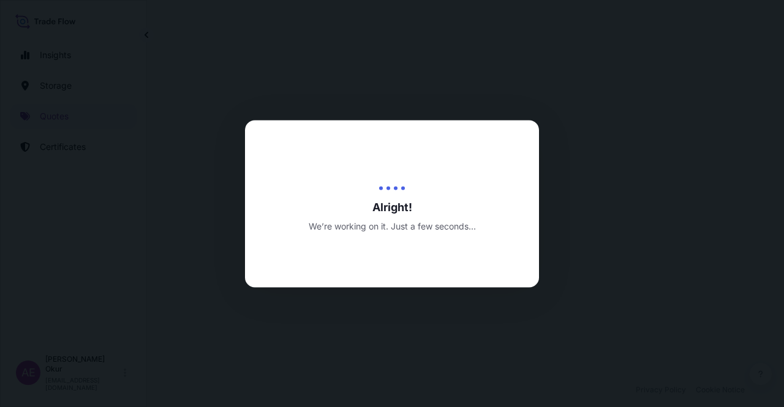
select select "Ocean Vessel"
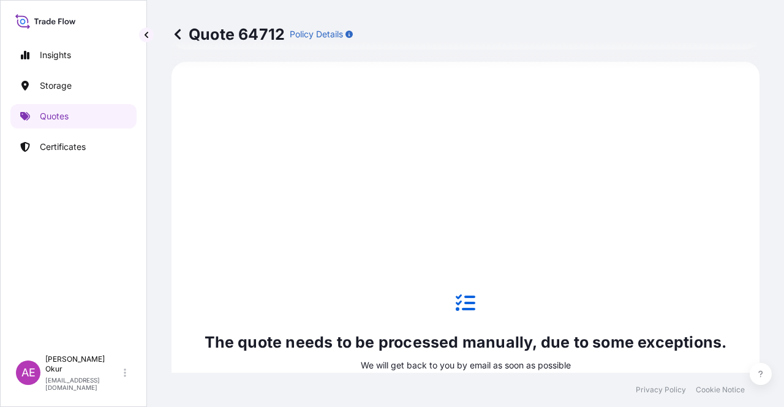
scroll to position [664, 0]
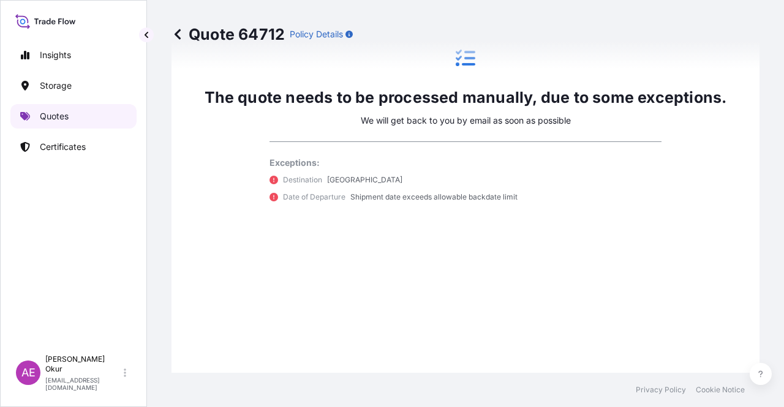
click at [82, 123] on link "Quotes" at bounding box center [73, 116] width 126 height 25
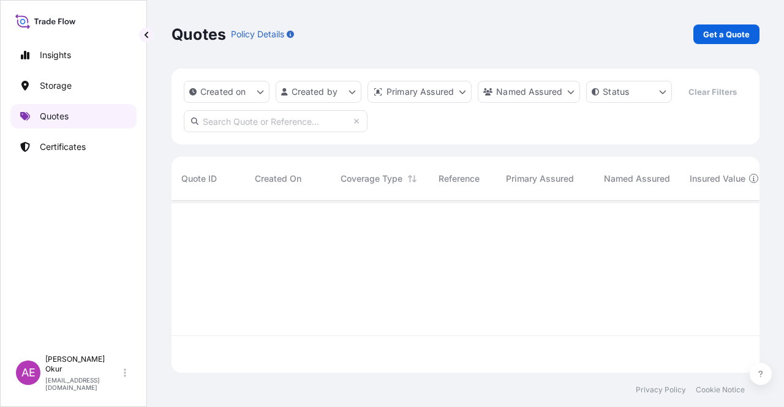
scroll to position [170, 578]
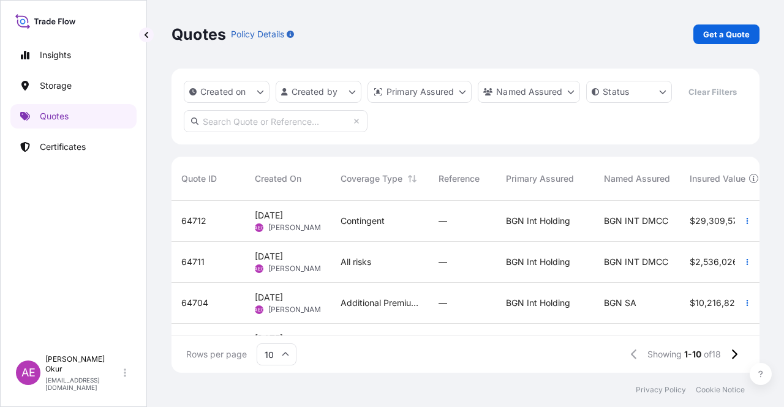
click at [740, 37] on p "Get a Quote" at bounding box center [726, 34] width 47 height 12
select select "Ocean Vessel"
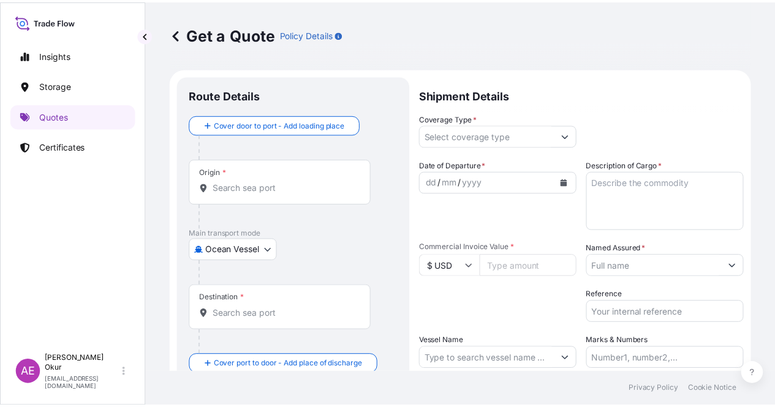
scroll to position [20, 0]
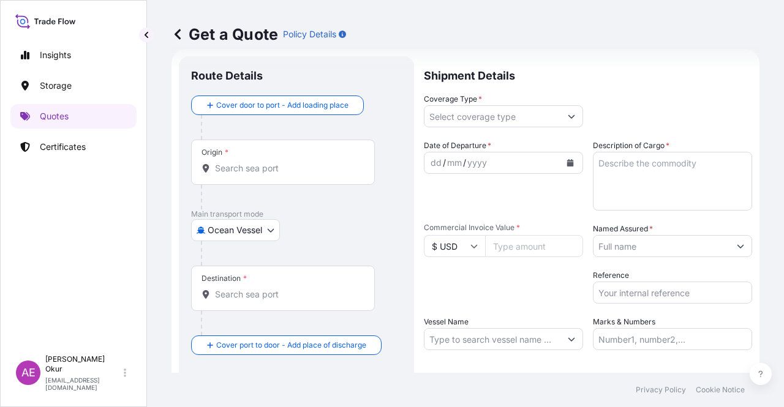
click at [293, 164] on input "Origin *" at bounding box center [287, 168] width 145 height 12
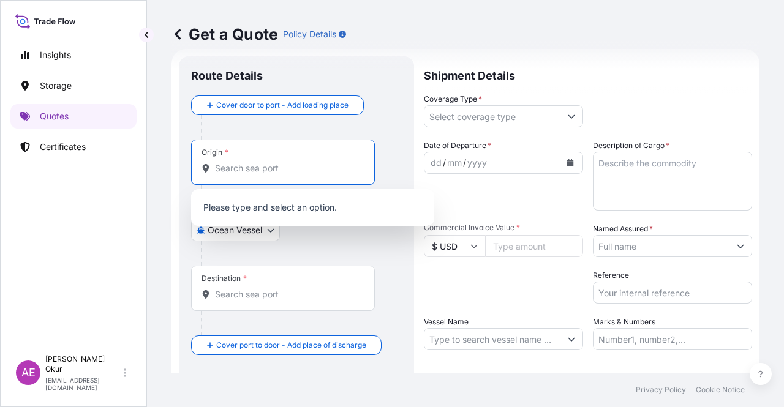
paste input "OPL MALTA"
drag, startPoint x: 234, startPoint y: 165, endPoint x: 165, endPoint y: 162, distance: 68.7
click at [165, 162] on div "Get a Quote Policy Details Route Details Cover door to port - Add loading place…" at bounding box center [465, 186] width 637 height 373
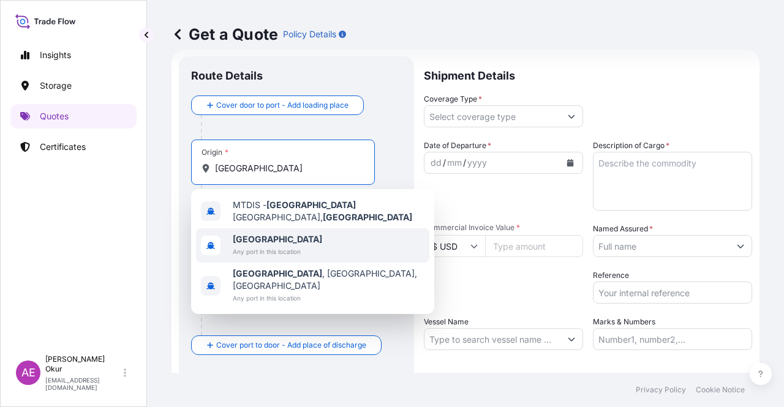
click at [285, 238] on span "[GEOGRAPHIC_DATA]" at bounding box center [277, 239] width 89 height 12
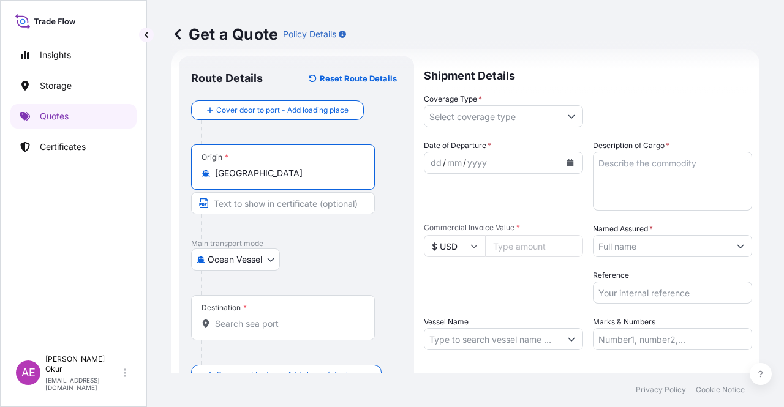
type input "[GEOGRAPHIC_DATA]"
click at [254, 204] on input "Text to appear on certificate" at bounding box center [283, 203] width 184 height 22
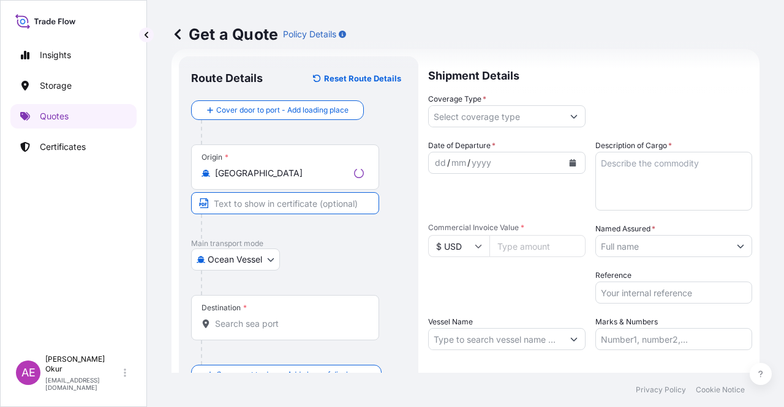
paste input "OPL MALTA"
type input "OPL MALTA"
click at [285, 319] on input "Destination *" at bounding box center [287, 324] width 145 height 12
paste input "ARZEW"
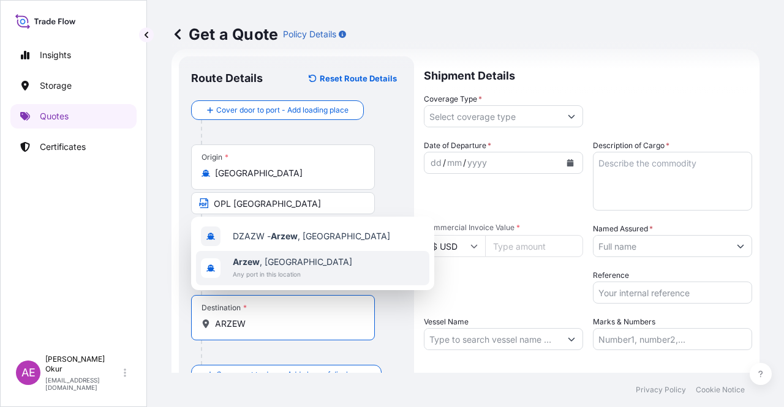
click at [281, 262] on span "Arzew , Algeria" at bounding box center [292, 262] width 119 height 12
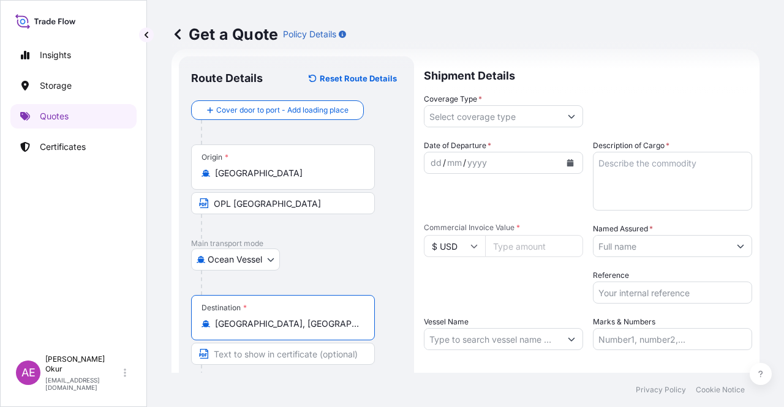
type input "Arzew, Algeria"
click at [238, 362] on input "Text to appear on certificate" at bounding box center [283, 354] width 184 height 22
paste input "ARZEW"
paste input "ALGERIA"
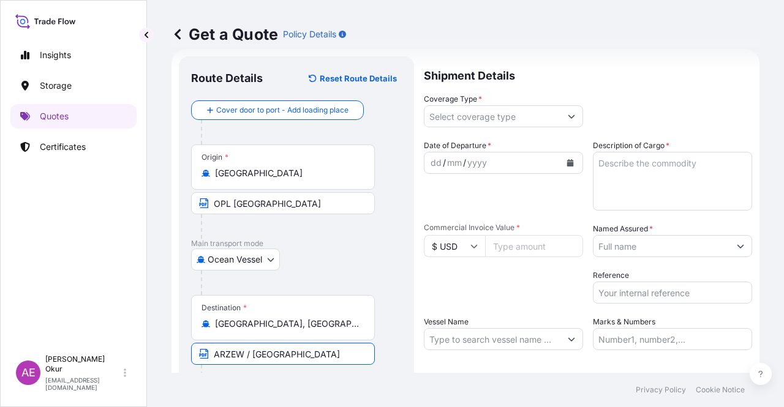
type input "ARZEW / ALGERIA"
click at [504, 118] on input "Coverage Type *" at bounding box center [493, 116] width 136 height 22
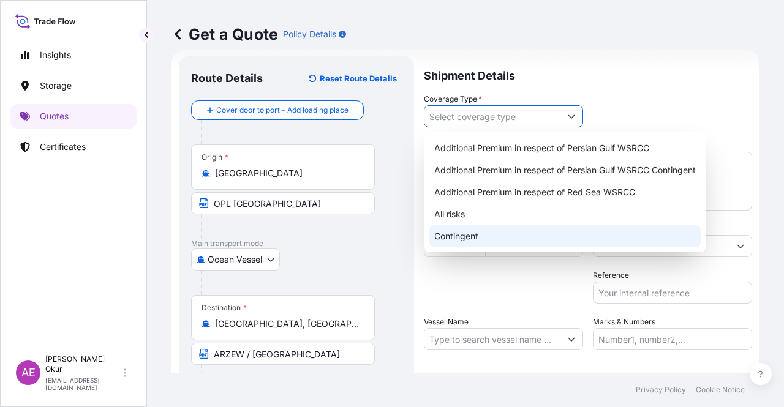
click at [458, 236] on div "Contingent" at bounding box center [564, 236] width 271 height 22
type input "Contingent"
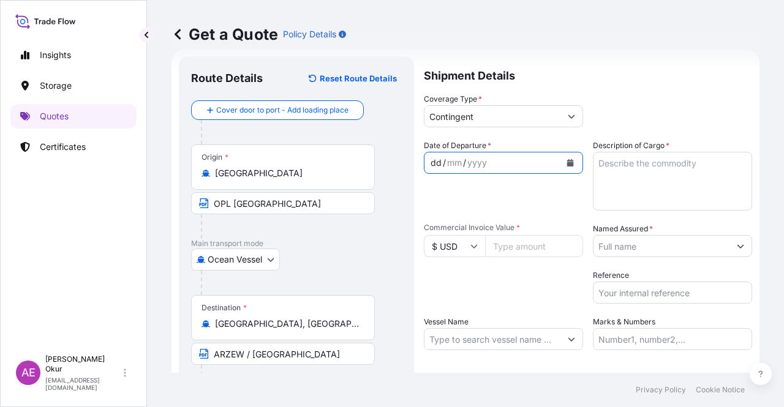
click at [434, 163] on div "dd" at bounding box center [435, 163] width 13 height 15
click at [648, 180] on textarea "Description of Cargo *" at bounding box center [672, 181] width 159 height 59
paste textarea "GASOIL"
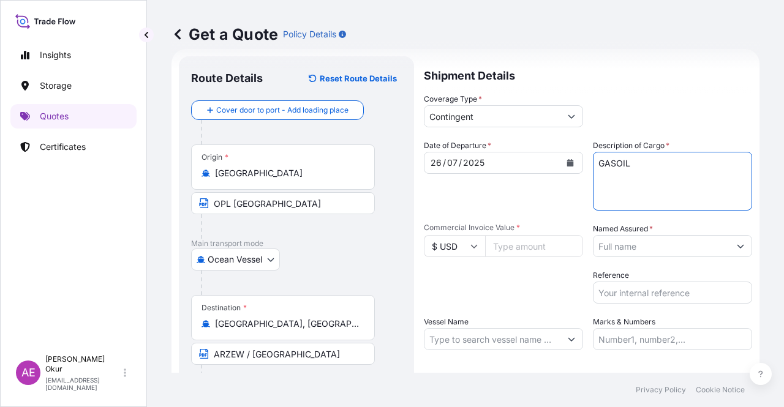
type textarea "GASOIL"
click at [502, 249] on input "Commercial Invoice Value *" at bounding box center [534, 246] width 98 height 22
paste input "25335560.28"
type input "25335560.28"
click at [721, 262] on div "Date of Departure * 26 / 07 / 2025 Cargo Category * LPG, Crude Oil, Utility Fue…" at bounding box center [588, 245] width 328 height 211
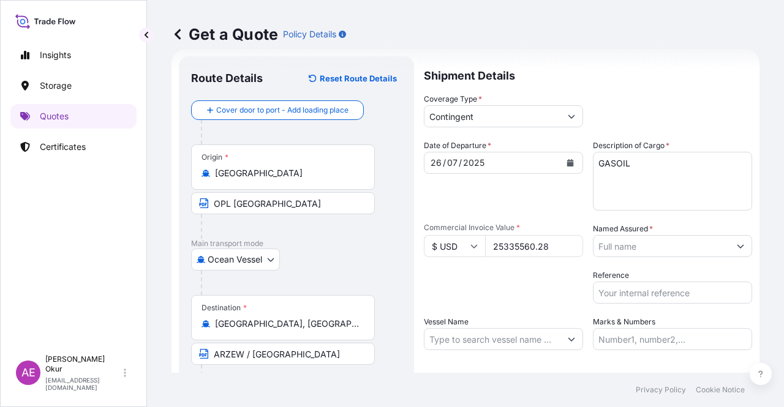
click at [730, 255] on button "Show suggestions" at bounding box center [741, 246] width 22 height 22
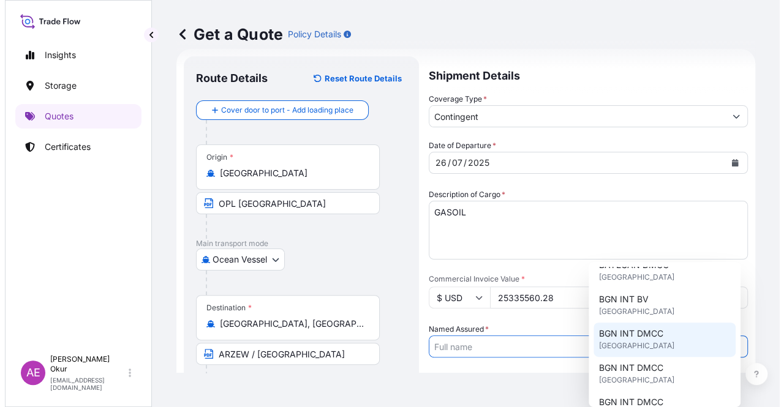
scroll to position [123, 0]
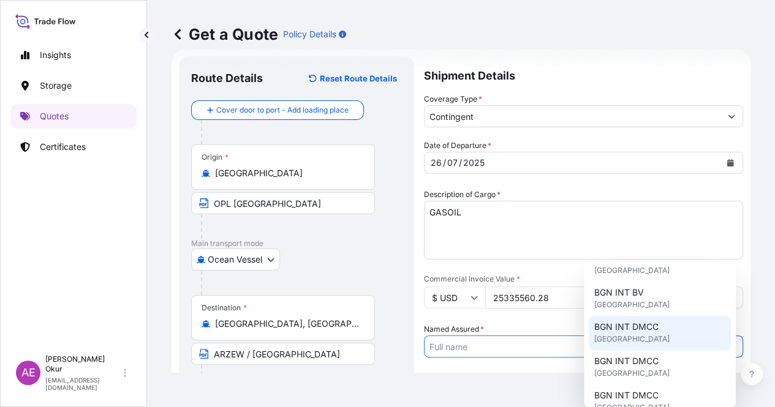
click at [668, 340] on div "BGN INT DMCC [GEOGRAPHIC_DATA]" at bounding box center [660, 333] width 142 height 34
type input "BGN INT DMCC"
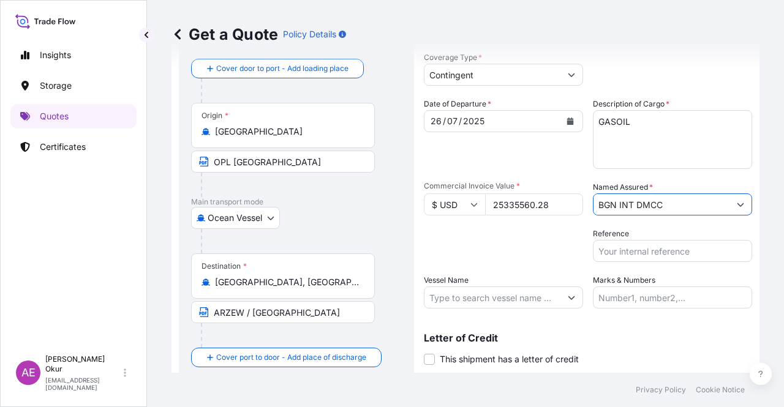
scroll to position [81, 0]
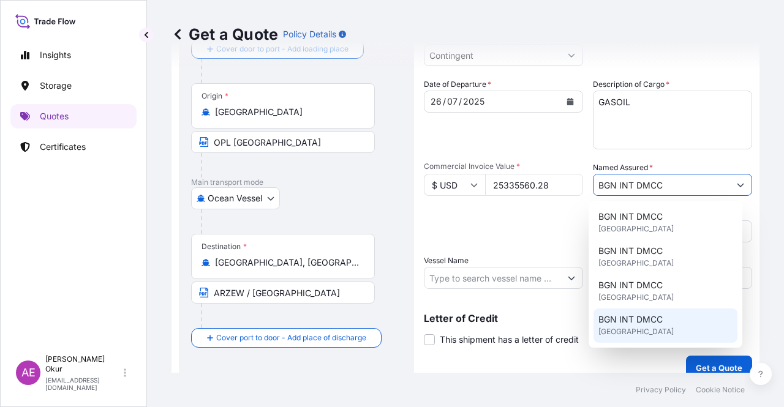
click at [493, 279] on input "Vessel Name" at bounding box center [493, 278] width 136 height 22
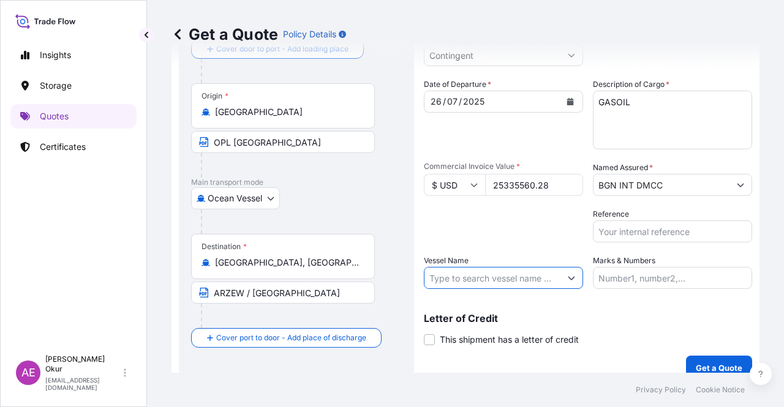
paste input "DIDIMON"
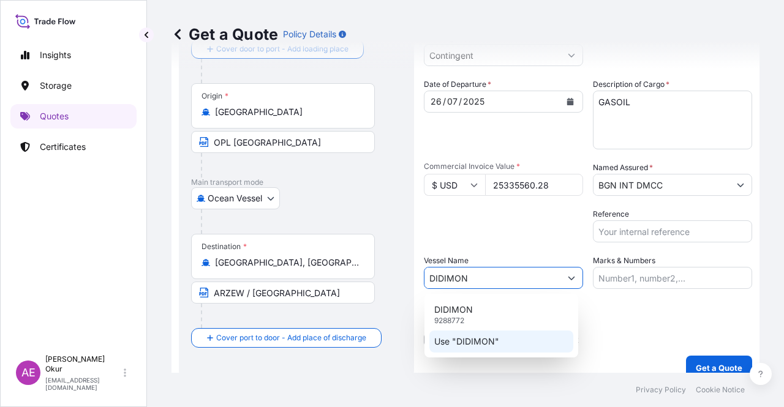
click at [493, 343] on p "Use "DIDIMON"" at bounding box center [466, 342] width 65 height 12
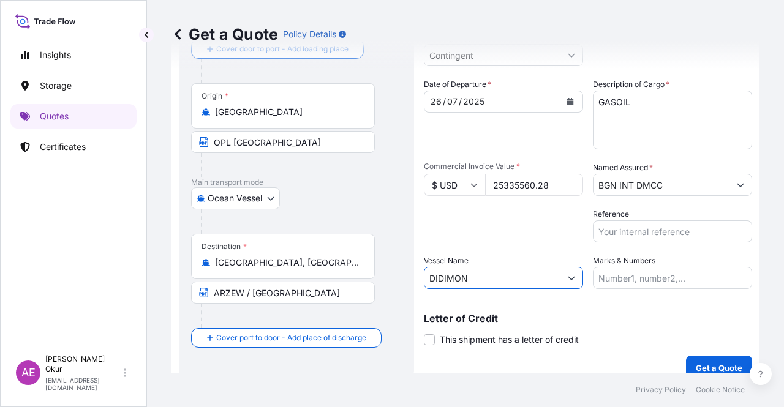
type input "DIDIMON"
click at [644, 287] on input "Marks & Numbers" at bounding box center [672, 278] width 159 height 22
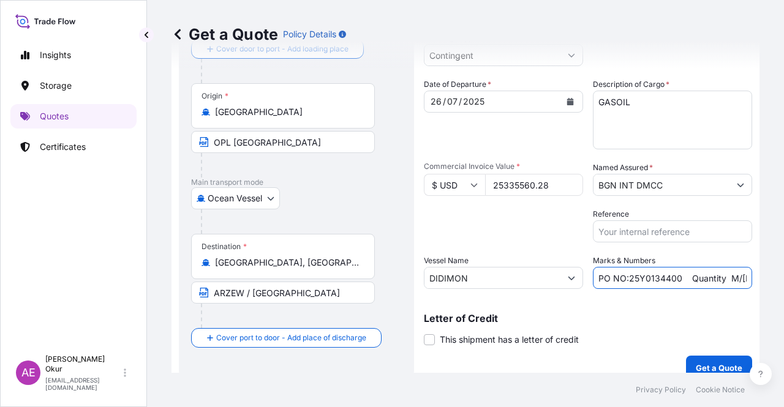
drag, startPoint x: 624, startPoint y: 276, endPoint x: 675, endPoint y: 277, distance: 51.5
click at [675, 277] on input "PO NO:25Y0134400 Quantity M/[PERSON_NAME]: 247,500 Premium: USD 29,50" at bounding box center [672, 278] width 159 height 22
paste input "88100"
drag, startPoint x: 733, startPoint y: 279, endPoint x: 740, endPoint y: 278, distance: 7.5
click at [740, 278] on input "PO NO:25Y0188100 Quantity M/Tonn: 247,500 Premium: USD 29,50" at bounding box center [672, 278] width 159 height 22
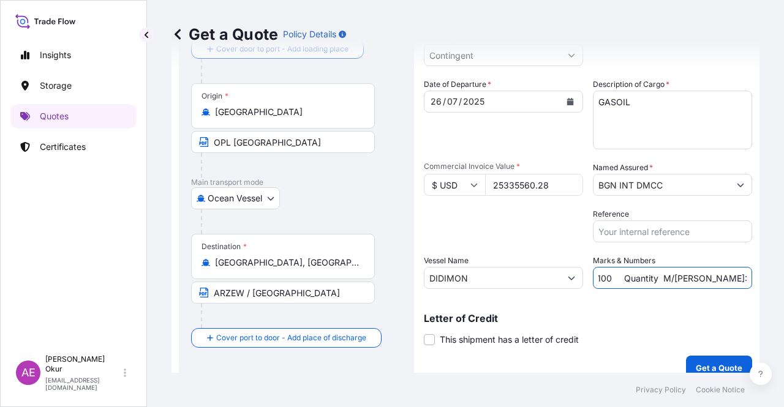
scroll to position [0, 80]
click at [665, 278] on input "PO NO:25Y0188100 Quantity M/Tonn: 247,500 Premium: USD 29,50" at bounding box center [672, 278] width 159 height 22
drag, startPoint x: 681, startPoint y: 278, endPoint x: 711, endPoint y: 279, distance: 29.4
click at [711, 279] on input "PO NO:25Y0188100 Quantity M/Tonn: 247,500 Premium: USD 29,50" at bounding box center [672, 278] width 159 height 22
paste input "31.780,607"
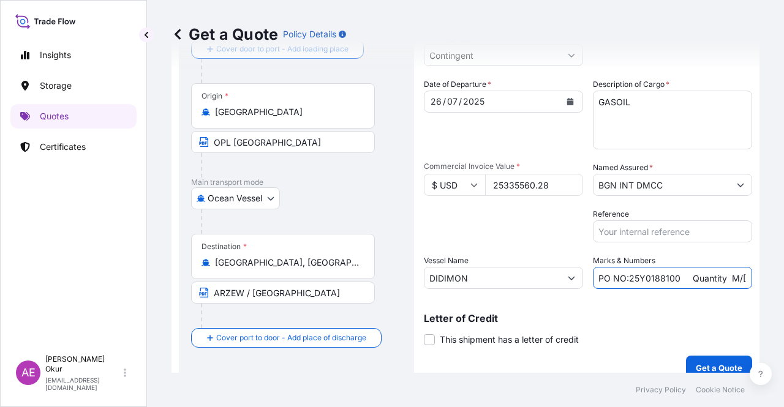
scroll to position [0, 156]
drag, startPoint x: 724, startPoint y: 278, endPoint x: 784, endPoint y: 273, distance: 59.7
click at [784, 273] on div "Get a Quote Policy Details Route Details Reset Route Details Cover door to port…" at bounding box center [465, 186] width 637 height 373
click at [689, 271] on input "PO NO:25Y0188100 Quantity M/Tonn: 31.780,607 Premium: USD 29,50" at bounding box center [672, 278] width 159 height 22
click at [719, 278] on input "PO NO:25Y0188100 Quantity M/Tonn: 31.780,607 Premium: USD 29,50" at bounding box center [672, 278] width 159 height 22
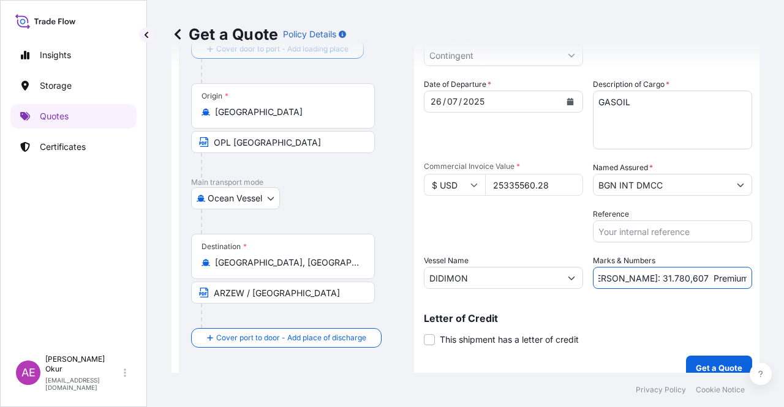
drag, startPoint x: 716, startPoint y: 278, endPoint x: 770, endPoint y: 278, distance: 54.5
click at [769, 278] on div "Get a Quote Policy Details Route Details Reset Route Details Cover door to port…" at bounding box center [465, 186] width 637 height 373
paste input "1.266,78"
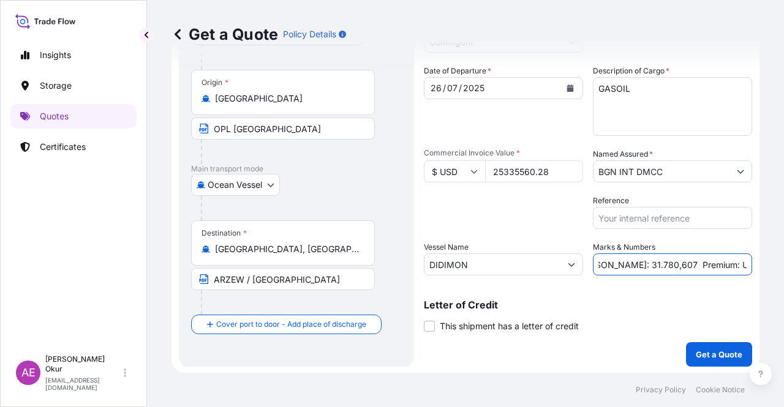
scroll to position [95, 0]
type input "PO NO:25Y0188100 Quantity M/Tonn: 31.780,607 Premium: USD 1.266,78"
click at [701, 355] on p "Get a Quote" at bounding box center [719, 354] width 47 height 12
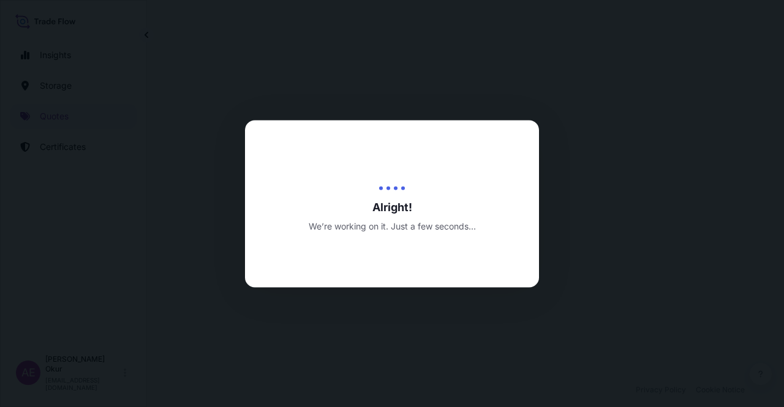
select select "Ocean Vessel"
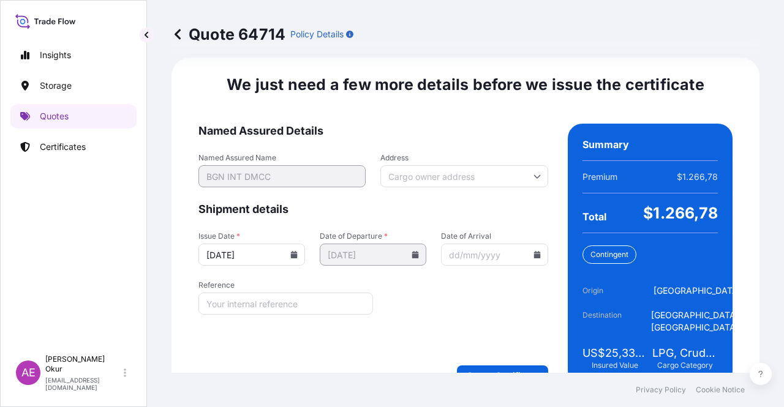
scroll to position [1541, 0]
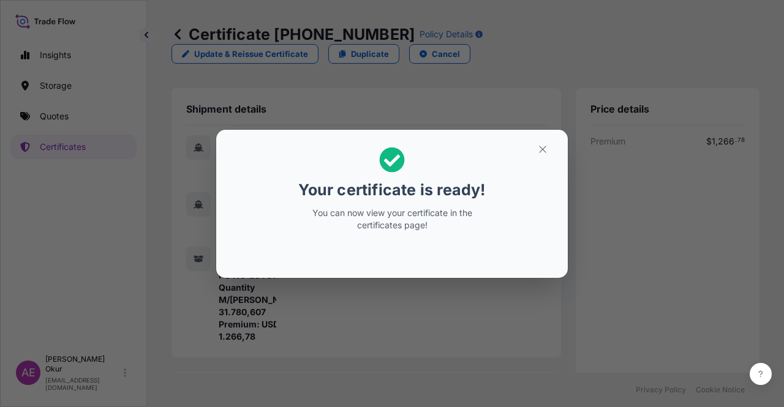
click at [565, 161] on section "Your certificate is ready! You can now view your certificate in the certificate…" at bounding box center [392, 204] width 352 height 148
click at [542, 153] on icon "button" at bounding box center [542, 149] width 11 height 11
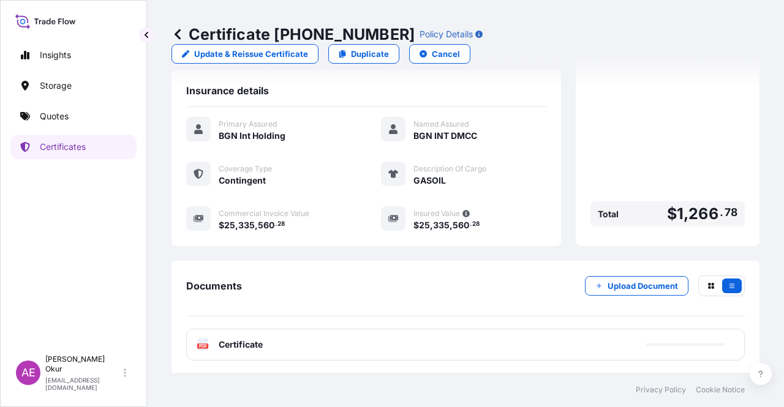
scroll to position [306, 0]
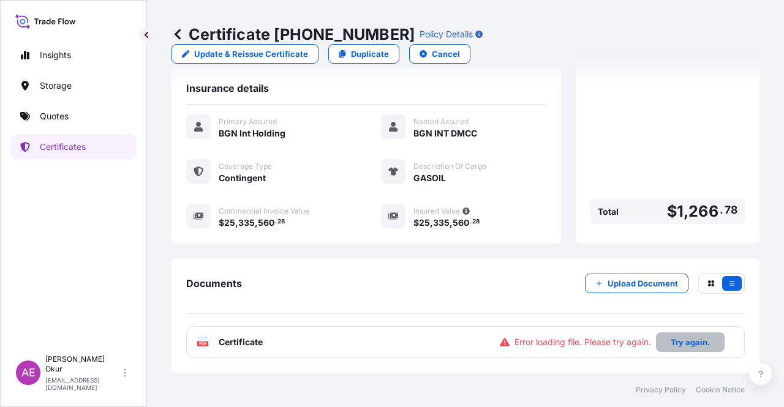
click at [671, 340] on p "Try again." at bounding box center [690, 342] width 39 height 12
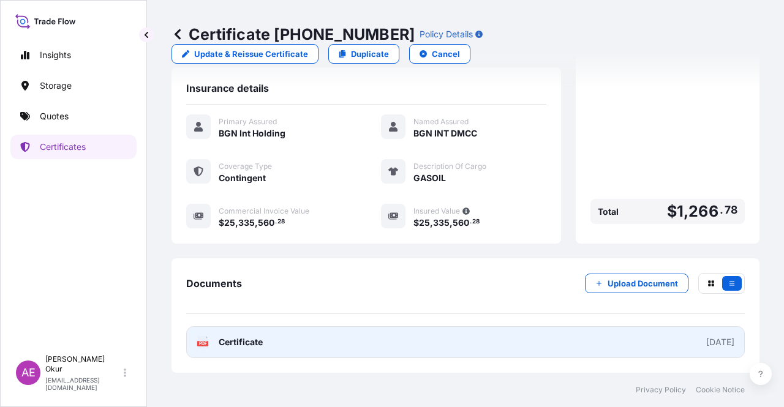
click at [239, 342] on span "Certificate" at bounding box center [241, 342] width 44 height 12
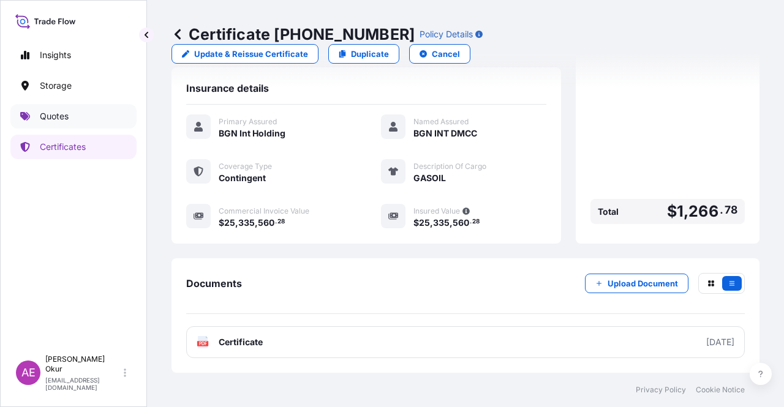
click at [67, 123] on link "Quotes" at bounding box center [73, 116] width 126 height 25
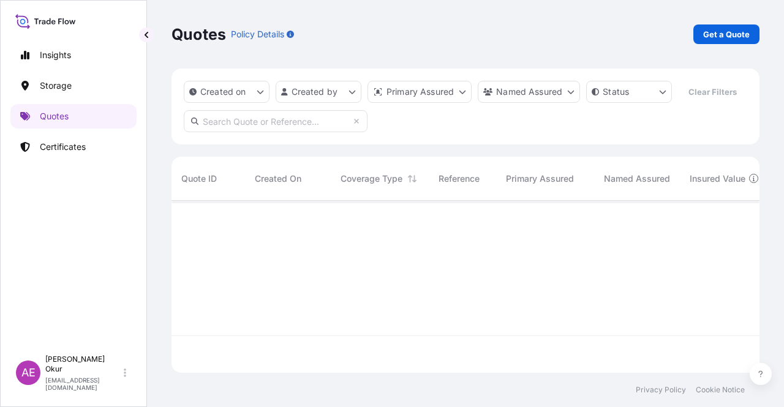
scroll to position [170, 578]
click at [717, 31] on p "Get a Quote" at bounding box center [726, 34] width 47 height 12
select select "Ocean Vessel"
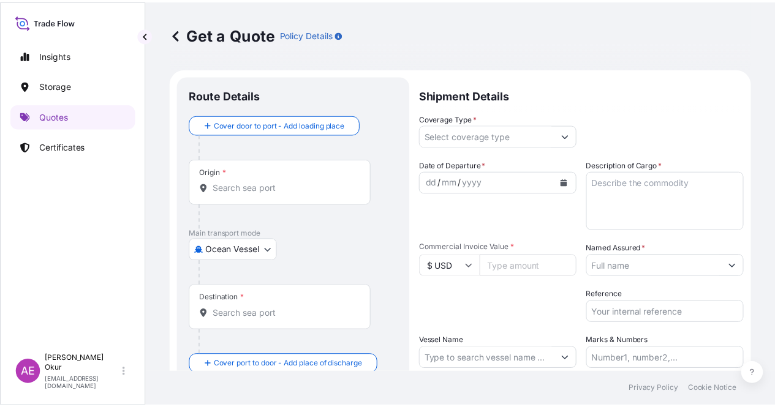
scroll to position [20, 0]
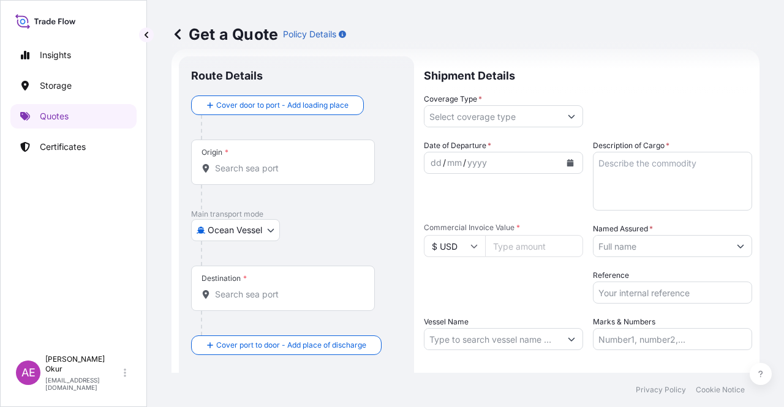
click at [366, 160] on div "Origin *" at bounding box center [283, 162] width 184 height 45
click at [360, 162] on input "Origin *" at bounding box center [287, 168] width 145 height 12
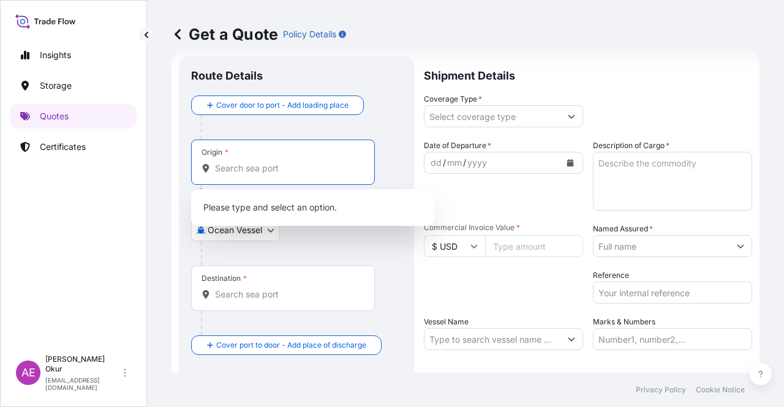
click at [256, 164] on input "Origin * Please select an origin" at bounding box center [287, 168] width 145 height 12
paste input "AGHII THEODORI"
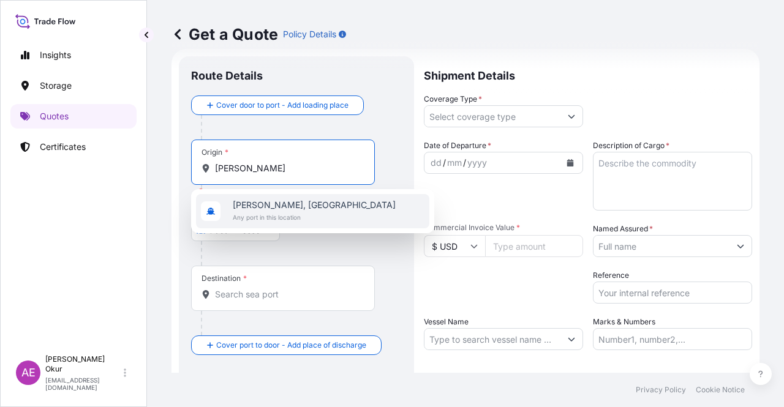
click at [271, 205] on span "Agioi Theodoroi, Greece" at bounding box center [314, 205] width 163 height 12
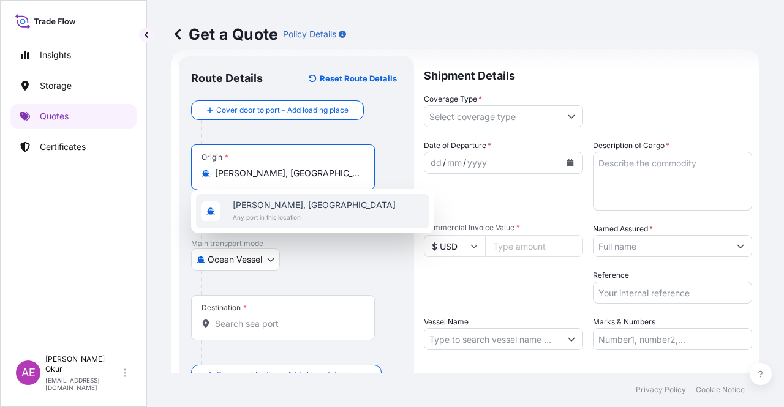
type input "Agioi Theodoroi, Greece"
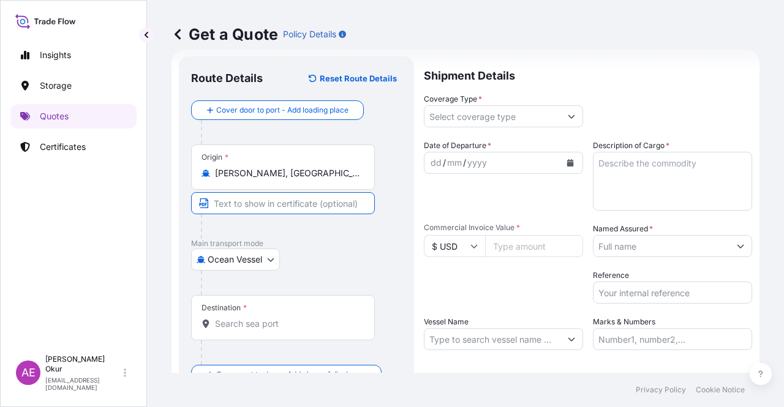
click at [271, 199] on input "Text to appear on certificate" at bounding box center [283, 203] width 184 height 22
paste input "AGHII THEODORI"
paste input "GREECE"
type input "AGHII THEODORI / GREECE"
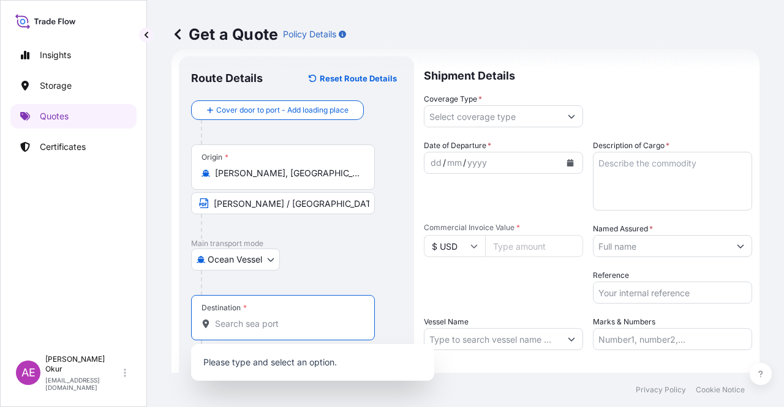
click at [287, 328] on input "Destination *" at bounding box center [287, 324] width 145 height 12
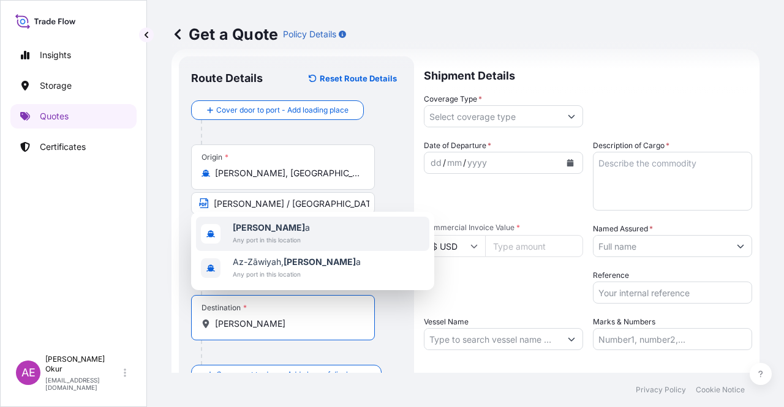
click at [280, 227] on span "Liby a" at bounding box center [271, 228] width 77 height 12
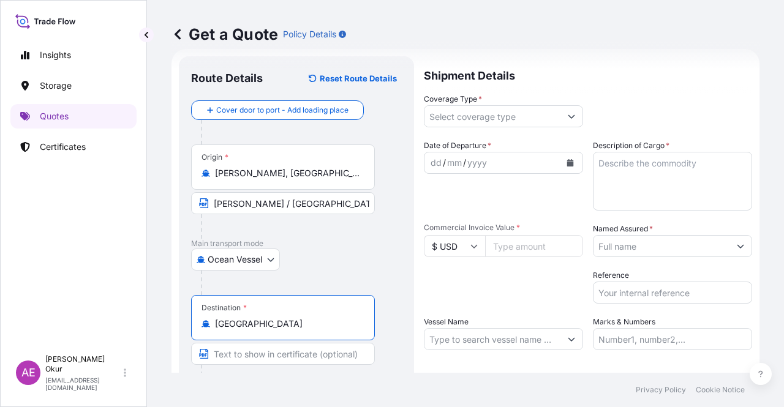
type input "Libya"
click at [276, 360] on input "Text to appear on certificate" at bounding box center [283, 354] width 184 height 22
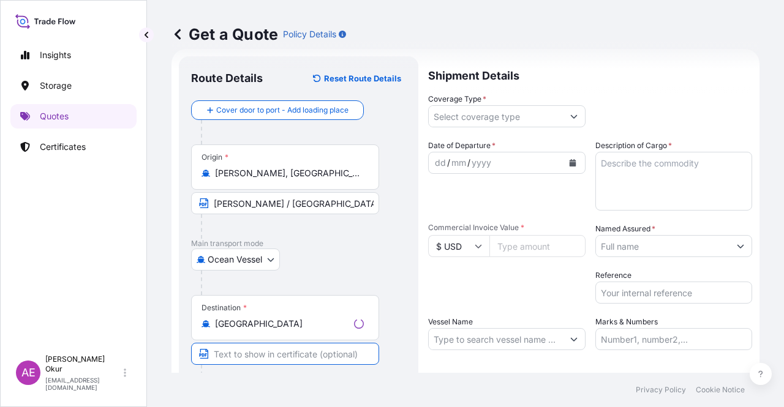
paste input "ANY LIBYAN PORTS"
type input "ANY LIBYAN PORTS"
click at [524, 124] on input "Coverage Type *" at bounding box center [493, 116] width 136 height 22
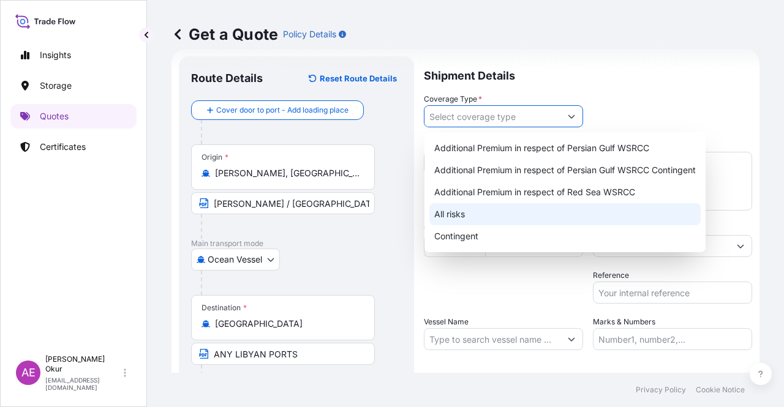
click at [467, 216] on div "All risks" at bounding box center [564, 214] width 271 height 22
type input "All risks"
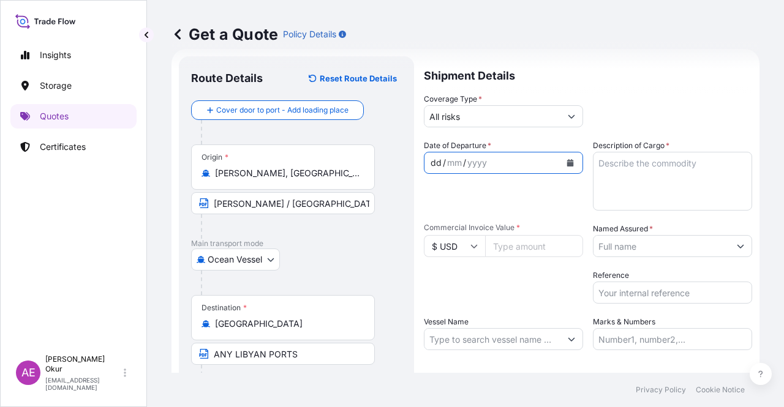
click at [435, 167] on div "dd" at bounding box center [435, 163] width 13 height 15
click at [504, 248] on input "Commercial Invoice Value *" at bounding box center [534, 246] width 98 height 22
paste input "27214781.16"
type input "27214781.16"
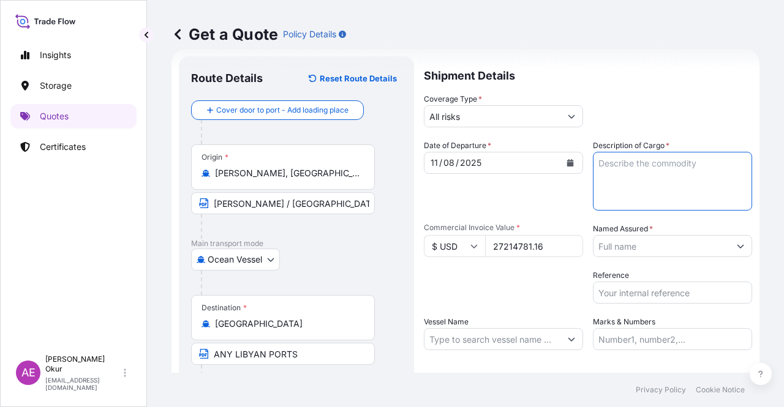
click at [630, 188] on textarea "Description of Cargo *" at bounding box center [672, 181] width 159 height 59
paste textarea "GASOIL"
type textarea "GASOIL"
click at [653, 260] on div "Date of Departure * 11 / 08 / 2025 Cargo Category * LPG, Crude Oil, Utility Fue…" at bounding box center [588, 245] width 328 height 211
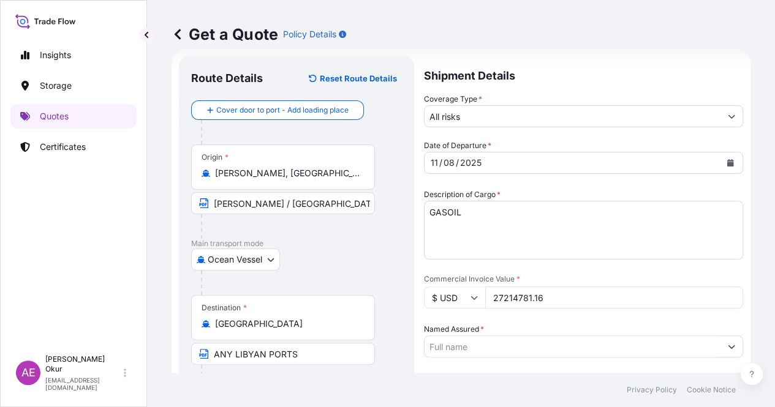
click at [653, 336] on input "Named Assured *" at bounding box center [573, 347] width 296 height 22
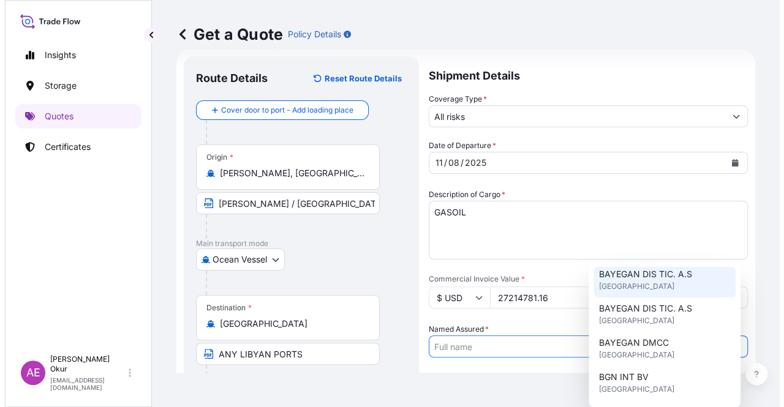
scroll to position [123, 0]
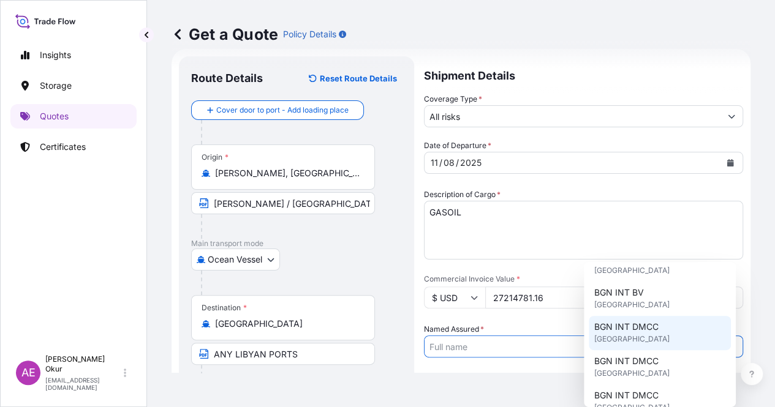
click at [645, 335] on span "[GEOGRAPHIC_DATA]" at bounding box center [631, 339] width 75 height 12
type input "BGN INT DMCC"
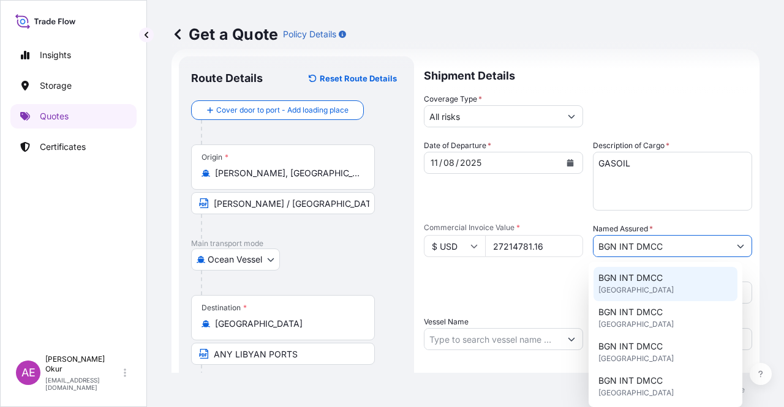
click at [642, 290] on span "[GEOGRAPHIC_DATA]" at bounding box center [636, 290] width 75 height 12
click at [651, 290] on span "[GEOGRAPHIC_DATA]" at bounding box center [636, 290] width 75 height 12
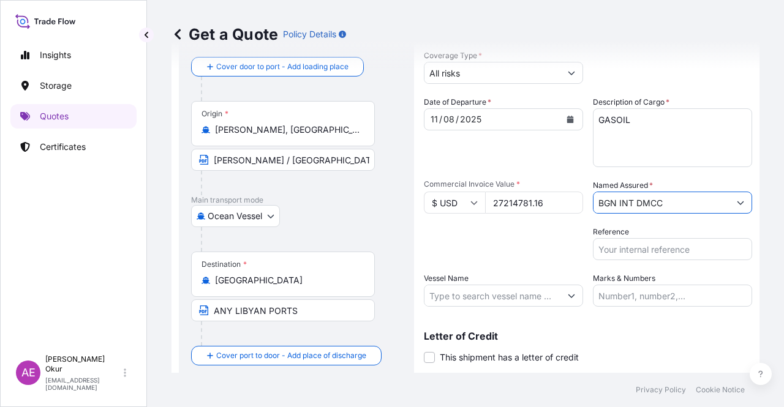
scroll to position [81, 0]
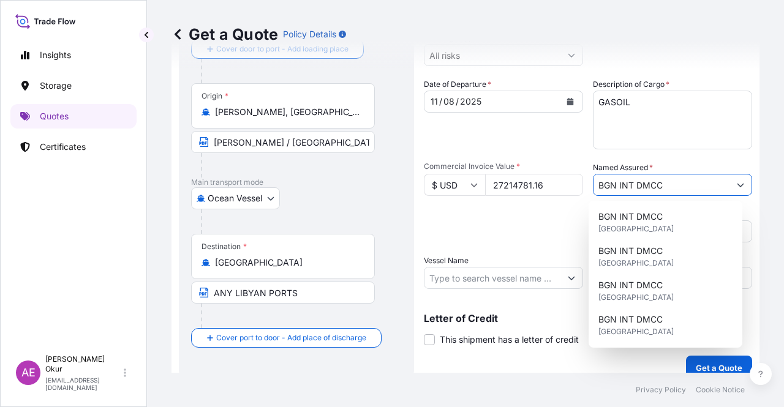
click at [475, 281] on input "Vessel Name" at bounding box center [493, 278] width 136 height 22
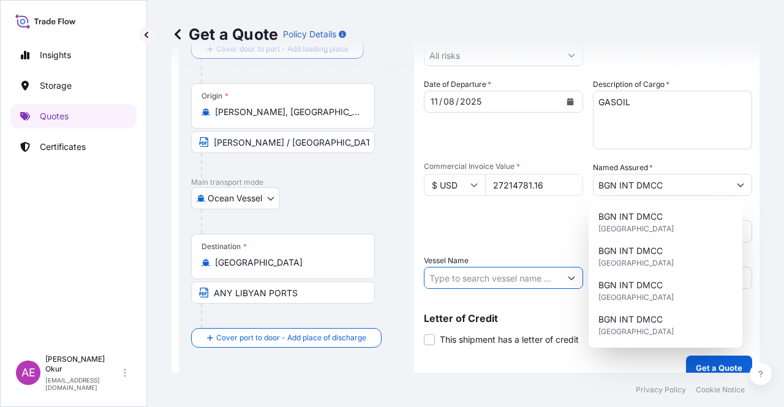
paste input "HISTRIA CORAL"
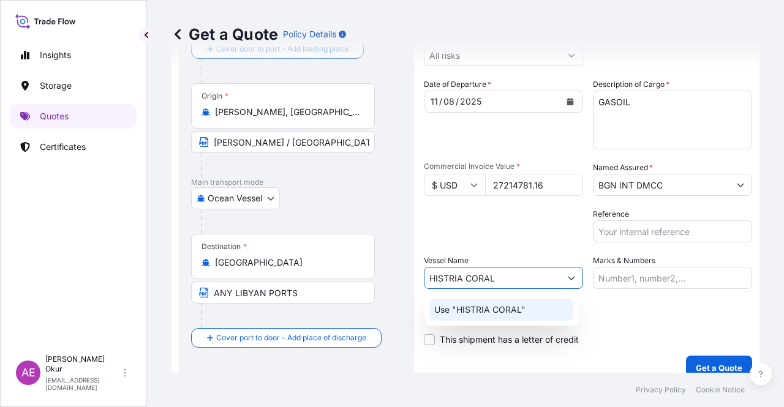
click at [494, 314] on p "Use "HISTRIA CORAL"" at bounding box center [479, 310] width 91 height 12
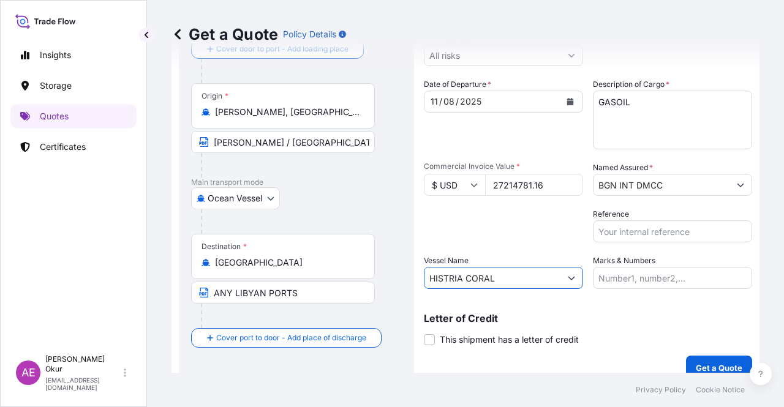
type input "HISTRIA CORAL"
click at [681, 255] on div "Marks & Numbers" at bounding box center [672, 272] width 159 height 34
click at [666, 273] on input "Marks & Numbers" at bounding box center [672, 278] width 159 height 22
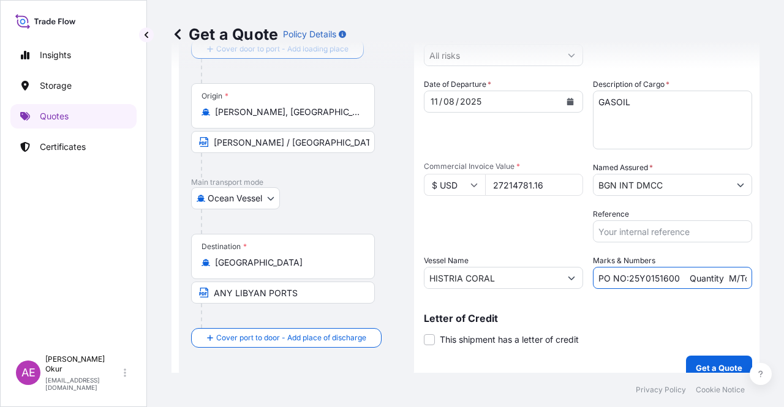
drag, startPoint x: 624, startPoint y: 279, endPoint x: 674, endPoint y: 278, distance: 50.2
click at [674, 278] on input "PO NO:25Y0151600 Quantity M/Tonn: 26,000 Premium: USD 3,37" at bounding box center [672, 278] width 159 height 22
paste input "98800"
drag, startPoint x: 736, startPoint y: 275, endPoint x: 760, endPoint y: 274, distance: 23.3
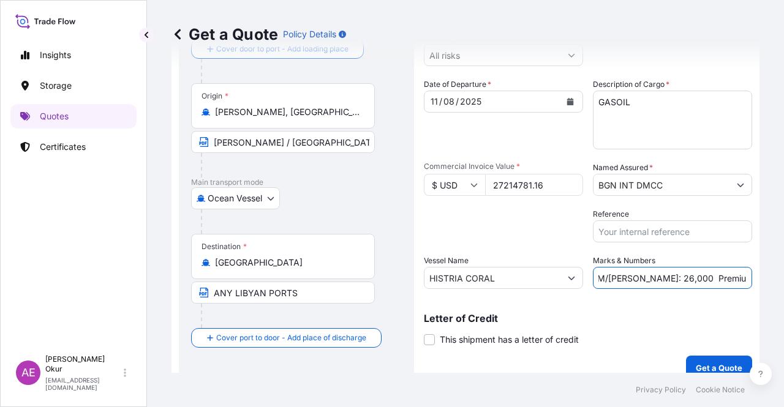
click at [760, 274] on div "Get a Quote Policy Details Route Details Reset Route Details Cover door to port…" at bounding box center [465, 186] width 637 height 373
click at [662, 279] on input "PO NO:25Y0198800 Quantity M/Tonn: 26,000 Premium: USD 3,37" at bounding box center [672, 278] width 159 height 22
drag, startPoint x: 627, startPoint y: 276, endPoint x: 652, endPoint y: 278, distance: 25.1
click at [652, 278] on input "PO NO:25Y0198800 Quantity M/Tonn: 26,000 Premium: USD 3,37" at bounding box center [672, 278] width 159 height 22
paste input "32.915,638"
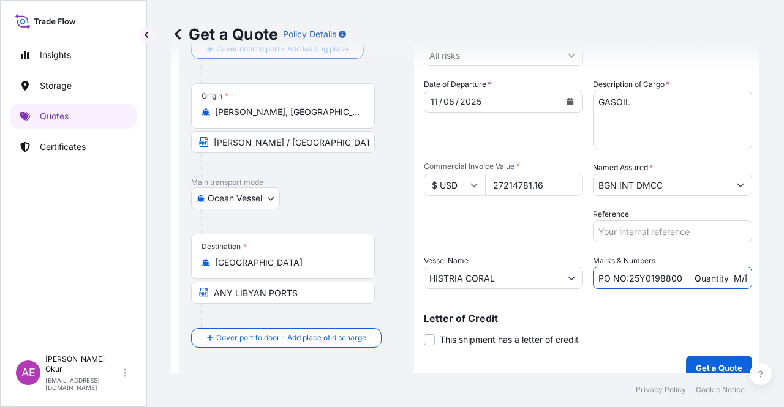
scroll to position [0, 153]
drag, startPoint x: 703, startPoint y: 277, endPoint x: 784, endPoint y: 278, distance: 80.3
click at [784, 278] on div "Get a Quote Policy Details Route Details Reset Route Details Cover door to port…" at bounding box center [465, 186] width 637 height 373
click at [705, 278] on input "PO NO:25Y0198800 Quantity M/Tonn: 32.915,638 Premium: USD 3,37" at bounding box center [672, 278] width 159 height 22
drag, startPoint x: 720, startPoint y: 276, endPoint x: 784, endPoint y: 279, distance: 63.1
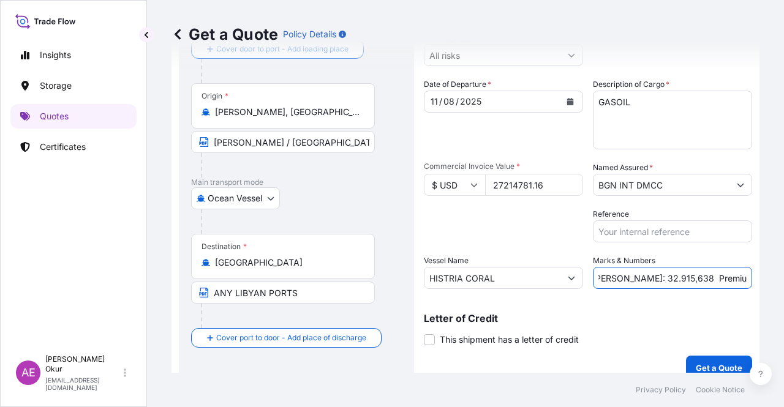
click at [784, 279] on div "Get a Quote Policy Details Route Details Reset Route Details Cover door to port…" at bounding box center [465, 186] width 637 height 373
paste input "2.993,63"
type input "PO NO:25Y0198800 Quantity M/Tonn: 32.915,638 Premium: USD 2.993,63"
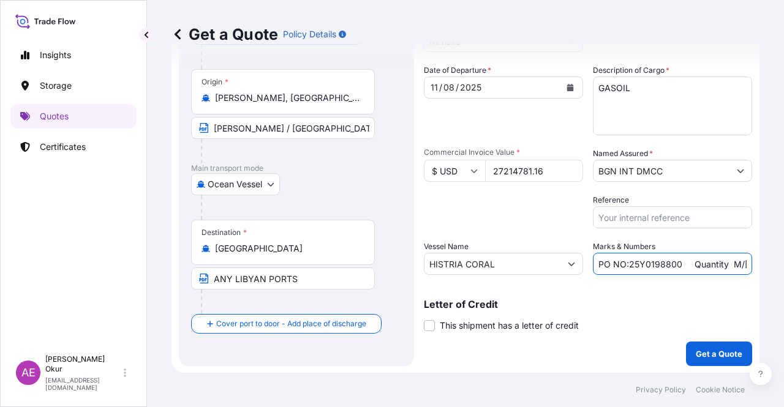
click at [703, 349] on p "Get a Quote" at bounding box center [719, 354] width 47 height 12
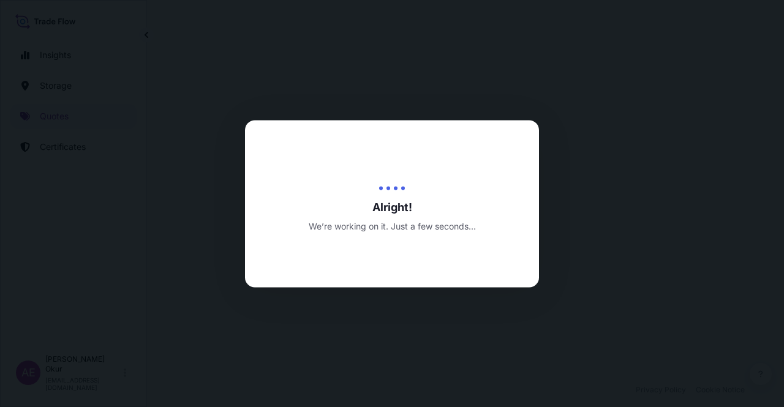
select select "Ocean Vessel"
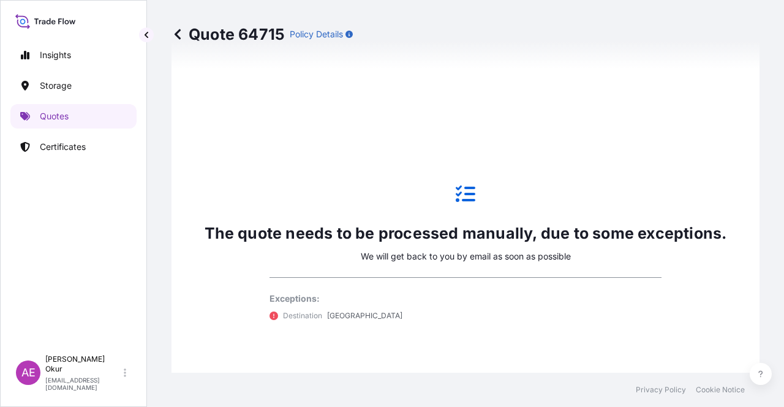
scroll to position [664, 0]
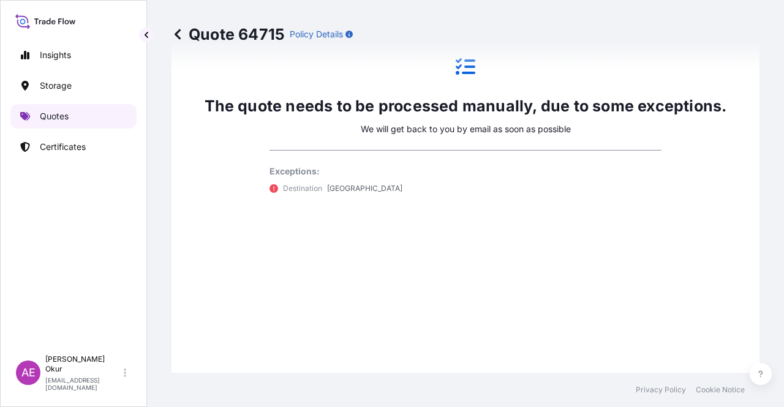
click at [86, 117] on link "Quotes" at bounding box center [73, 116] width 126 height 25
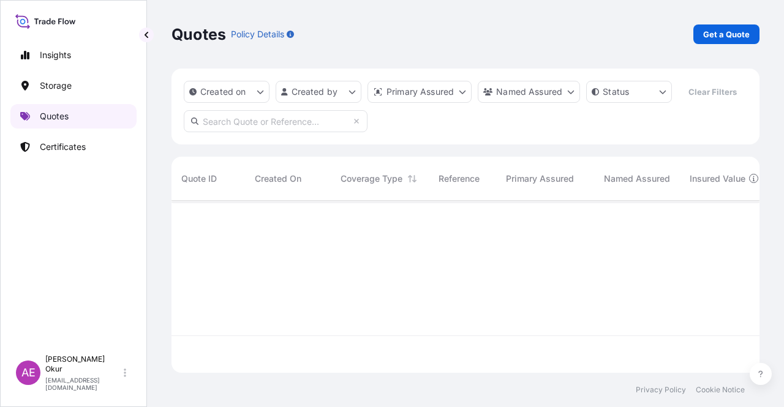
scroll to position [170, 578]
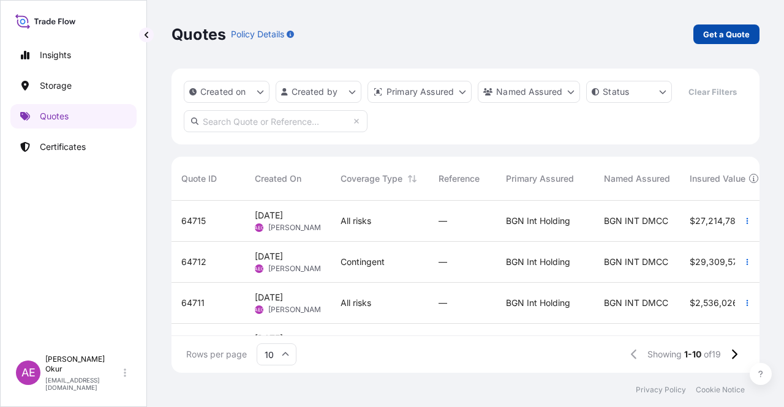
click at [741, 33] on p "Get a Quote" at bounding box center [726, 34] width 47 height 12
select select "Ocean Vessel"
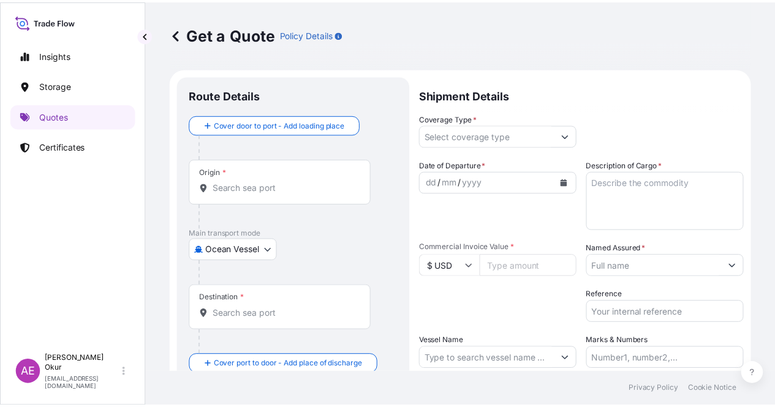
scroll to position [20, 0]
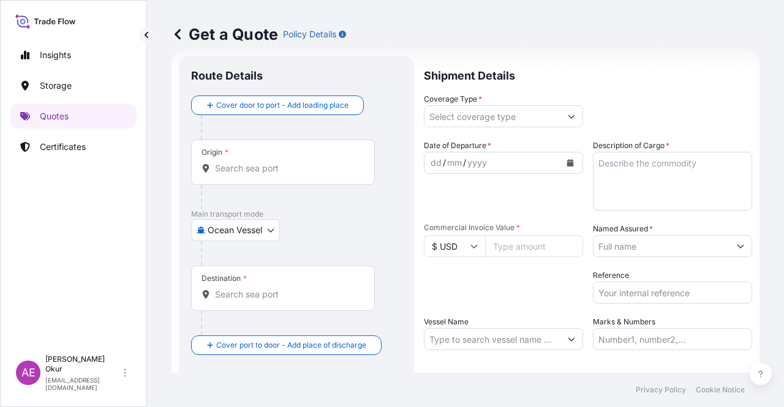
click at [316, 178] on div "Origin *" at bounding box center [283, 162] width 184 height 45
click at [316, 175] on input "Origin *" at bounding box center [287, 168] width 145 height 12
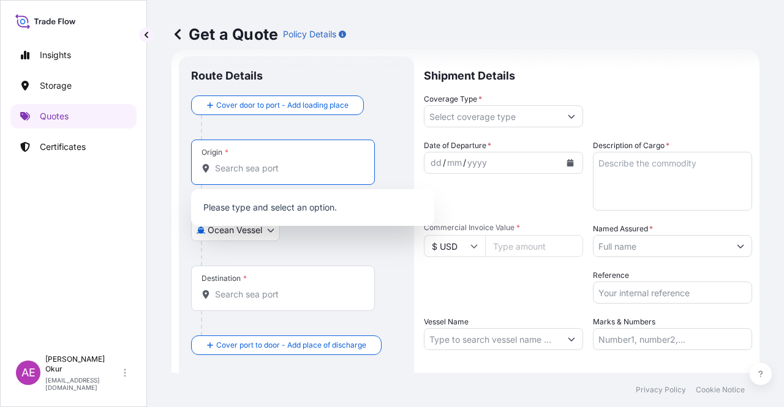
paste input "AGHII THEODORI"
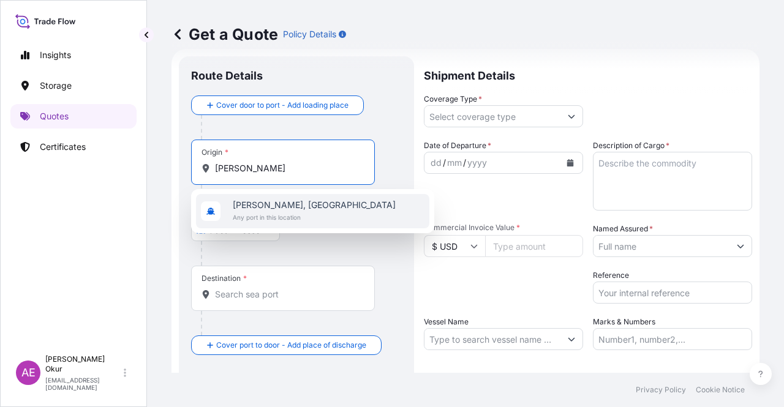
click at [308, 215] on span "Any port in this location" at bounding box center [314, 217] width 163 height 12
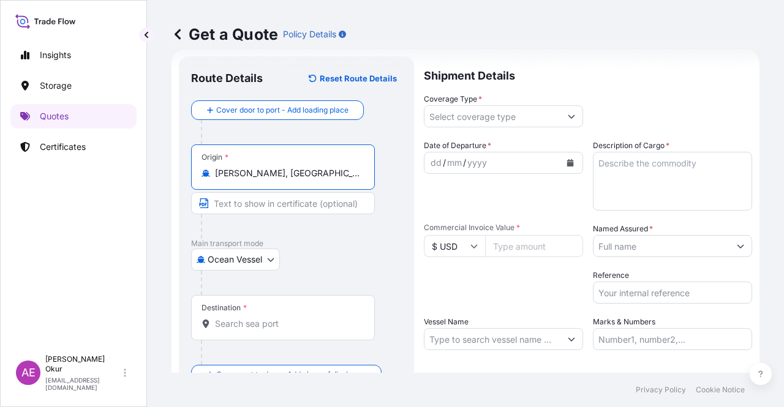
type input "Agioi Theodoroi, Greece"
click at [279, 206] on input "Text to appear on certificate" at bounding box center [283, 203] width 184 height 22
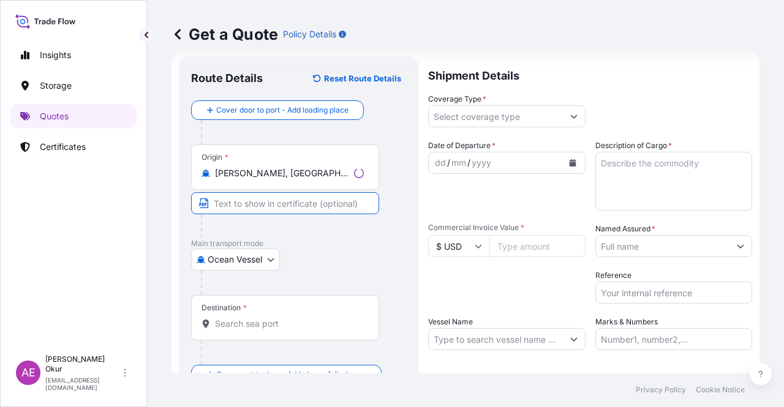
paste input "AGHII THEODORI"
type input "AGHII THEODORI / GREECE"
click at [282, 333] on div "Destination *" at bounding box center [283, 317] width 184 height 45
click at [282, 330] on input "Destination *" at bounding box center [287, 324] width 145 height 12
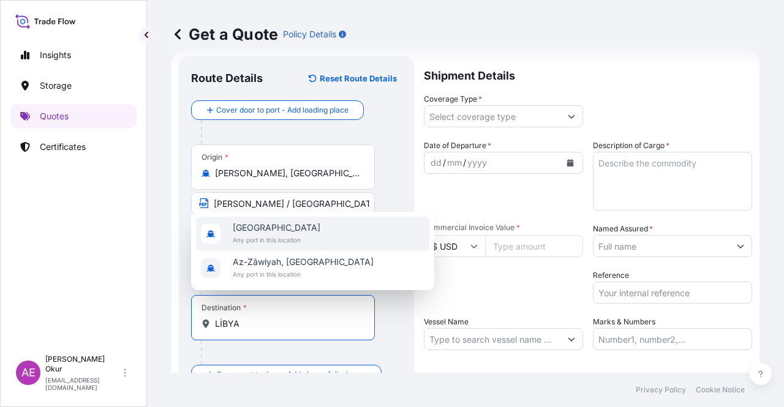
click at [281, 231] on span "Libya" at bounding box center [277, 228] width 88 height 12
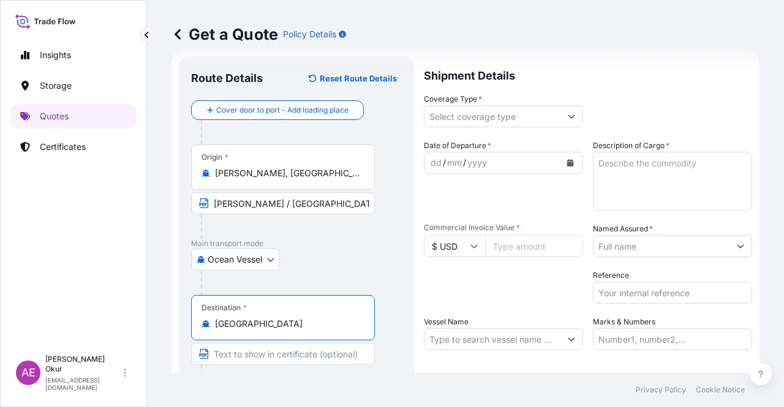
type input "Libya"
click at [254, 358] on input "Text to appear on certificate" at bounding box center [283, 354] width 184 height 22
type input "ANY LIBYAN PORTS"
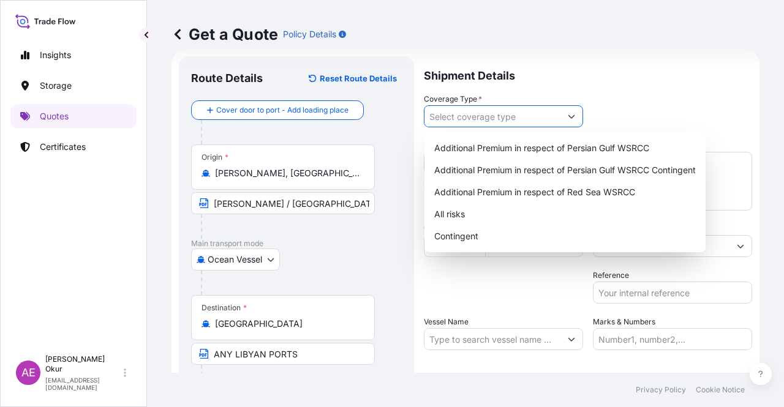
click at [530, 111] on input "Coverage Type *" at bounding box center [493, 116] width 136 height 22
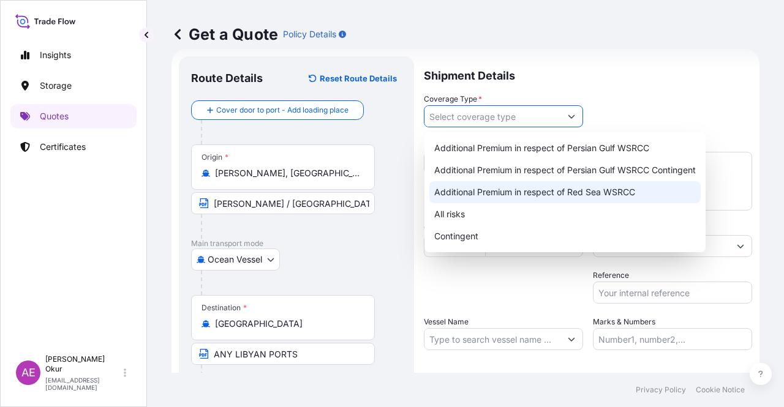
click at [469, 208] on div "All risks" at bounding box center [564, 214] width 271 height 22
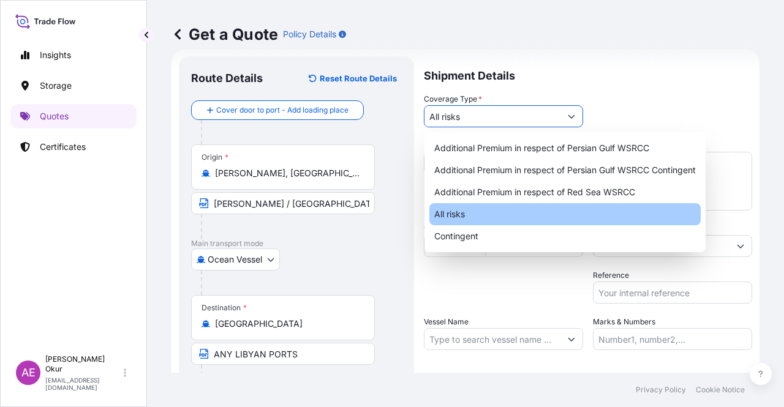
type input "All risks"
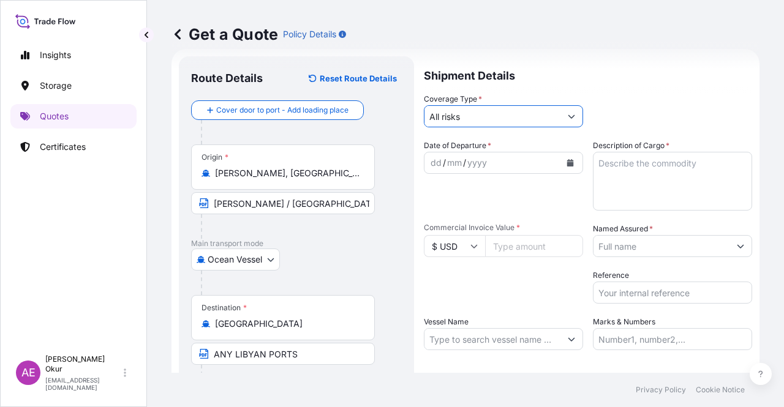
click at [439, 166] on div "dd" at bounding box center [435, 163] width 13 height 15
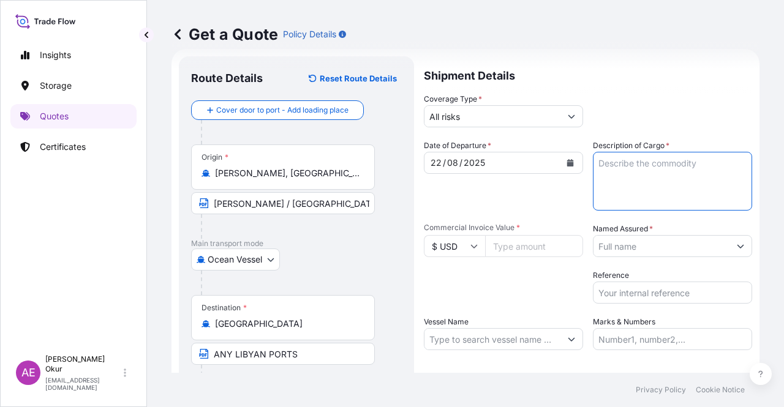
click at [662, 183] on textarea "Description of Cargo *" at bounding box center [672, 181] width 159 height 59
paste textarea "GASOIL"
type textarea "GASOIL"
click at [516, 240] on input "Commercial Invoice Value *" at bounding box center [534, 246] width 98 height 22
paste input "26261928.6"
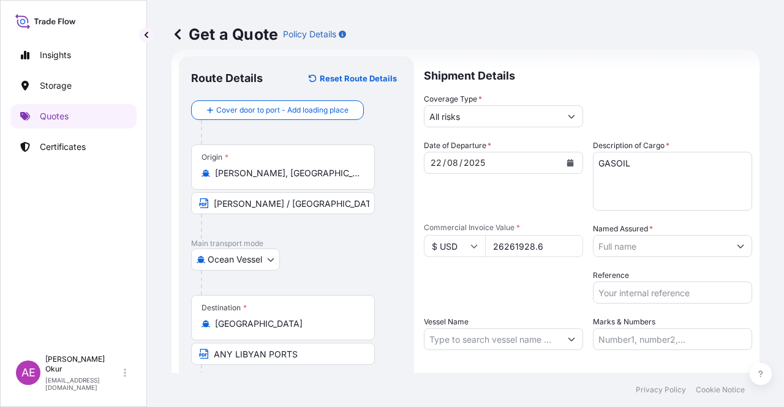
type input "26261928.6"
click at [711, 232] on div "Named Assured *" at bounding box center [672, 240] width 159 height 34
click at [705, 246] on input "Named Assured *" at bounding box center [662, 246] width 136 height 22
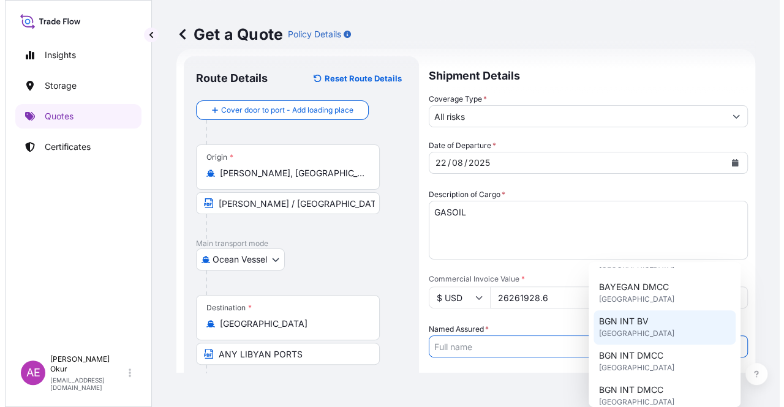
scroll to position [123, 0]
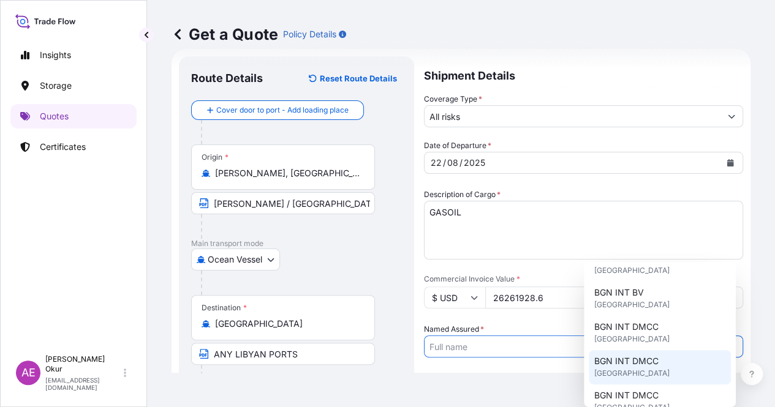
click at [663, 324] on div "BGN INT DMCC [GEOGRAPHIC_DATA]" at bounding box center [660, 333] width 142 height 34
type input "BGN INT DMCC"
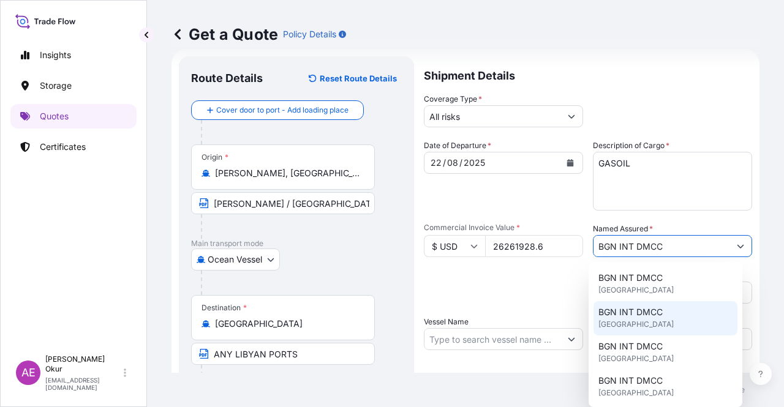
click at [649, 293] on span "[GEOGRAPHIC_DATA]" at bounding box center [636, 290] width 75 height 12
click at [513, 342] on input "Vessel Name" at bounding box center [493, 339] width 136 height 22
paste input "FUTURA"
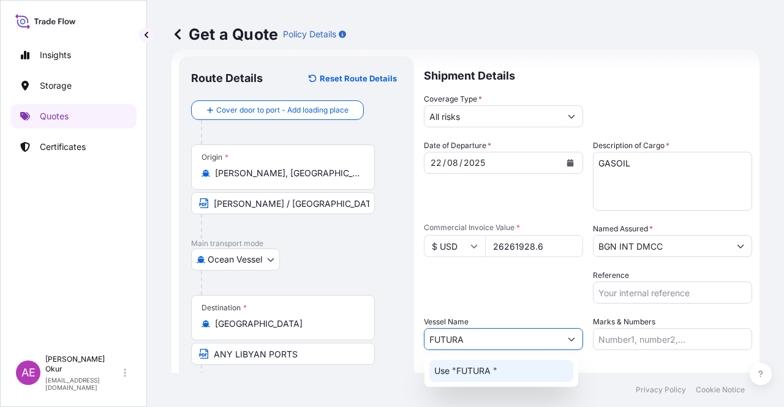
click at [503, 369] on div "Use "FUTURA "" at bounding box center [501, 371] width 144 height 22
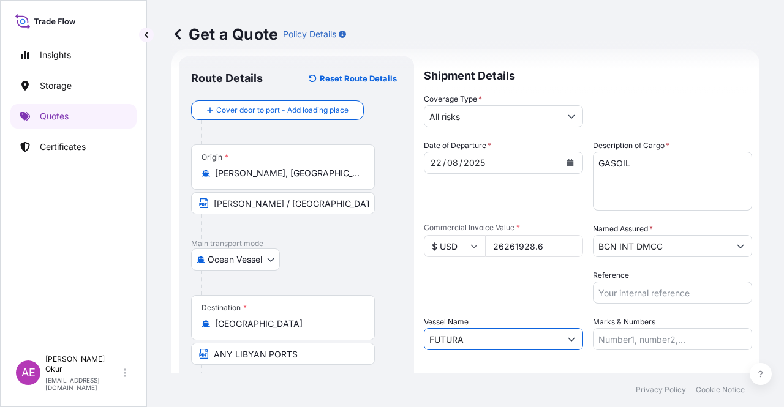
type input "FUTURA"
click at [630, 325] on label "Marks & Numbers" at bounding box center [624, 322] width 62 height 12
click at [630, 328] on input "Marks & Numbers" at bounding box center [672, 339] width 159 height 22
click at [626, 334] on input "Marks & Numbers" at bounding box center [672, 339] width 159 height 22
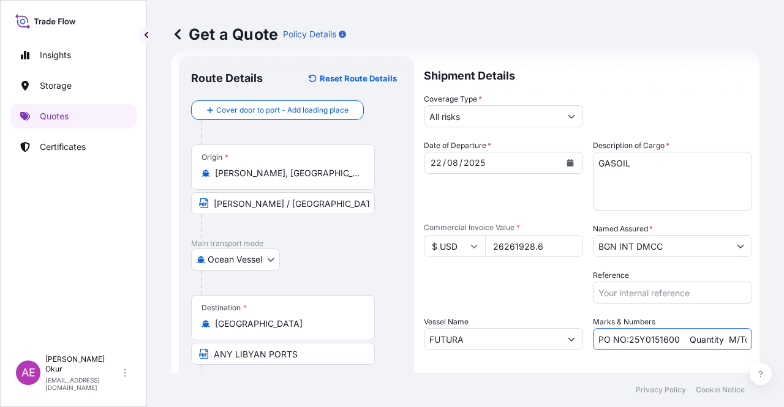
drag, startPoint x: 625, startPoint y: 339, endPoint x: 670, endPoint y: 340, distance: 45.3
click at [670, 340] on input "PO NO:25Y0151600 Quantity M/Tonn: 26,000 Premium: USD 3,37" at bounding box center [672, 339] width 159 height 22
paste input "218200"
click at [681, 339] on input "PO NO:25Y0218200 0 Quantity M/Tonn: 26,000 Premium: USD 3,37" at bounding box center [672, 339] width 159 height 22
drag, startPoint x: 708, startPoint y: 338, endPoint x: 764, endPoint y: 342, distance: 55.9
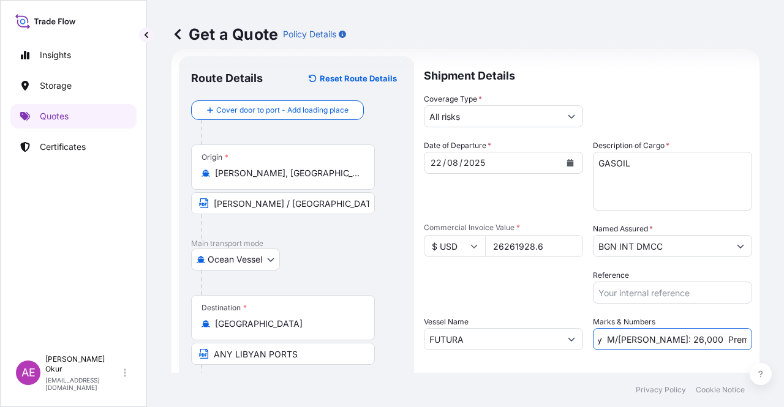
click at [764, 342] on div "Get a Quote Policy Details Route Details Reset Route Details Cover door to port…" at bounding box center [465, 186] width 637 height 373
click at [696, 339] on input "PO NO:25Y0218200 Quantity M/Tonn: 26,000 Premium: USD 3,37" at bounding box center [672, 339] width 159 height 22
drag, startPoint x: 631, startPoint y: 338, endPoint x: 652, endPoint y: 341, distance: 21.0
click at [652, 341] on input "PO NO:25Y0218200 Quantity M/Tonn: 26,000 Premium: USD 3,37" at bounding box center [672, 339] width 159 height 22
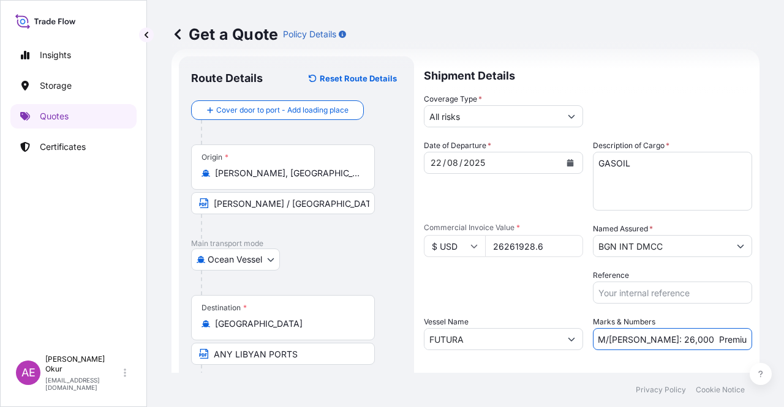
paste input "31.259,549"
drag, startPoint x: 714, startPoint y: 338, endPoint x: 784, endPoint y: 335, distance: 69.3
click at [784, 335] on div "Get a Quote Policy Details Route Details Reset Route Details Cover door to port…" at bounding box center [465, 186] width 637 height 373
click at [705, 335] on input "PO NO:25Y0218200 Quantity M/Tonn: 31.259,549 Premium: USD 3,37" at bounding box center [672, 339] width 159 height 22
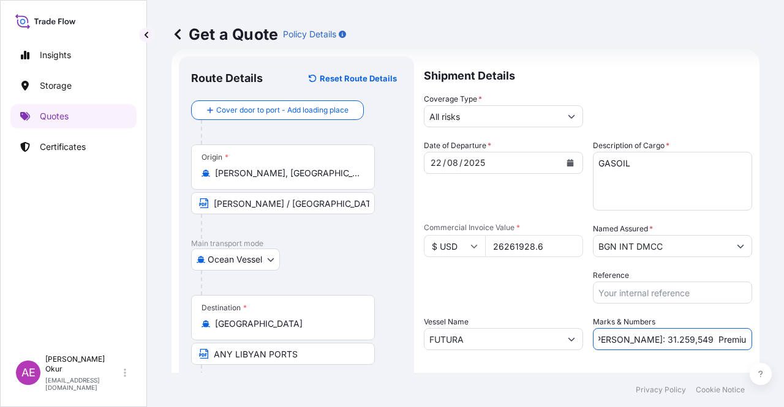
drag, startPoint x: 720, startPoint y: 339, endPoint x: 771, endPoint y: 339, distance: 50.2
click at [771, 339] on div "Get a Quote Policy Details Route Details Reset Route Details Cover door to port…" at bounding box center [465, 186] width 637 height 373
paste input "2.888,81"
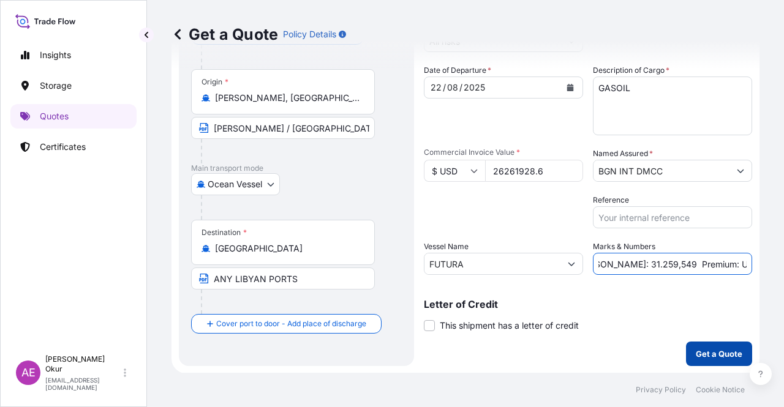
type input "PO NO:25Y0218200 Quantity M/Tonn: 31.259,549 Premium: USD 2.888,81"
click at [696, 357] on p "Get a Quote" at bounding box center [719, 354] width 47 height 12
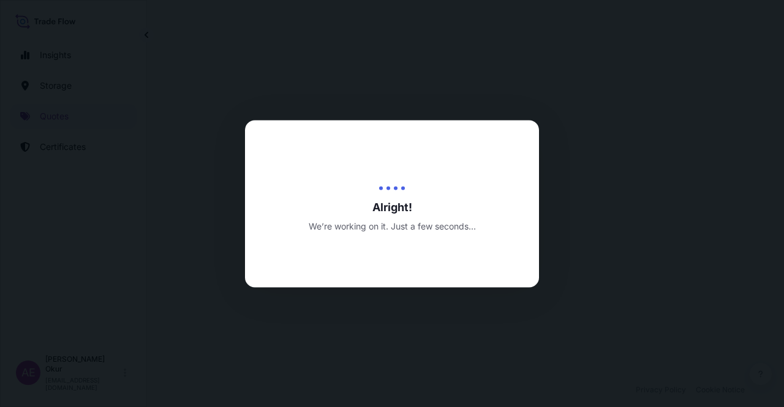
select select "Ocean Vessel"
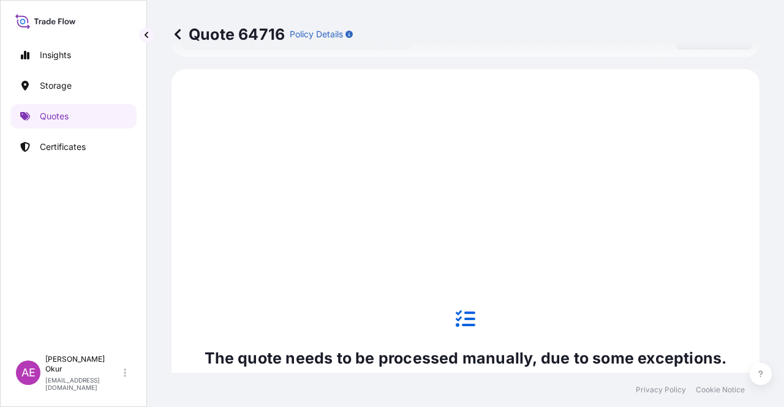
scroll to position [419, 0]
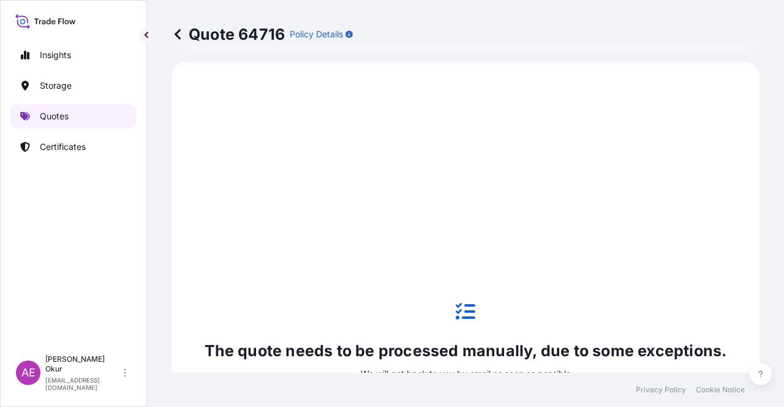
click at [62, 117] on p "Quotes" at bounding box center [54, 116] width 29 height 12
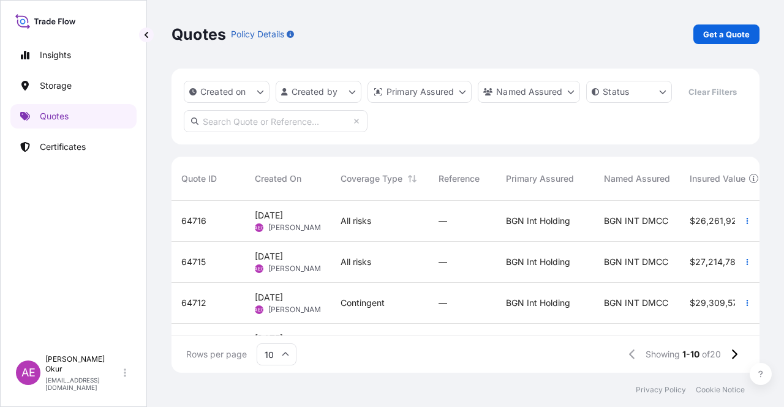
scroll to position [0, 512]
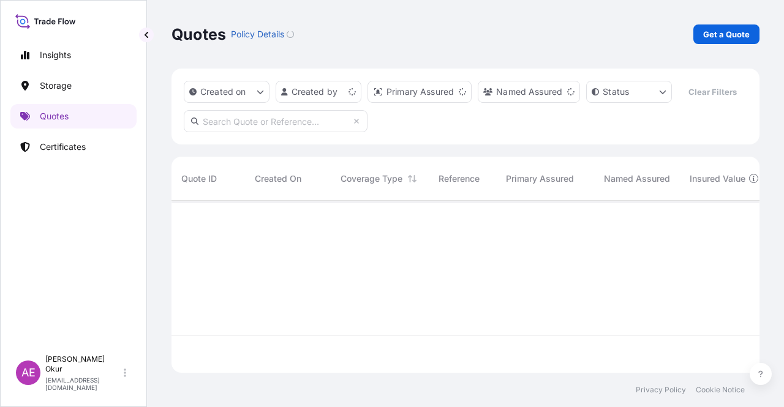
scroll to position [170, 578]
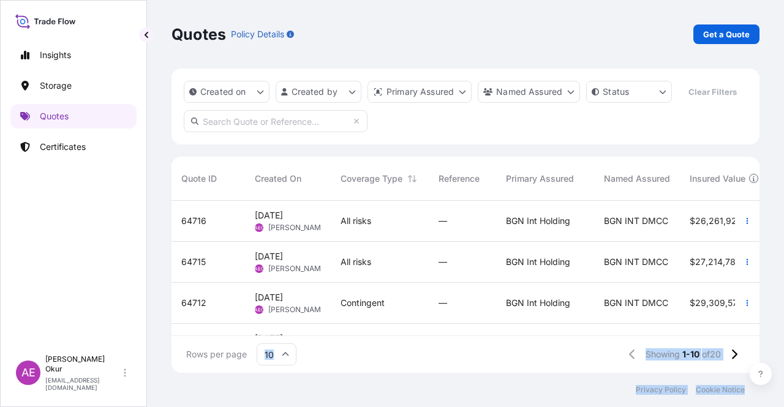
drag, startPoint x: 423, startPoint y: 336, endPoint x: 778, endPoint y: 378, distance: 357.8
click at [778, 378] on div "Quotes Policy Details Get a Quote Created on Created by Primary Assured Named A…" at bounding box center [465, 203] width 637 height 407
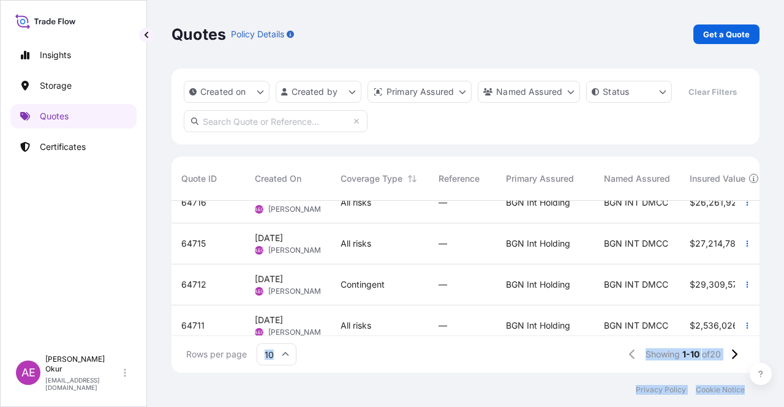
scroll to position [0, 0]
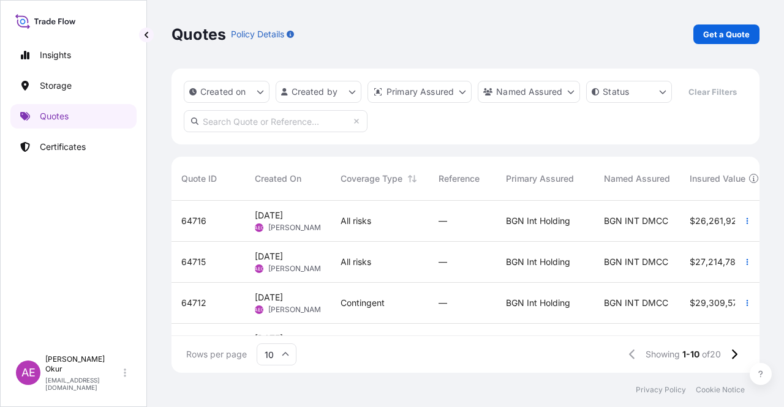
click at [374, 279] on div "All risks" at bounding box center [380, 262] width 98 height 41
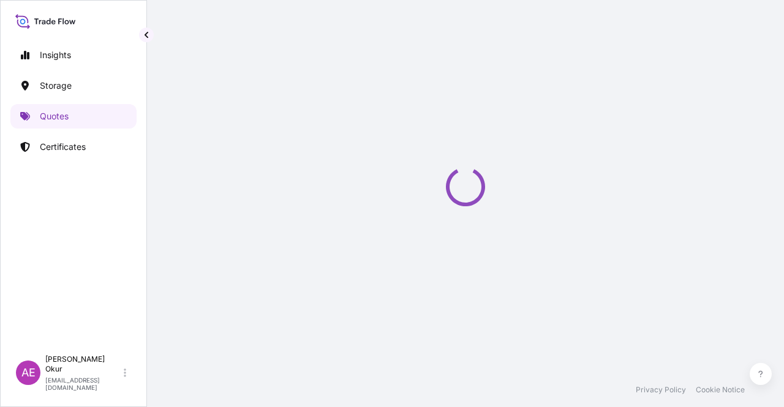
select select "Ocean Vessel"
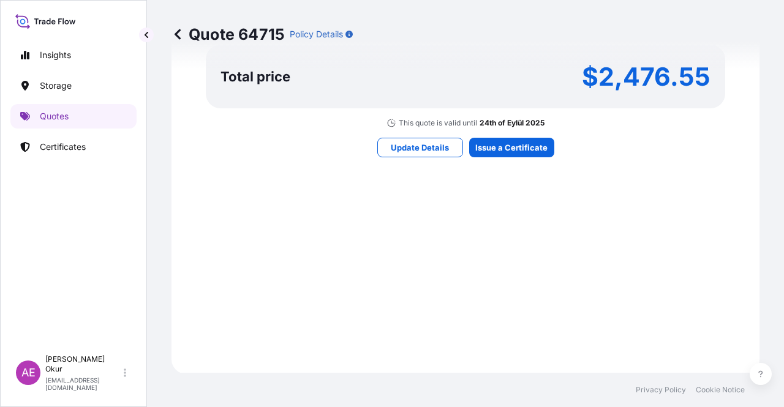
click at [512, 136] on div "Here's your insurance offer Primary Assured BGN Int Holding All risk coverage C…" at bounding box center [466, 1] width 554 height 713
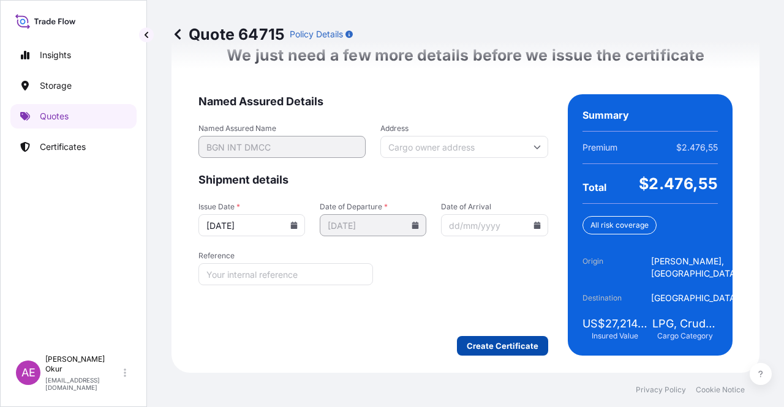
scroll to position [1590, 0]
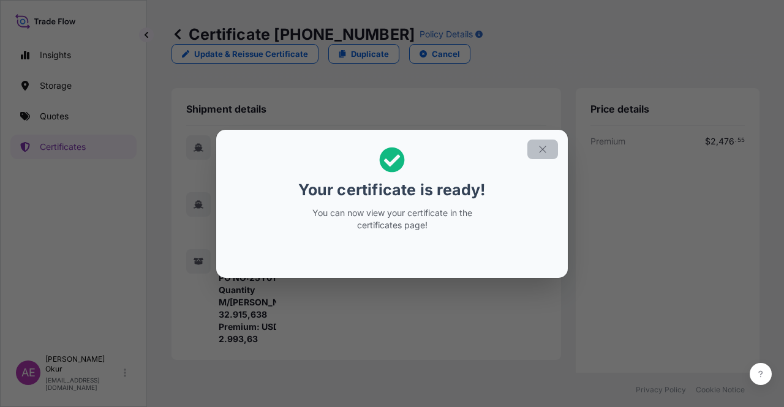
click at [536, 148] on button "button" at bounding box center [542, 150] width 31 height 20
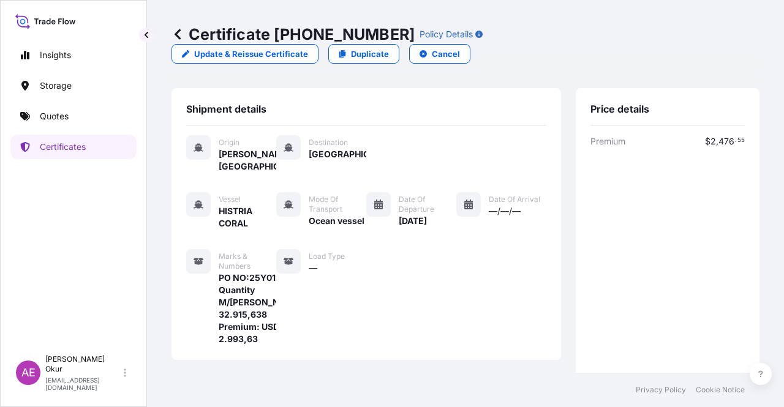
scroll to position [319, 0]
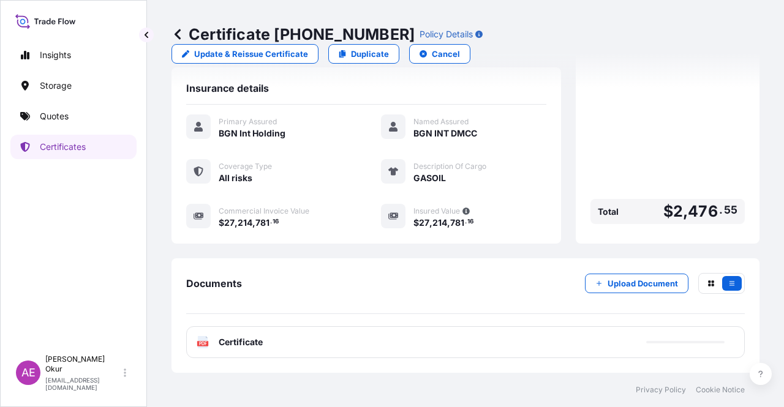
click at [240, 343] on span "Certificate" at bounding box center [241, 342] width 44 height 12
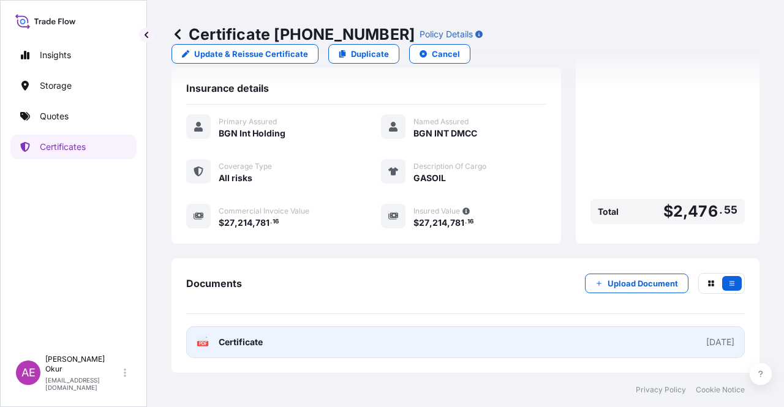
click at [238, 346] on span "Certificate" at bounding box center [241, 342] width 44 height 12
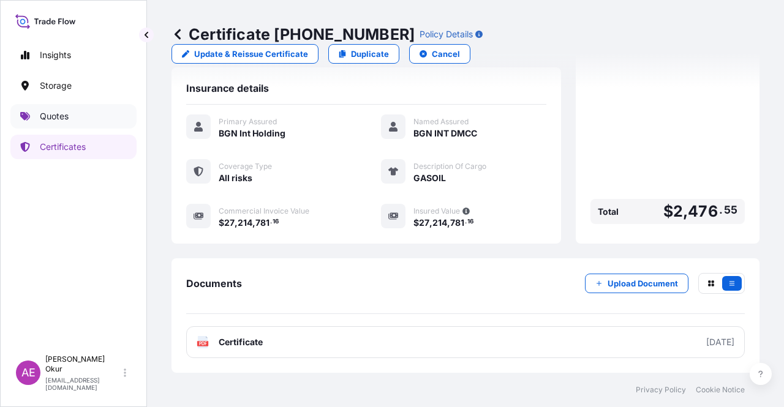
click at [85, 119] on link "Quotes" at bounding box center [73, 116] width 126 height 25
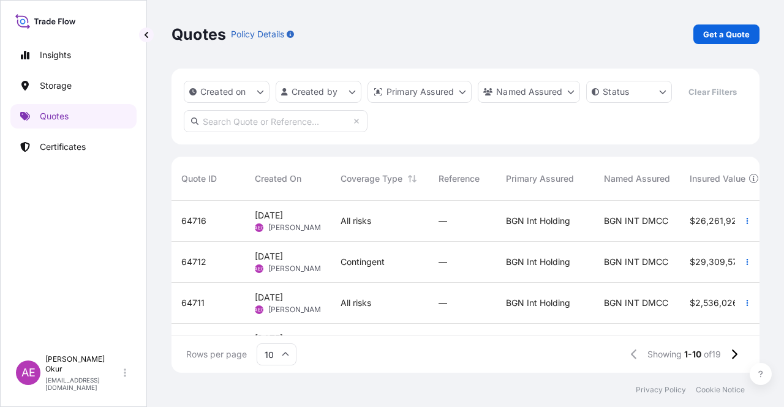
click at [352, 222] on span "All risks" at bounding box center [356, 221] width 31 height 12
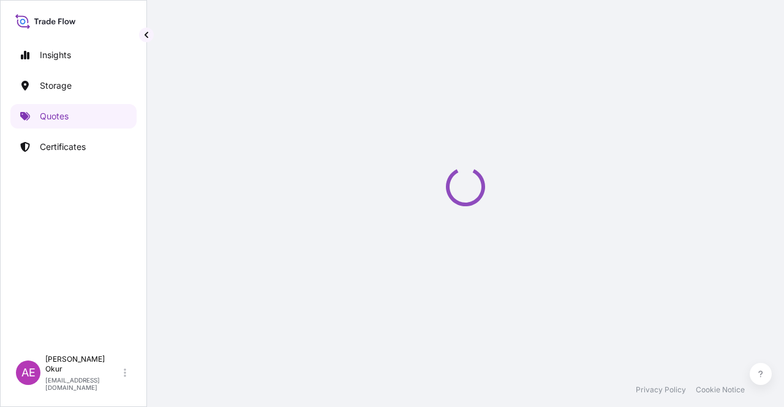
select select "Ocean Vessel"
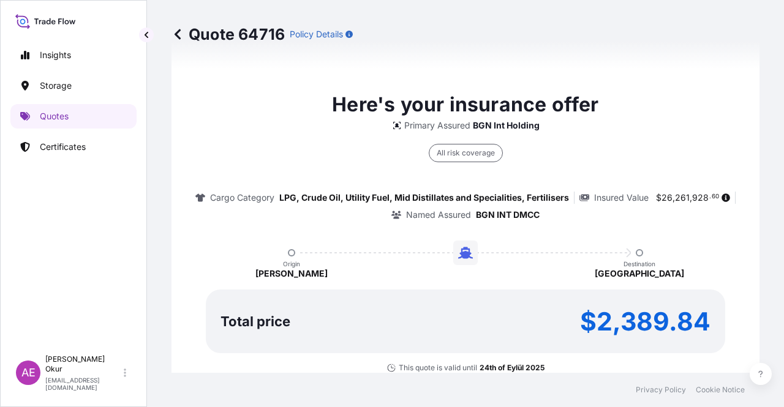
type input "[DATE]"
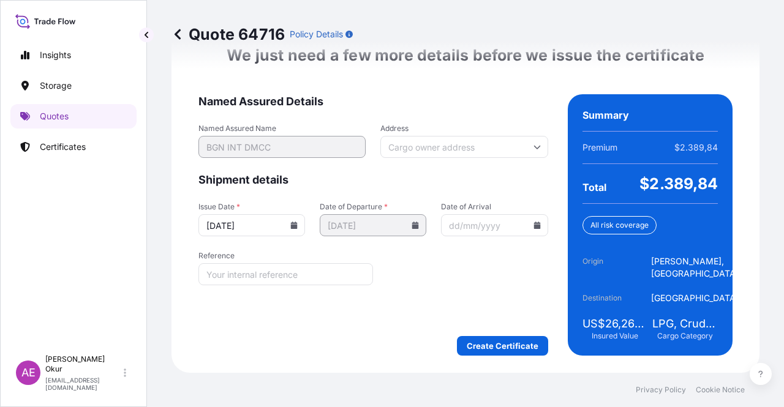
scroll to position [1590, 0]
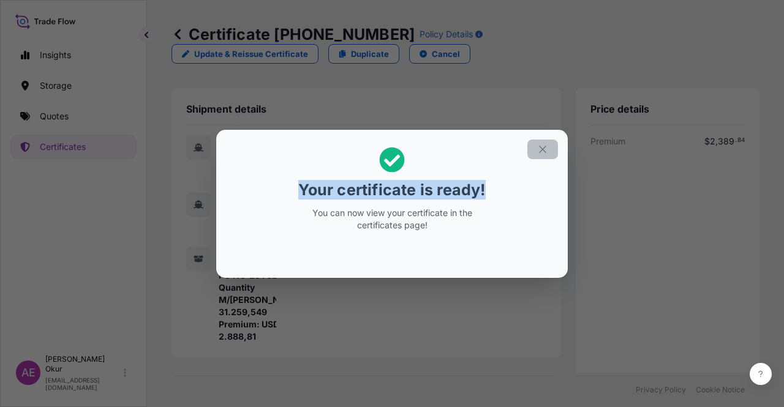
click at [542, 155] on section "Your certificate is ready! You can now view your certificate in the certificate…" at bounding box center [392, 204] width 352 height 148
click at [542, 154] on icon "button" at bounding box center [542, 149] width 11 height 11
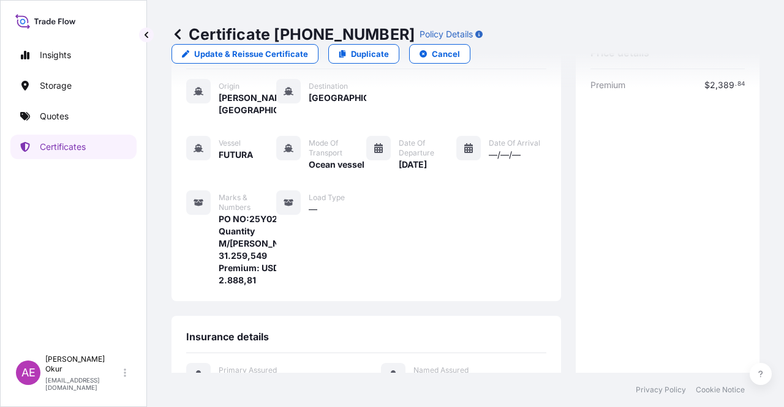
scroll to position [319, 0]
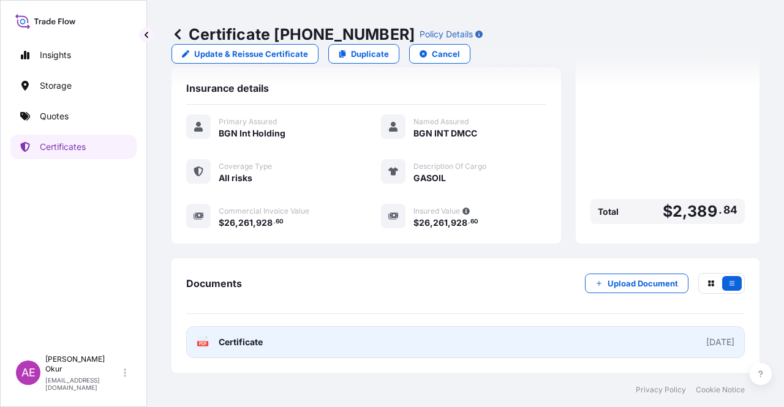
click at [259, 346] on span "Certificate" at bounding box center [241, 342] width 44 height 12
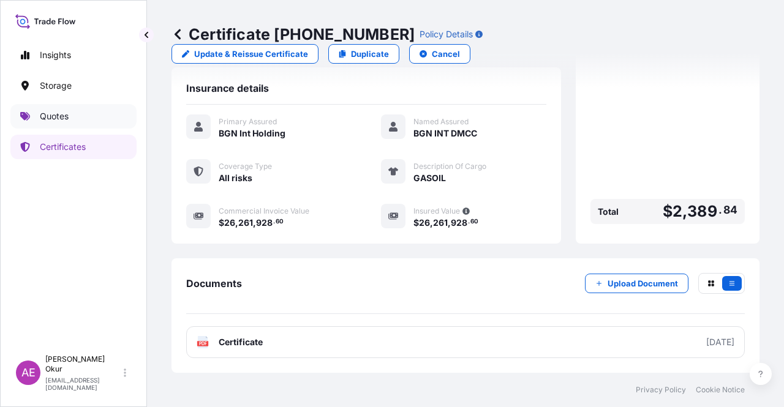
click at [67, 120] on p "Quotes" at bounding box center [54, 116] width 29 height 12
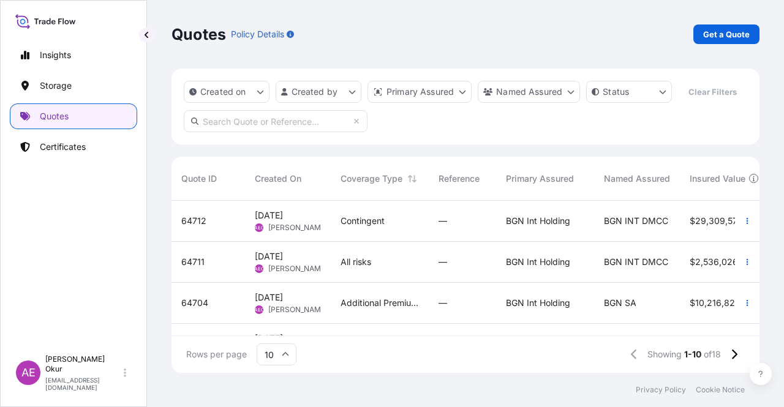
click at [320, 225] on div "25 Aug 2025 AEO Alp Eren Okur" at bounding box center [288, 221] width 66 height 23
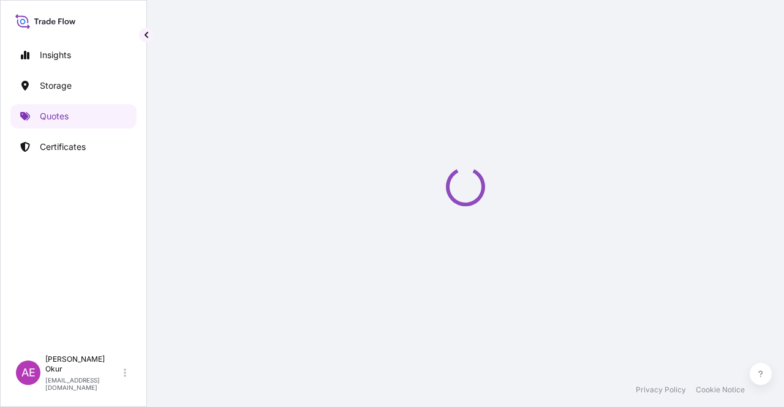
select select "Ocean Vessel"
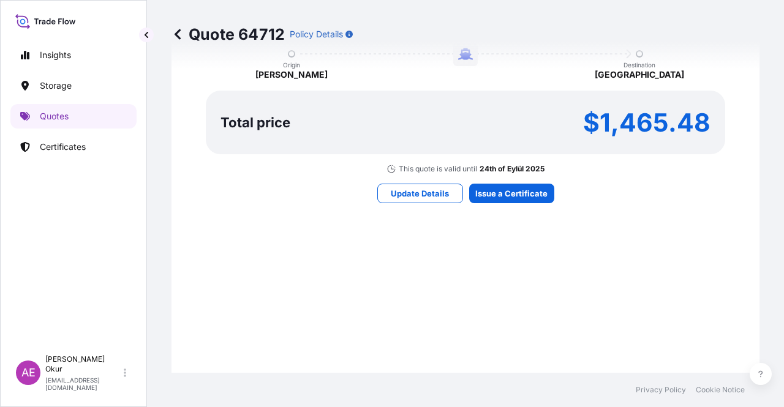
scroll to position [853, 0]
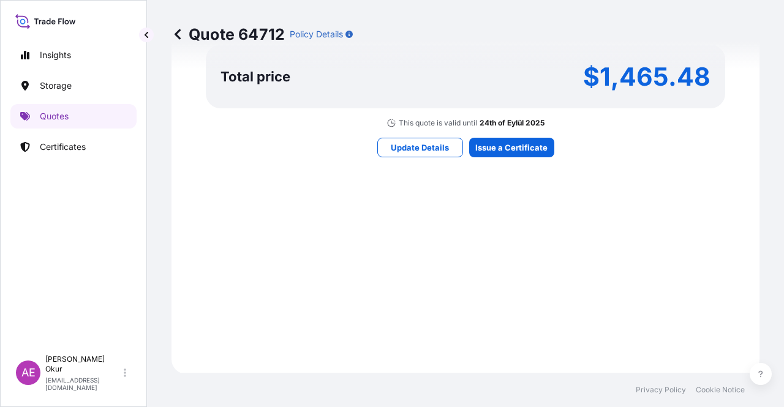
click at [517, 157] on div "Here's your insurance offer Primary Assured BGN Int Holding Contingent Cargo Ca…" at bounding box center [466, 1] width 554 height 713
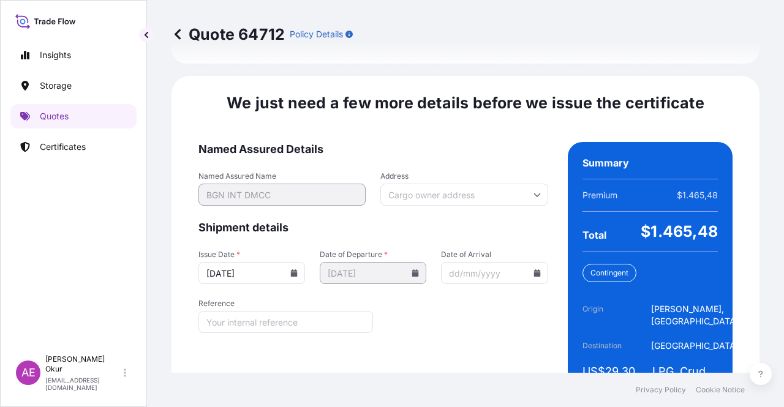
scroll to position [1546, 0]
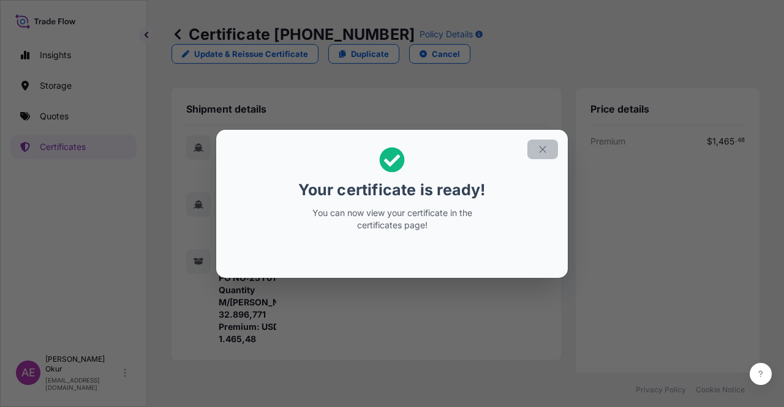
click at [539, 149] on icon "button" at bounding box center [542, 149] width 11 height 11
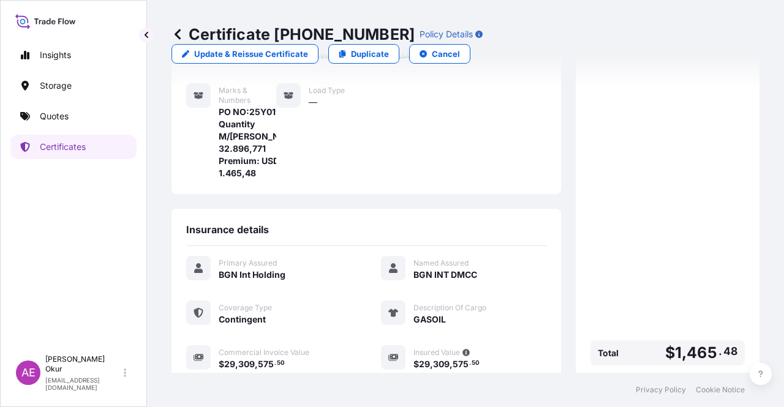
scroll to position [306, 0]
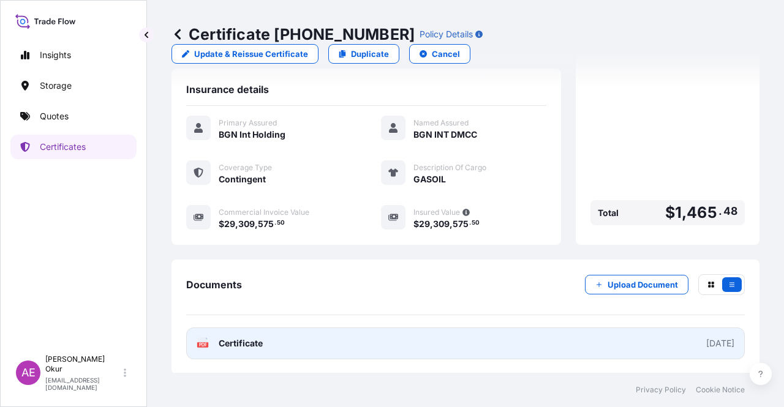
click at [257, 343] on span "Certificate" at bounding box center [241, 344] width 44 height 12
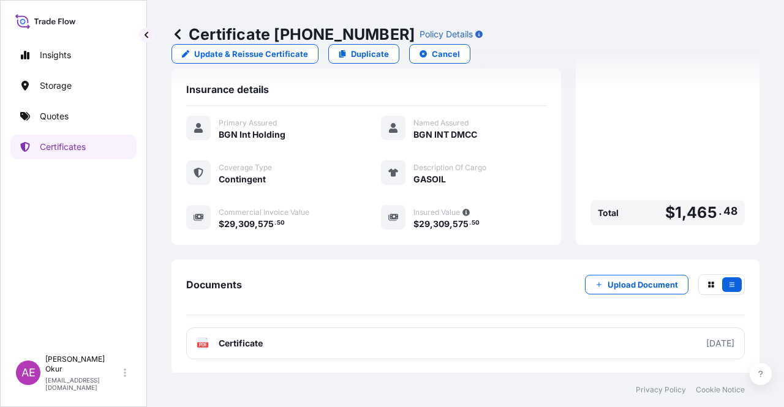
click at [73, 162] on div "Insights Storage Quotes Certificates" at bounding box center [73, 190] width 126 height 317
click at [70, 104] on link "Quotes" at bounding box center [73, 116] width 126 height 25
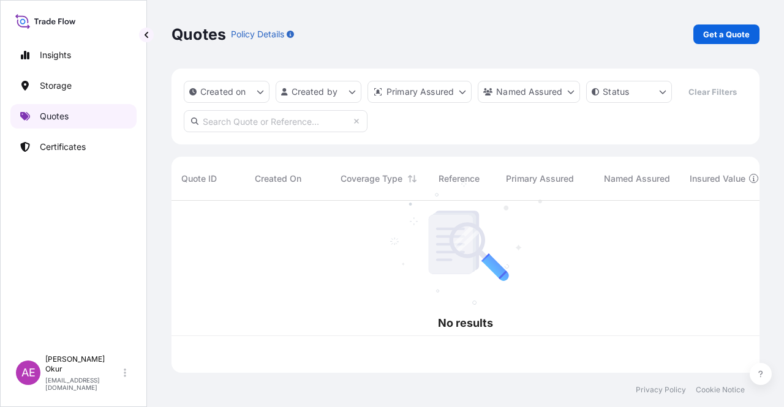
scroll to position [170, 578]
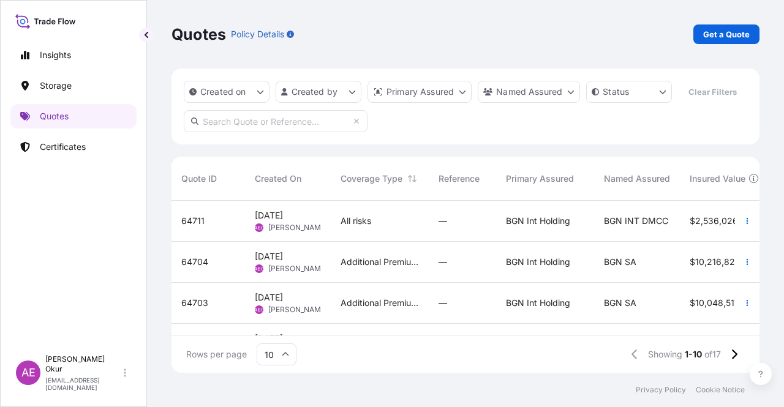
click at [354, 237] on div "All risks" at bounding box center [380, 221] width 98 height 41
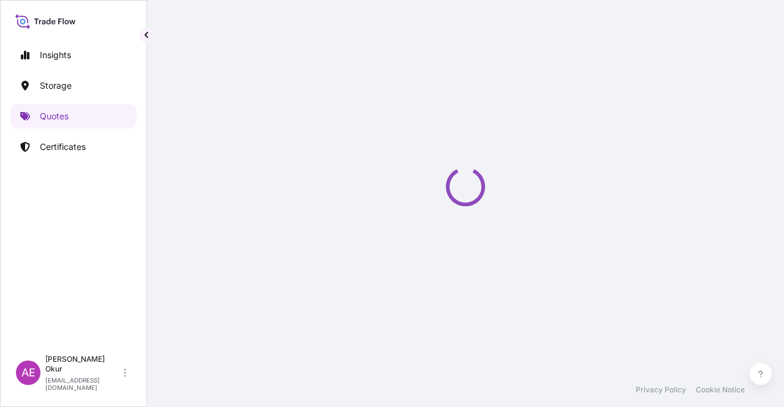
select select "Ocean Vessel"
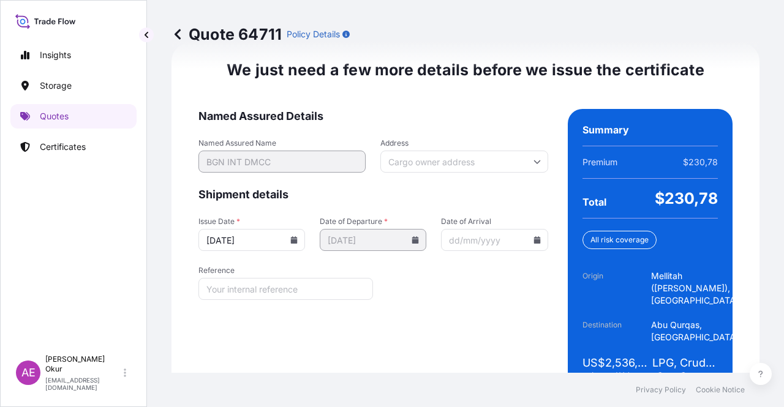
scroll to position [1590, 0]
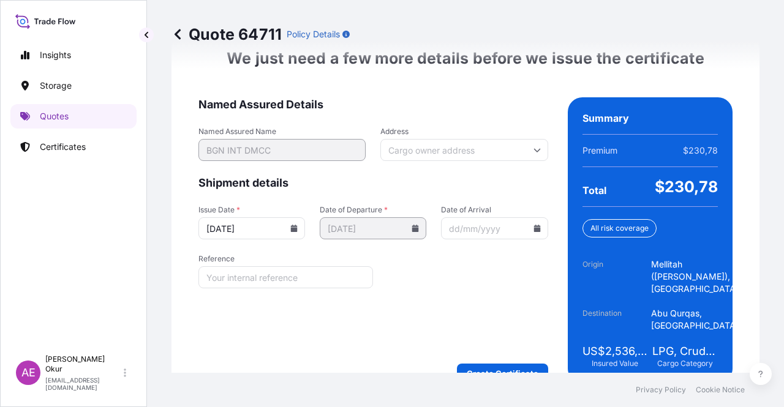
click at [486, 331] on form "Named Assured Details Named Assured Name BGN INT DMCC Address Shipment details …" at bounding box center [373, 240] width 350 height 286
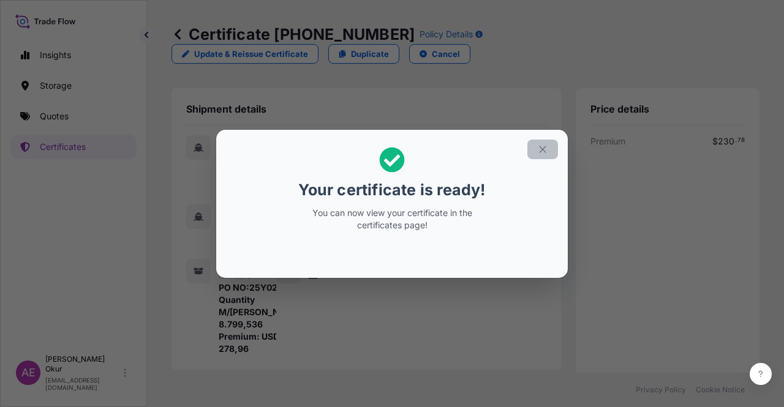
click at [543, 148] on icon "button" at bounding box center [542, 149] width 11 height 11
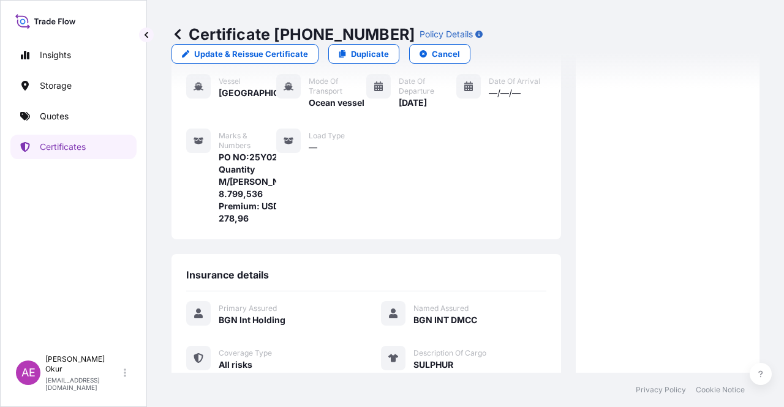
scroll to position [331, 0]
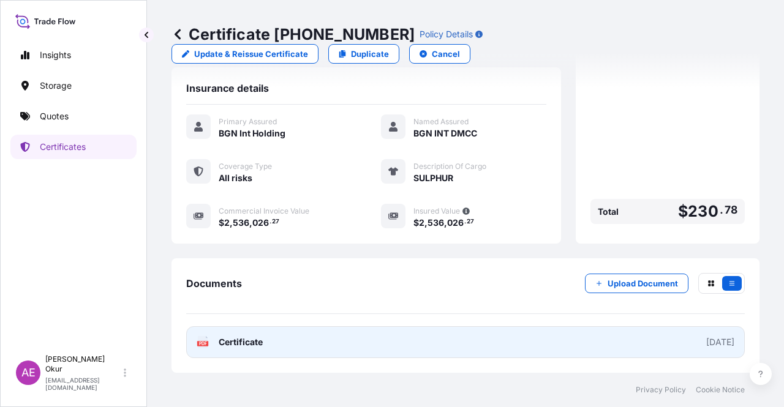
click at [257, 334] on link "PDF Certificate [DATE]" at bounding box center [465, 343] width 559 height 32
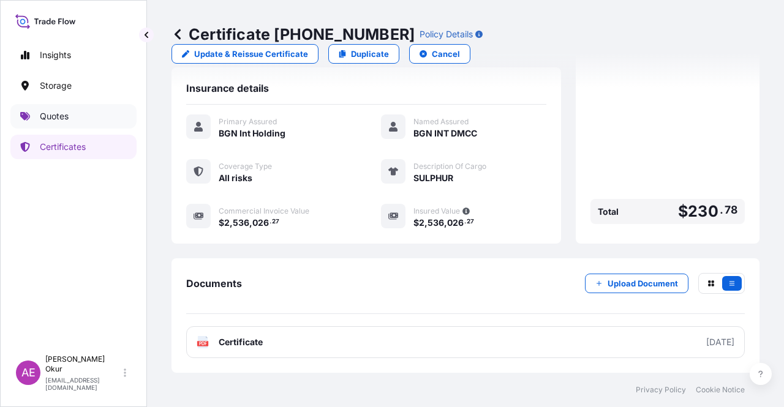
click at [50, 112] on p "Quotes" at bounding box center [54, 116] width 29 height 12
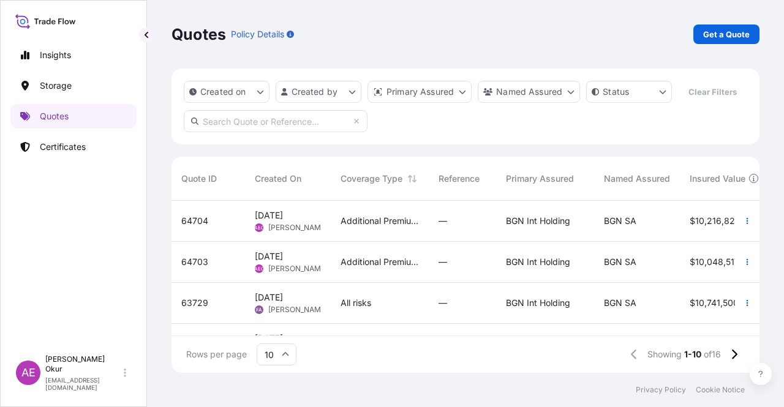
click at [304, 239] on div "25 Aug 2025 AEO Alp Eren Okur" at bounding box center [288, 221] width 86 height 41
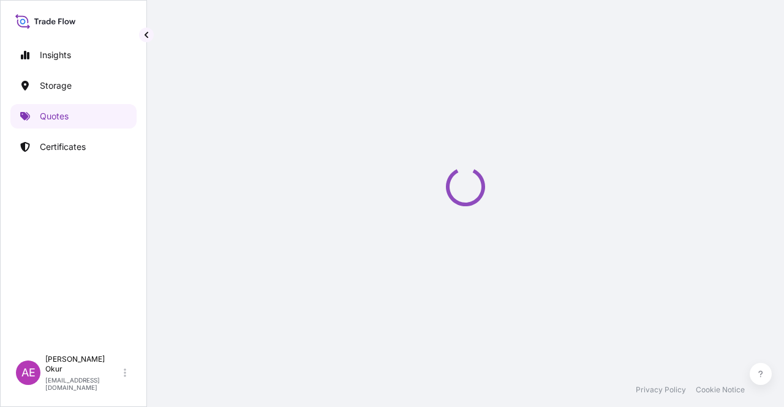
select select "Ocean Vessel"
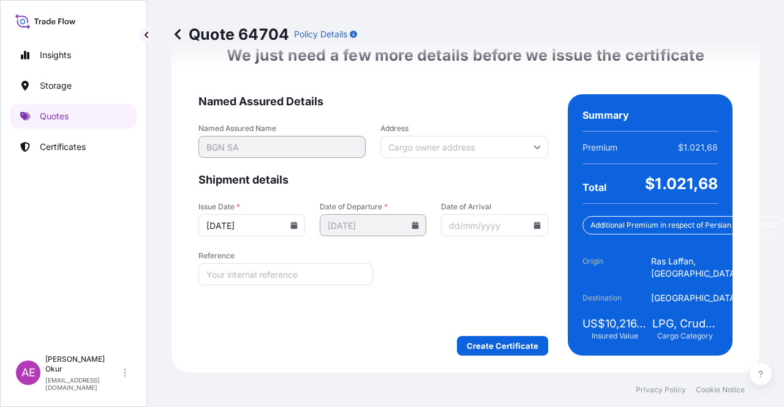
scroll to position [1575, 0]
click at [494, 325] on form "Named Assured Details Named Assured Name BGN SA Address Shipment details Issue …" at bounding box center [373, 225] width 350 height 262
click at [493, 326] on form "Named Assured Details Named Assured Name BGN SA Address Shipment details Issue …" at bounding box center [373, 225] width 350 height 262
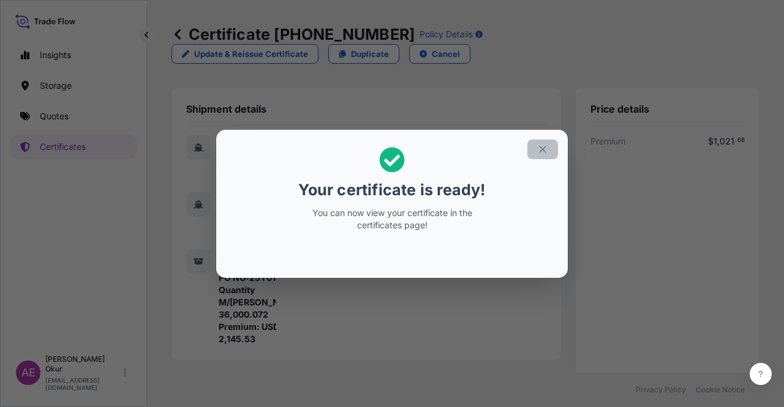
click at [543, 144] on icon "button" at bounding box center [542, 149] width 11 height 11
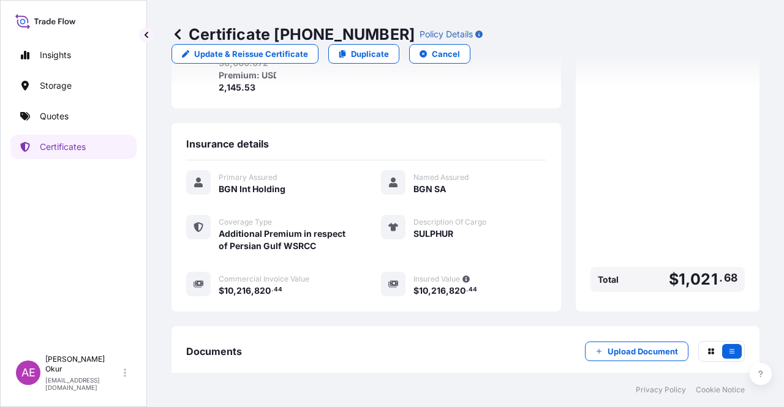
scroll to position [319, 0]
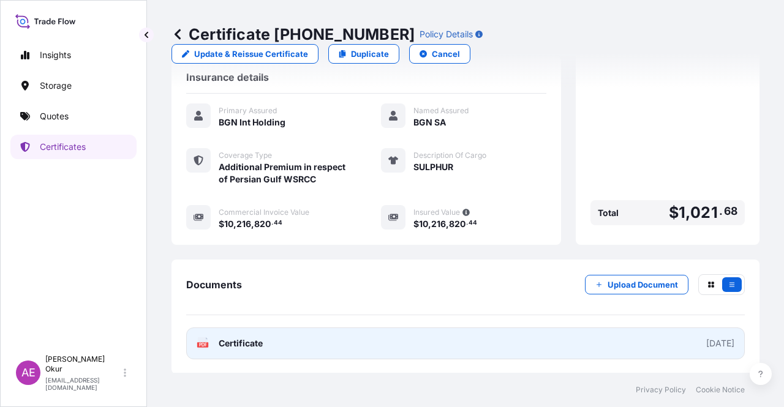
click at [234, 341] on span "Certificate" at bounding box center [241, 344] width 44 height 12
click at [254, 344] on span "Certificate" at bounding box center [241, 344] width 44 height 12
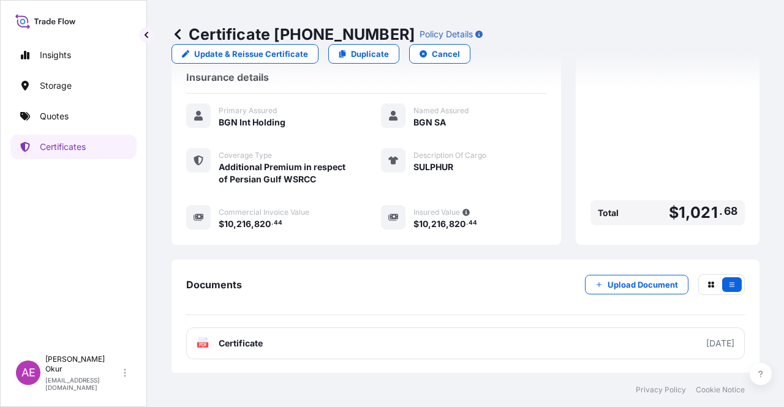
click at [85, 123] on link "Quotes" at bounding box center [73, 116] width 126 height 25
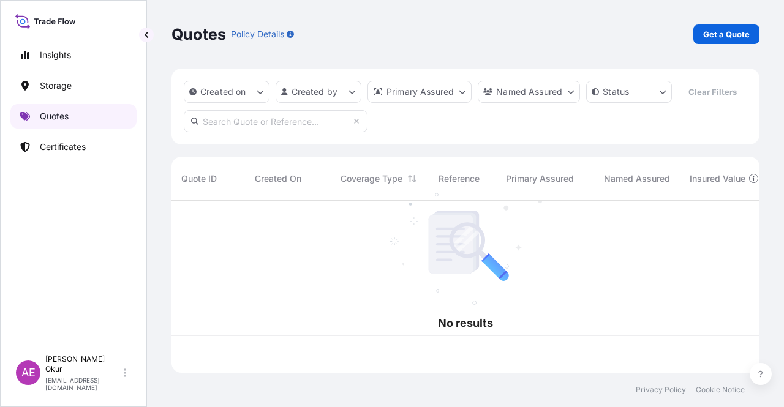
scroll to position [170, 578]
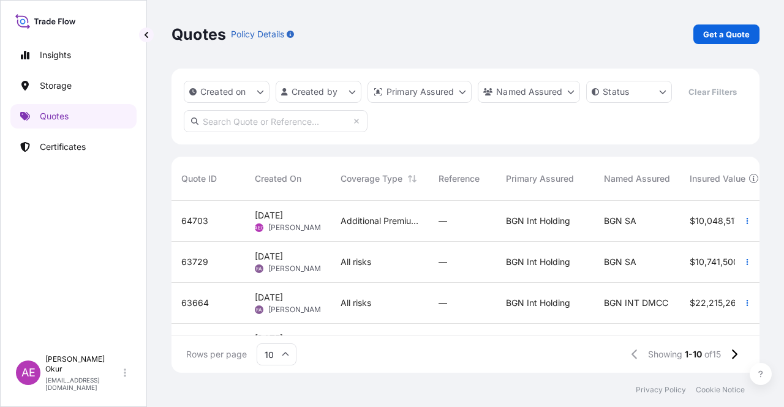
click at [391, 216] on span "Additional Premium in respect of Persian Gulf WSRCC" at bounding box center [380, 221] width 78 height 12
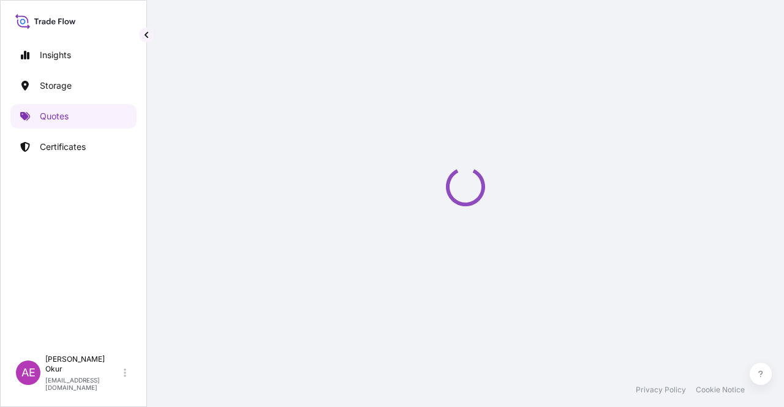
select select "Ocean Vessel"
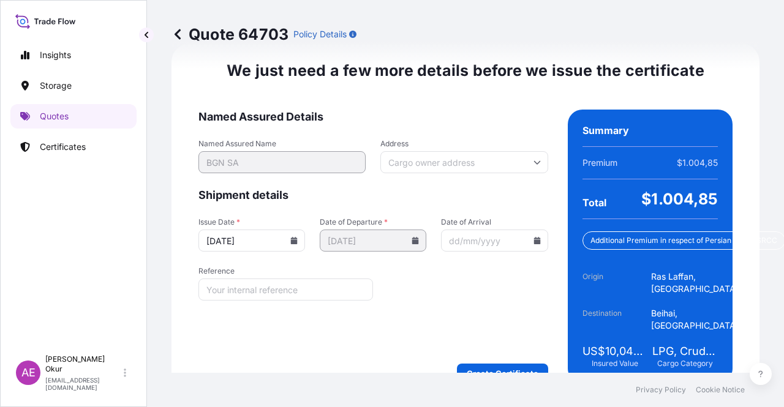
scroll to position [1575, 0]
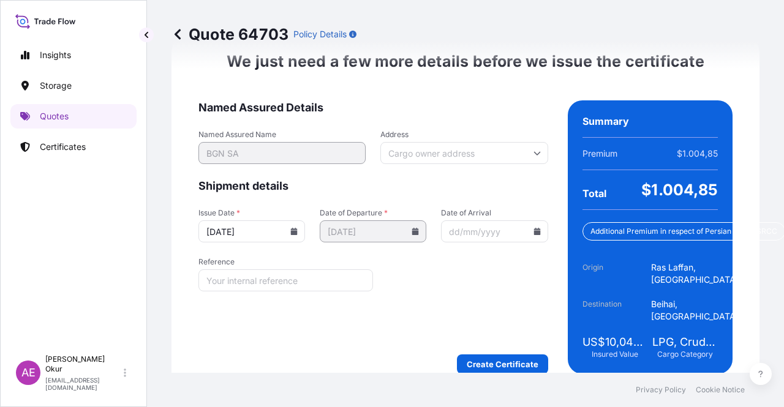
click at [488, 323] on form "Named Assured Details Named Assured Name BGN SA Address Shipment details Issue …" at bounding box center [373, 237] width 350 height 274
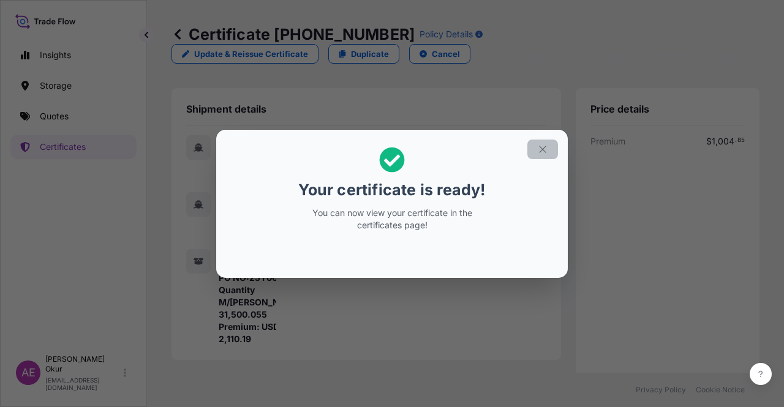
click at [540, 154] on icon "button" at bounding box center [542, 149] width 11 height 11
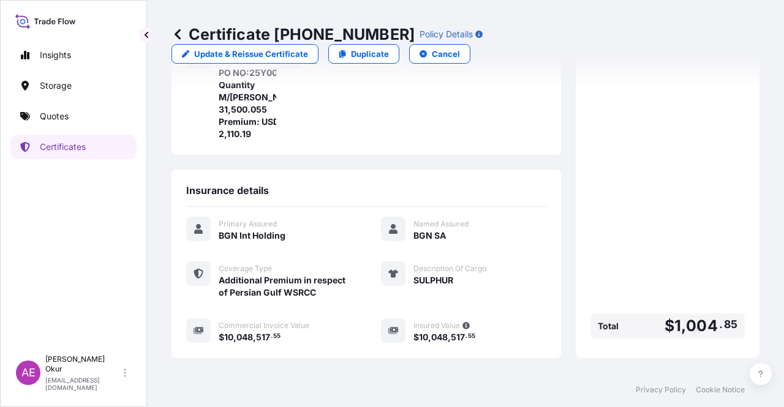
scroll to position [319, 0]
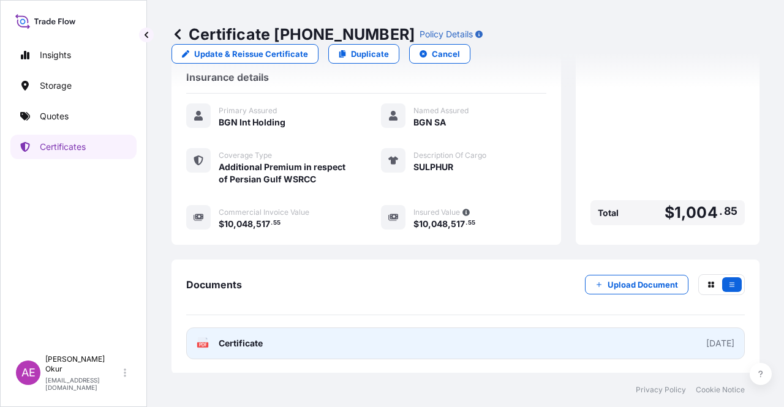
click at [248, 349] on link "PDF Certificate [DATE]" at bounding box center [465, 344] width 559 height 32
